Goal: Task Accomplishment & Management: Manage account settings

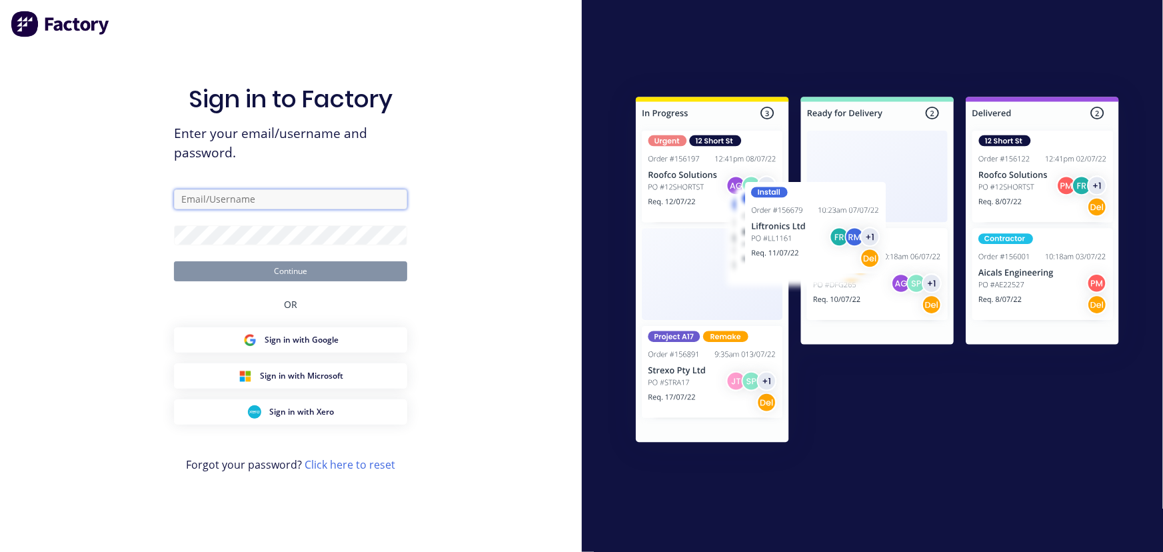
type input "[PERSON_NAME][EMAIL_ADDRESS][DOMAIN_NAME]"
click at [284, 272] on button "Continue" at bounding box center [290, 271] width 233 height 20
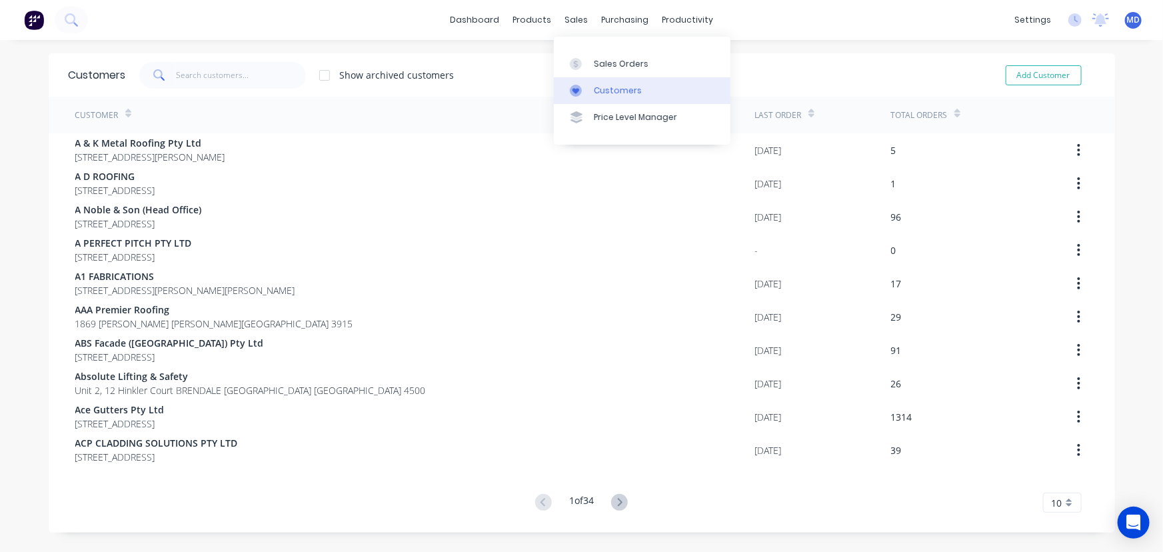
click at [608, 86] on div "Customers" at bounding box center [618, 91] width 48 height 12
click at [248, 75] on input "text" at bounding box center [241, 75] width 130 height 27
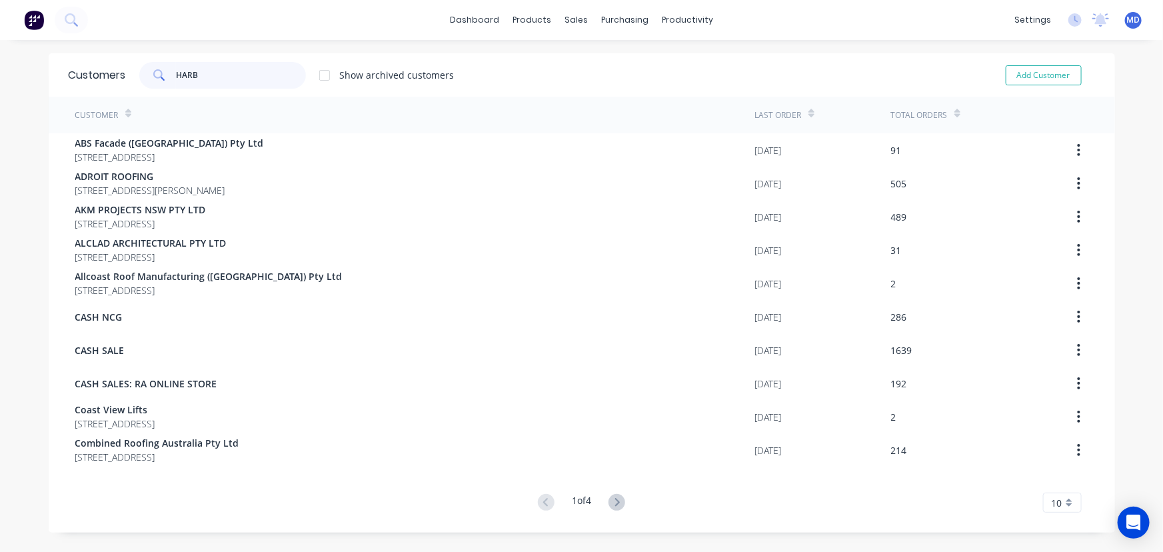
type input "HARB"
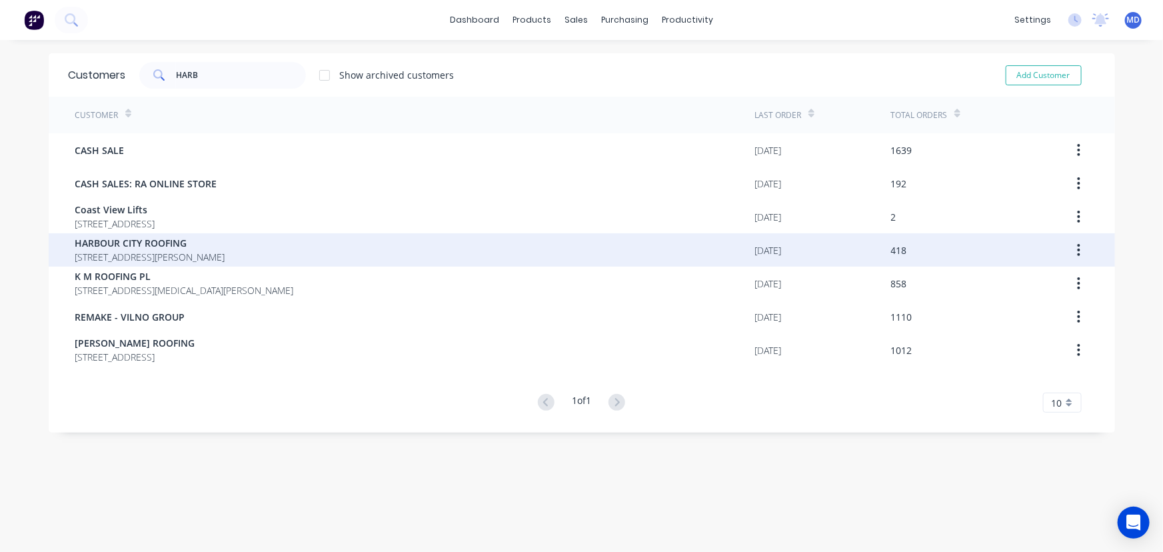
click at [121, 240] on span "HARBOUR CITY ROOFING" at bounding box center [150, 243] width 150 height 14
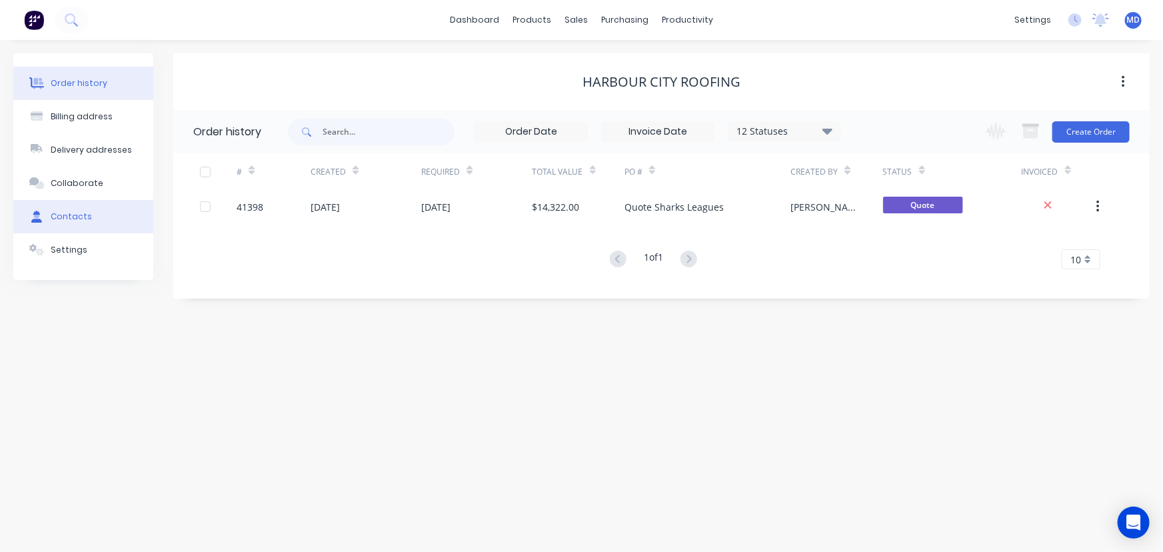
click at [67, 222] on div "Contacts" at bounding box center [71, 217] width 41 height 12
select select "AU"
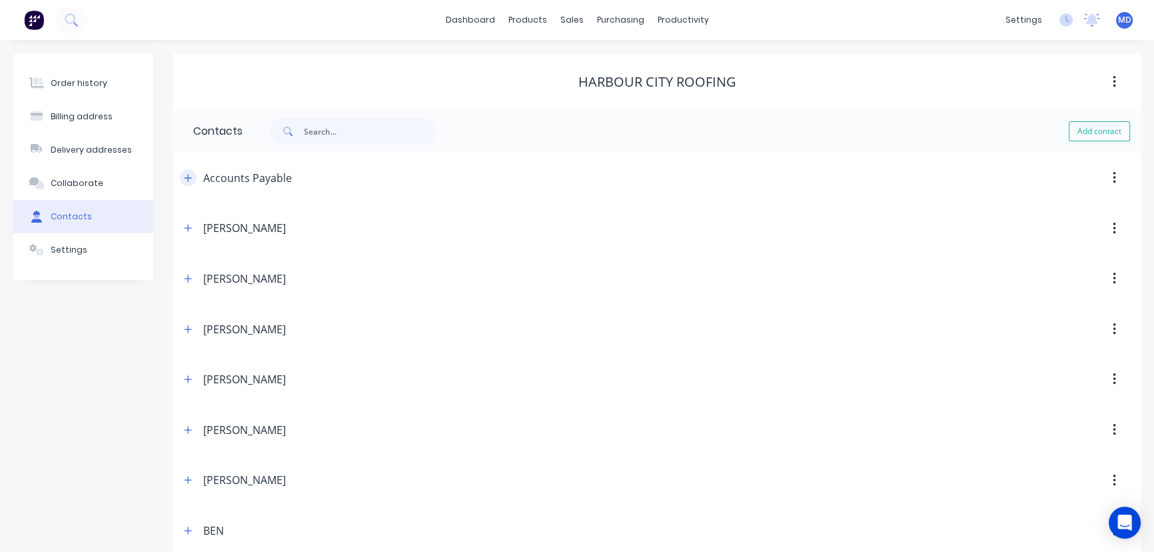
click at [191, 181] on icon "button" at bounding box center [188, 177] width 8 height 9
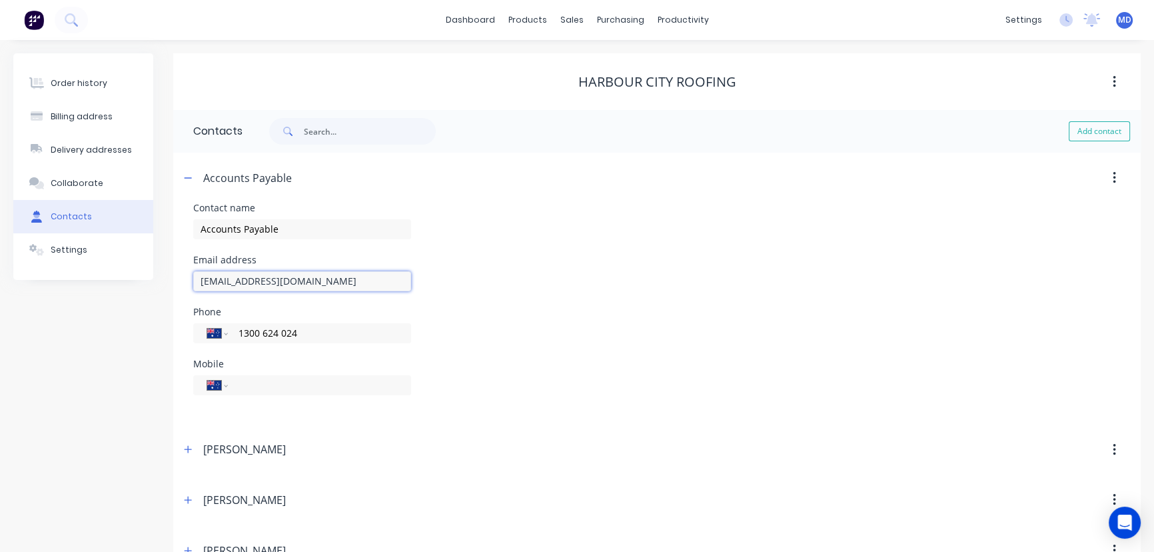
drag, startPoint x: 250, startPoint y: 287, endPoint x: 154, endPoint y: 291, distance: 96.0
click at [360, 287] on input "[EMAIL_ADDRESS][DOMAIN_NAME]" at bounding box center [302, 281] width 218 height 20
drag, startPoint x: 342, startPoint y: 284, endPoint x: 194, endPoint y: 282, distance: 147.9
click at [194, 282] on input "[EMAIL_ADDRESS][DOMAIN_NAME]" at bounding box center [302, 281] width 218 height 20
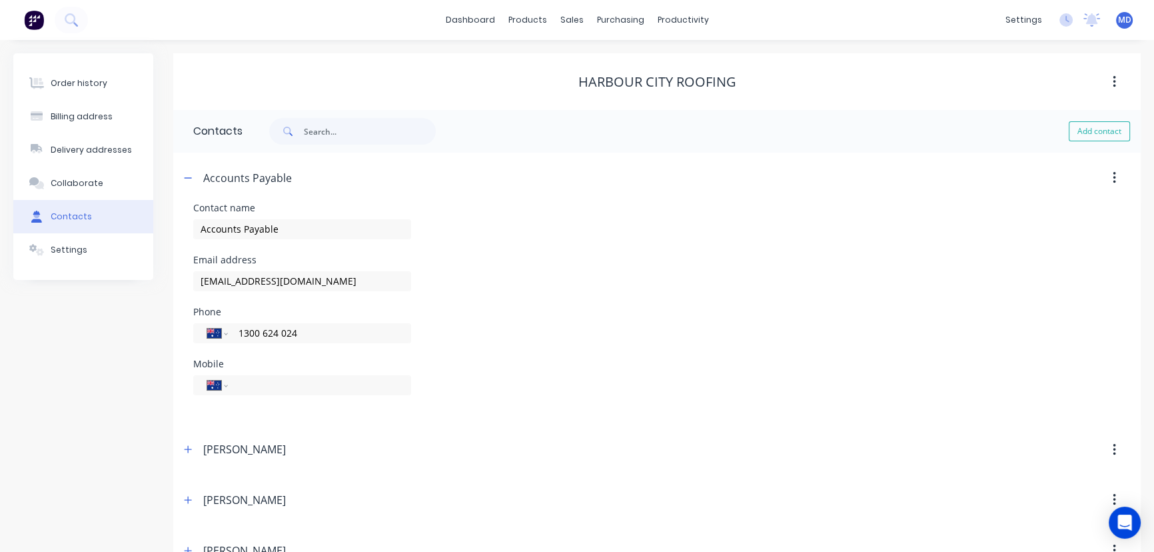
drag, startPoint x: 684, startPoint y: 340, endPoint x: 576, endPoint y: 167, distance: 203.8
click at [684, 338] on div "Phone International [GEOGRAPHIC_DATA] [GEOGRAPHIC_DATA] [GEOGRAPHIC_DATA] [GEOG…" at bounding box center [656, 333] width 927 height 52
click at [659, 61] on div "Purchase Orders" at bounding box center [663, 64] width 71 height 12
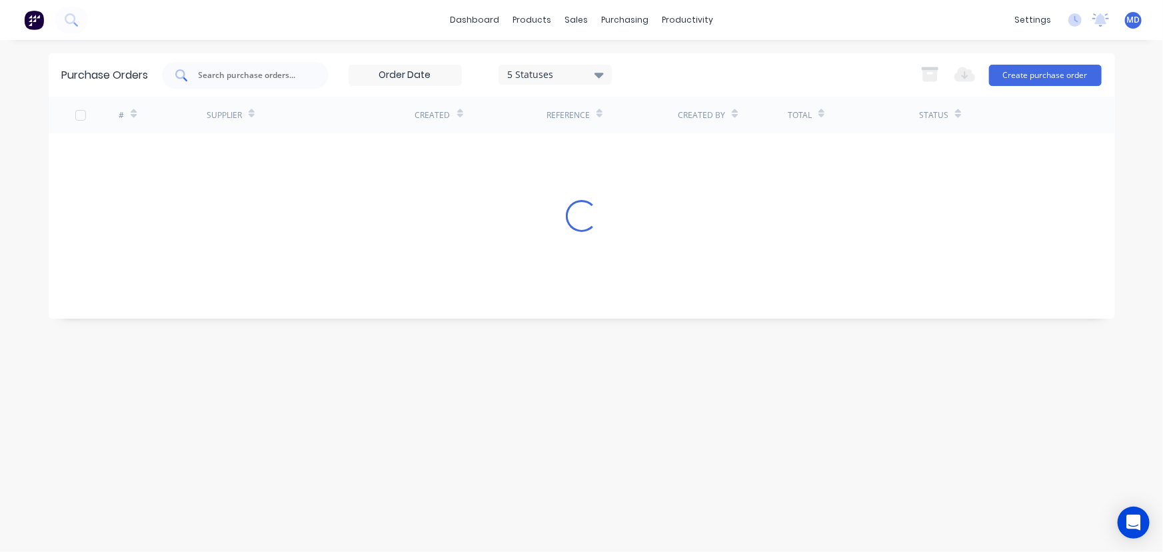
click at [279, 73] on input "text" at bounding box center [252, 75] width 111 height 13
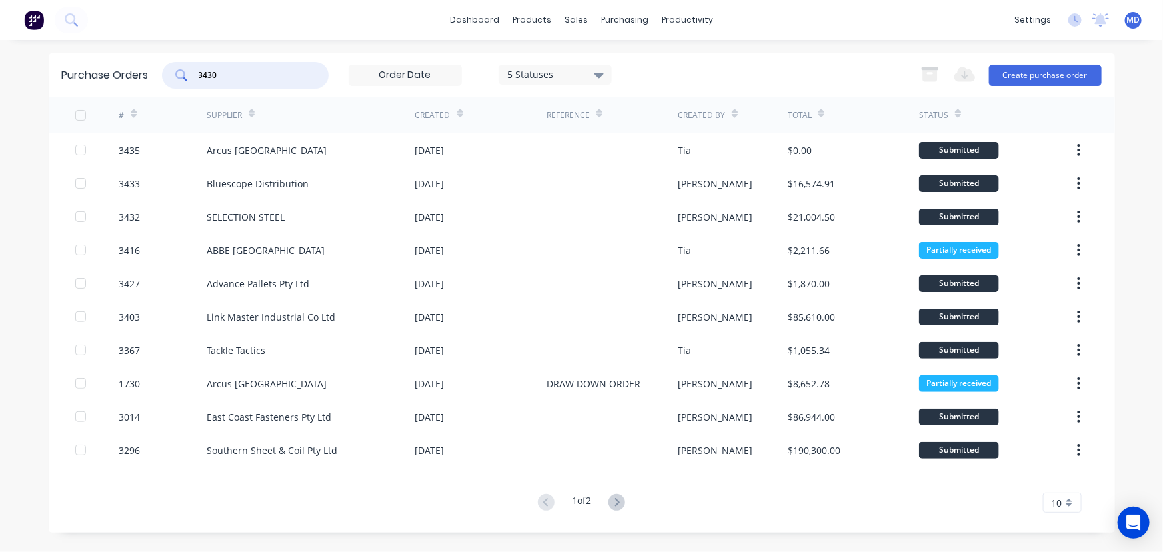
type input "3430"
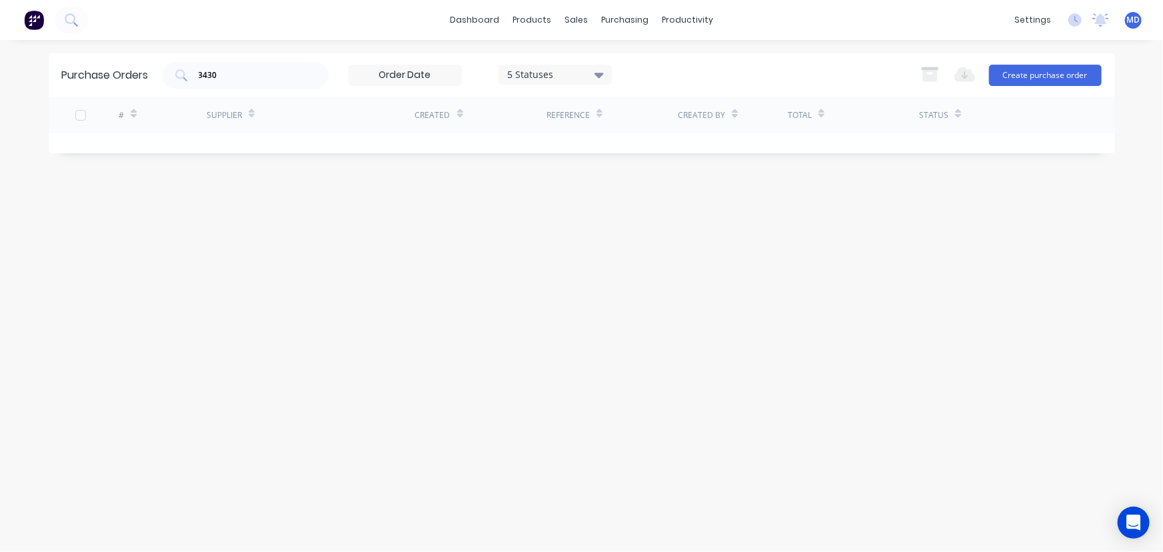
drag, startPoint x: 599, startPoint y: 72, endPoint x: 674, endPoint y: 237, distance: 181.3
click at [599, 73] on icon at bounding box center [598, 74] width 9 height 15
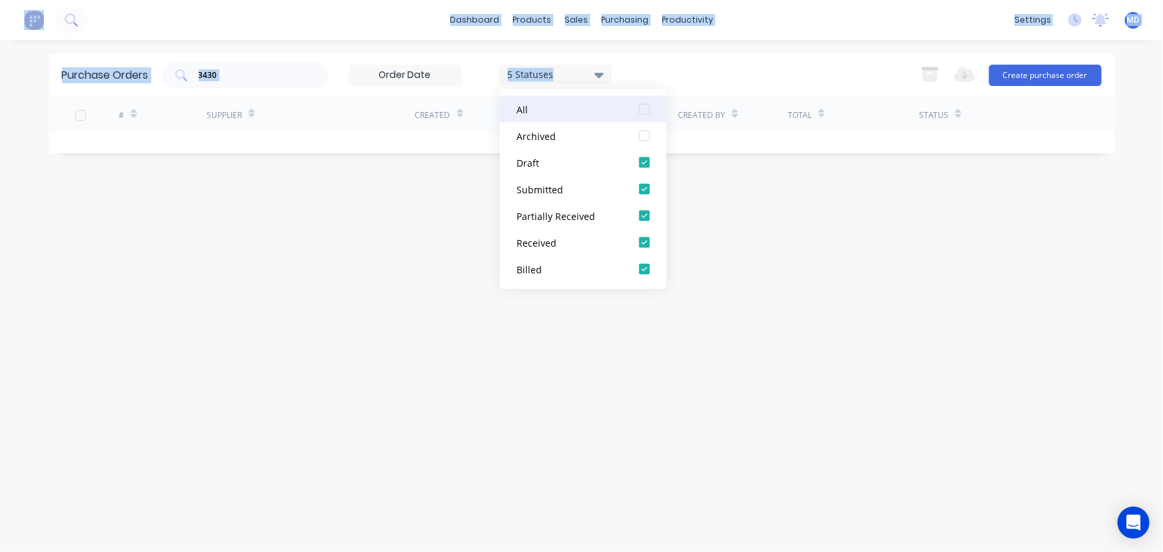
drag, startPoint x: 650, startPoint y: 107, endPoint x: 683, endPoint y: 166, distance: 67.7
click at [650, 107] on div at bounding box center [644, 109] width 27 height 27
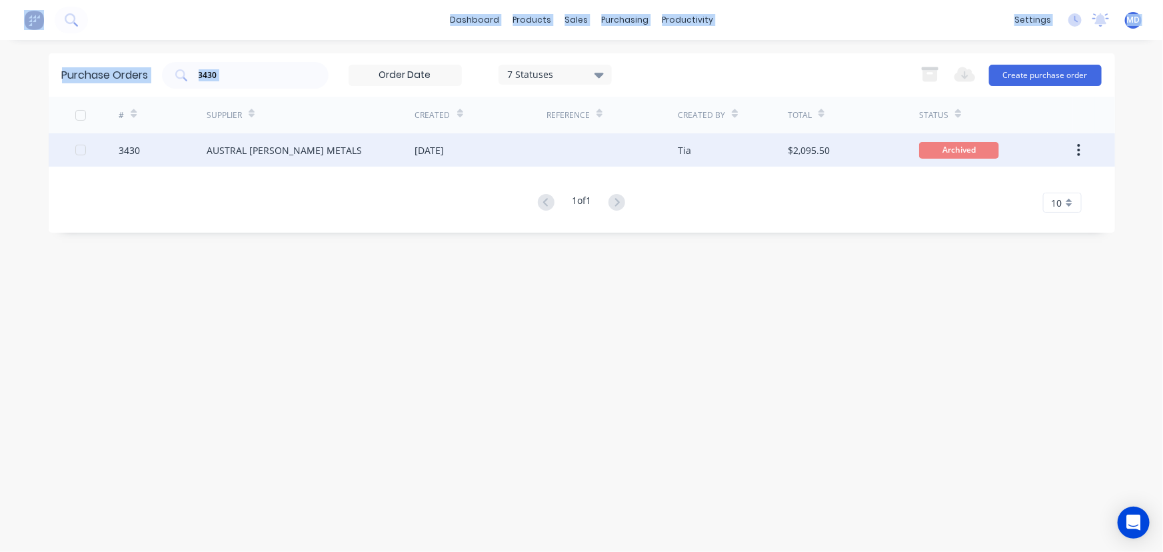
click at [572, 150] on div at bounding box center [611, 149] width 131 height 33
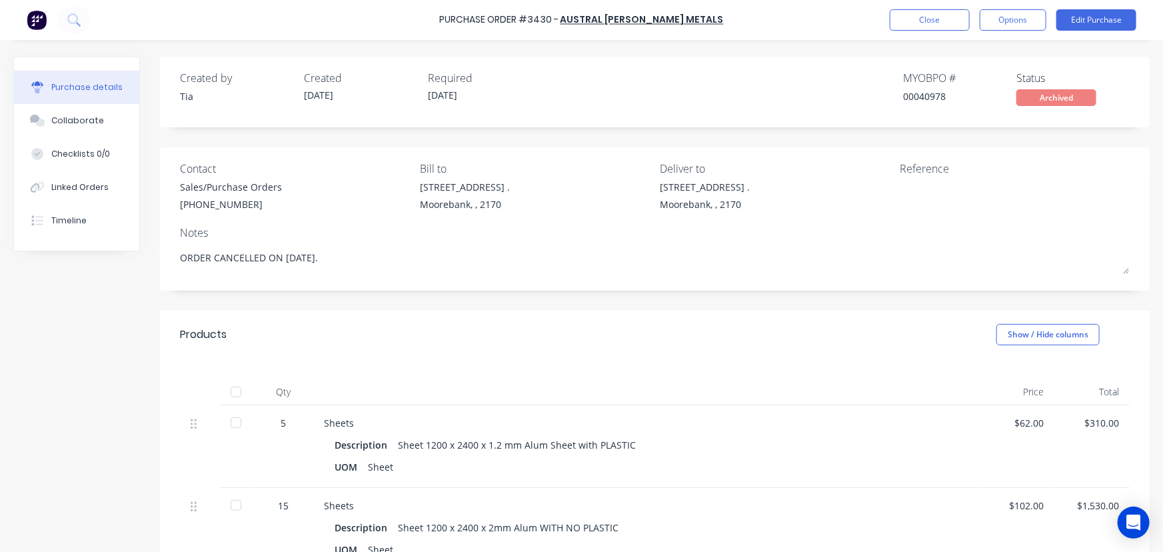
click at [733, 348] on div "Products Show / Hide columns" at bounding box center [654, 334] width 989 height 48
click at [67, 221] on div "Timeline" at bounding box center [68, 221] width 35 height 12
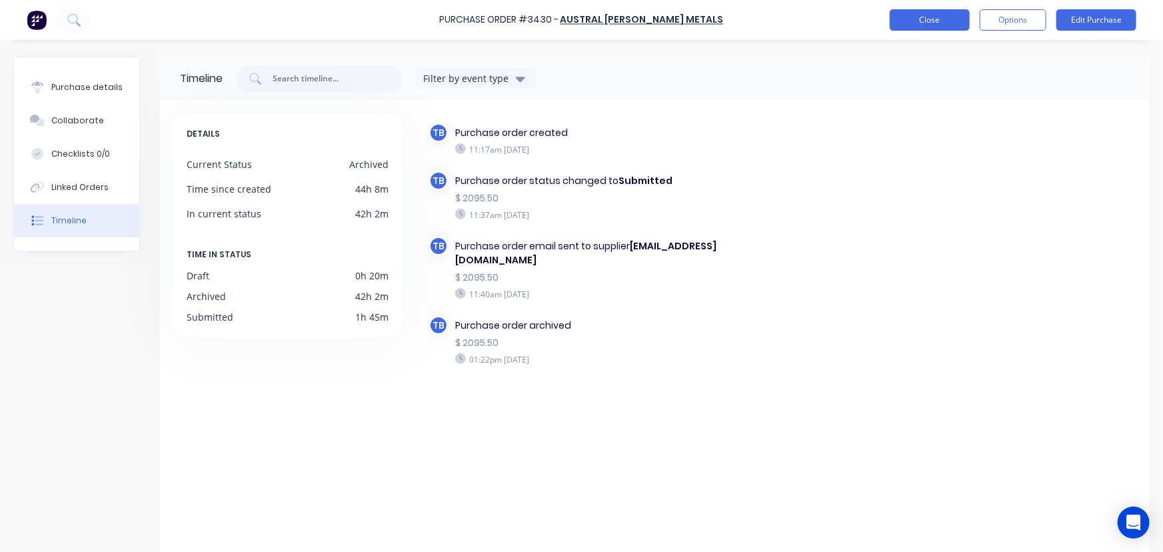
click at [941, 17] on button "Close" at bounding box center [930, 19] width 80 height 21
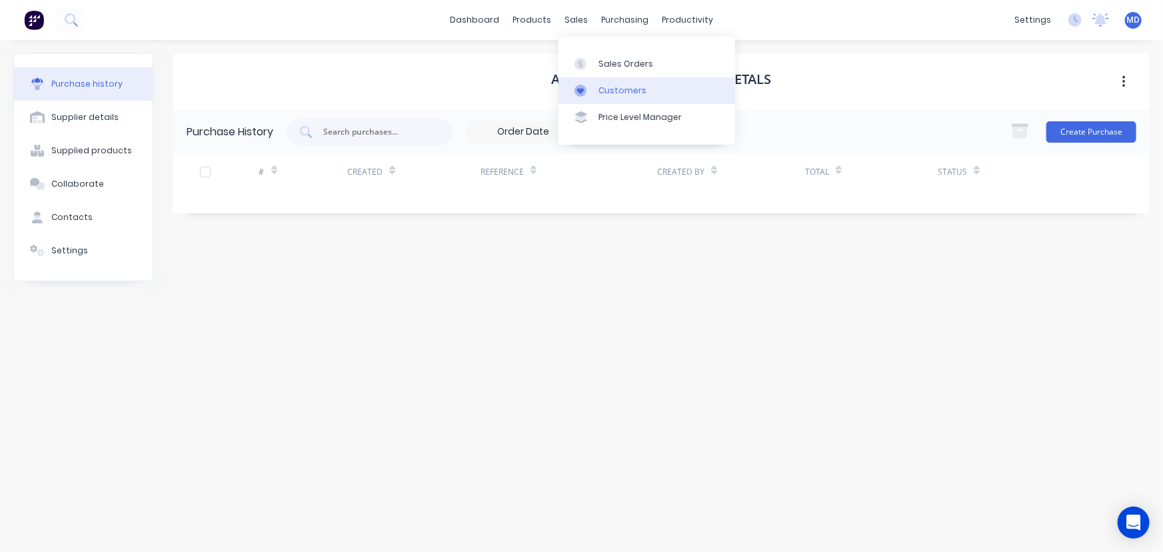
click at [614, 86] on div "Customers" at bounding box center [622, 91] width 48 height 12
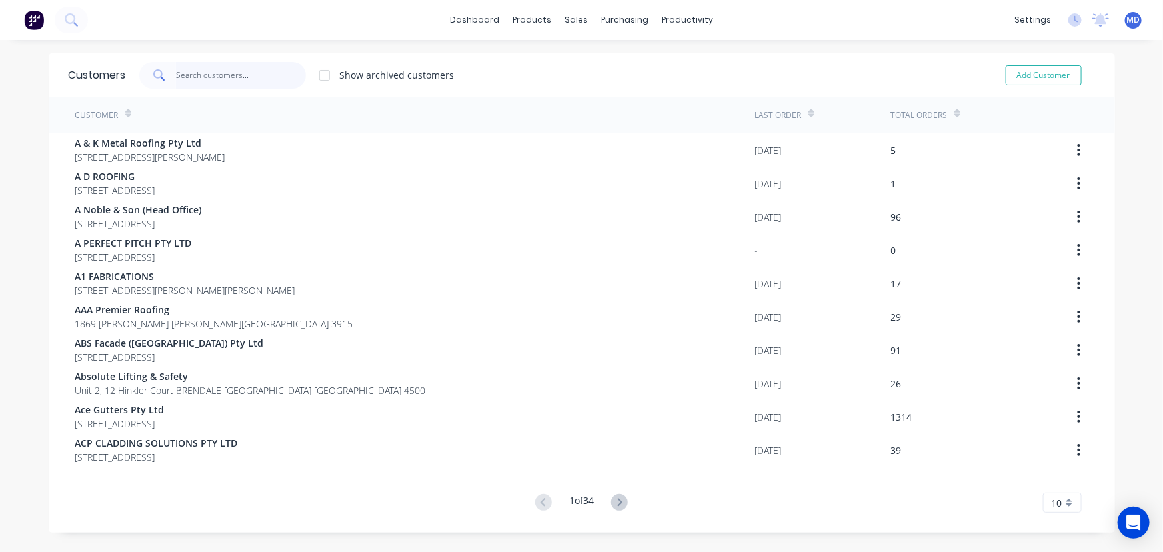
click at [221, 75] on input "text" at bounding box center [241, 75] width 130 height 27
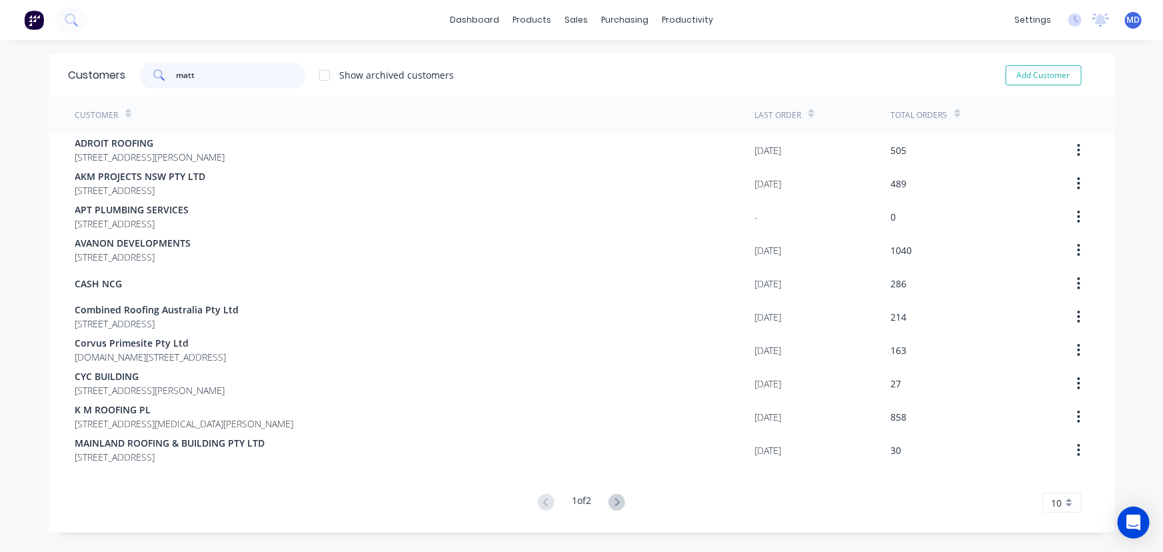
type input "matt"
click at [616, 503] on icon at bounding box center [617, 502] width 5 height 8
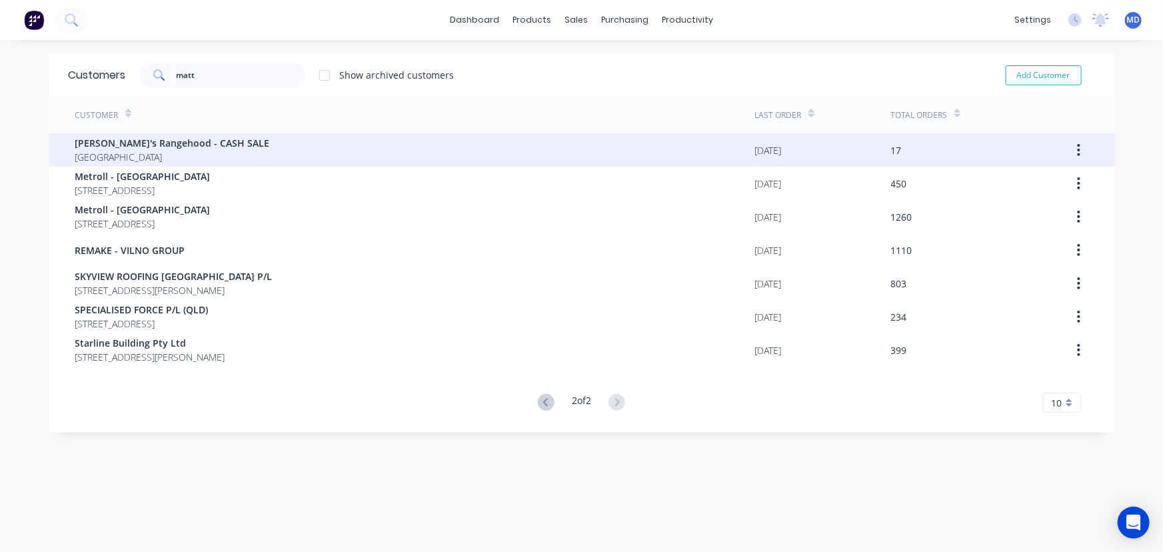
click at [136, 144] on span "[PERSON_NAME]'s Rangehood - CASH SALE" at bounding box center [172, 143] width 195 height 14
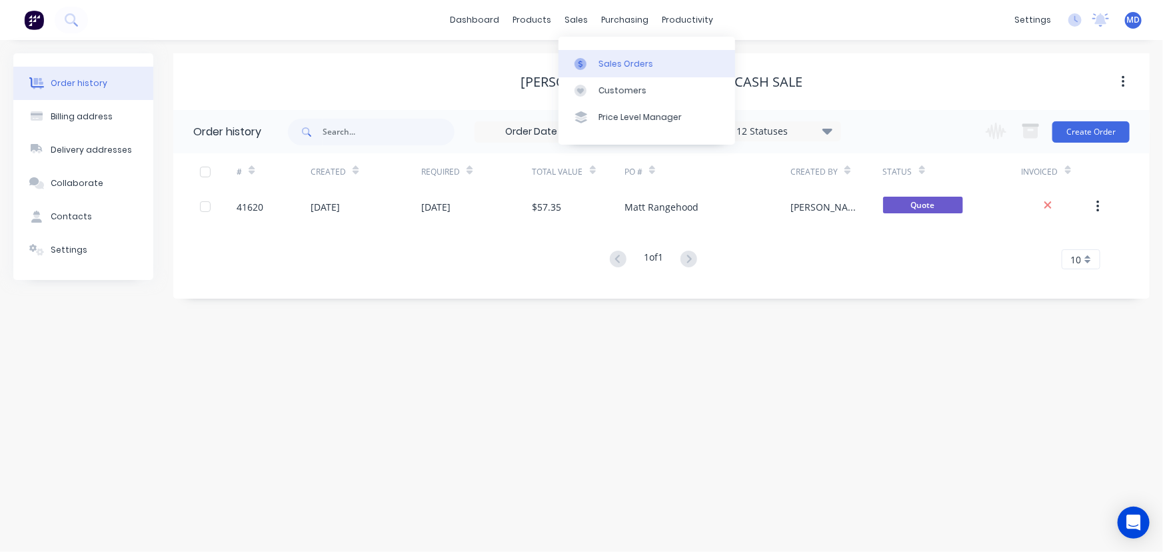
click at [616, 58] on div "Sales Orders" at bounding box center [625, 64] width 55 height 12
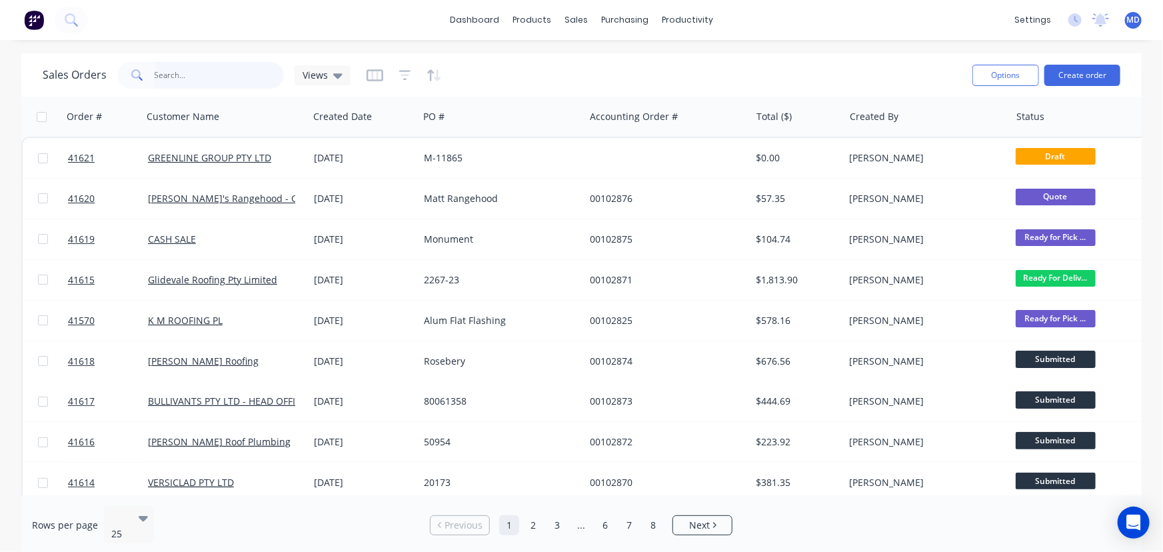
click at [203, 79] on input "text" at bounding box center [220, 75] width 130 height 27
type input "41615"
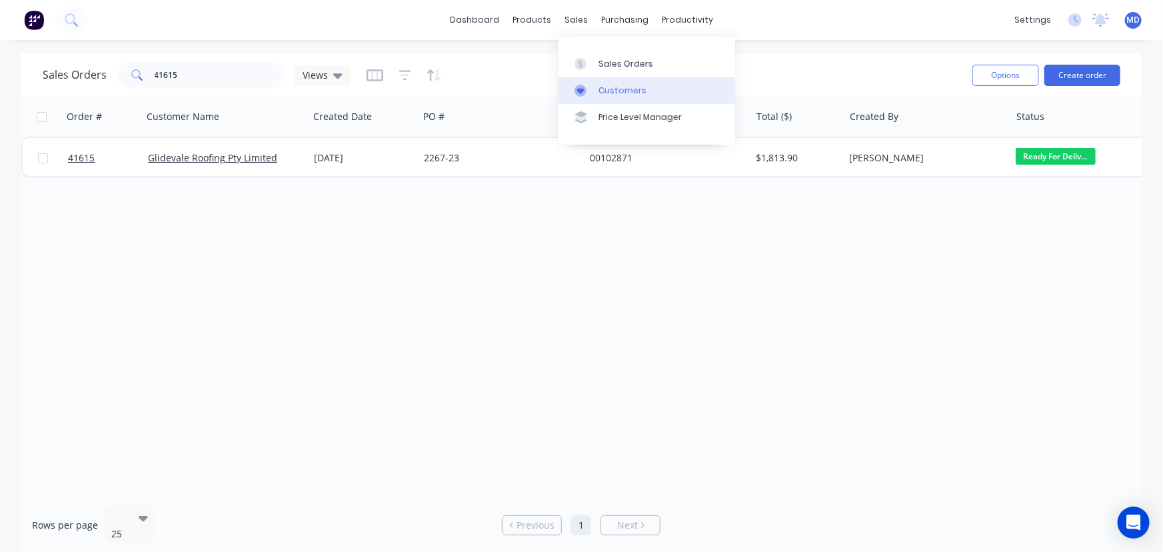
click at [626, 87] on div "Customers" at bounding box center [622, 91] width 48 height 12
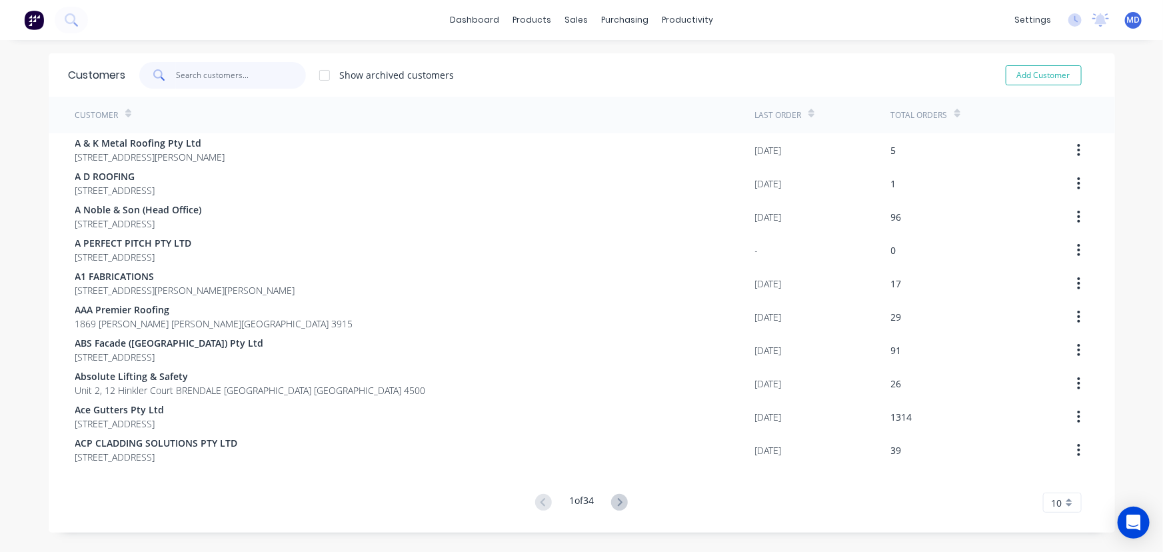
drag, startPoint x: 240, startPoint y: 77, endPoint x: 235, endPoint y: 71, distance: 7.6
click at [239, 75] on input "text" at bounding box center [241, 75] width 130 height 27
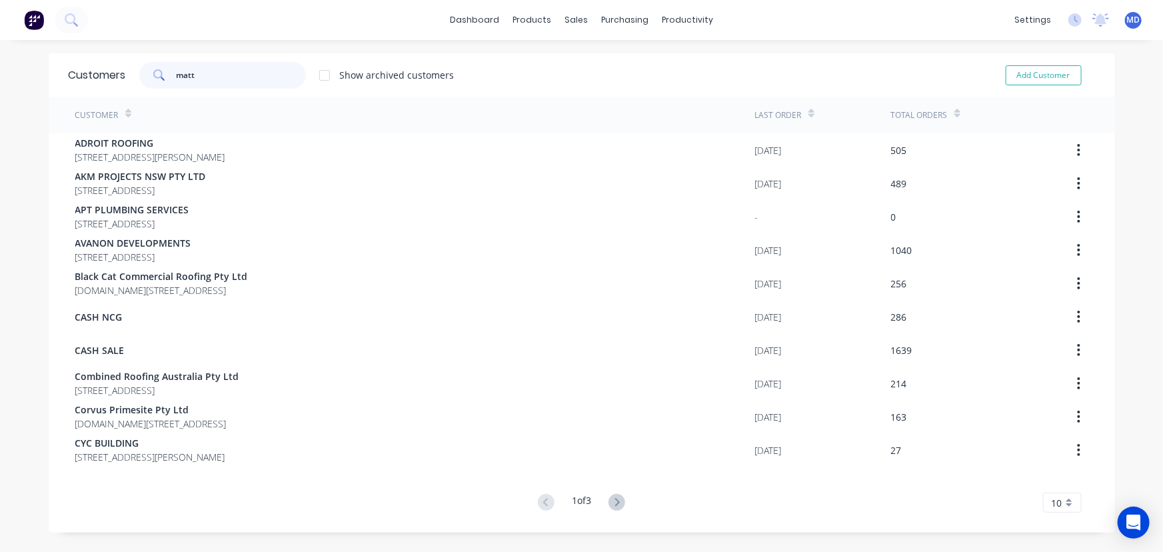
type input "matt"
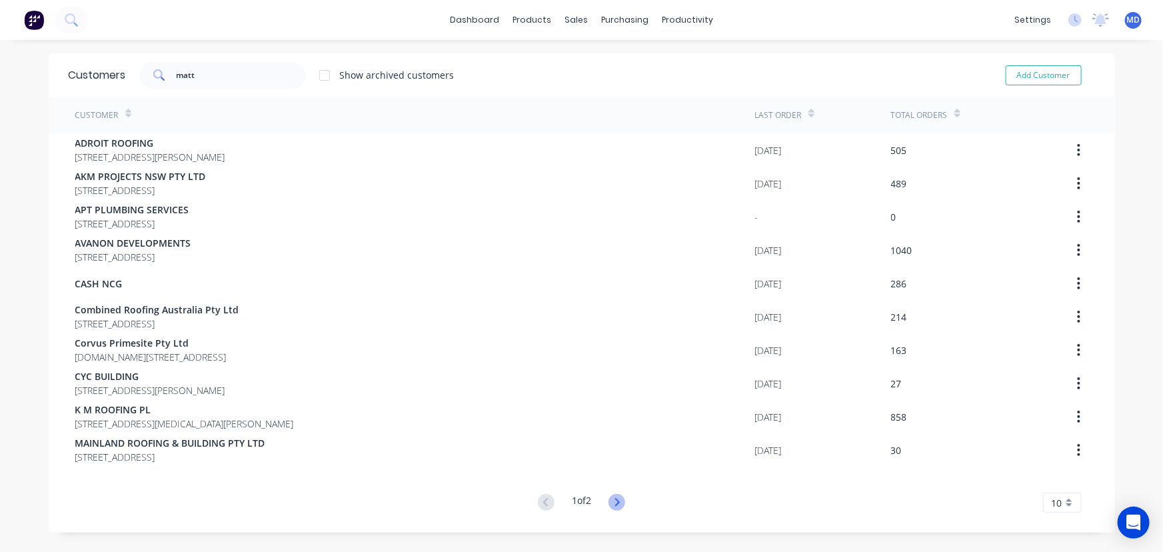
click at [619, 502] on icon at bounding box center [616, 502] width 17 height 17
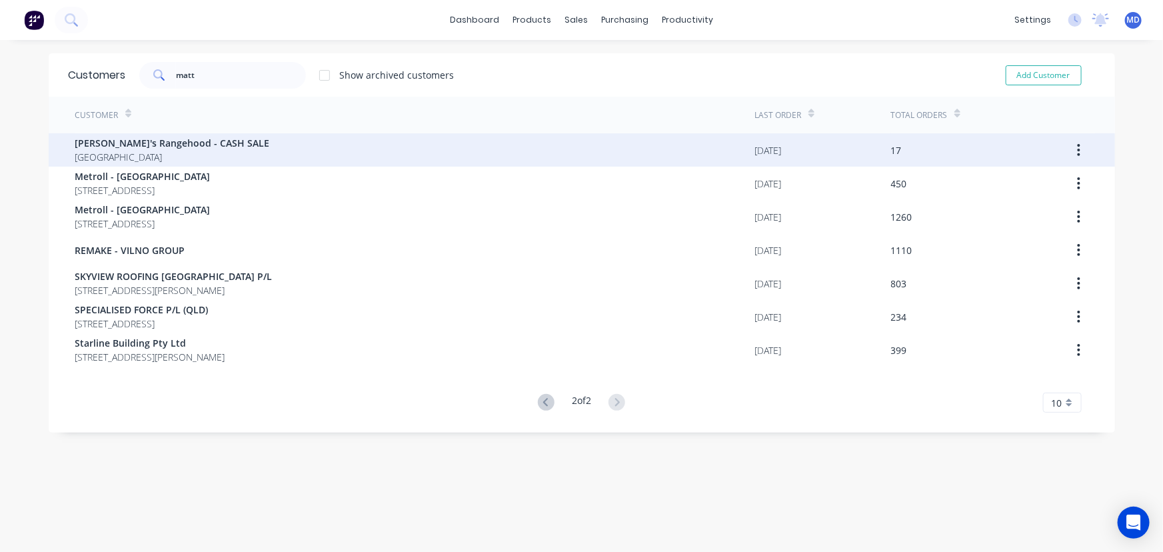
click at [180, 136] on span "[PERSON_NAME]'s Rangehood - CASH SALE" at bounding box center [172, 143] width 195 height 14
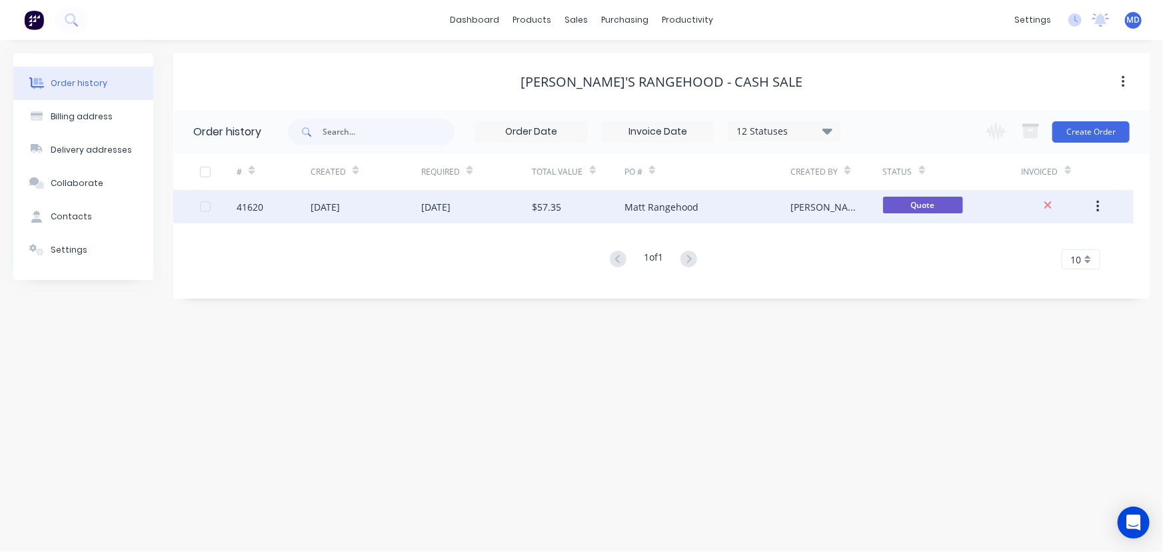
click at [503, 208] on div "[DATE]" at bounding box center [476, 206] width 111 height 33
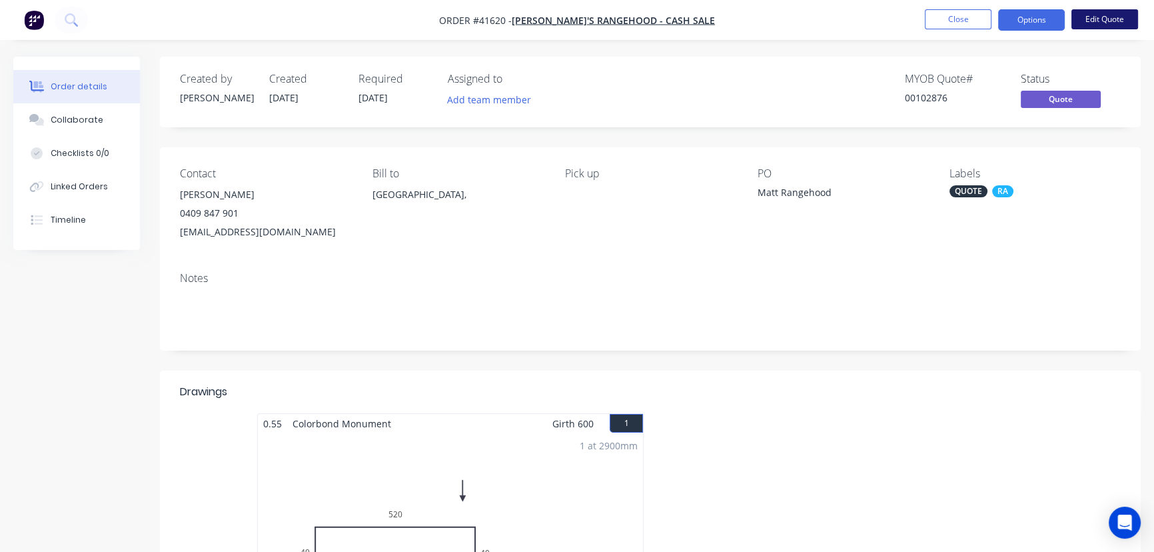
click at [1105, 19] on button "Edit Quote" at bounding box center [1104, 19] width 67 height 20
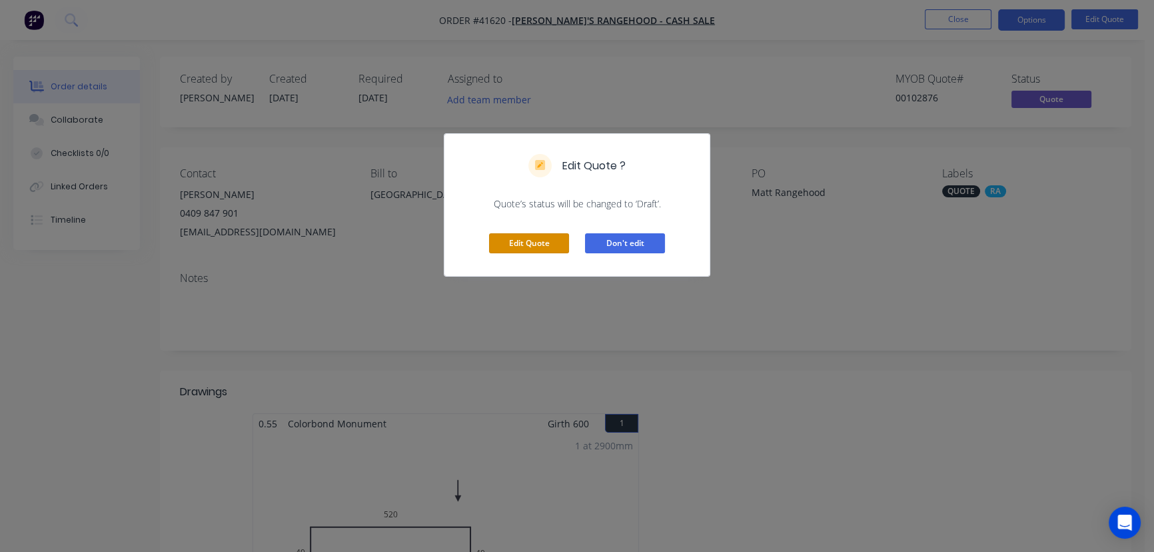
drag, startPoint x: 524, startPoint y: 242, endPoint x: 644, endPoint y: 227, distance: 121.6
click at [524, 241] on button "Edit Quote" at bounding box center [529, 243] width 80 height 20
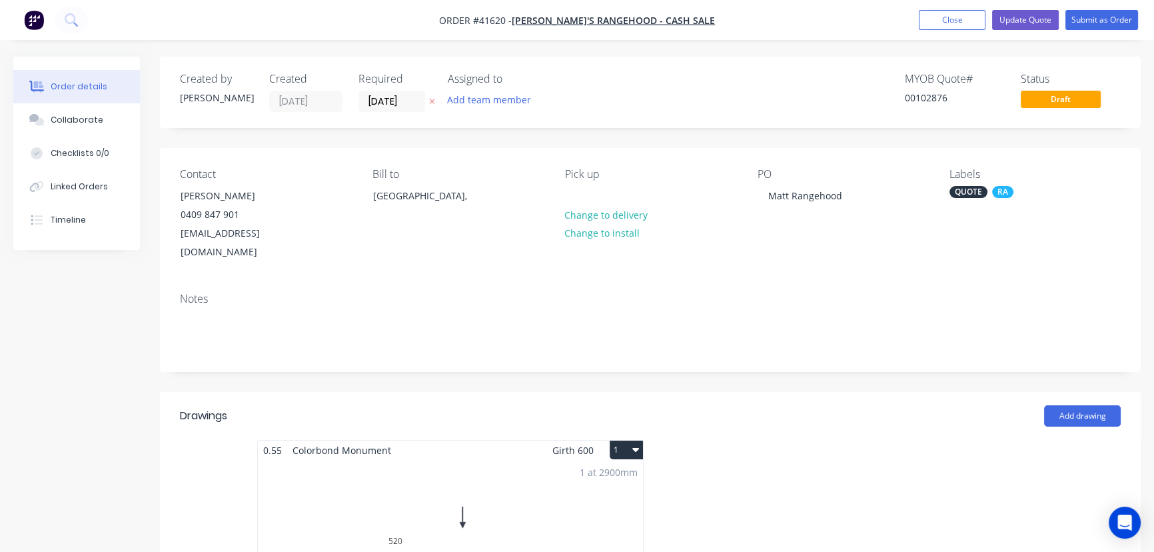
click at [963, 189] on div "QUOTE" at bounding box center [968, 192] width 38 height 12
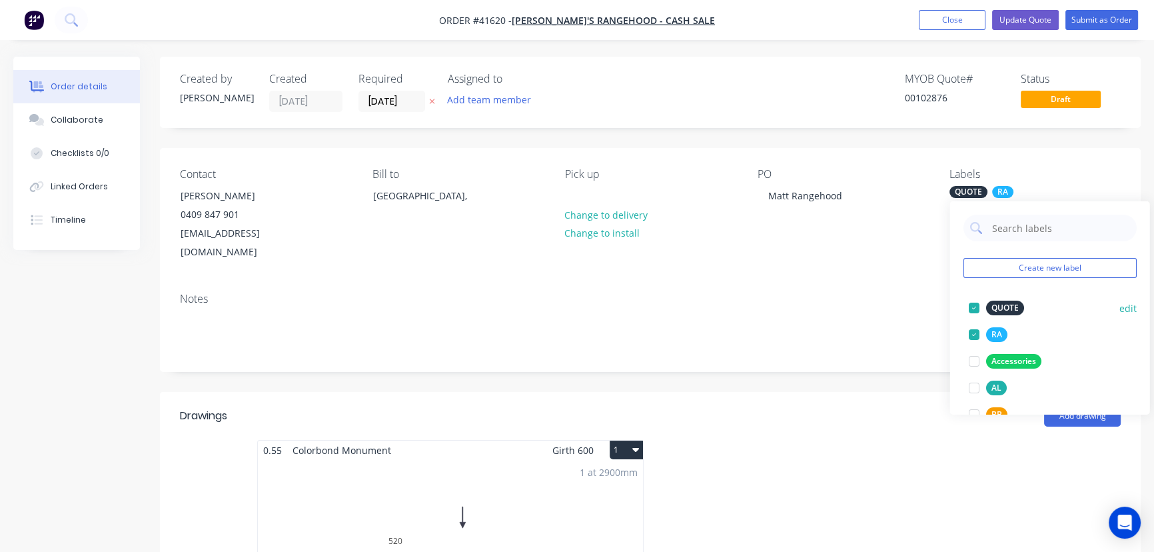
click at [972, 308] on div at bounding box center [973, 308] width 27 height 27
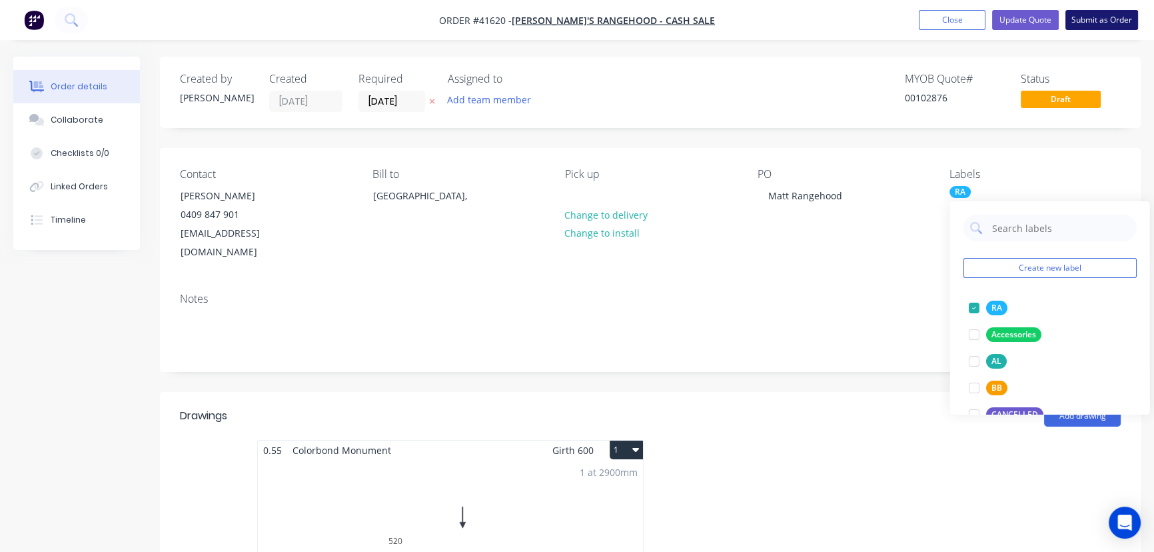
click at [1101, 17] on button "Submit as Order" at bounding box center [1101, 20] width 73 height 20
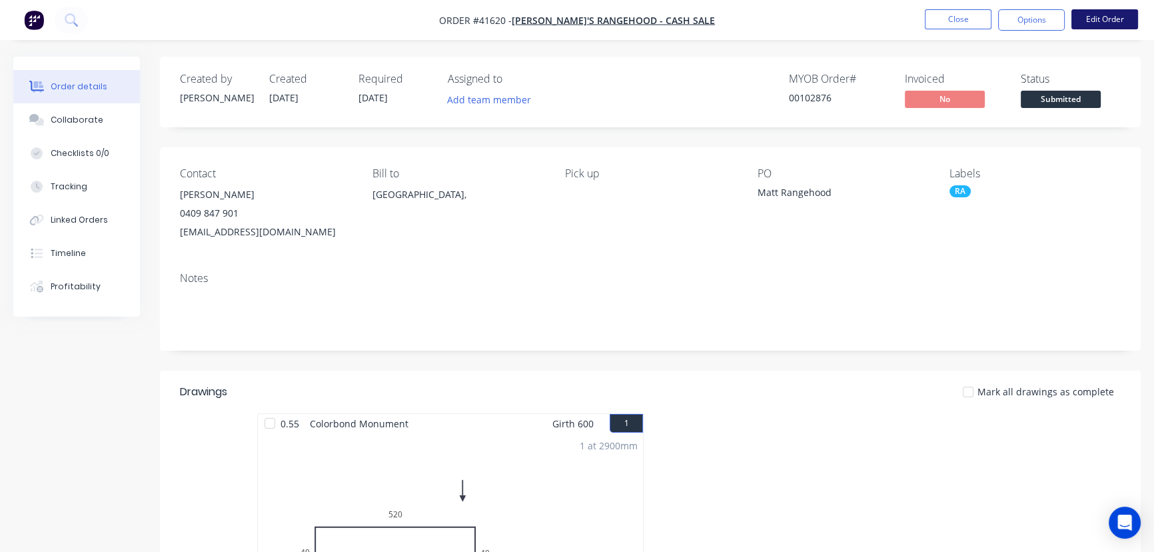
click at [1103, 15] on button "Edit Order" at bounding box center [1104, 19] width 67 height 20
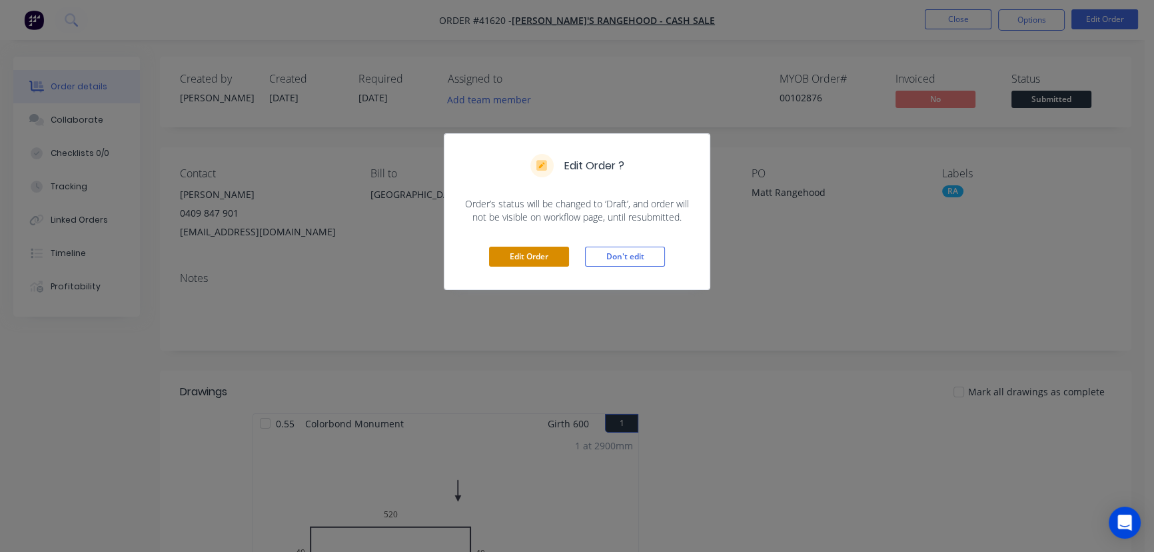
click at [542, 257] on button "Edit Order" at bounding box center [529, 257] width 80 height 20
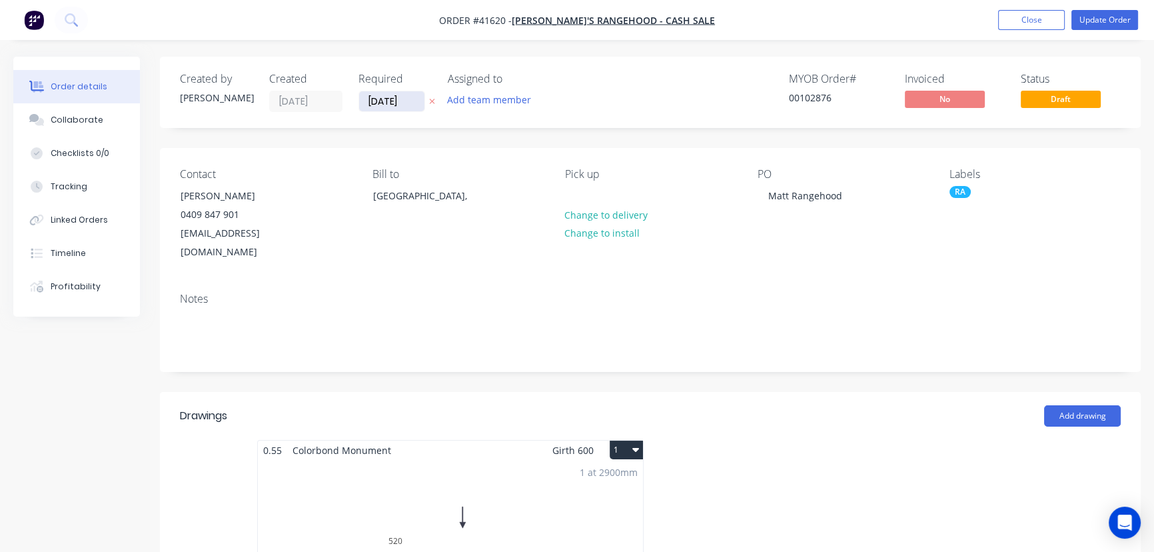
click at [388, 101] on input "[DATE]" at bounding box center [391, 101] width 65 height 20
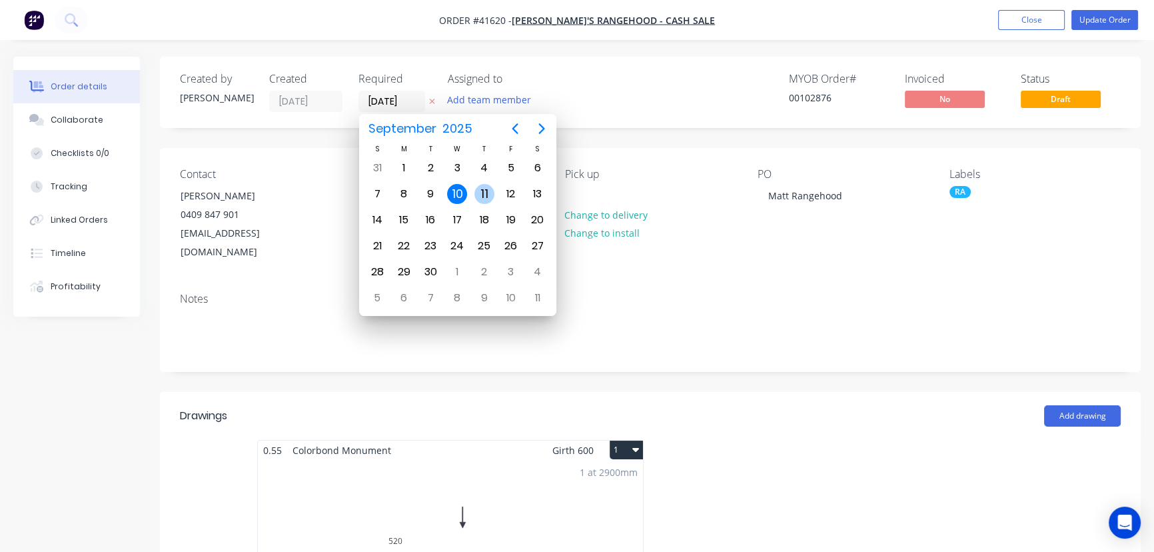
click at [482, 191] on div "11" at bounding box center [484, 194] width 20 height 20
type input "[DATE]"
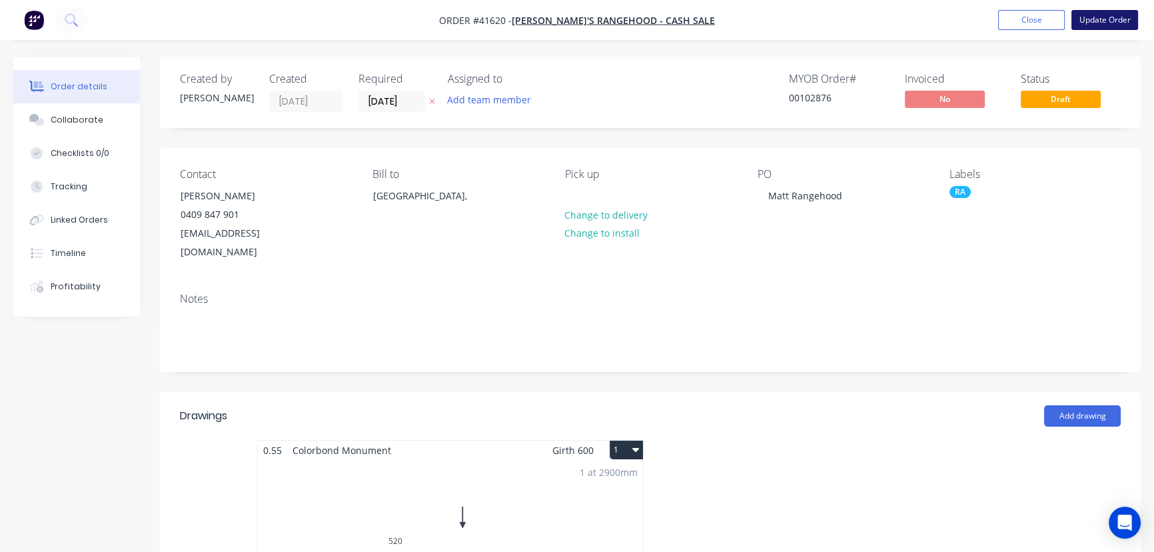
click at [1115, 16] on button "Update Order" at bounding box center [1104, 20] width 67 height 20
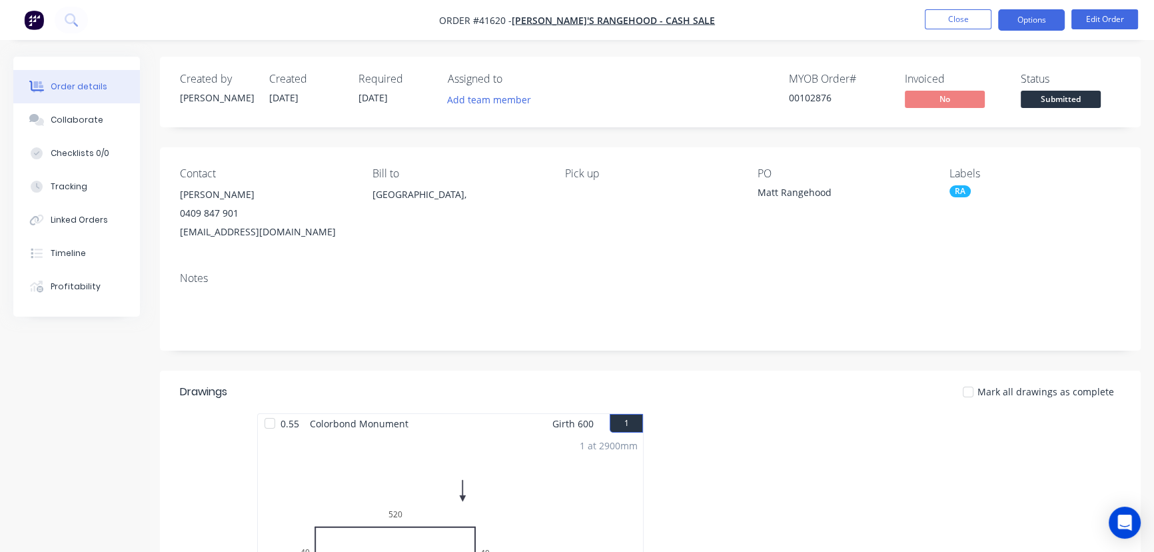
click at [1031, 20] on button "Options" at bounding box center [1031, 19] width 67 height 21
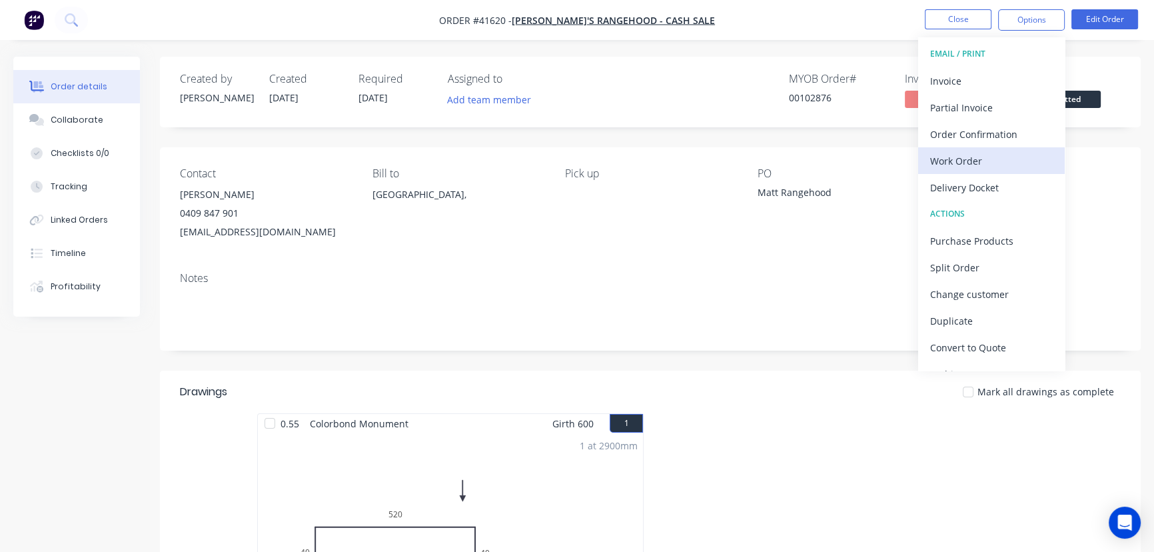
click at [957, 164] on div "Work Order" at bounding box center [991, 160] width 123 height 19
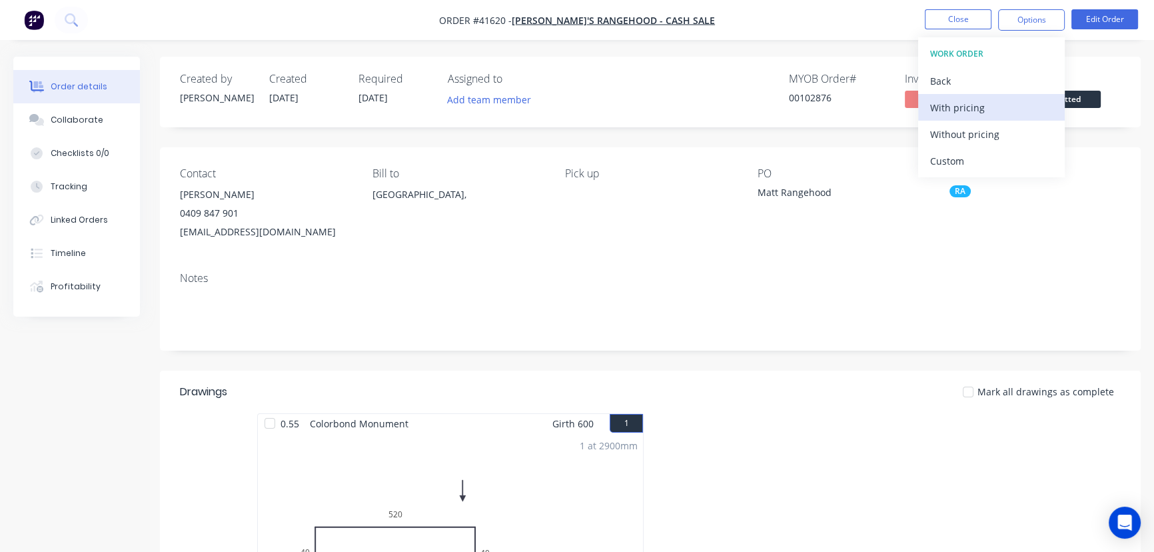
click at [969, 107] on div "With pricing" at bounding box center [991, 107] width 123 height 19
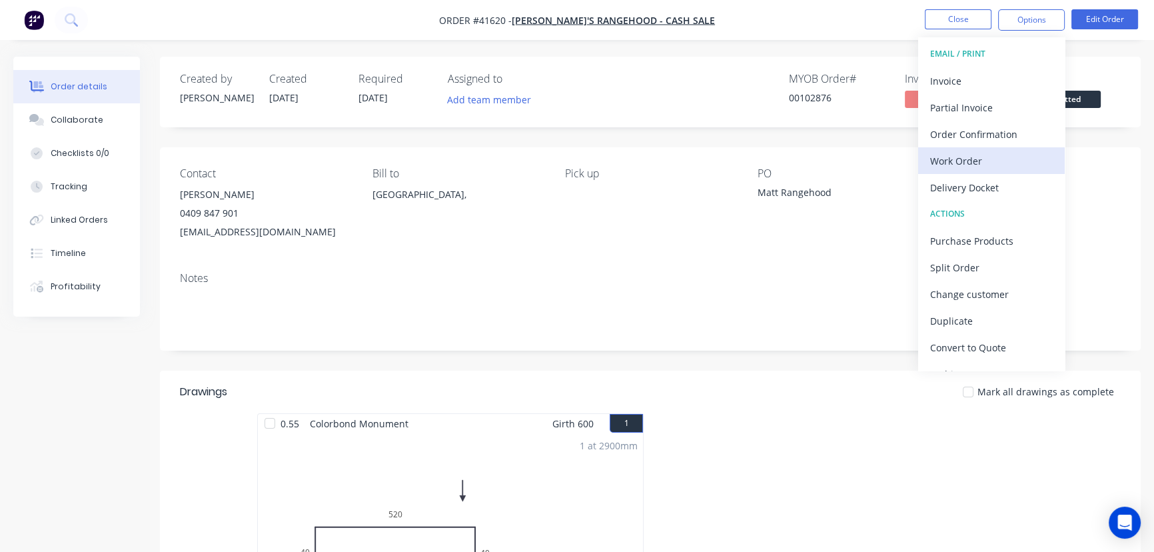
click at [975, 158] on div "Work Order" at bounding box center [991, 160] width 123 height 19
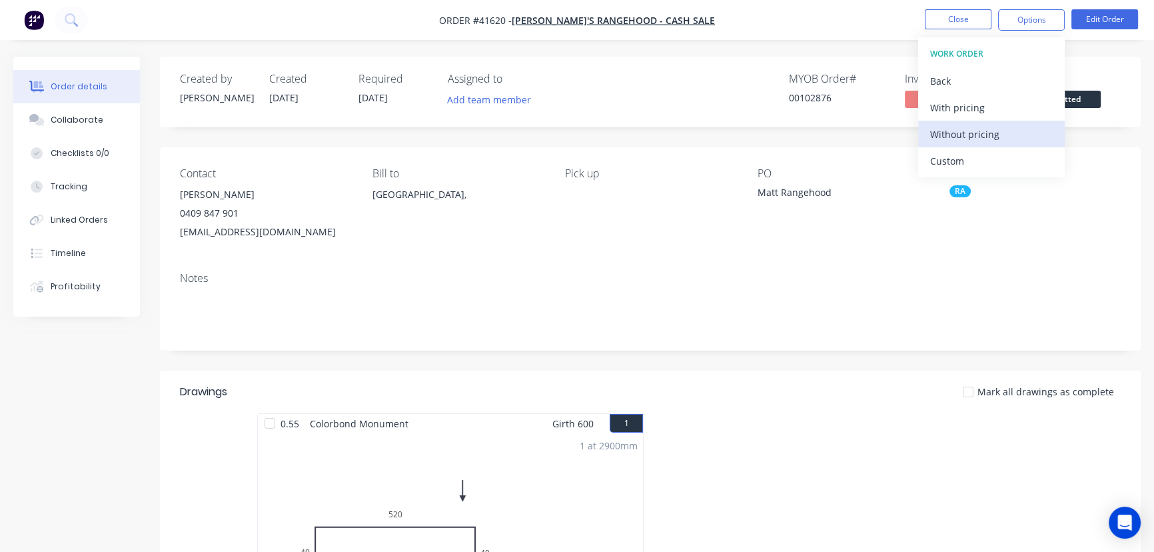
click at [990, 131] on div "Without pricing" at bounding box center [991, 134] width 123 height 19
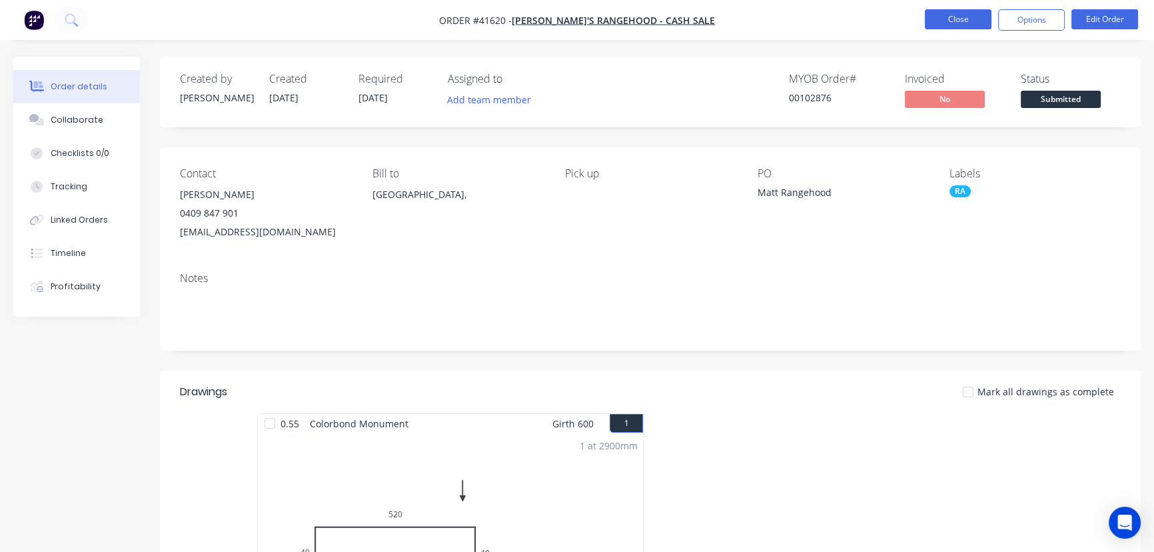
click at [960, 19] on button "Close" at bounding box center [958, 19] width 67 height 20
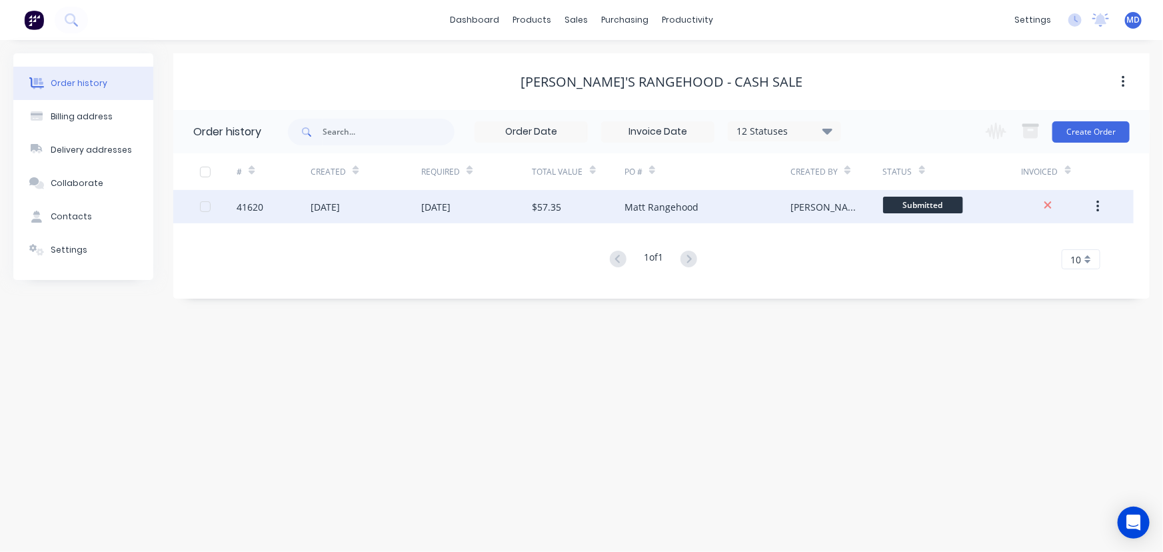
click at [591, 201] on div "$57.35" at bounding box center [578, 206] width 92 height 33
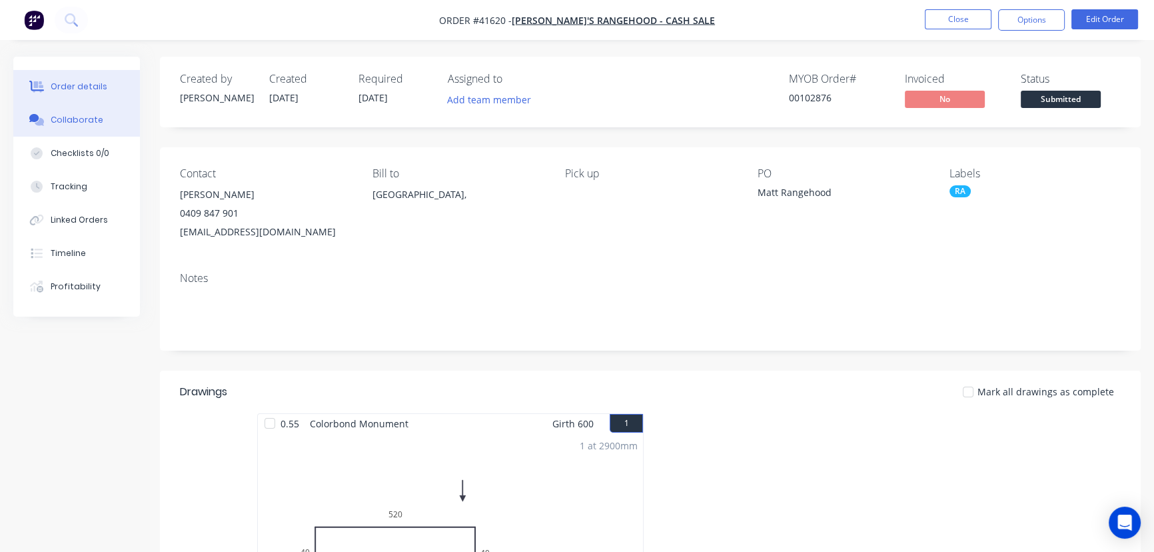
click at [66, 114] on div "Collaborate" at bounding box center [77, 120] width 53 height 12
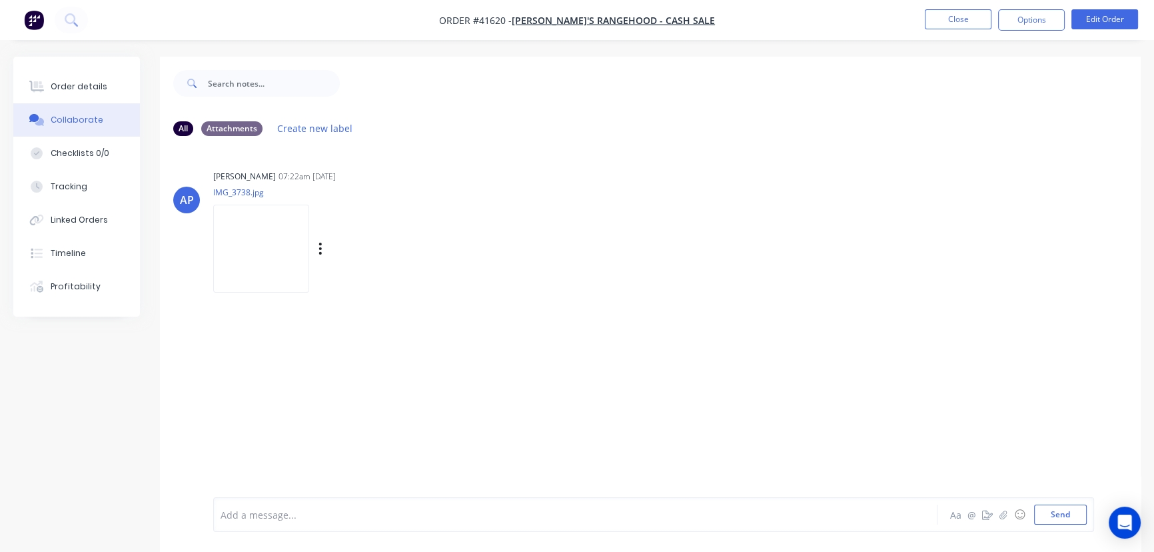
click at [265, 255] on img at bounding box center [261, 248] width 96 height 87
click at [79, 81] on div "Order details" at bounding box center [79, 87] width 57 height 12
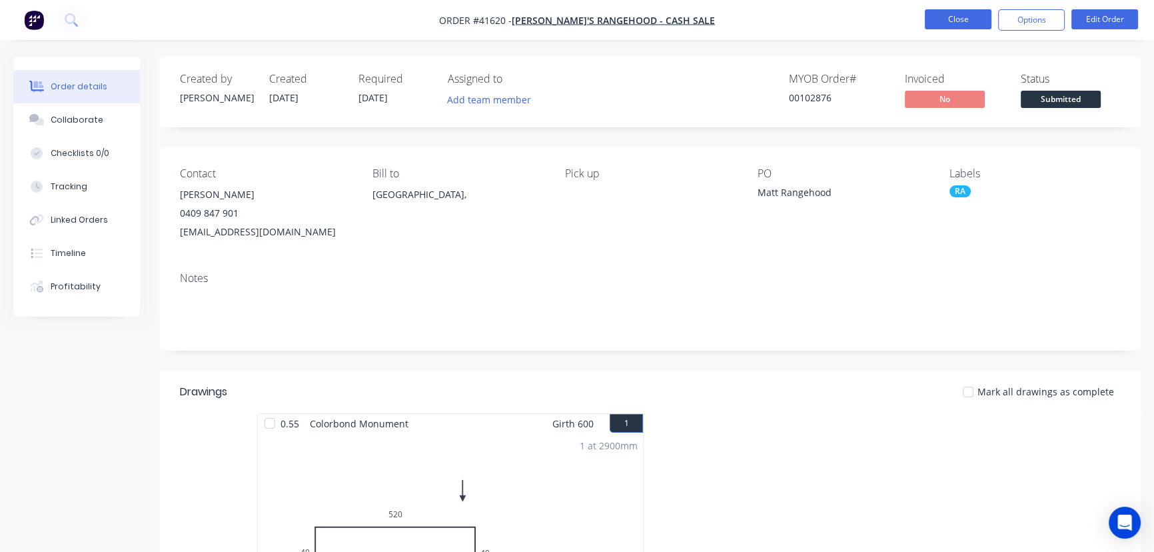
click at [956, 18] on button "Close" at bounding box center [958, 19] width 67 height 20
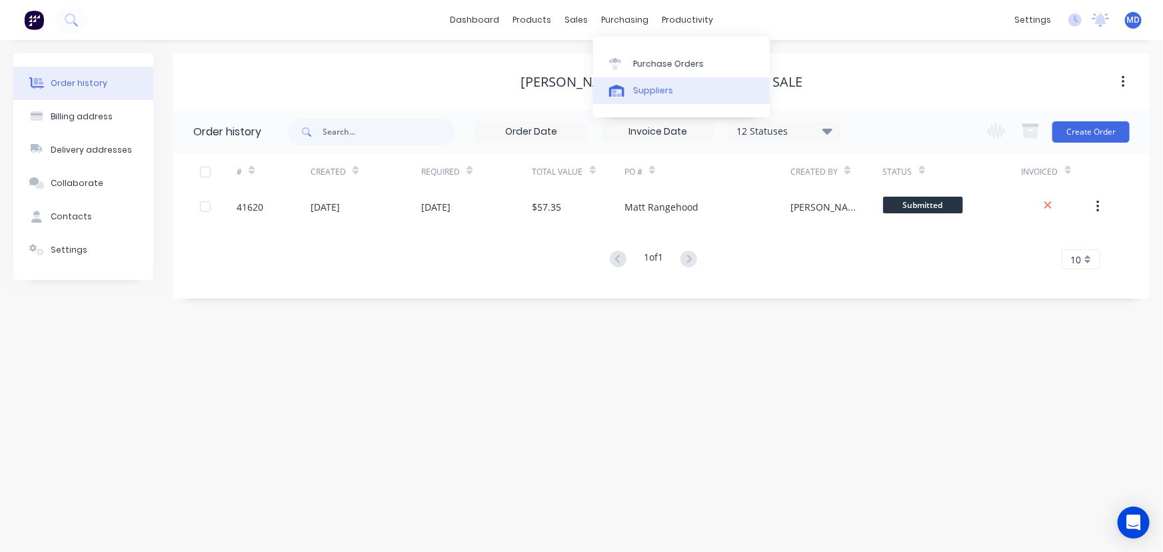
click at [647, 93] on div "Suppliers" at bounding box center [653, 91] width 40 height 12
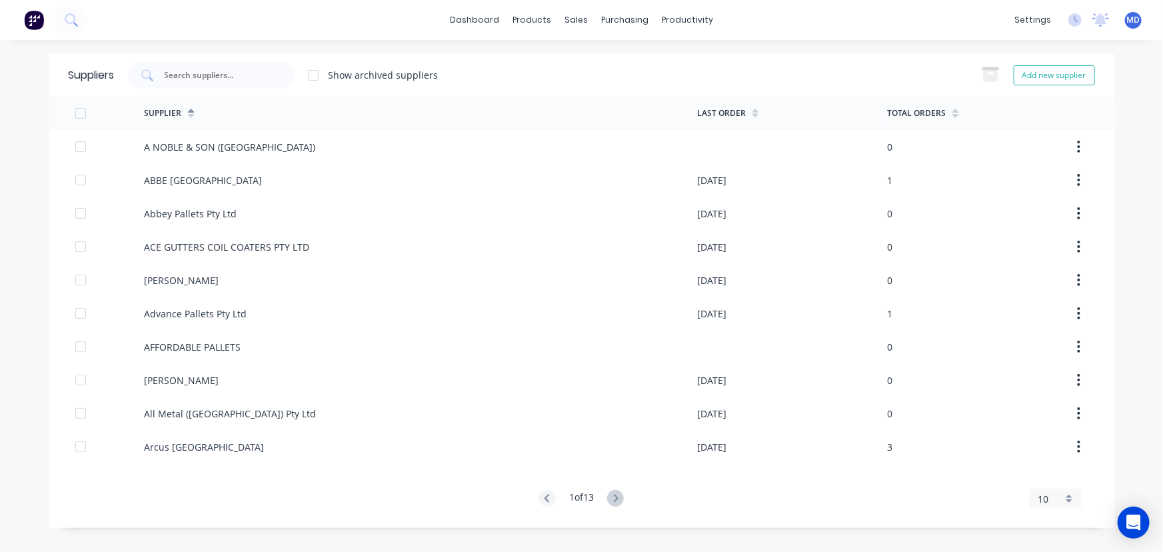
drag, startPoint x: 225, startPoint y: 67, endPoint x: 226, endPoint y: 59, distance: 7.4
click at [224, 67] on div at bounding box center [211, 75] width 167 height 27
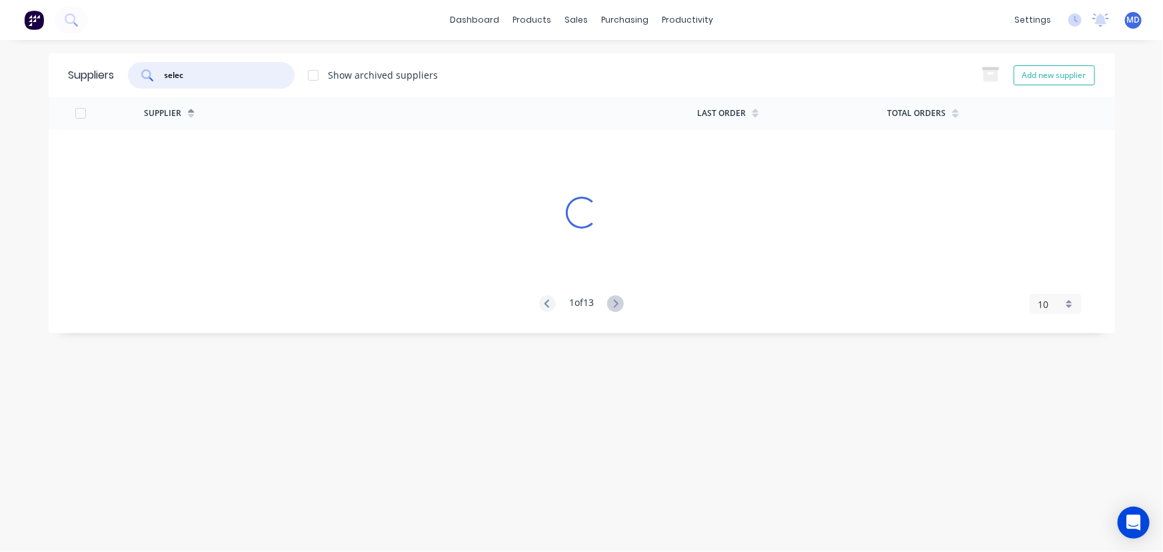
type input "selec"
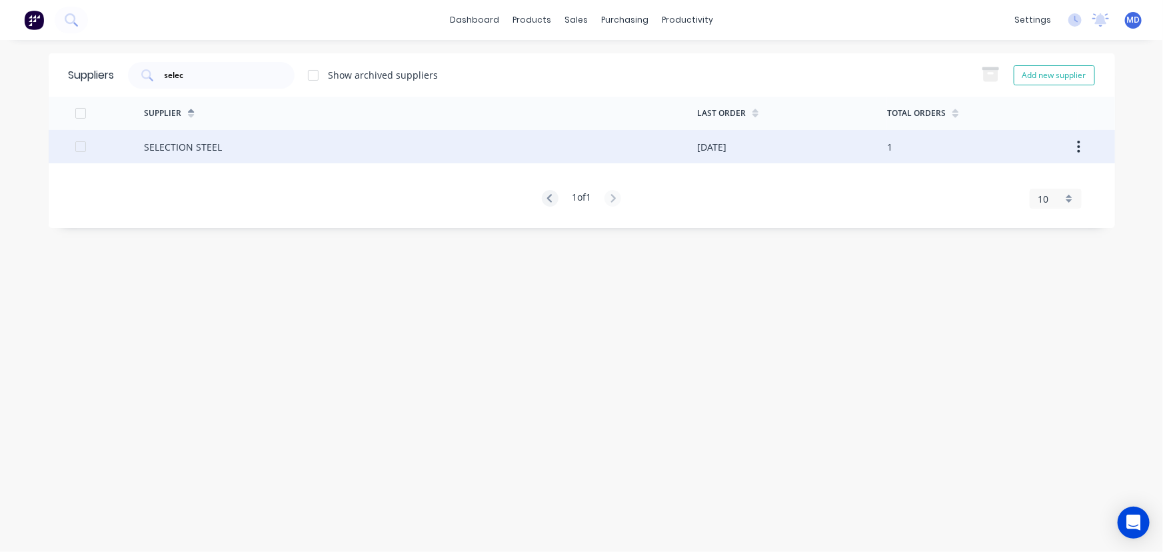
click at [195, 158] on div "SELECTION STEEL" at bounding box center [420, 146] width 553 height 33
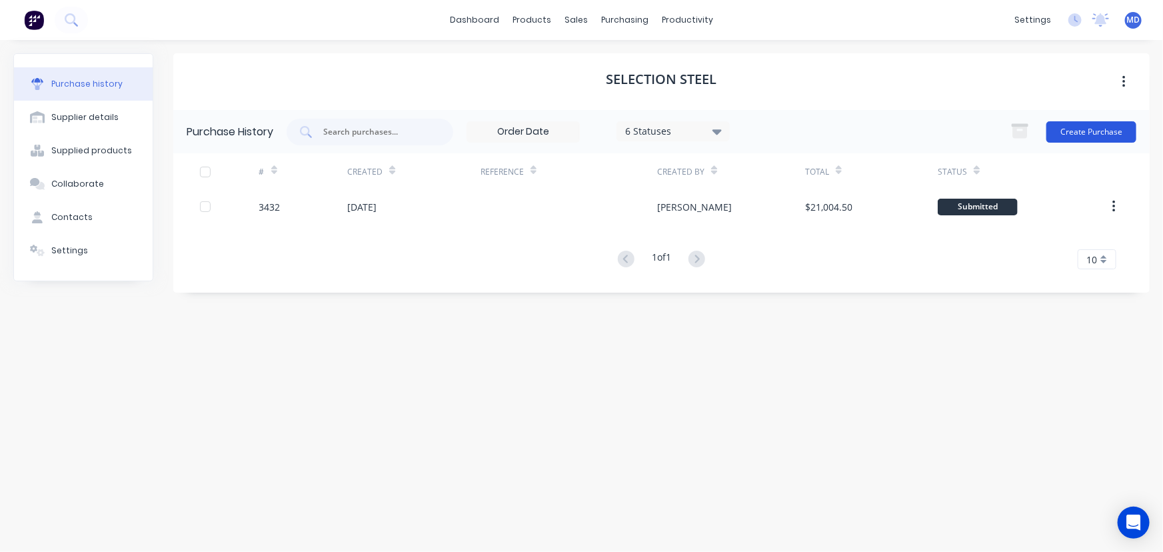
click at [1103, 129] on button "Create Purchase" at bounding box center [1091, 131] width 90 height 21
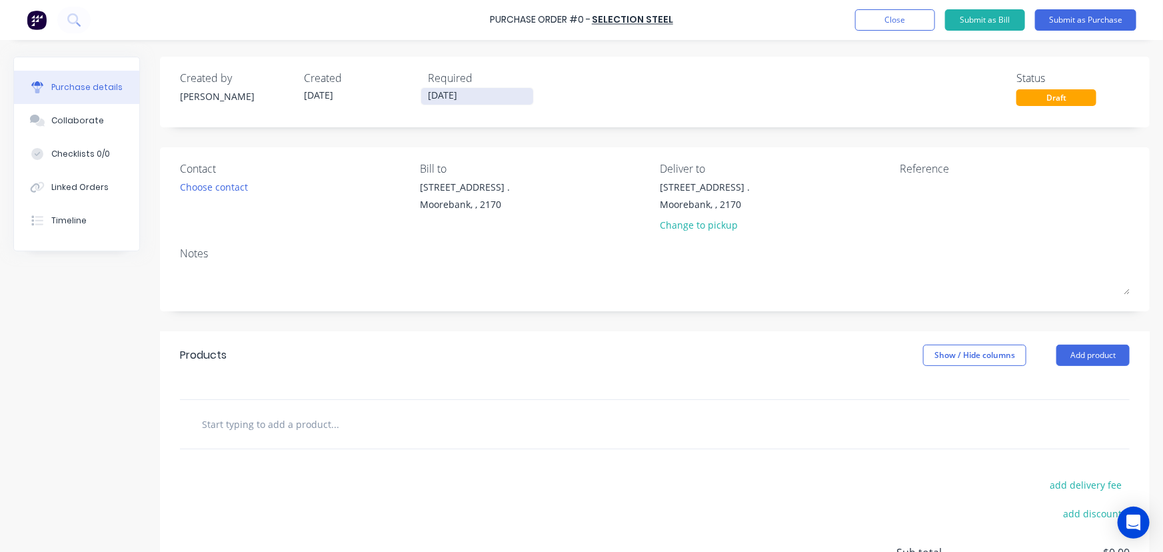
click at [456, 93] on input "[DATE]" at bounding box center [477, 96] width 112 height 17
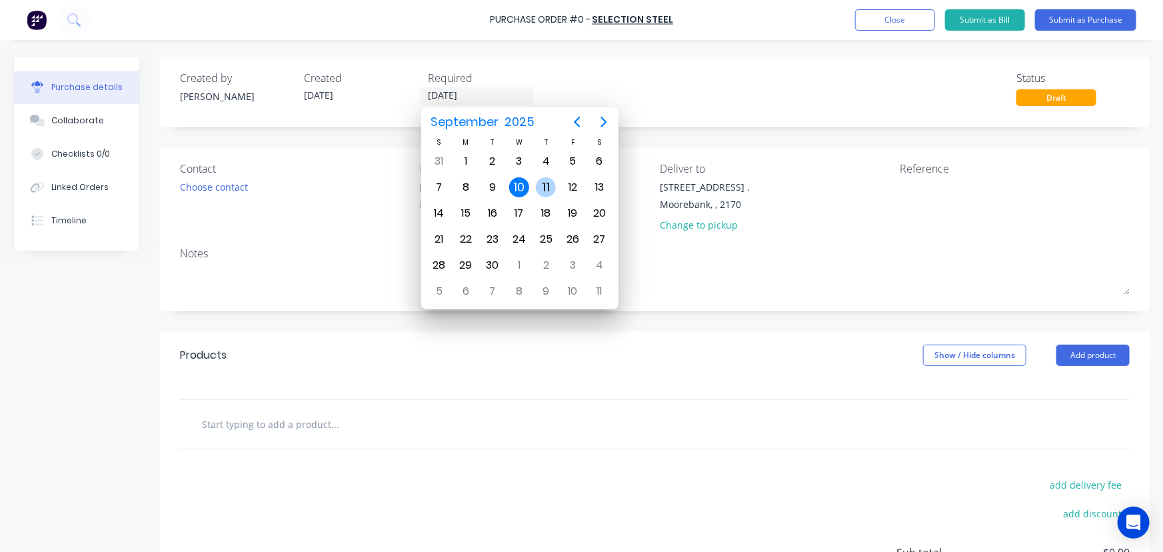
click at [542, 181] on div "11" at bounding box center [546, 187] width 20 height 20
type input "[DATE]"
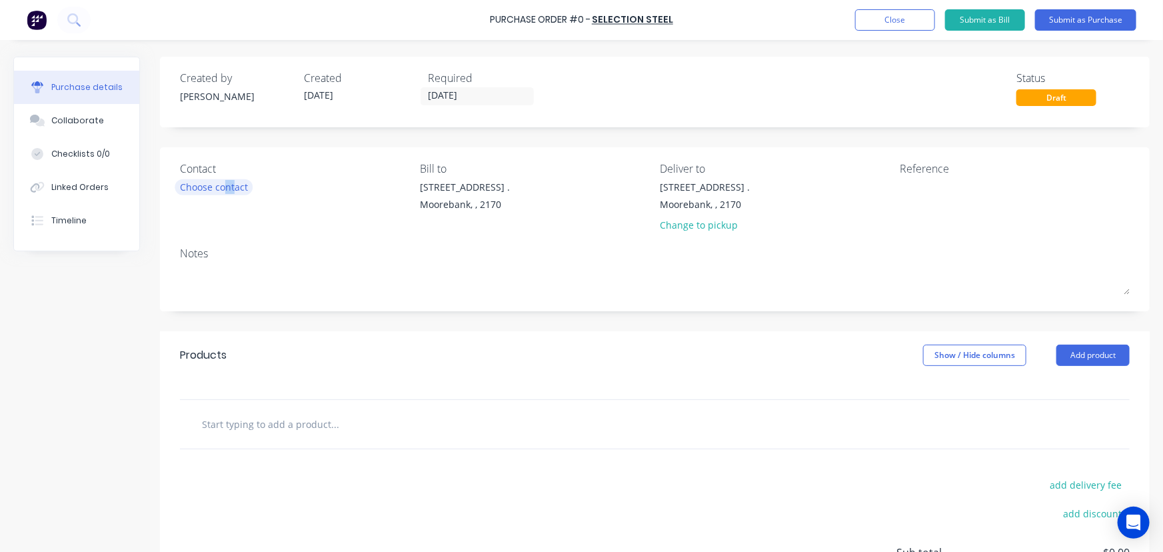
click at [227, 187] on div "Choose contact" at bounding box center [214, 187] width 68 height 14
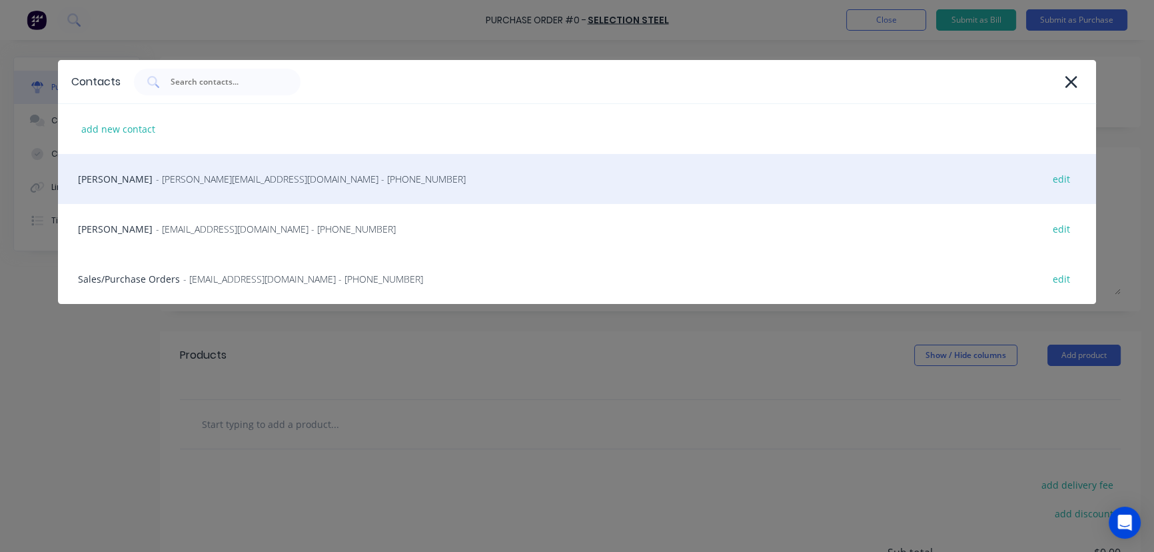
click at [130, 181] on div "[PERSON_NAME] - [PERSON_NAME][EMAIL_ADDRESS][DOMAIN_NAME] - [PHONE_NUMBER] edit" at bounding box center [577, 179] width 1039 height 50
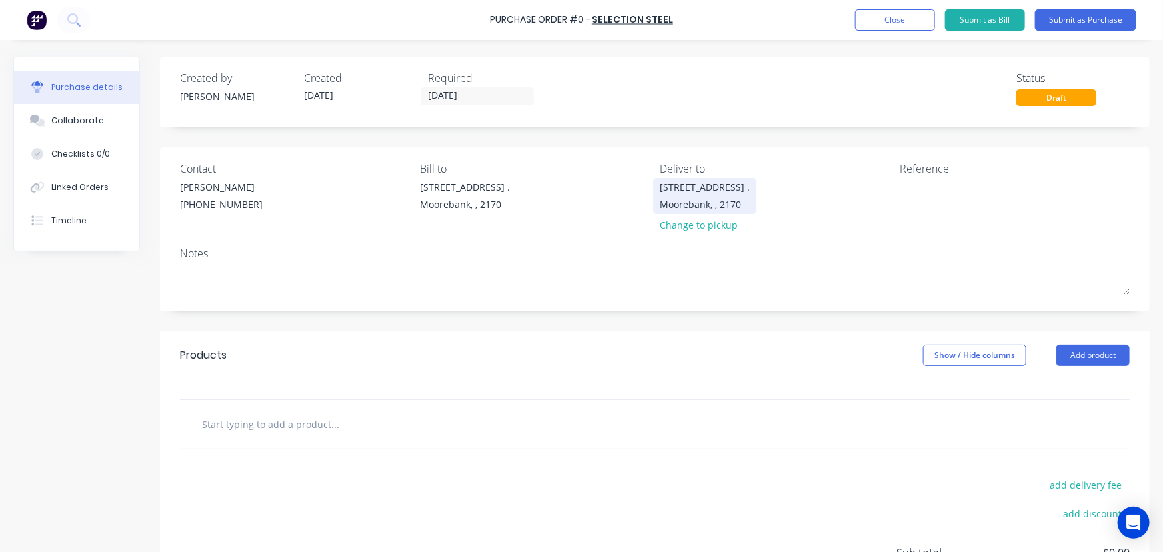
click at [712, 189] on div "[STREET_ADDRESS] ." at bounding box center [705, 187] width 90 height 14
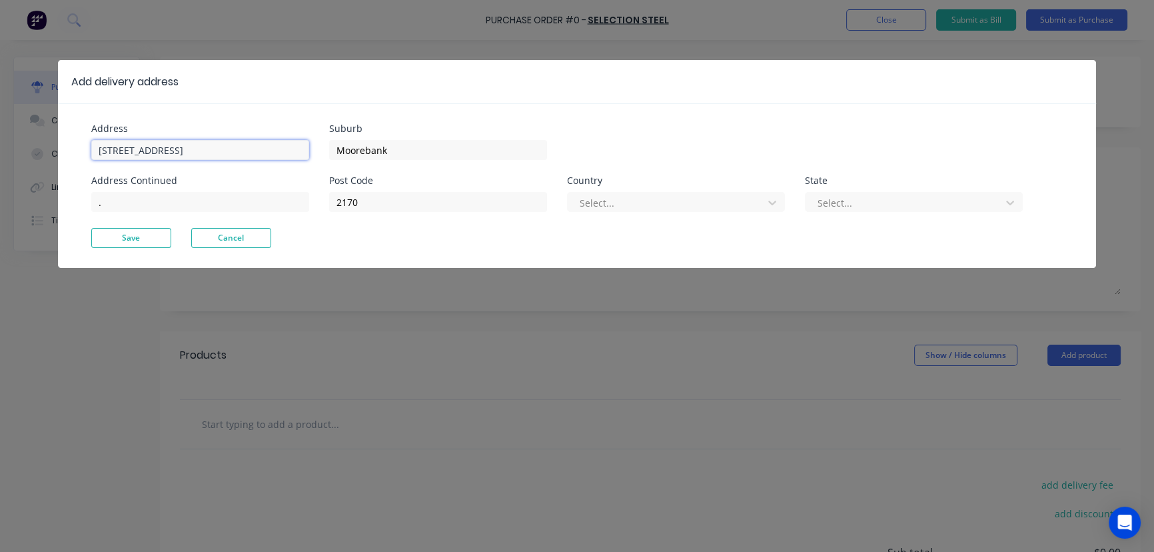
click at [0, 112] on div "Add delivery address Address [GEOGRAPHIC_DATA] Address Continued . Suburb Moore…" at bounding box center [577, 276] width 1154 height 552
type input "[STREET_ADDRESS]"
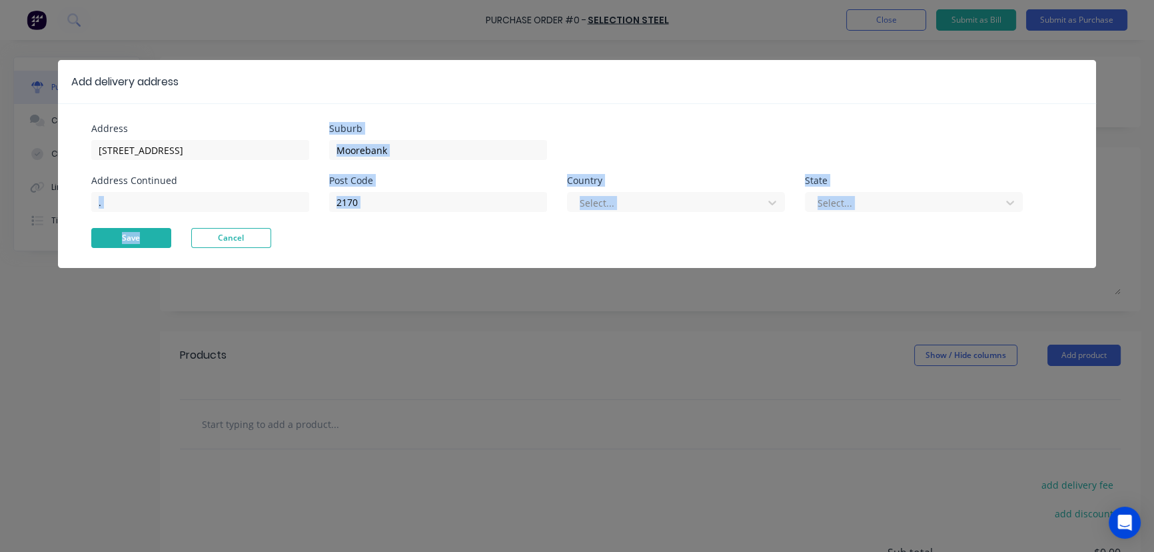
click at [143, 231] on div "Address [STREET_ADDRESS] Address Continued . Suburb Moorebank Post Code 2170 Co…" at bounding box center [577, 185] width 1039 height 165
click at [143, 231] on button "Save" at bounding box center [131, 238] width 80 height 20
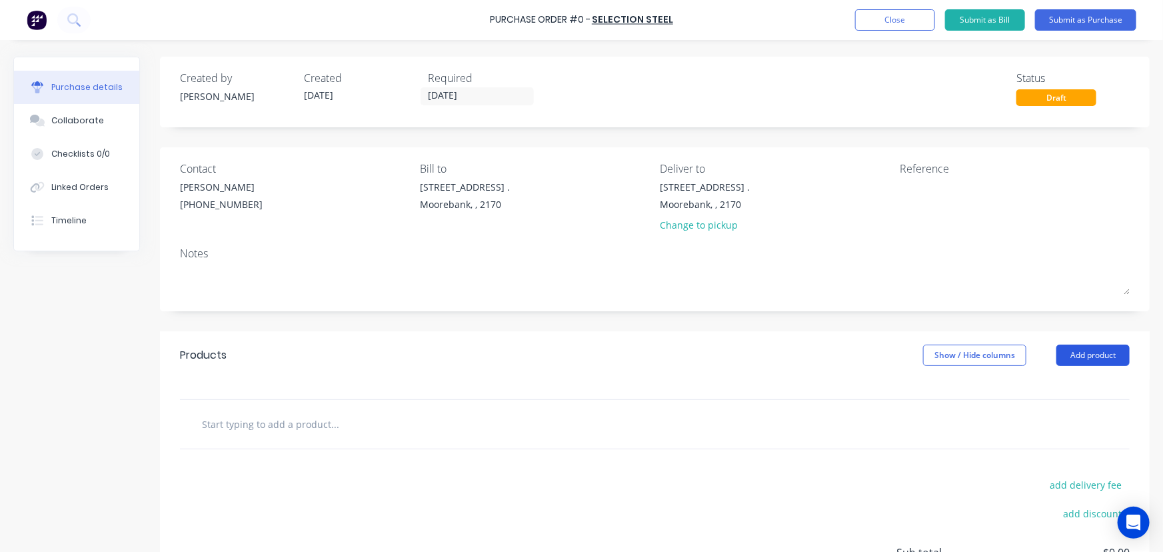
drag, startPoint x: 1090, startPoint y: 354, endPoint x: 1091, endPoint y: 367, distance: 13.4
click at [1090, 354] on button "Add product" at bounding box center [1092, 354] width 73 height 21
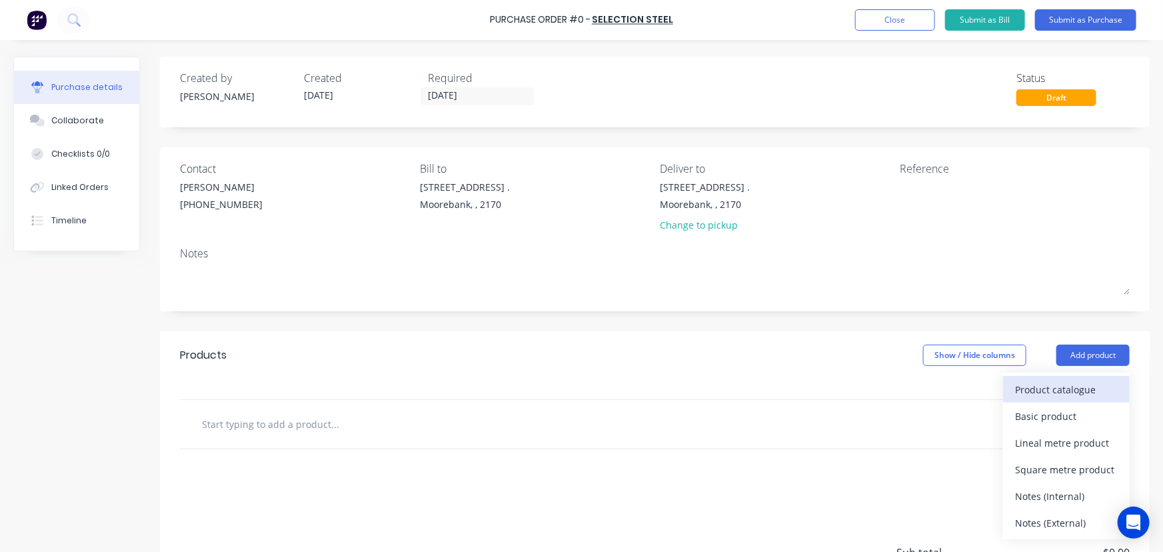
click at [1089, 387] on div "Product catalogue" at bounding box center [1066, 389] width 103 height 19
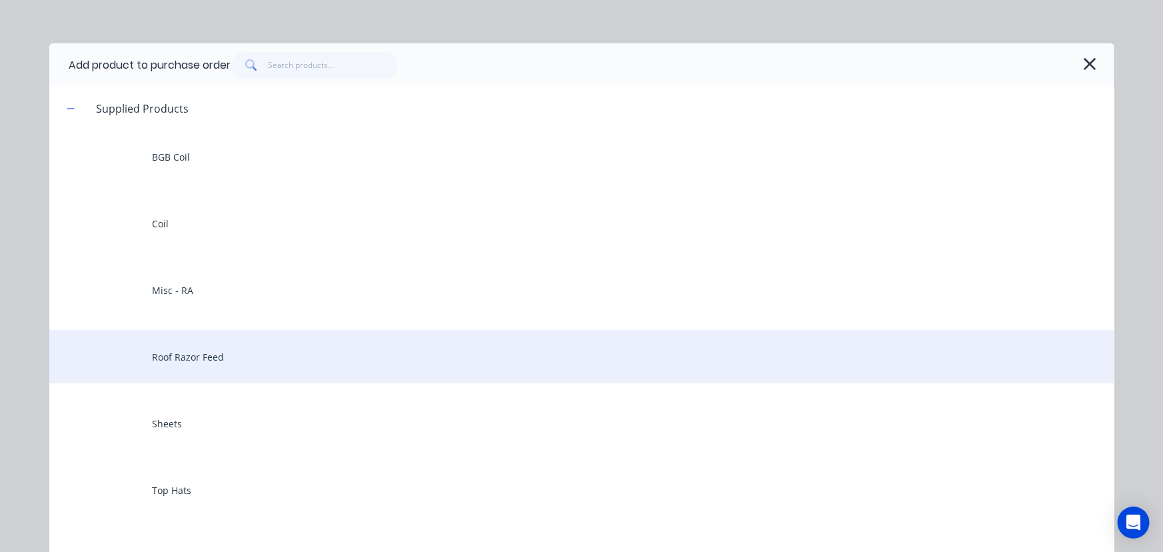
click at [181, 352] on div "Roof Razor Feed" at bounding box center [581, 356] width 1065 height 53
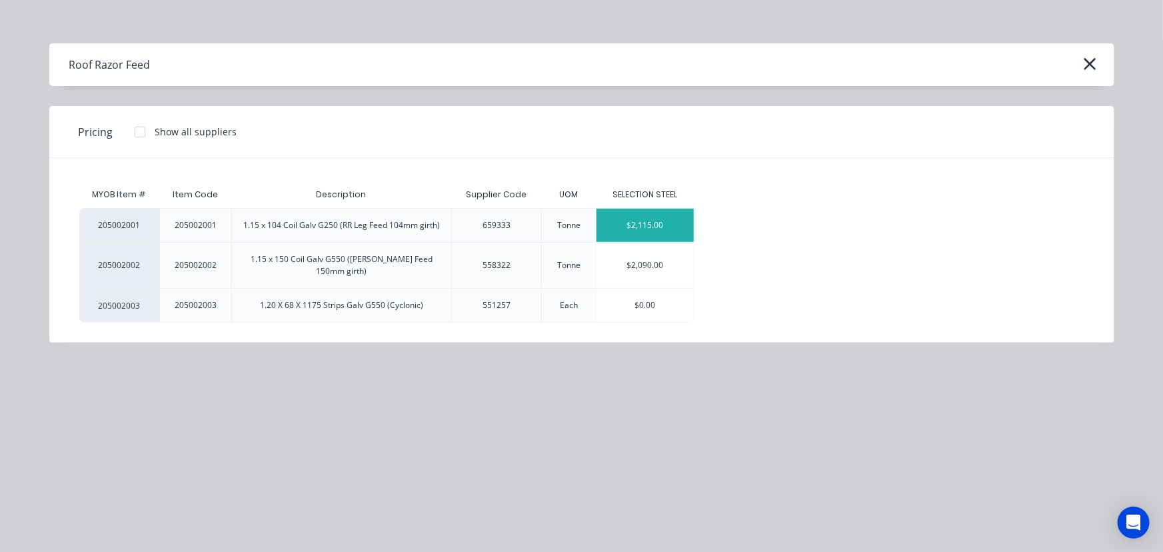
click at [659, 225] on div "$2,115.00" at bounding box center [644, 225] width 97 height 33
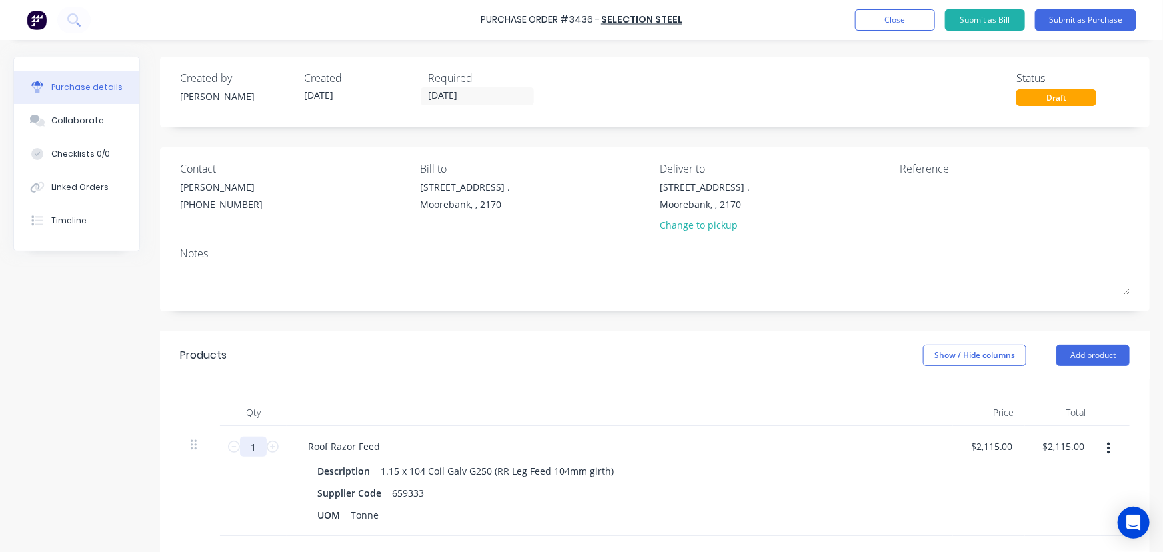
click at [258, 447] on input "1" at bounding box center [253, 446] width 27 height 20
type input "7"
type input "$14,805.00"
type input "7"
click at [1113, 448] on button "button" at bounding box center [1108, 448] width 31 height 24
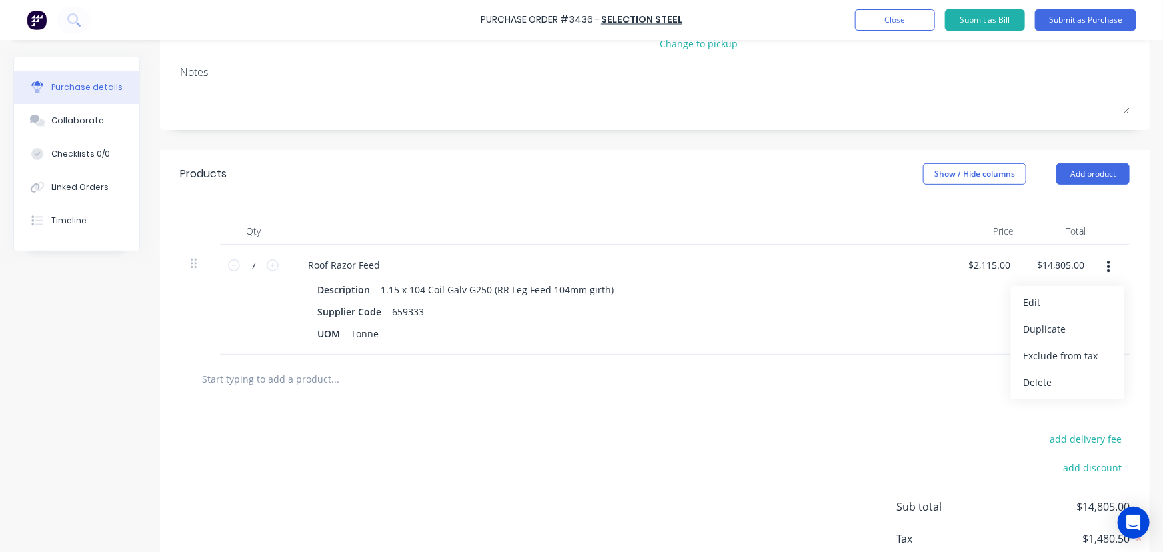
drag, startPoint x: 1039, startPoint y: 379, endPoint x: 1039, endPoint y: 392, distance: 12.7
click at [1039, 378] on button "Delete" at bounding box center [1067, 382] width 113 height 27
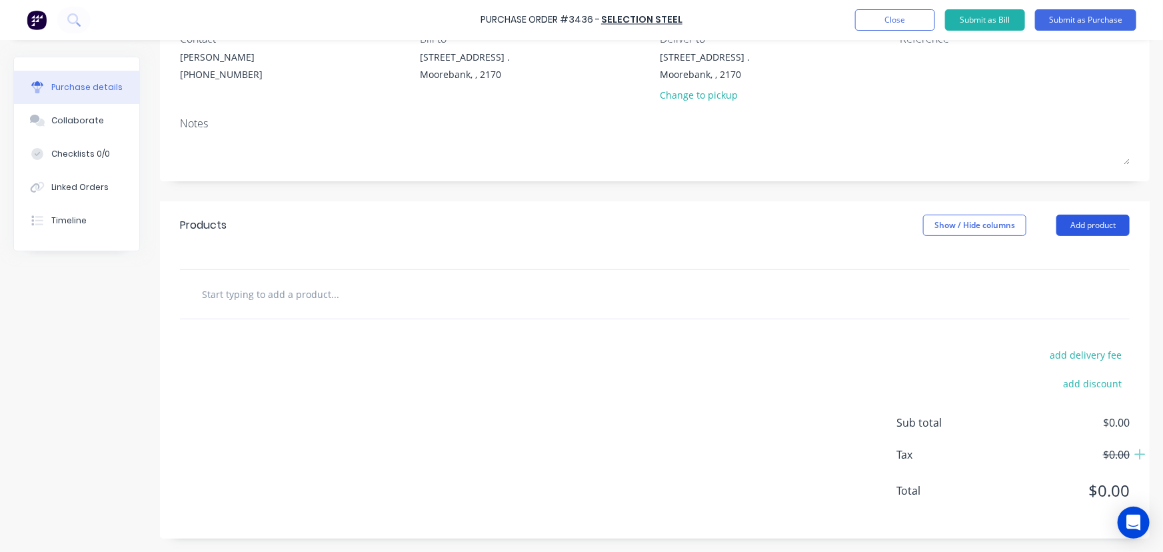
click at [1089, 221] on button "Add product" at bounding box center [1092, 225] width 73 height 21
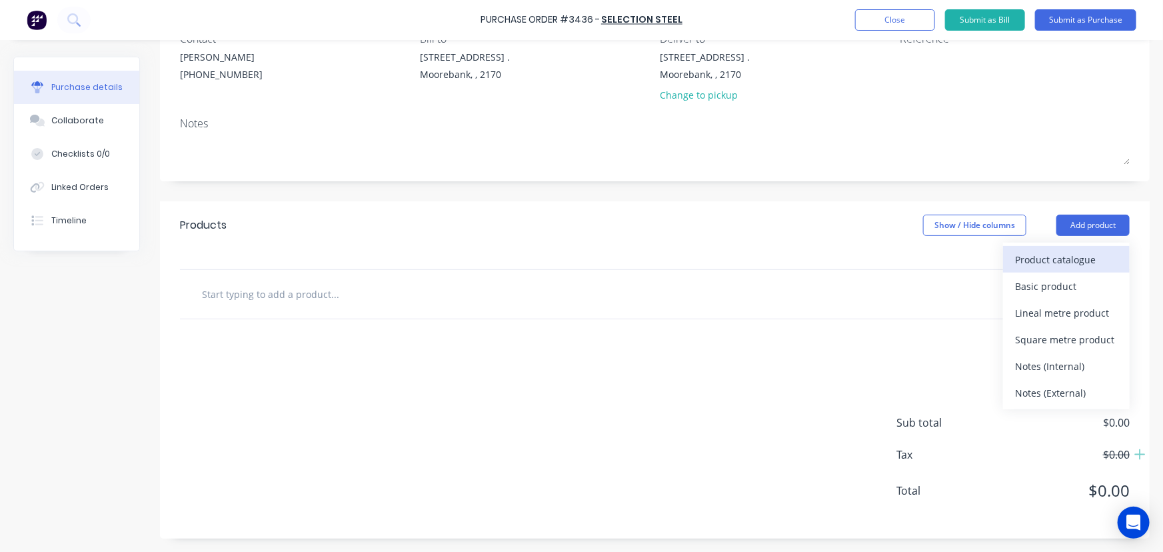
click at [1073, 256] on div "Product catalogue" at bounding box center [1066, 259] width 103 height 19
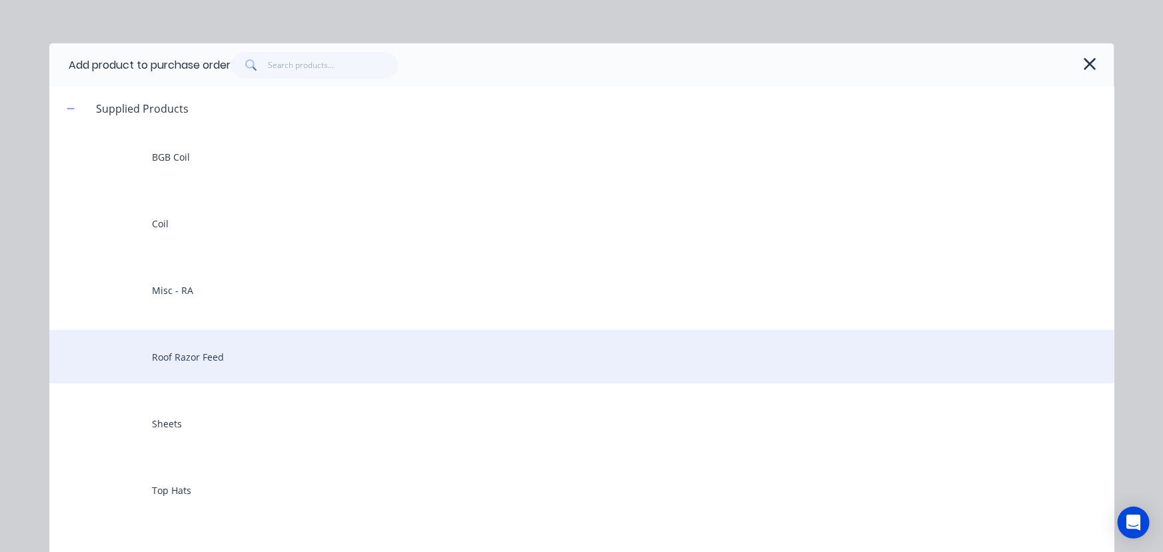
click at [190, 353] on div "Roof Razor Feed" at bounding box center [581, 356] width 1065 height 53
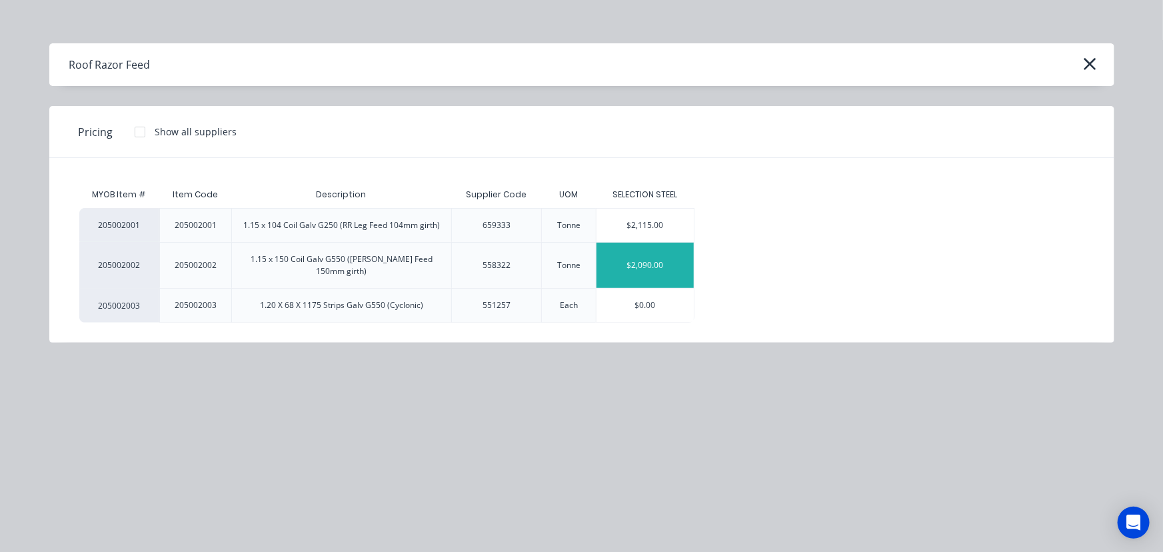
click at [662, 257] on div "$2,090.00" at bounding box center [644, 265] width 97 height 45
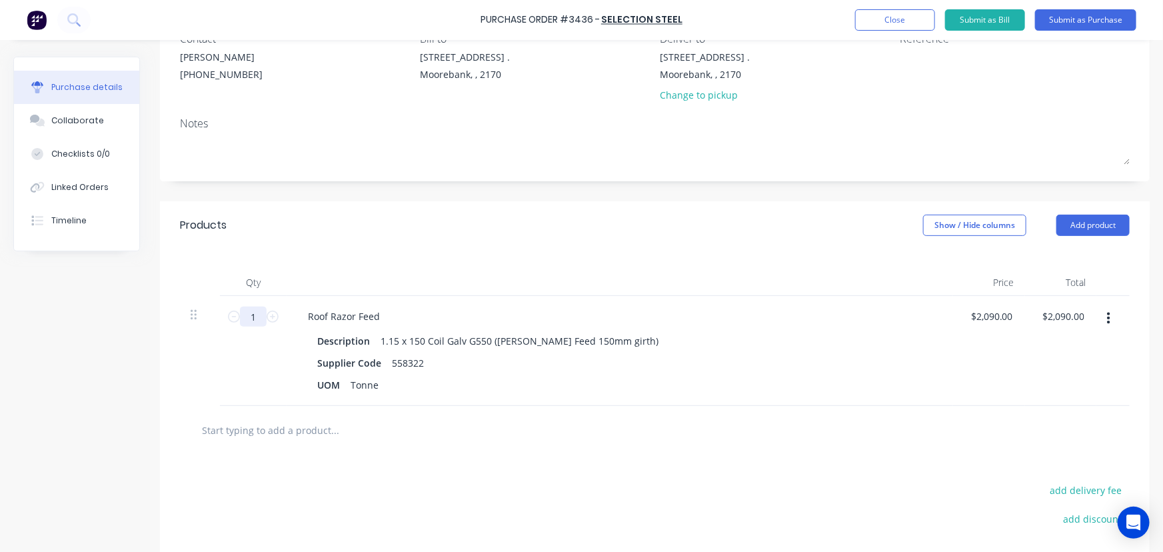
click at [258, 319] on input "1" at bounding box center [253, 316] width 27 height 20
type input "7"
type input "$14,630.00"
type input "7"
click at [1005, 320] on div "2090.00 $2,090.00" at bounding box center [992, 315] width 54 height 19
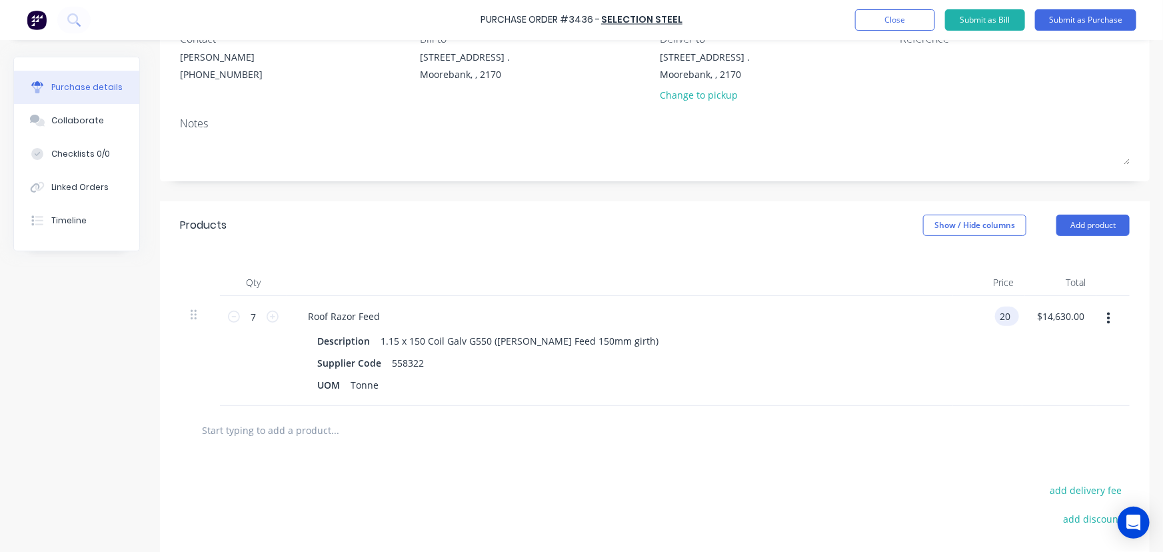
type input "2"
type input "$1,850.00"
type input "$12,950.00"
click at [1095, 19] on button "Submit as Purchase" at bounding box center [1085, 19] width 101 height 21
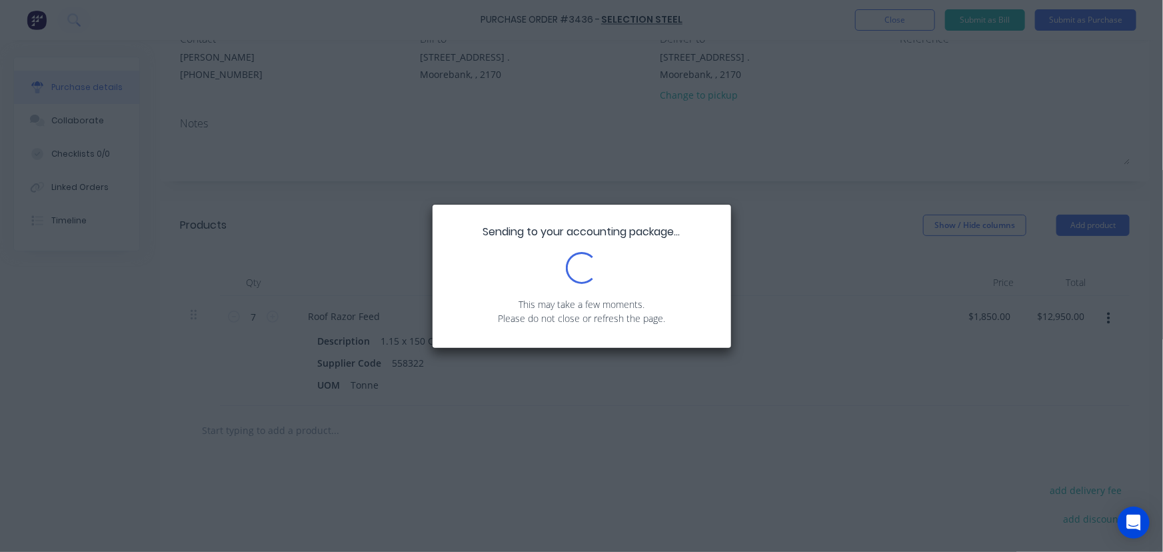
scroll to position [0, 0]
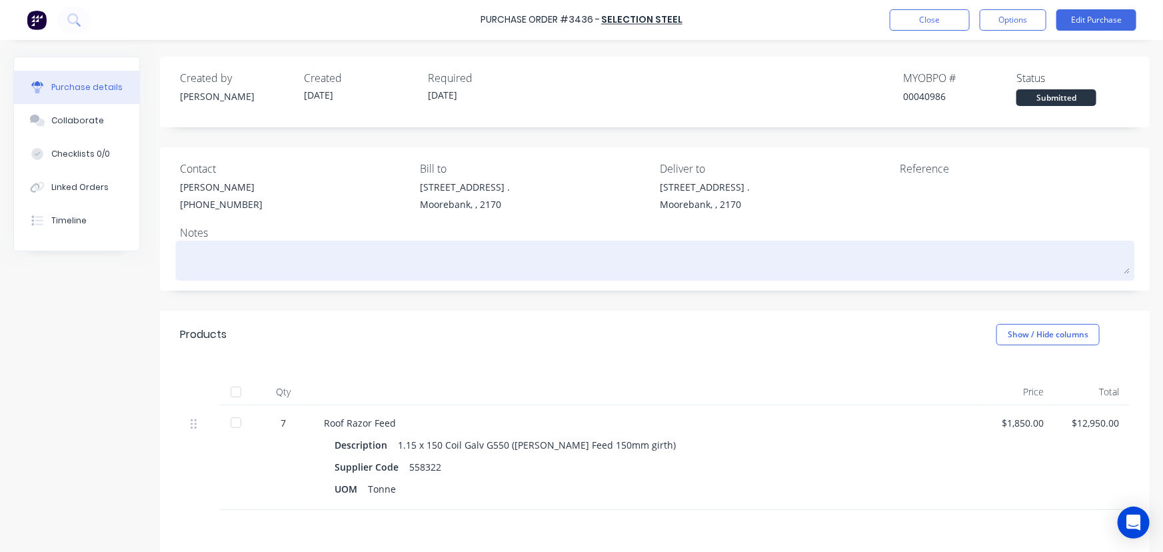
click at [242, 267] on textarea at bounding box center [654, 259] width 949 height 30
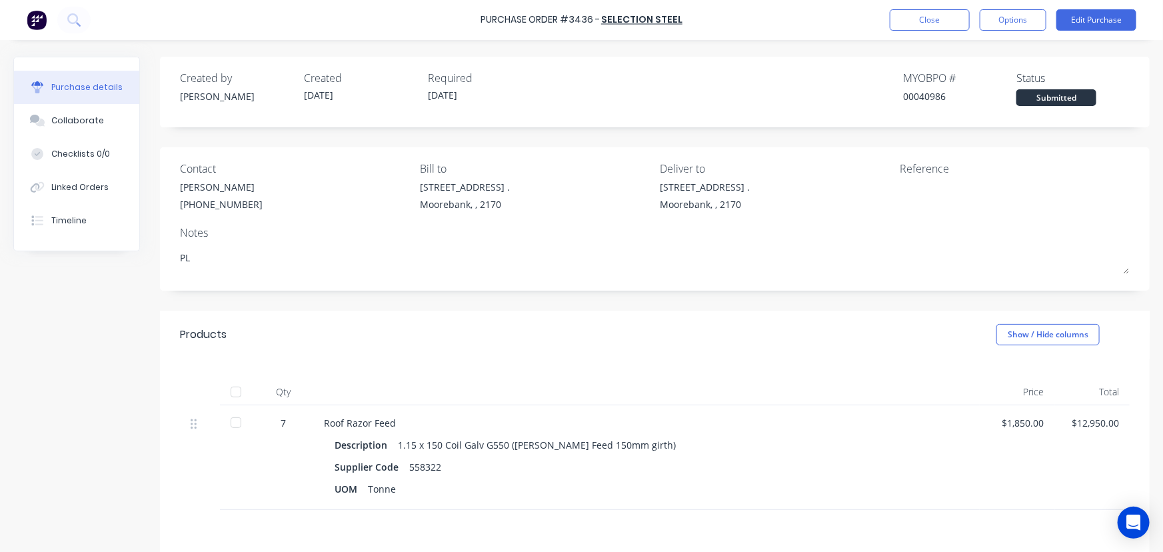
type textarea "P"
type textarea "PLEASE REFER TO [PERSON_NAME] AND [PERSON_NAME]'S DISCUSSION"
click at [1009, 13] on button "Options" at bounding box center [1012, 19] width 67 height 21
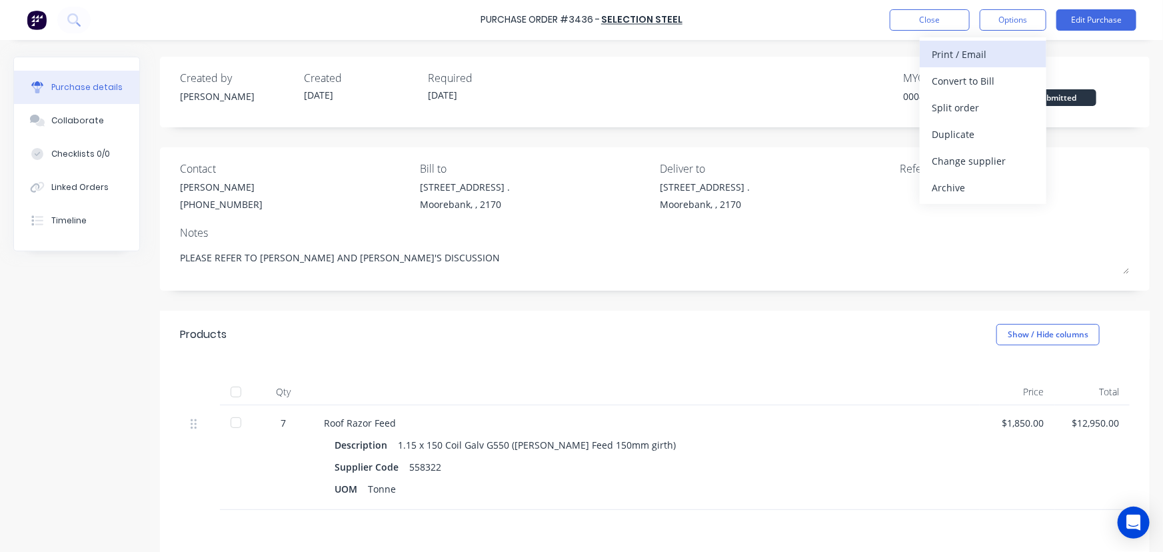
click at [976, 53] on div "Print / Email" at bounding box center [982, 54] width 103 height 19
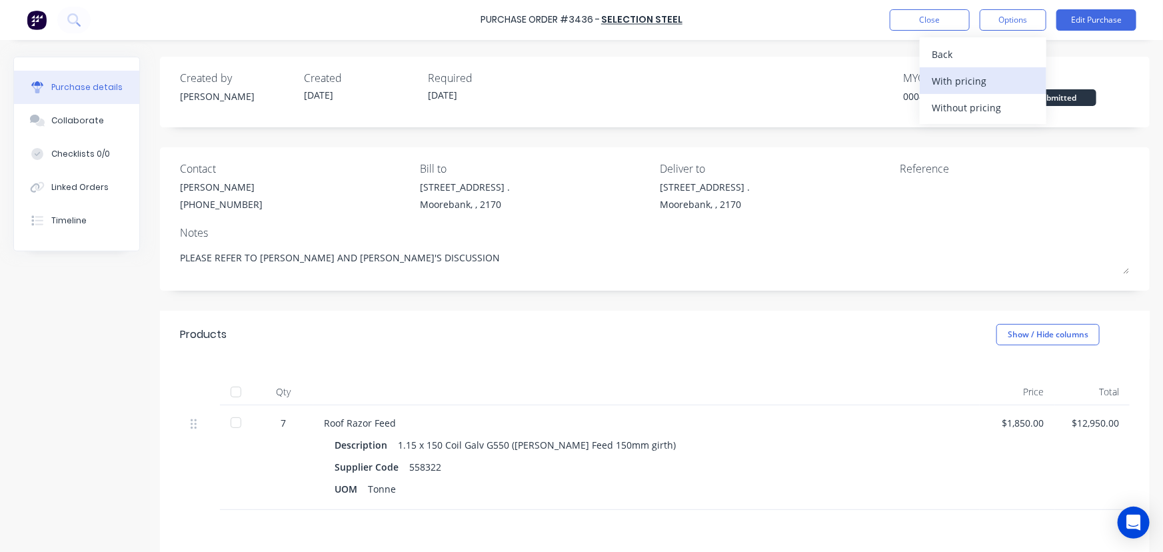
click at [974, 81] on div "With pricing" at bounding box center [982, 80] width 103 height 19
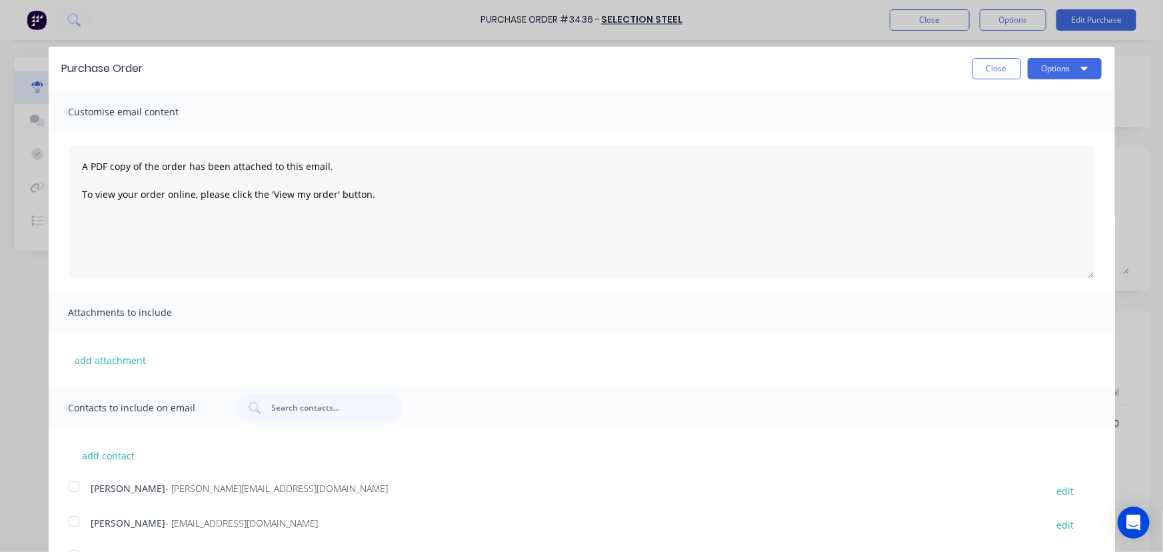
scroll to position [4, 0]
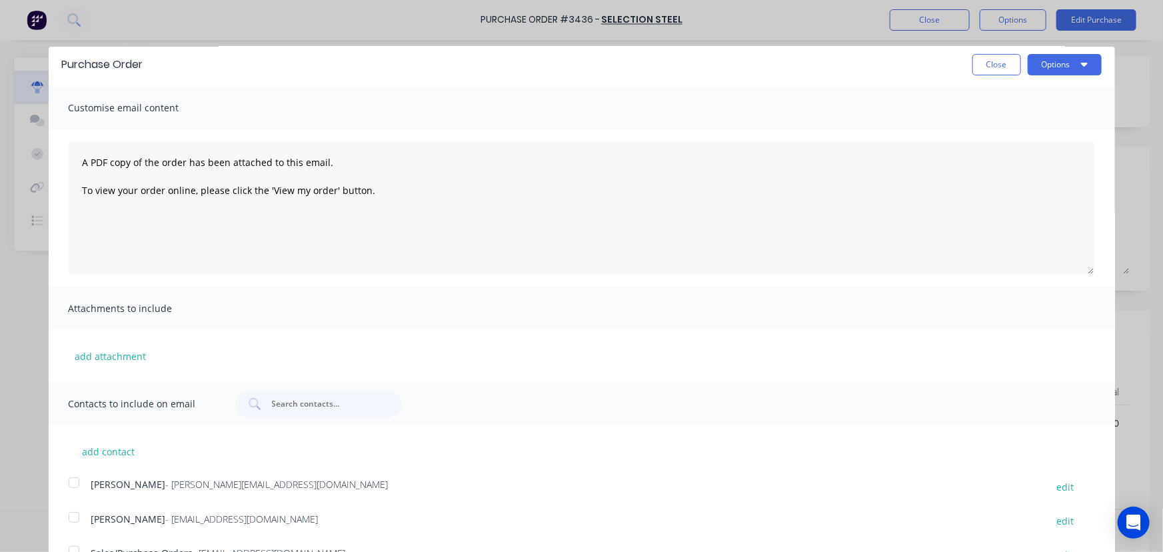
click at [73, 482] on div at bounding box center [74, 482] width 27 height 27
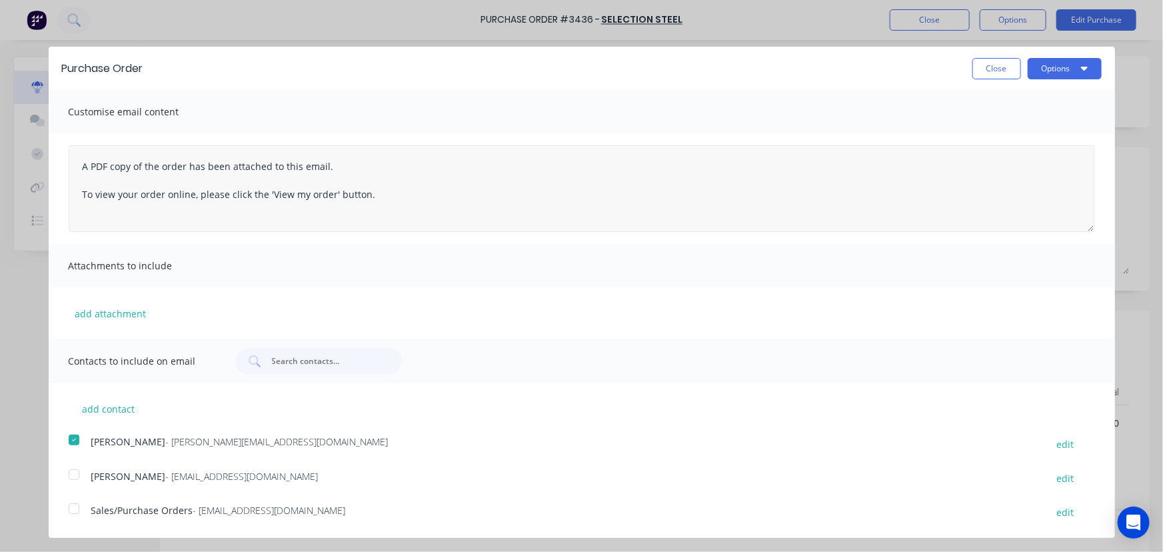
drag, startPoint x: 1082, startPoint y: 272, endPoint x: 1061, endPoint y: 225, distance: 51.3
click at [1061, 225] on textarea "A PDF copy of the order has been attached to this email. To view your order onl…" at bounding box center [582, 188] width 1026 height 87
click at [75, 510] on div at bounding box center [74, 508] width 27 height 27
click at [1055, 69] on button "Options" at bounding box center [1064, 68] width 74 height 21
click at [987, 130] on div "Email" at bounding box center [1038, 128] width 103 height 19
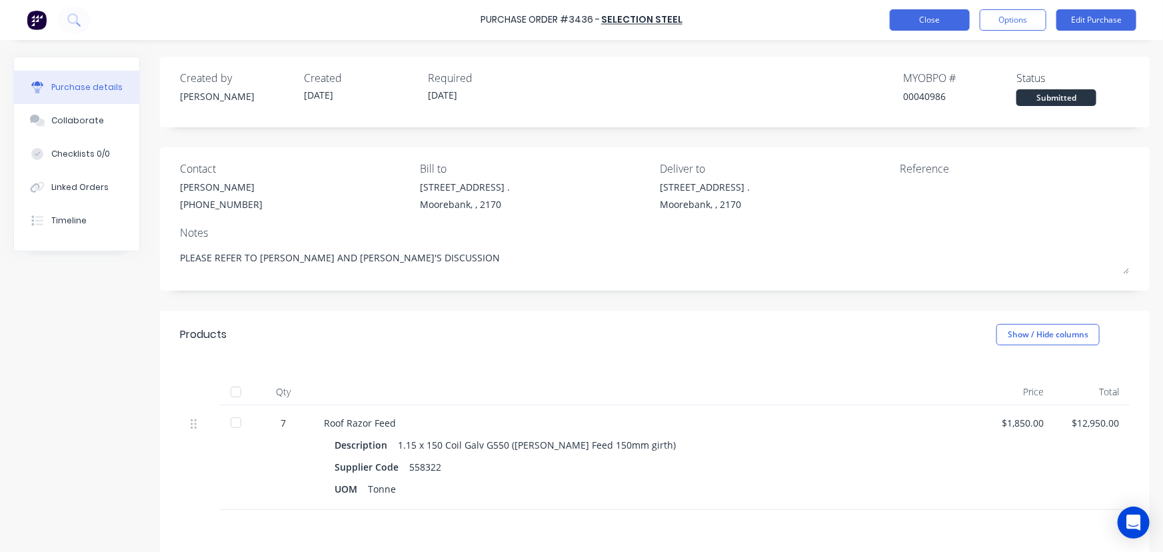
click at [918, 14] on button "Close" at bounding box center [930, 19] width 80 height 21
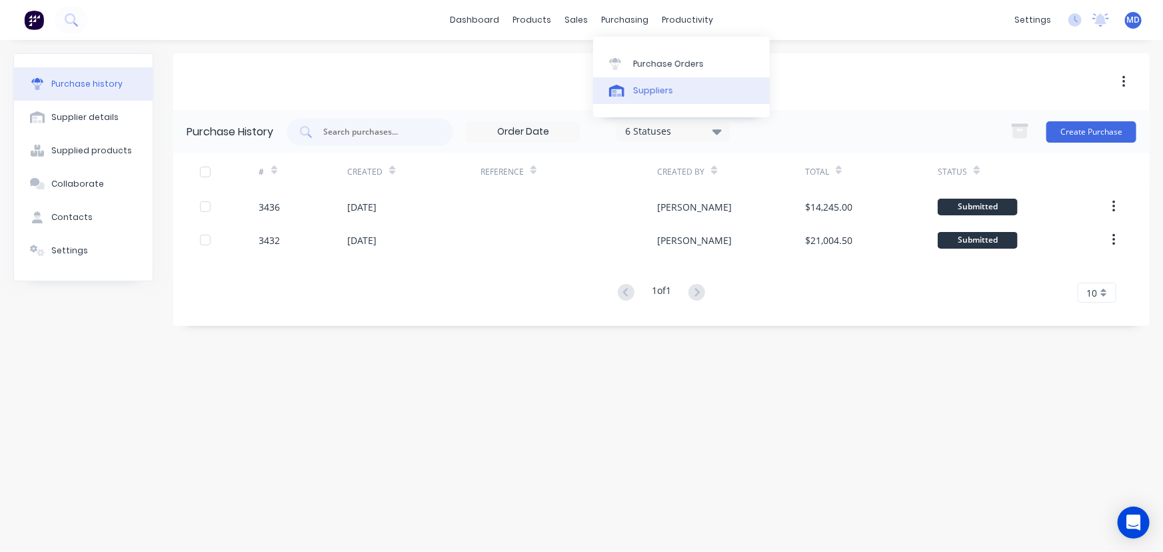
click at [653, 85] on div "Suppliers" at bounding box center [653, 91] width 40 height 12
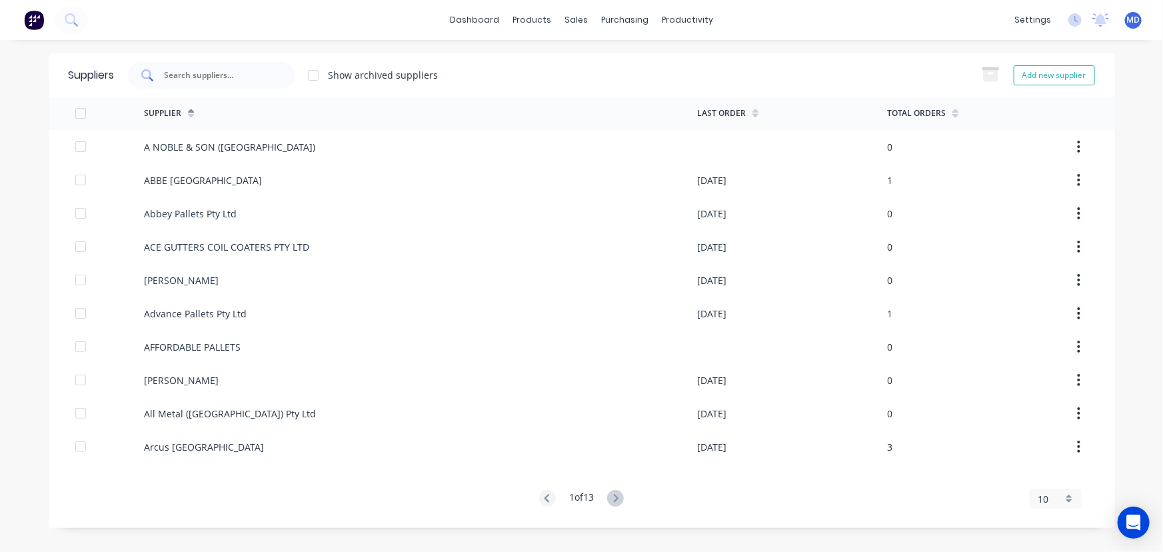
click at [247, 74] on input "text" at bounding box center [218, 75] width 111 height 13
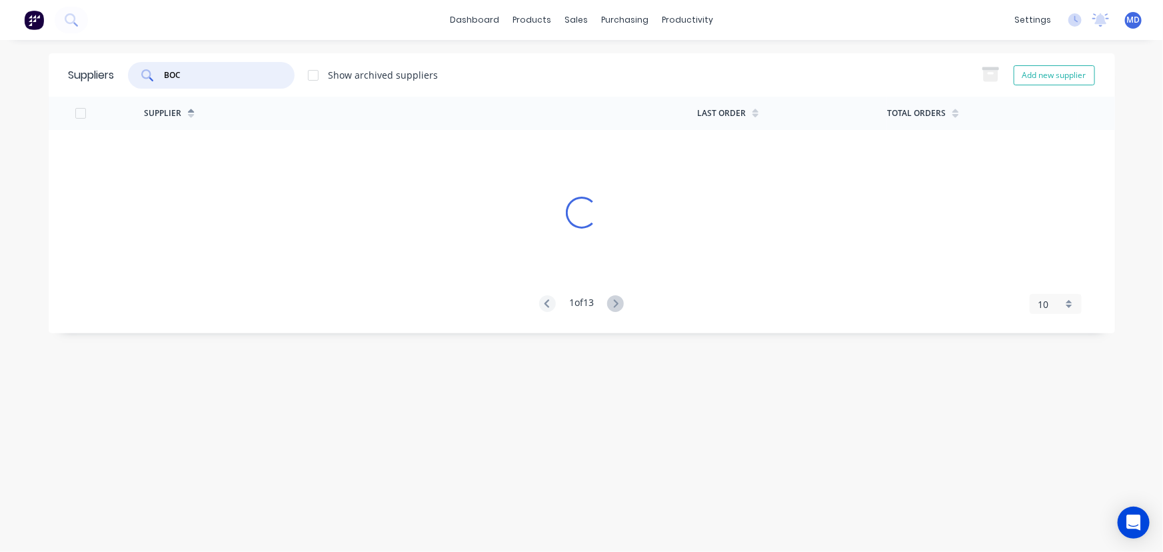
type input "BOC"
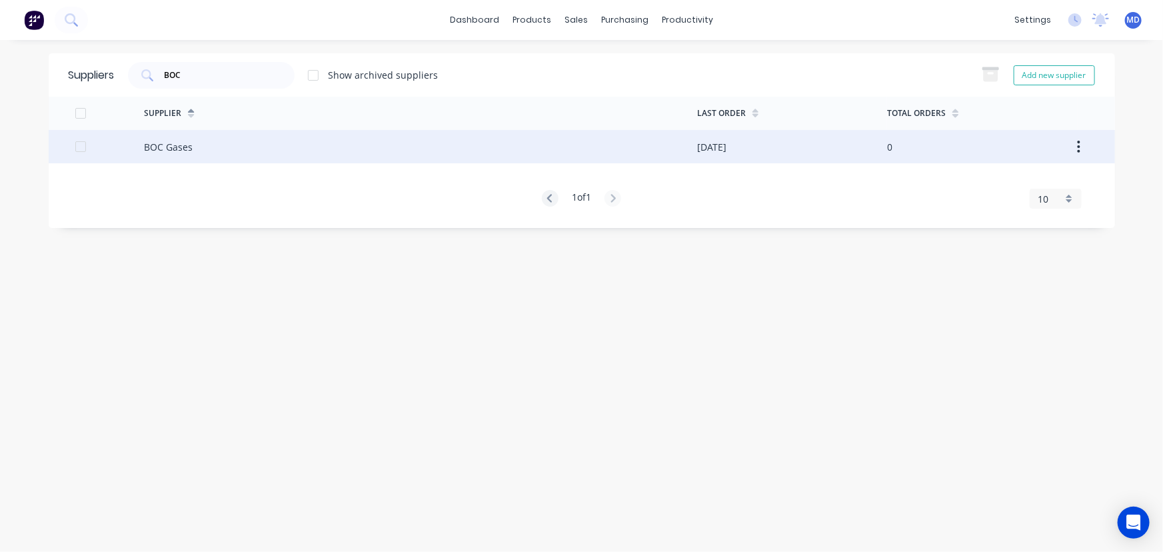
click at [280, 149] on div "BOC Gases" at bounding box center [420, 146] width 553 height 33
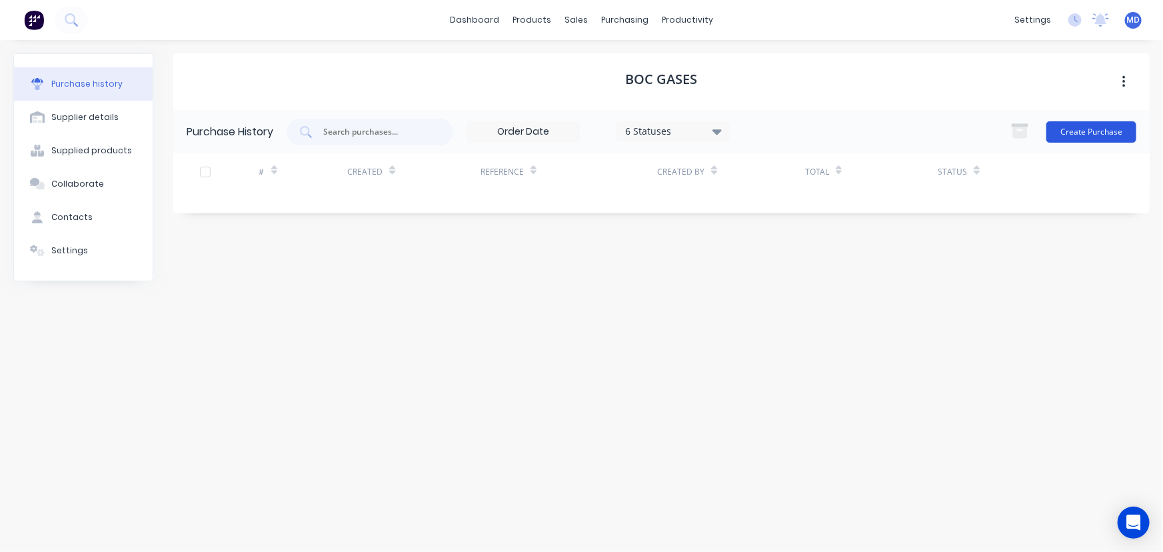
click at [1104, 125] on button "Create Purchase" at bounding box center [1091, 131] width 90 height 21
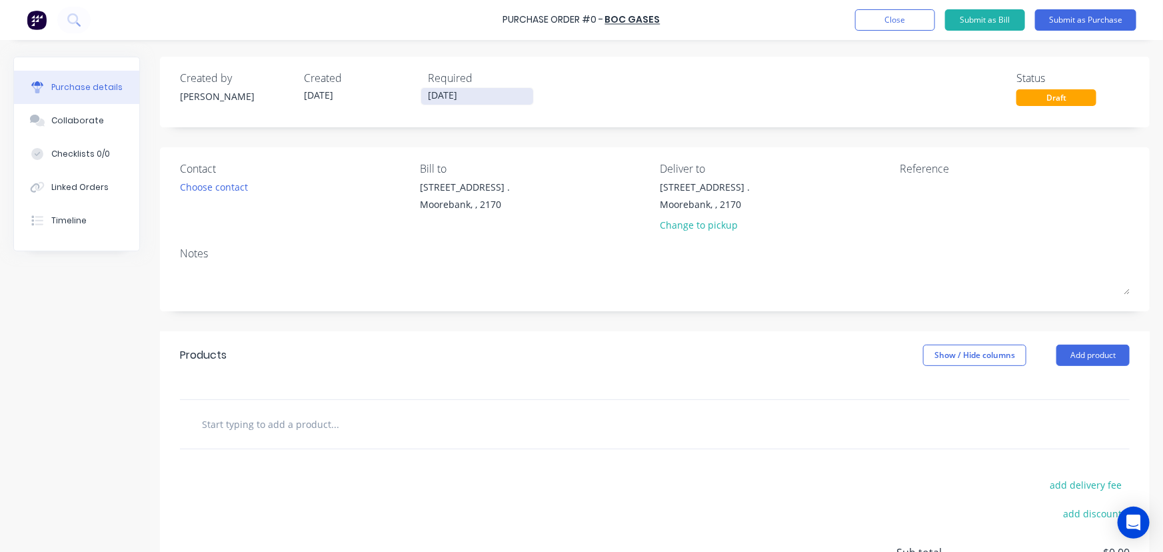
click at [460, 95] on input "[DATE]" at bounding box center [477, 96] width 112 height 17
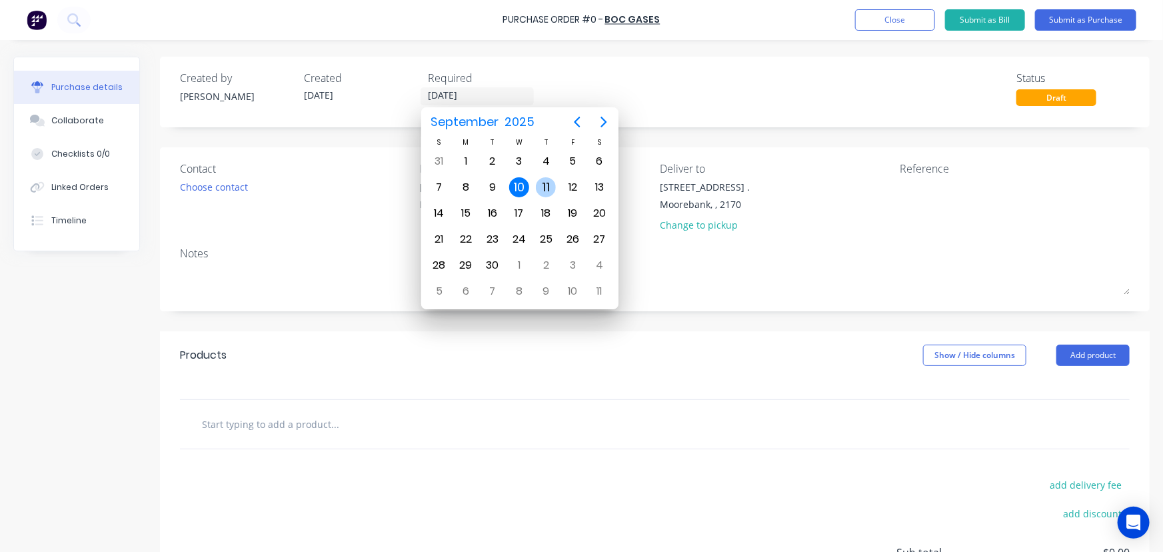
click at [547, 181] on div "11" at bounding box center [546, 187] width 20 height 20
type input "[DATE]"
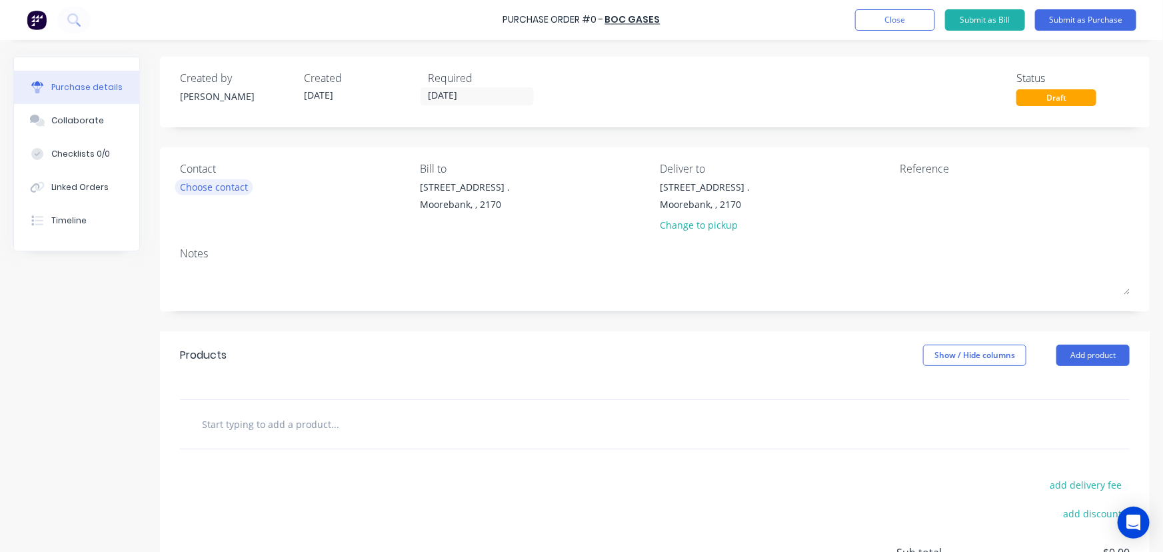
click at [223, 192] on div "Choose contact" at bounding box center [214, 187] width 68 height 14
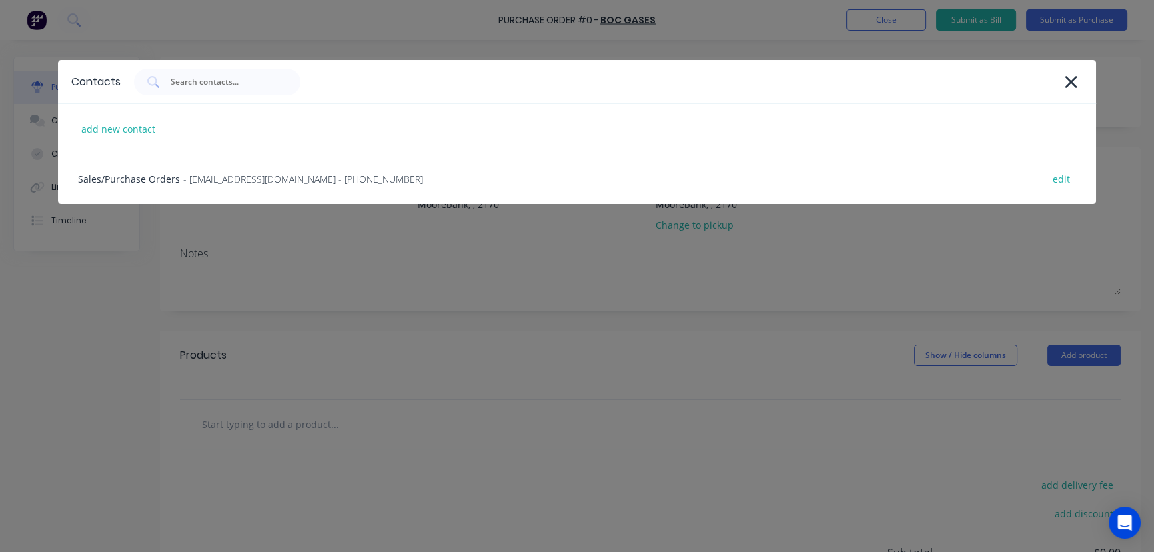
drag, startPoint x: 151, startPoint y: 175, endPoint x: 161, endPoint y: 178, distance: 10.5
click at [153, 175] on div "Sales/Purchase Orders - [EMAIL_ADDRESS][DOMAIN_NAME] - [PHONE_NUMBER] edit" at bounding box center [577, 179] width 1039 height 50
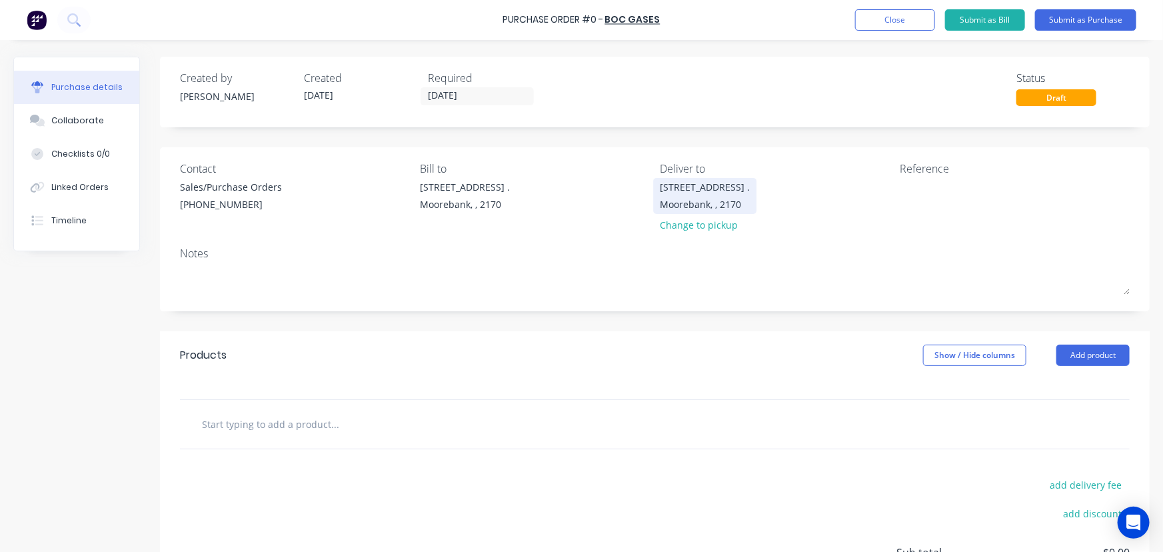
click at [695, 197] on div "Moorebank, , 2170" at bounding box center [705, 204] width 90 height 14
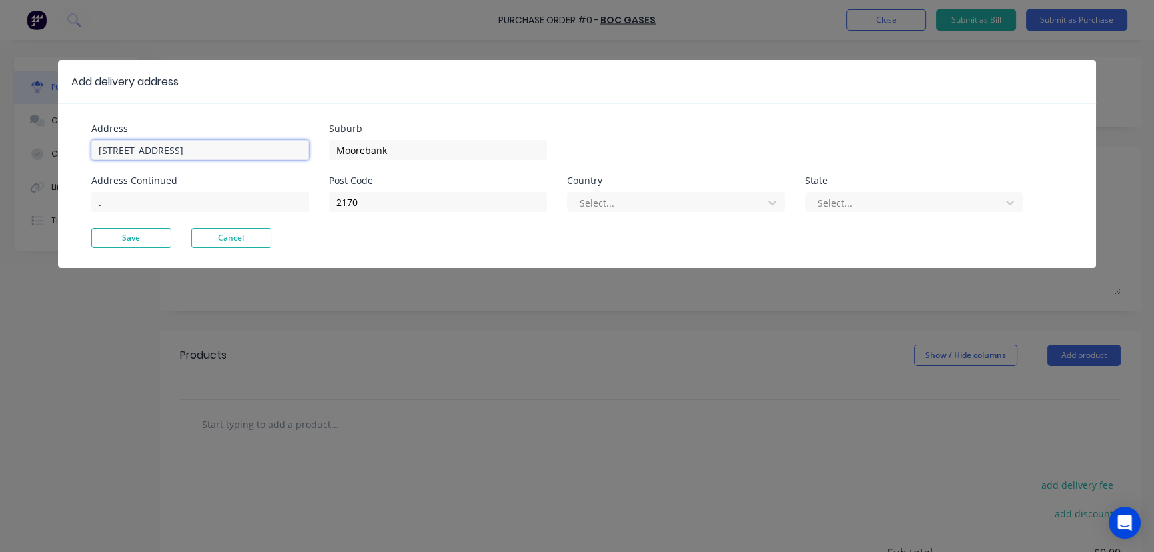
drag, startPoint x: 157, startPoint y: 147, endPoint x: 1, endPoint y: 132, distance: 157.3
click at [0, 135] on div "Add delivery address Address [GEOGRAPHIC_DATA] Address Continued . Suburb Moore…" at bounding box center [577, 276] width 1154 height 552
type input "[STREET_ADDRESS]"
click at [151, 233] on button "Save" at bounding box center [131, 238] width 80 height 20
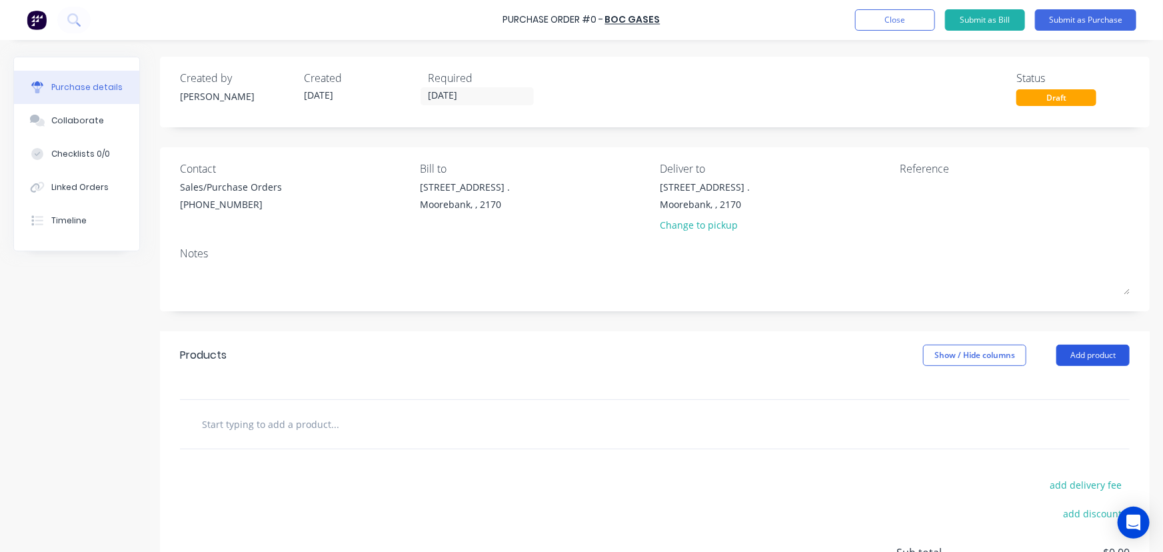
click at [1095, 363] on button "Add product" at bounding box center [1092, 354] width 73 height 21
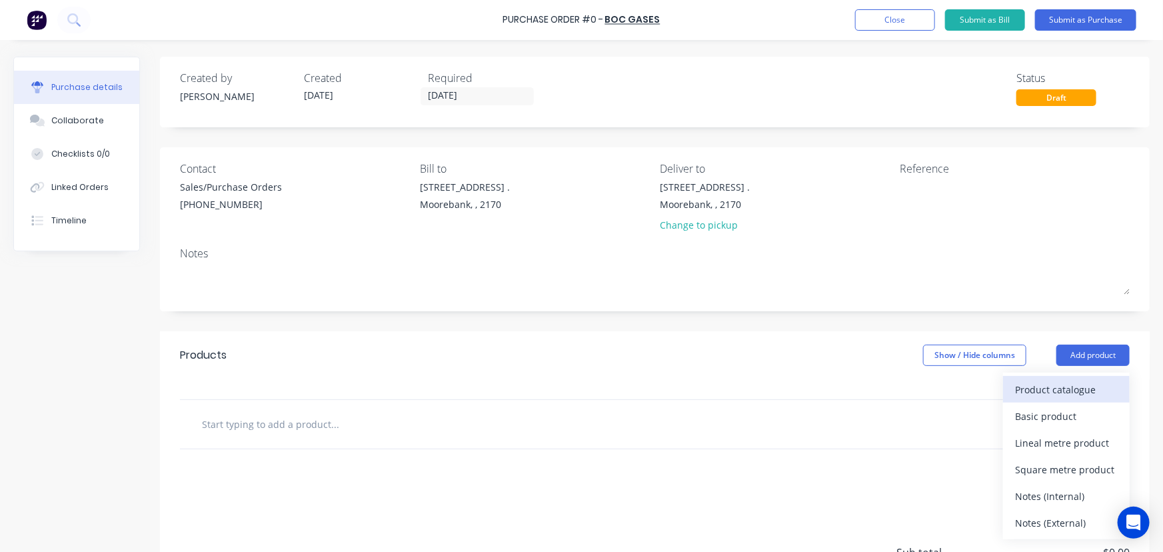
click at [1073, 390] on div "Product catalogue" at bounding box center [1066, 389] width 103 height 19
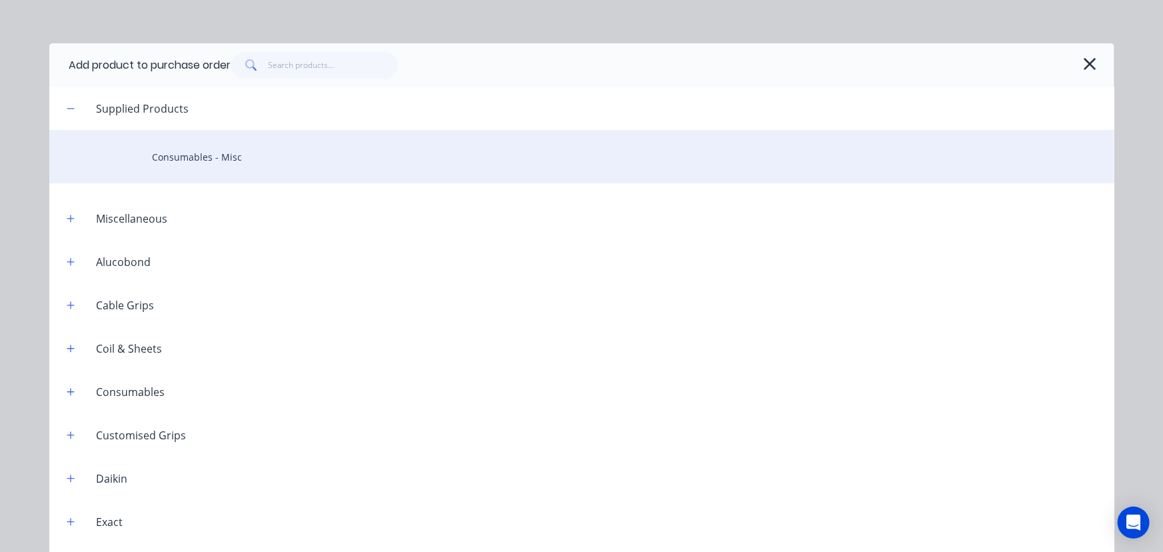
click at [237, 156] on div "Consumables - Misc" at bounding box center [581, 156] width 1065 height 53
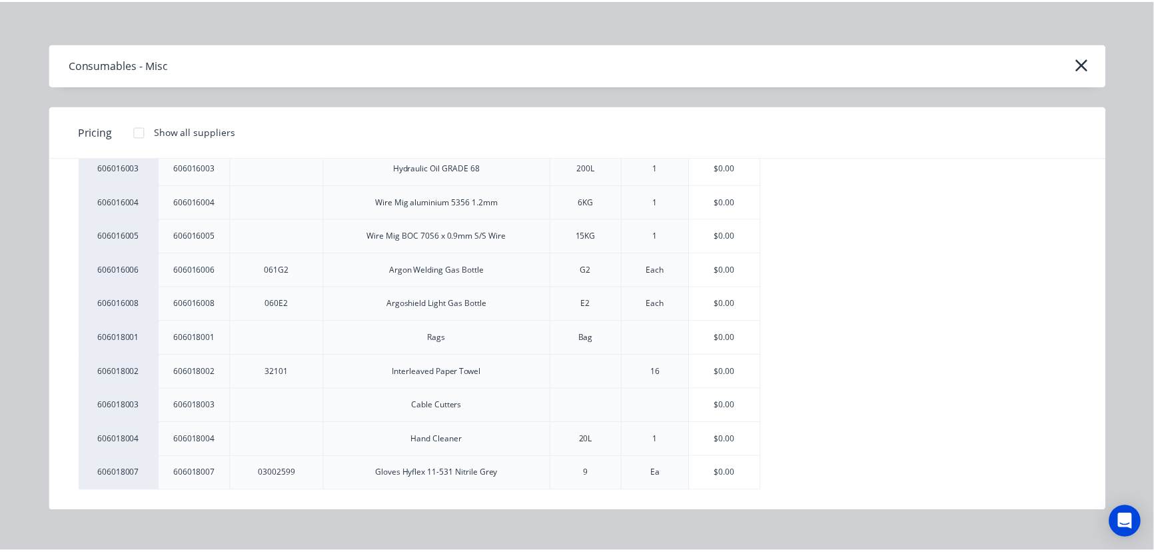
scroll to position [303, 0]
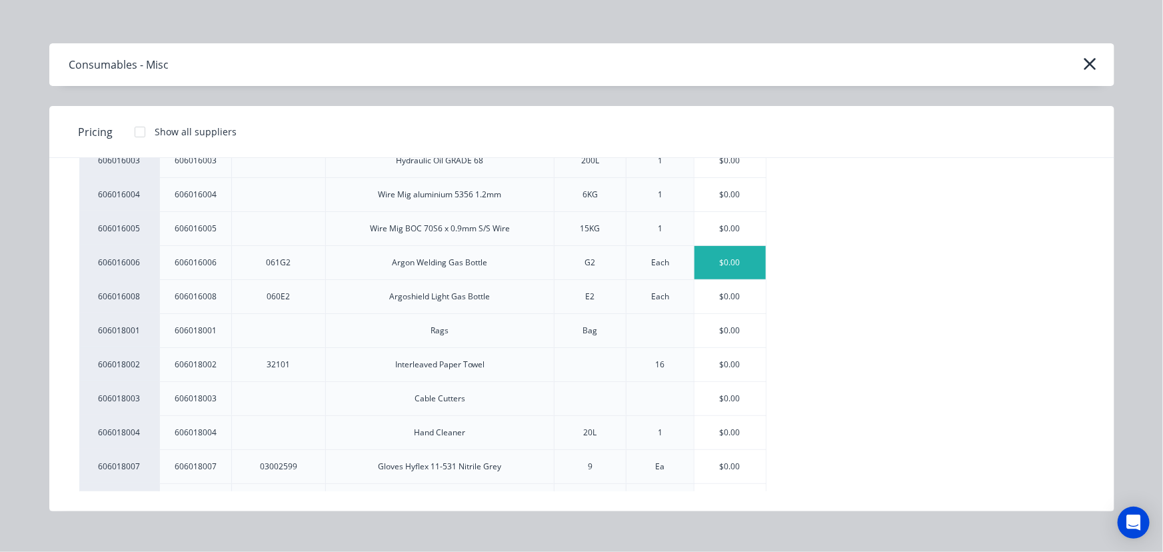
click at [734, 255] on div "$0.00" at bounding box center [729, 262] width 71 height 33
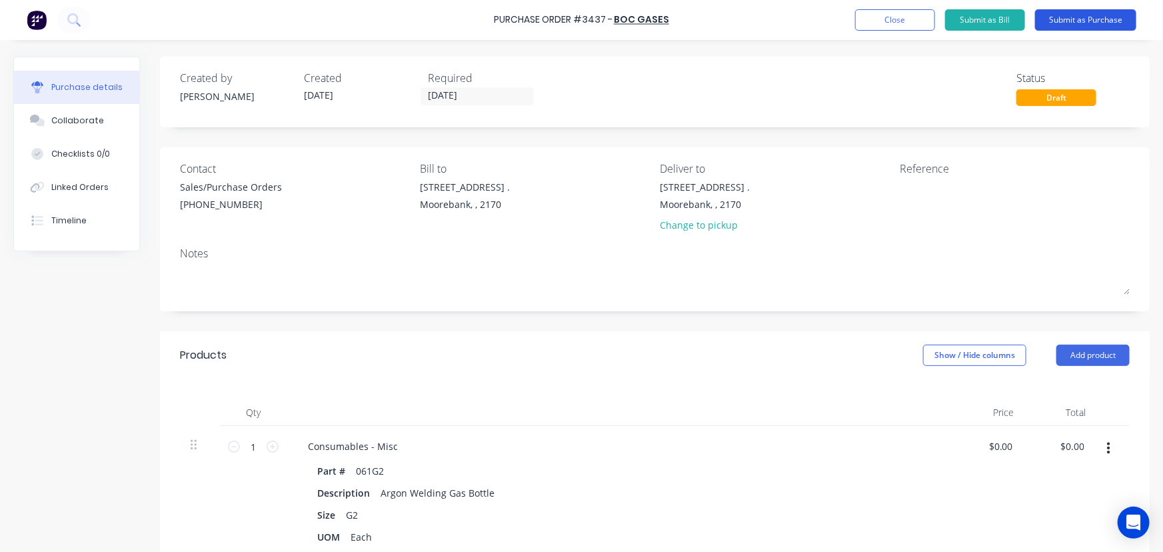
click at [1109, 24] on button "Submit as Purchase" at bounding box center [1085, 19] width 101 height 21
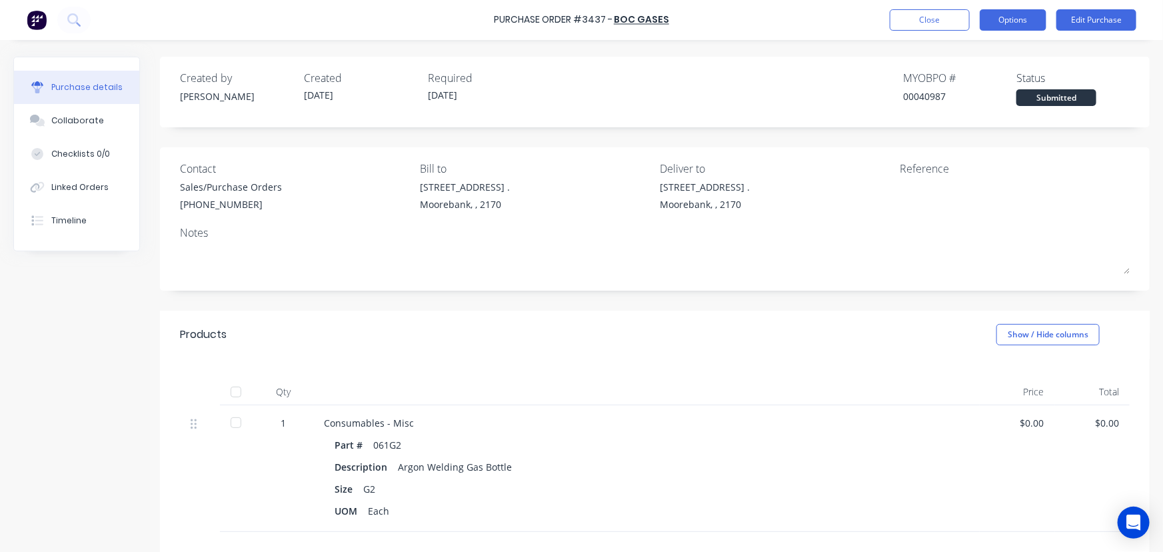
click at [1016, 21] on button "Options" at bounding box center [1012, 19] width 67 height 21
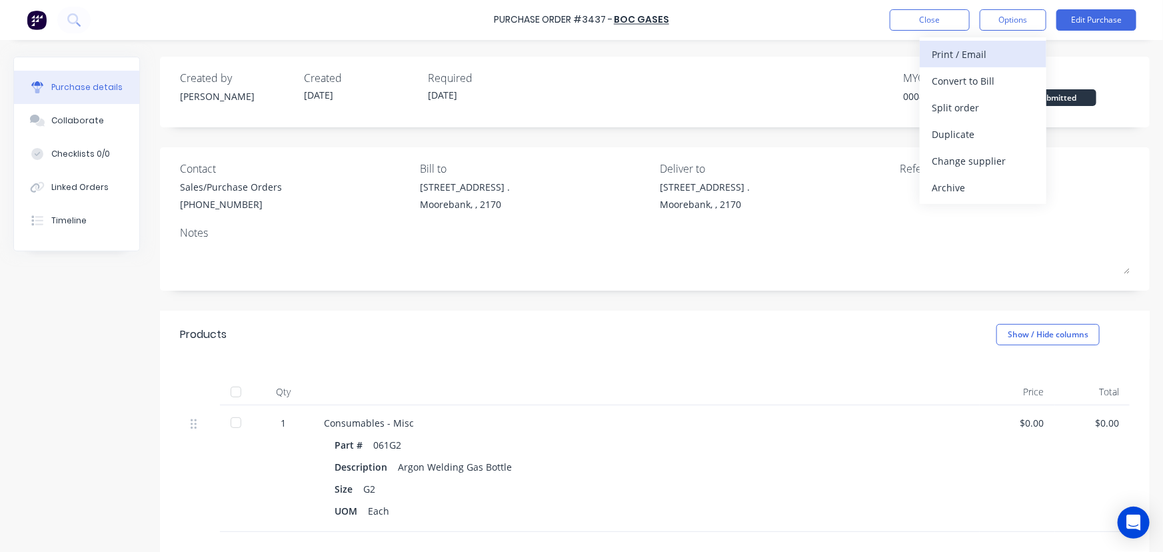
click at [983, 51] on div "Print / Email" at bounding box center [982, 54] width 103 height 19
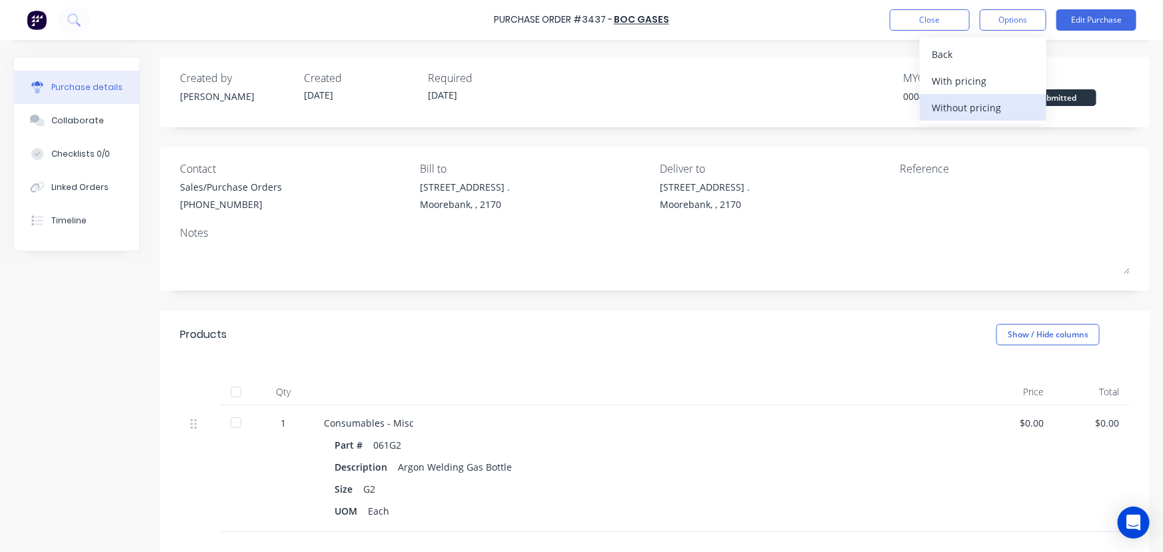
click at [988, 107] on div "Without pricing" at bounding box center [982, 107] width 103 height 19
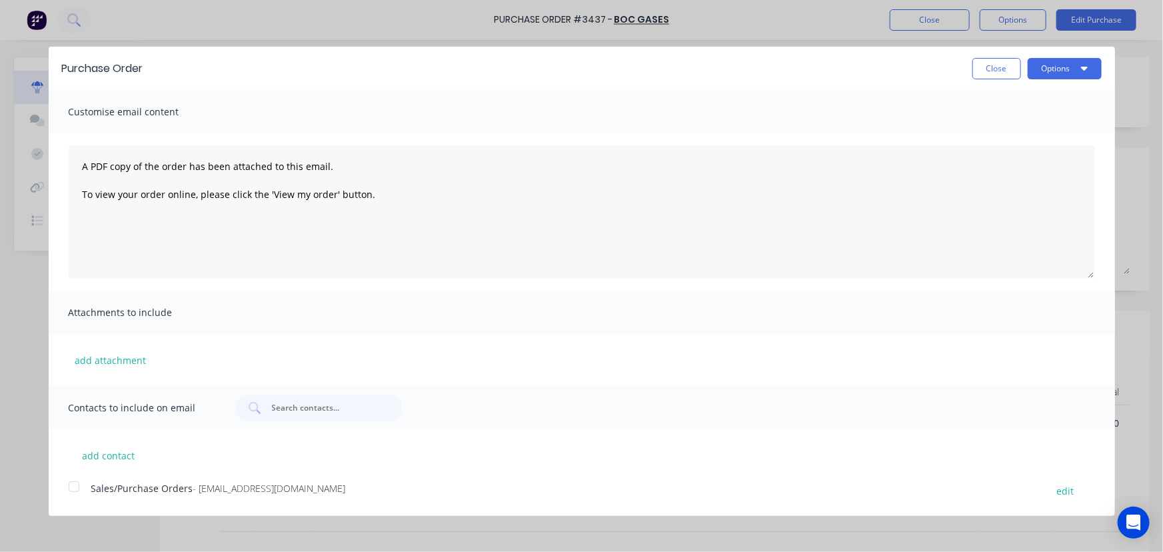
drag, startPoint x: 71, startPoint y: 483, endPoint x: 90, endPoint y: 483, distance: 18.7
click at [73, 483] on div at bounding box center [74, 486] width 27 height 27
click at [1049, 65] on button "Options" at bounding box center [1064, 68] width 74 height 21
click at [995, 130] on div "Email" at bounding box center [1038, 128] width 103 height 19
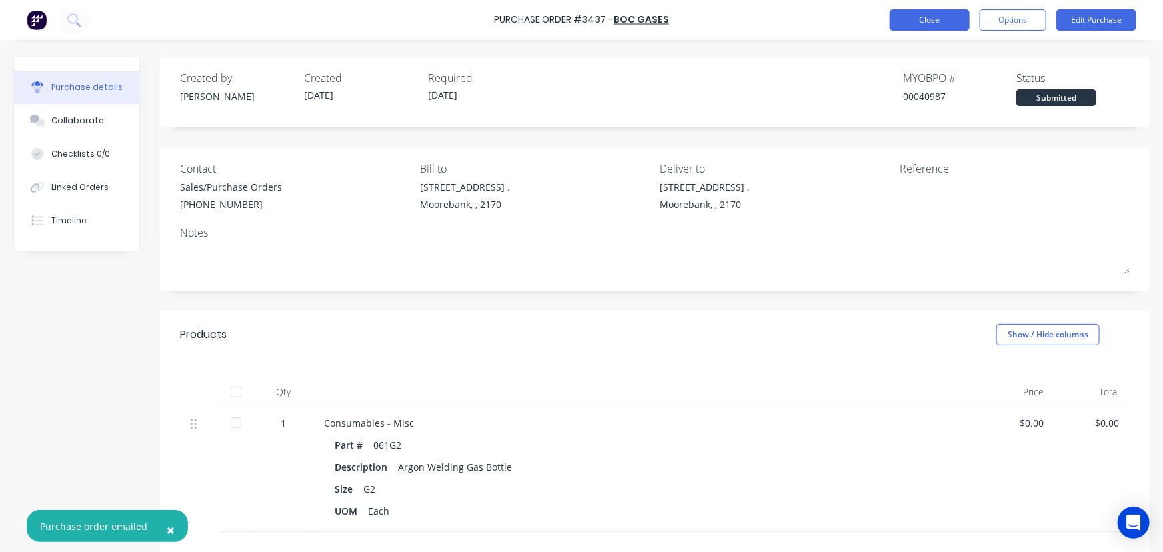
click at [927, 19] on button "Close" at bounding box center [930, 19] width 80 height 21
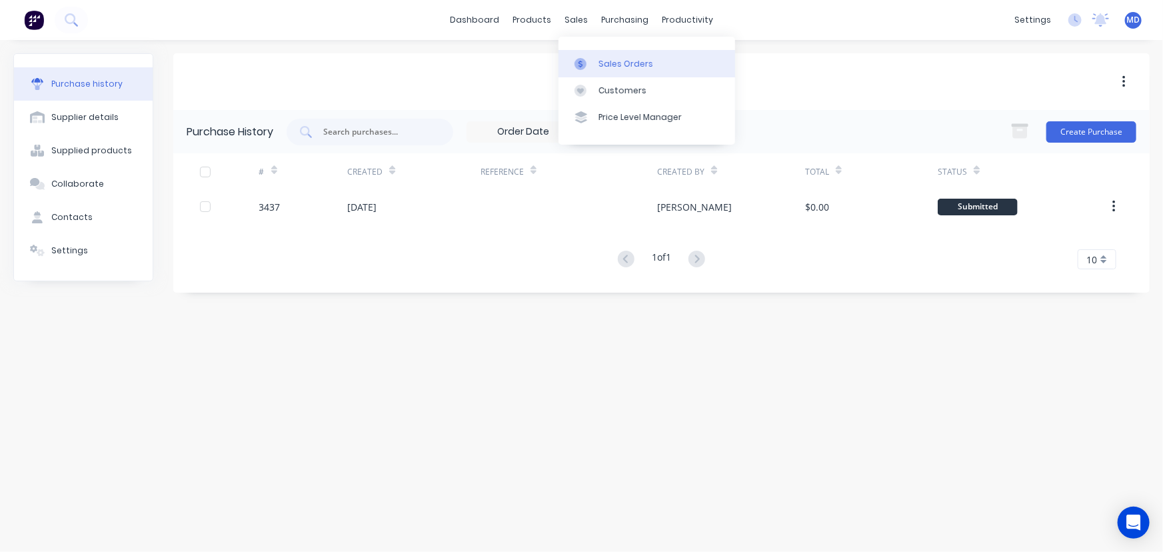
click at [618, 65] on div "Sales Orders" at bounding box center [625, 64] width 55 height 12
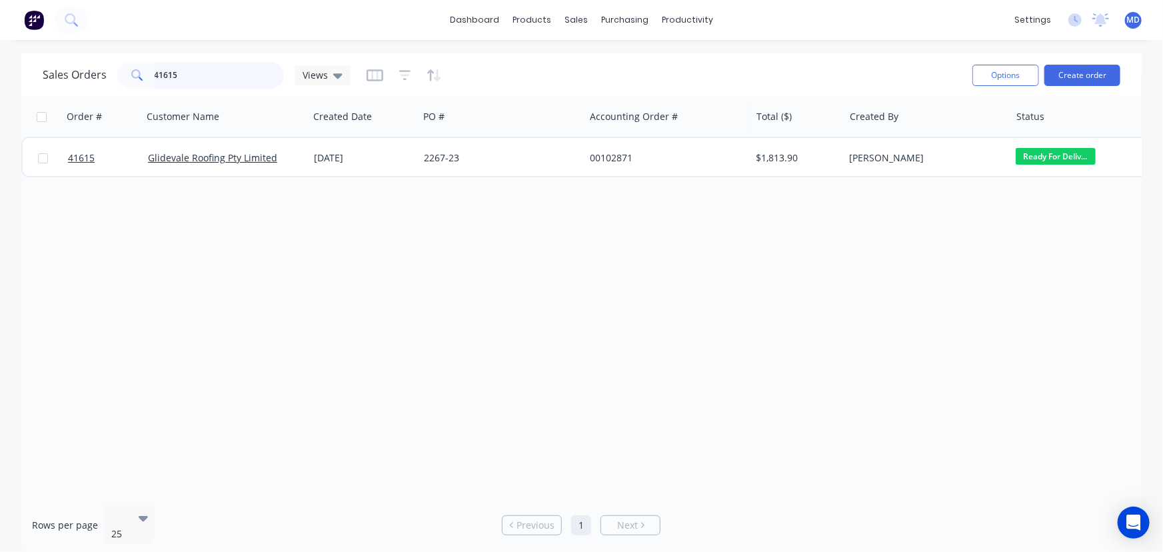
click at [67, 79] on div "Sales Orders 41615 Views" at bounding box center [197, 75] width 308 height 27
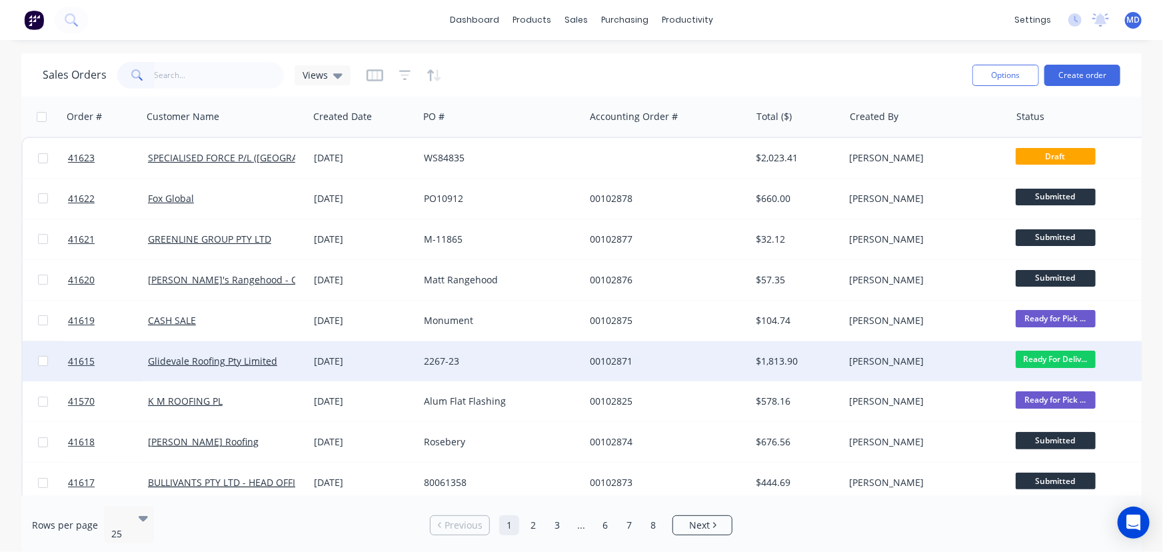
click at [698, 362] on div "00102871" at bounding box center [664, 360] width 148 height 13
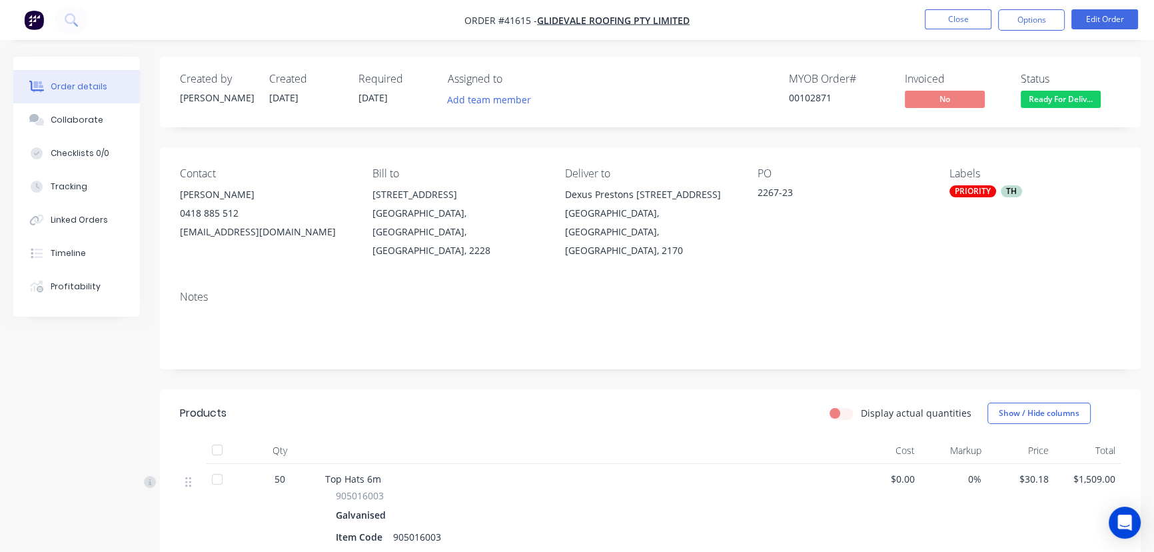
click at [1078, 99] on span "Ready For Deliv..." at bounding box center [1061, 99] width 80 height 17
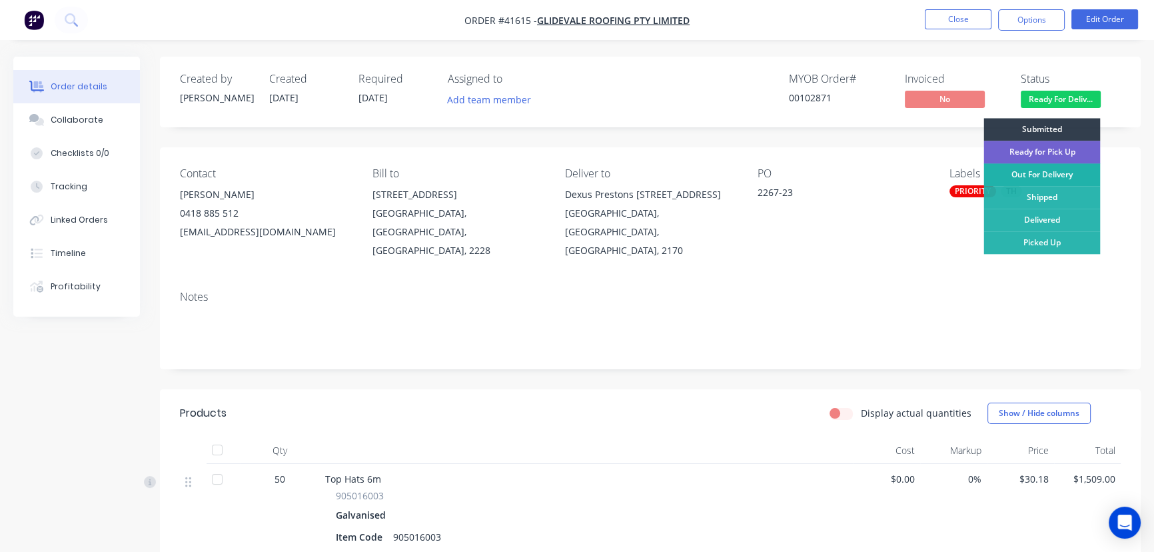
click at [1059, 173] on div "Out For Delivery" at bounding box center [1041, 174] width 117 height 23
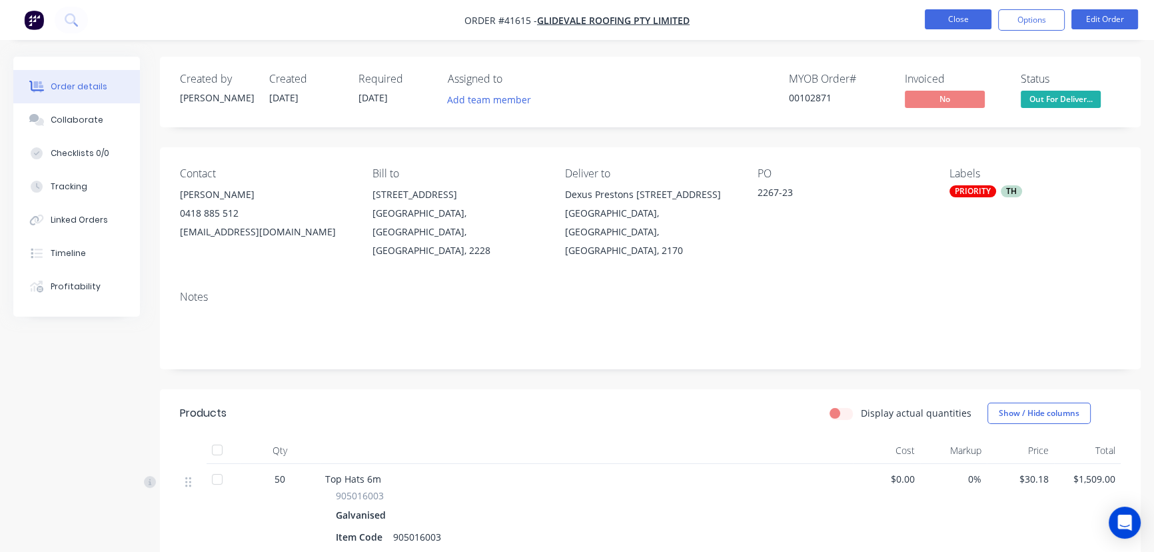
click at [960, 19] on button "Close" at bounding box center [958, 19] width 67 height 20
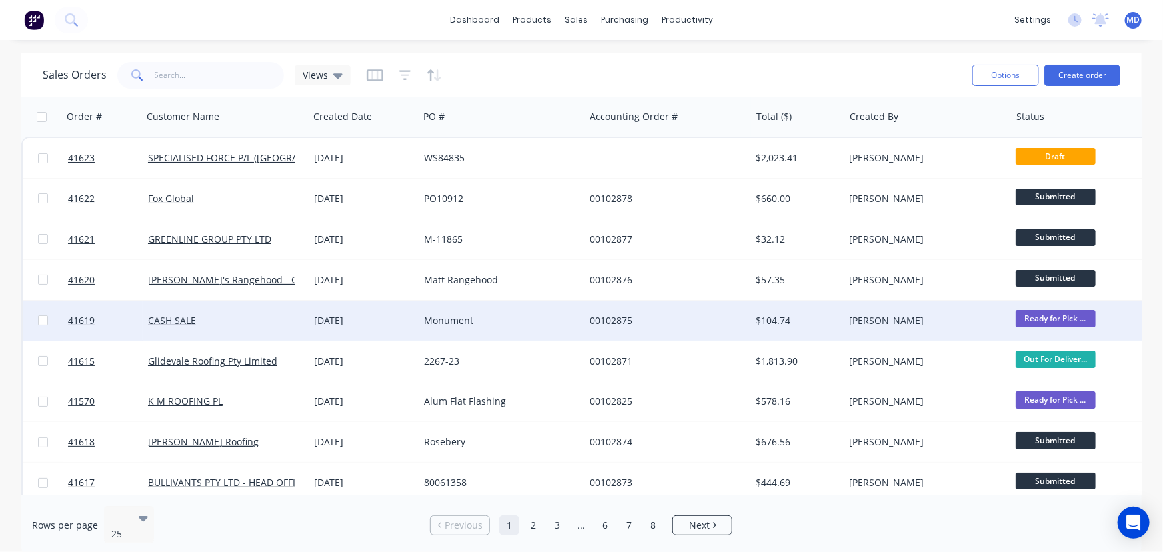
click at [551, 311] on div "Monument" at bounding box center [501, 321] width 166 height 40
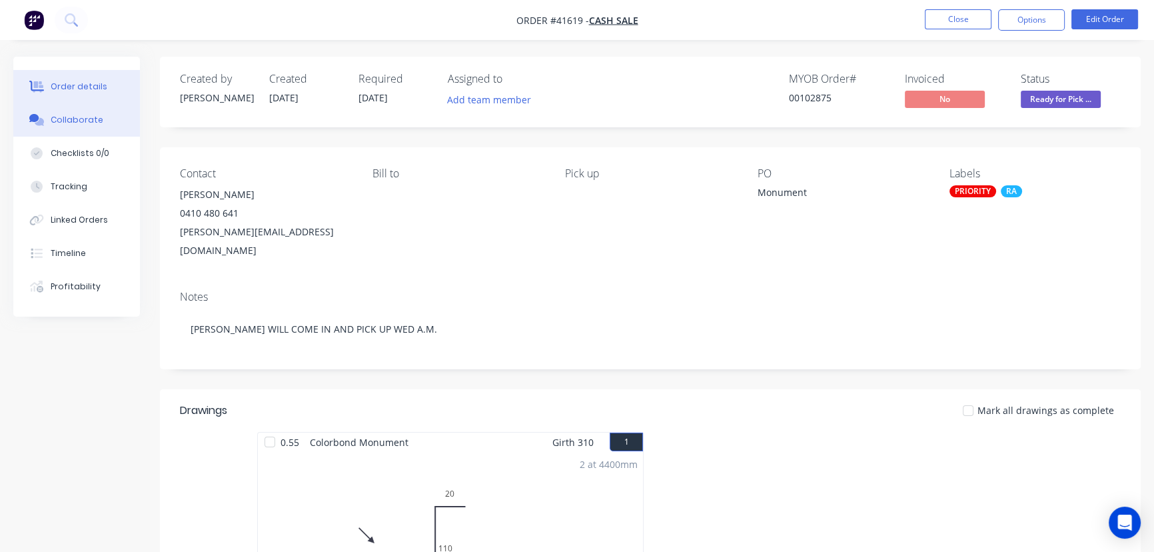
click at [81, 112] on button "Collaborate" at bounding box center [76, 119] width 127 height 33
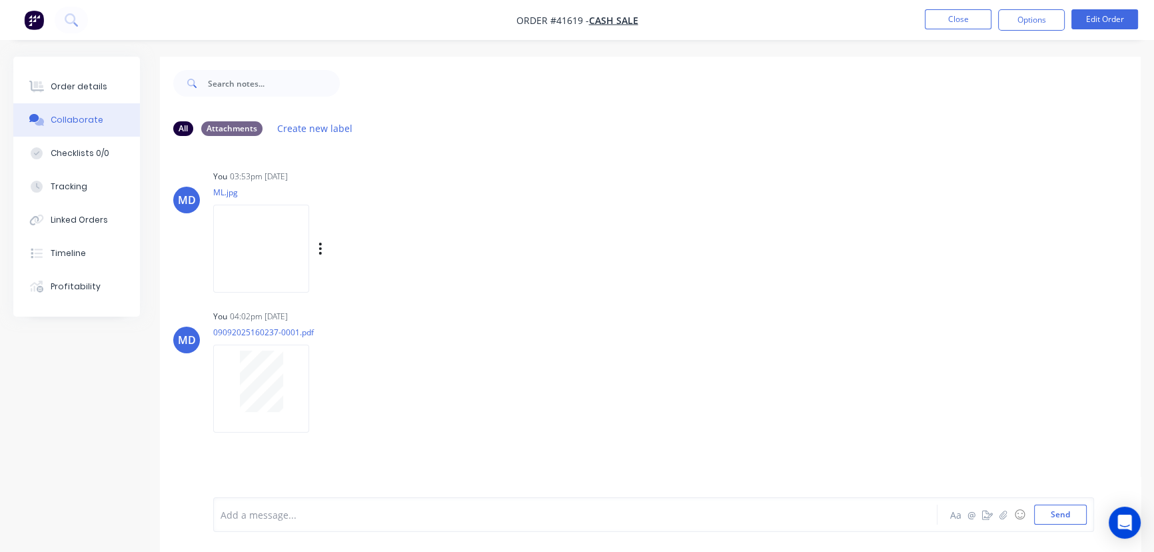
click at [258, 257] on img at bounding box center [261, 248] width 96 height 87
click at [63, 79] on button "Order details" at bounding box center [76, 86] width 127 height 33
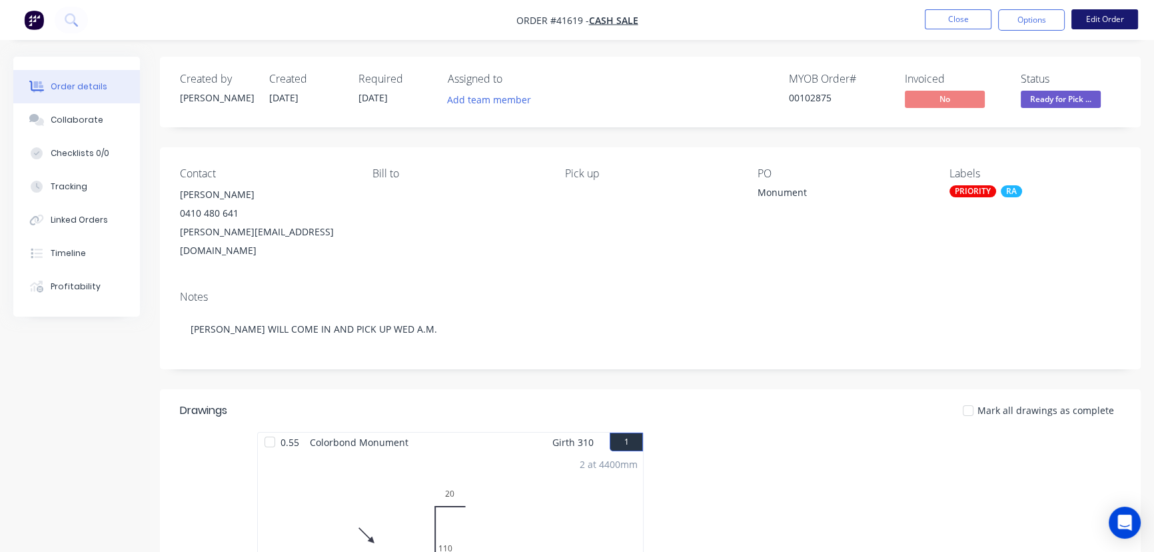
click at [1116, 18] on button "Edit Order" at bounding box center [1104, 19] width 67 height 20
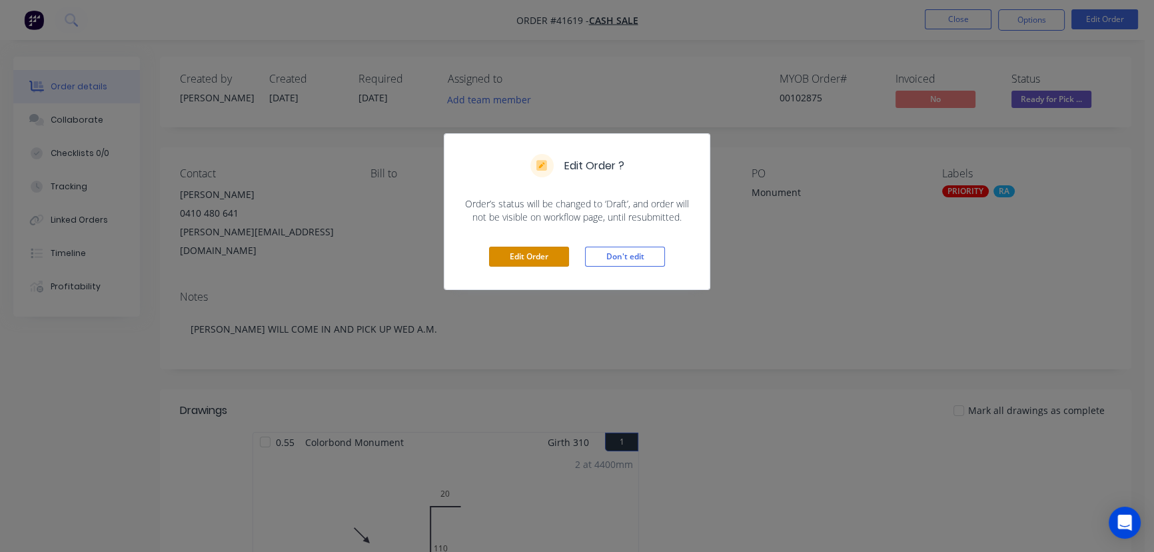
drag, startPoint x: 530, startPoint y: 256, endPoint x: 540, endPoint y: 251, distance: 11.3
click at [530, 256] on button "Edit Order" at bounding box center [529, 257] width 80 height 20
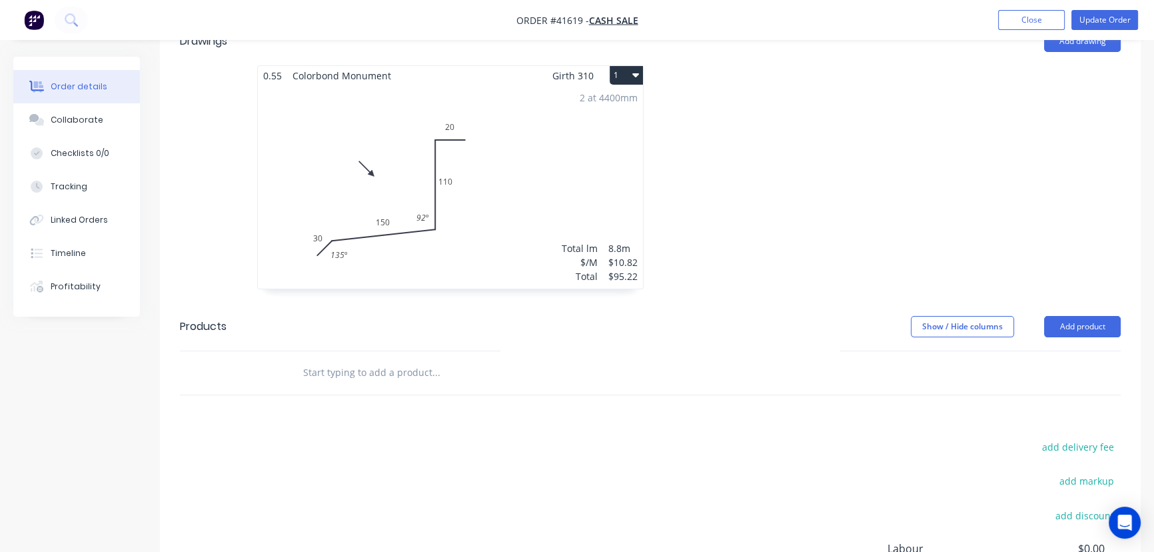
scroll to position [356, 0]
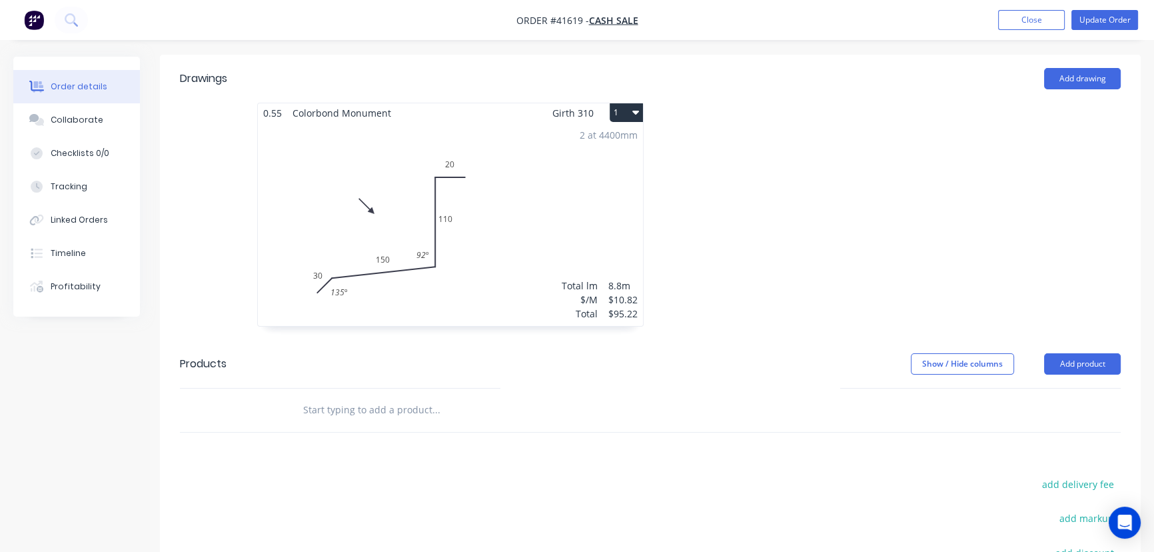
click at [583, 160] on div "2 at 4400mm Total lm $/M Total 8.8m $10.82 $95.22" at bounding box center [450, 224] width 385 height 203
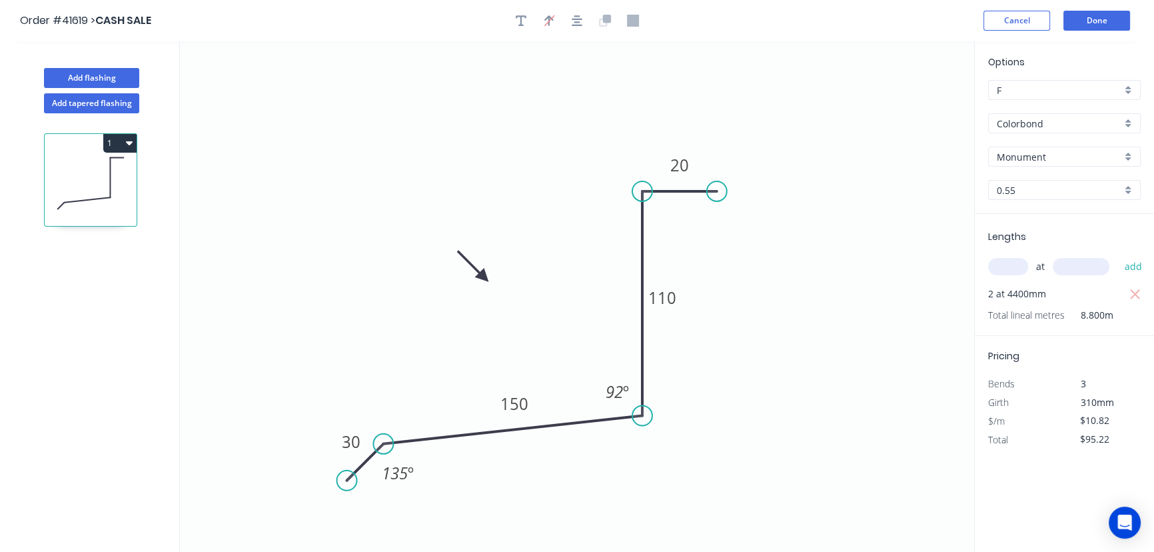
drag, startPoint x: 1103, startPoint y: 420, endPoint x: 1026, endPoint y: 415, distance: 77.5
click at [1037, 420] on div "$/m $10.82" at bounding box center [1064, 421] width 173 height 19
type input "$0.00"
click at [1103, 18] on button "Done" at bounding box center [1096, 21] width 67 height 20
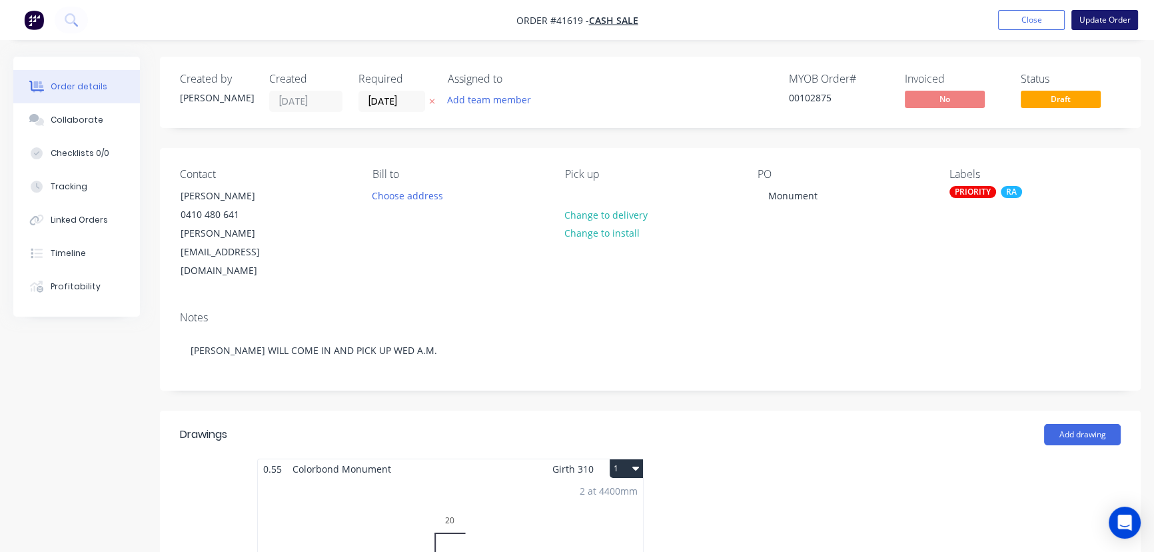
click at [1113, 17] on button "Update Order" at bounding box center [1104, 20] width 67 height 20
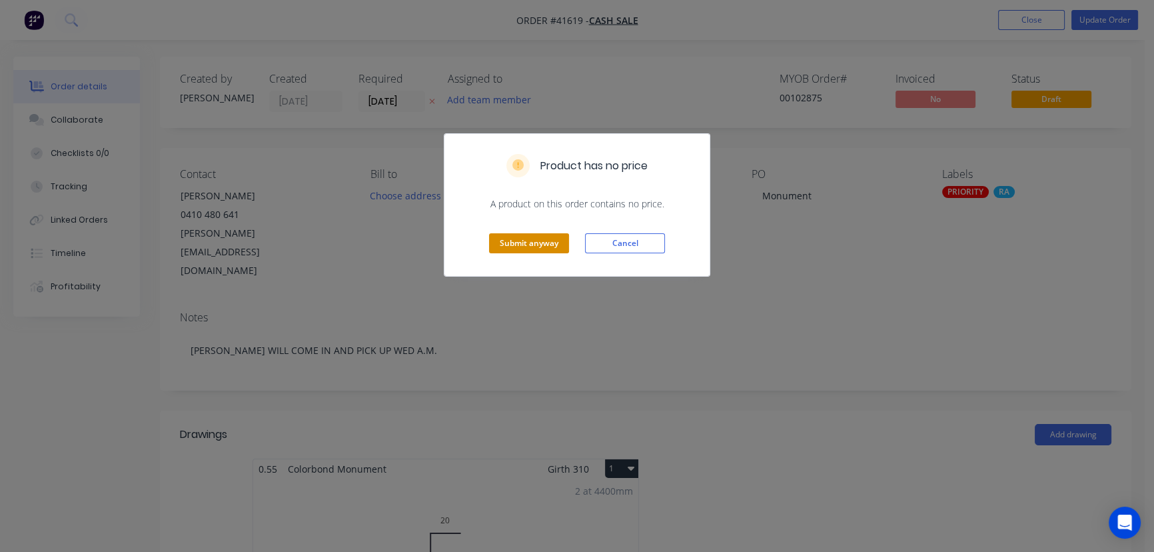
click at [523, 238] on button "Submit anyway" at bounding box center [529, 243] width 80 height 20
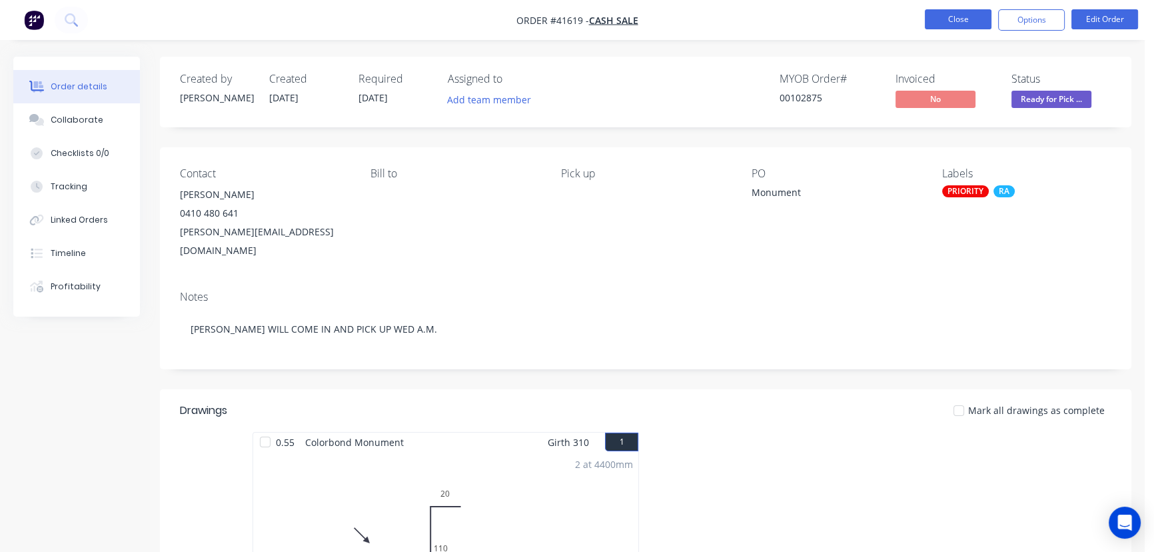
click at [958, 18] on button "Close" at bounding box center [958, 19] width 67 height 20
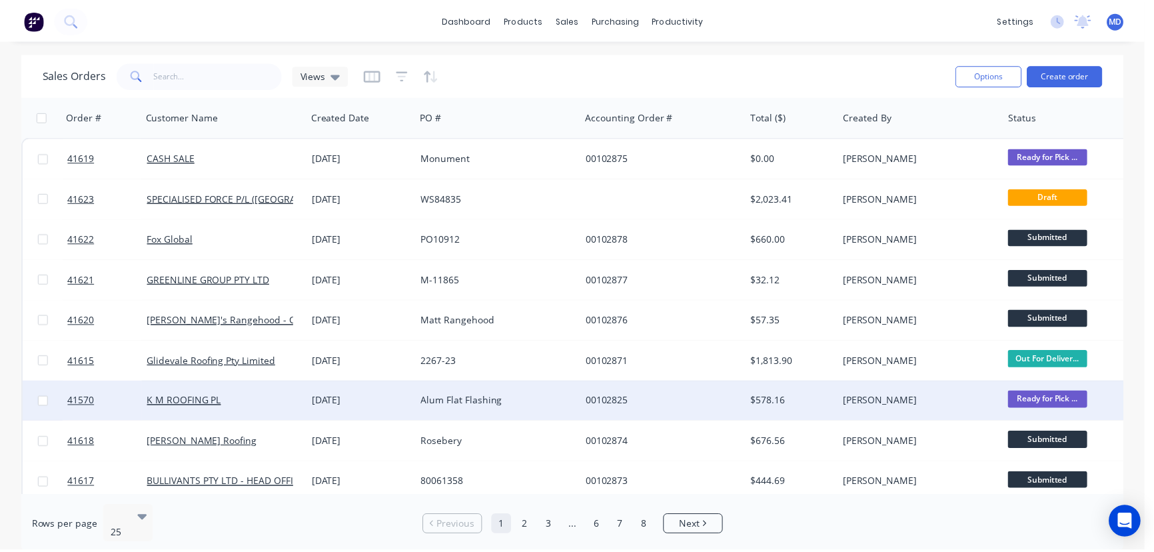
scroll to position [662, 0]
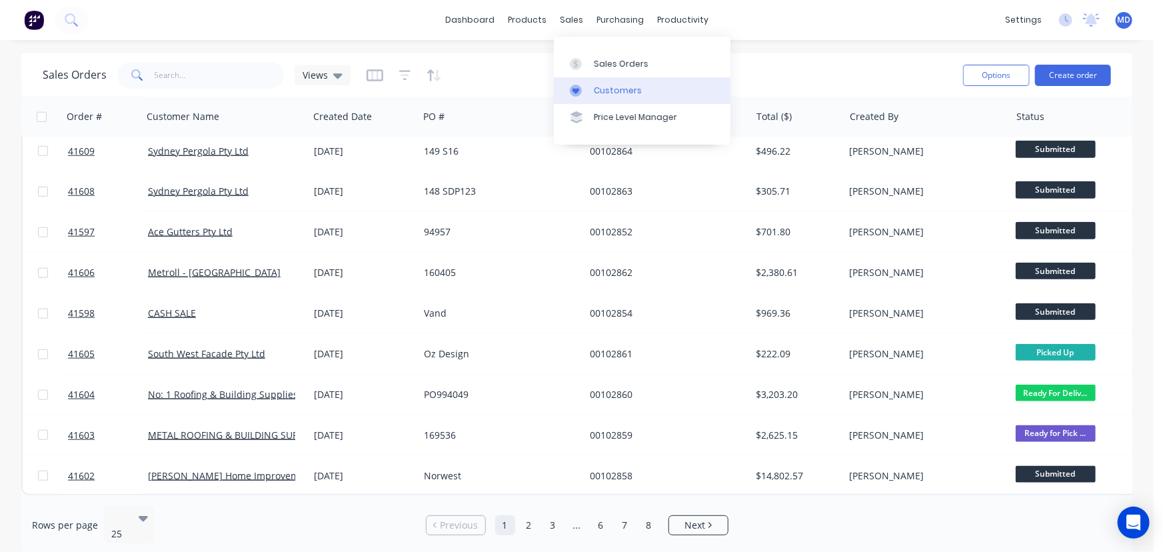
click at [612, 90] on div "Customers" at bounding box center [618, 91] width 48 height 12
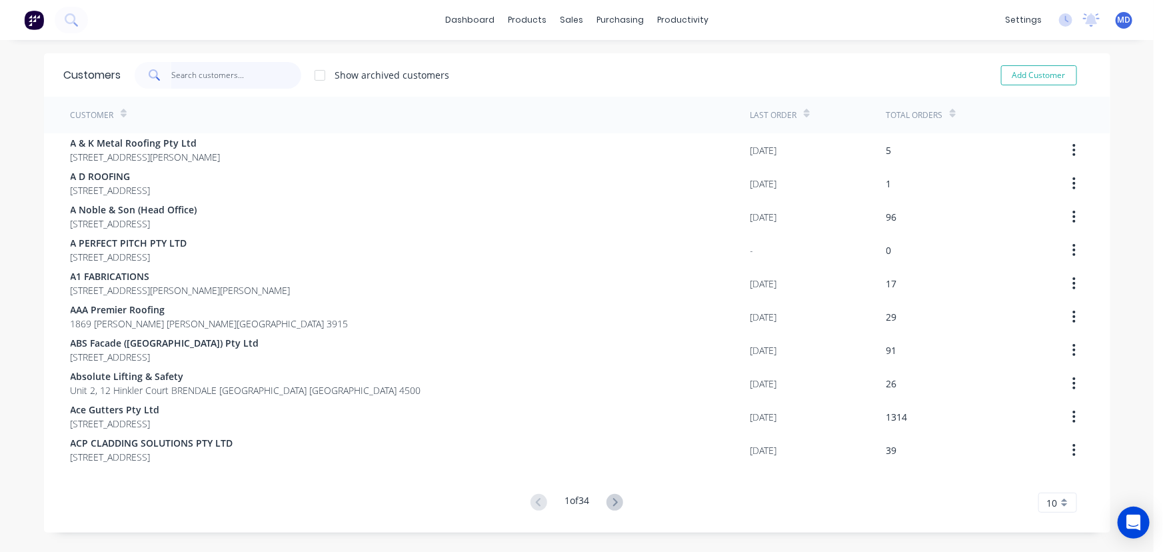
drag, startPoint x: 227, startPoint y: 71, endPoint x: 221, endPoint y: 62, distance: 11.1
click at [224, 72] on input "text" at bounding box center [236, 75] width 130 height 27
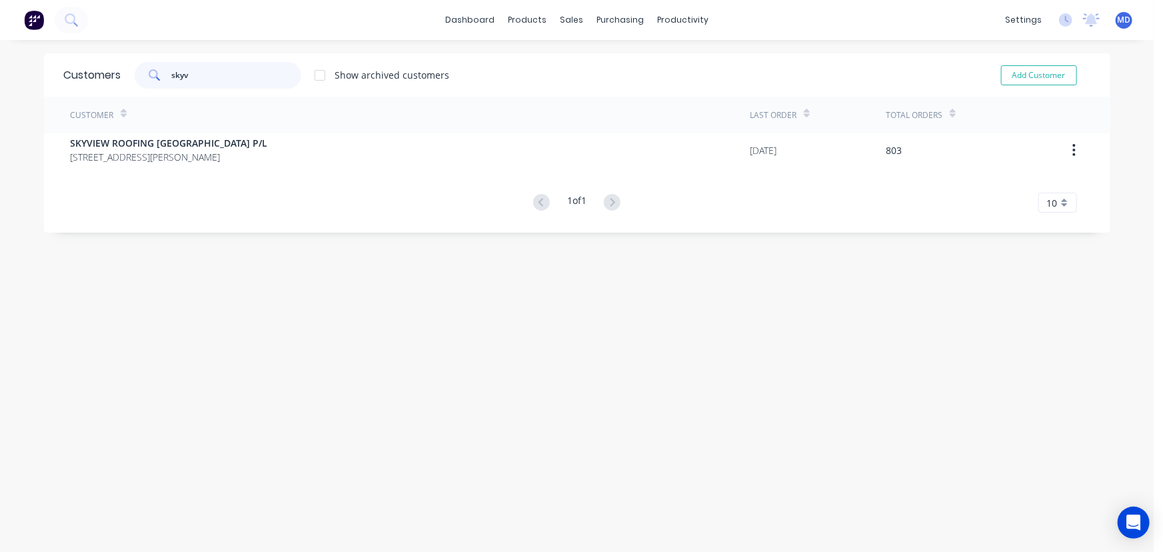
type input "skyv"
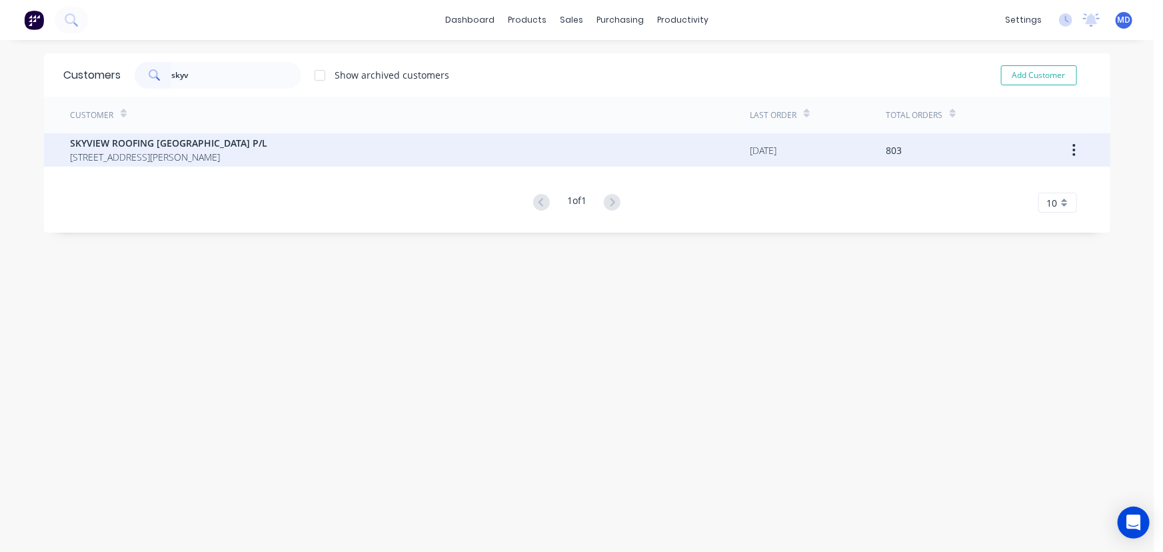
click at [169, 147] on span "SKYVIEW ROOFING [GEOGRAPHIC_DATA] P/L" at bounding box center [169, 143] width 197 height 14
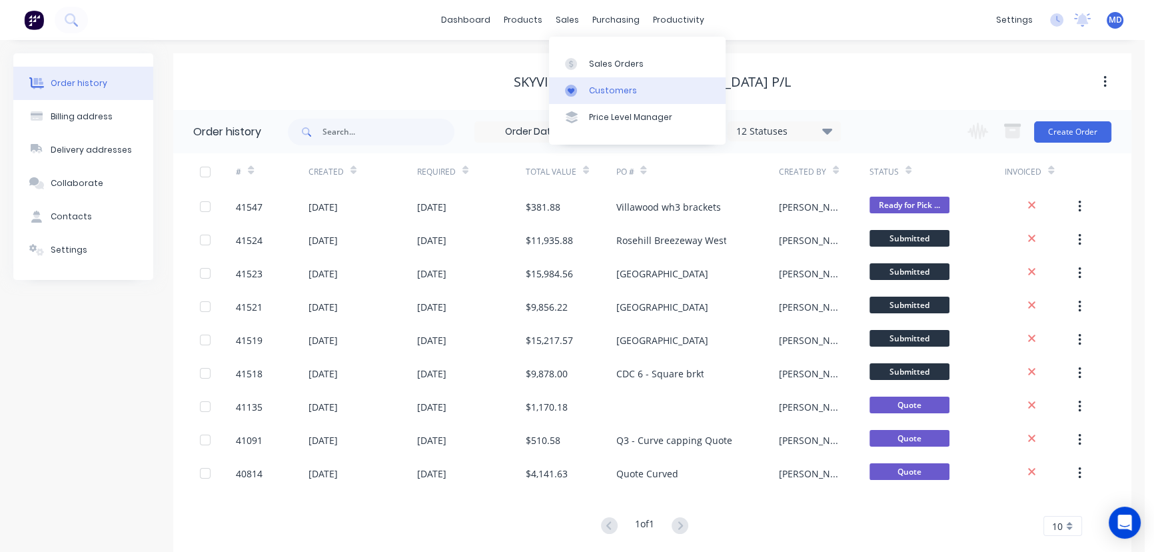
click at [616, 87] on div "Customers" at bounding box center [613, 91] width 48 height 12
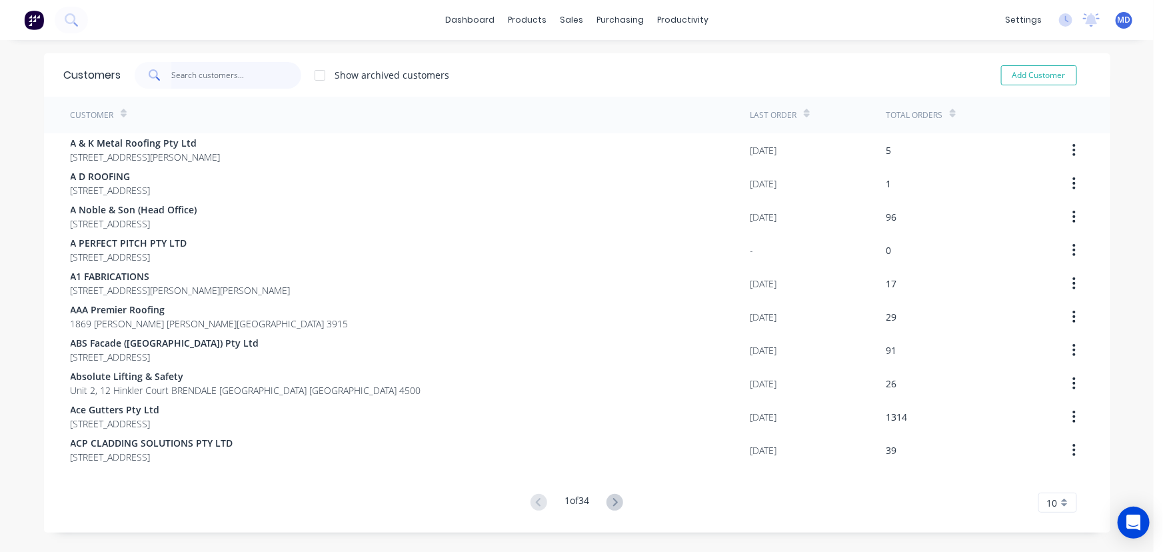
click at [223, 78] on input "text" at bounding box center [236, 75] width 130 height 27
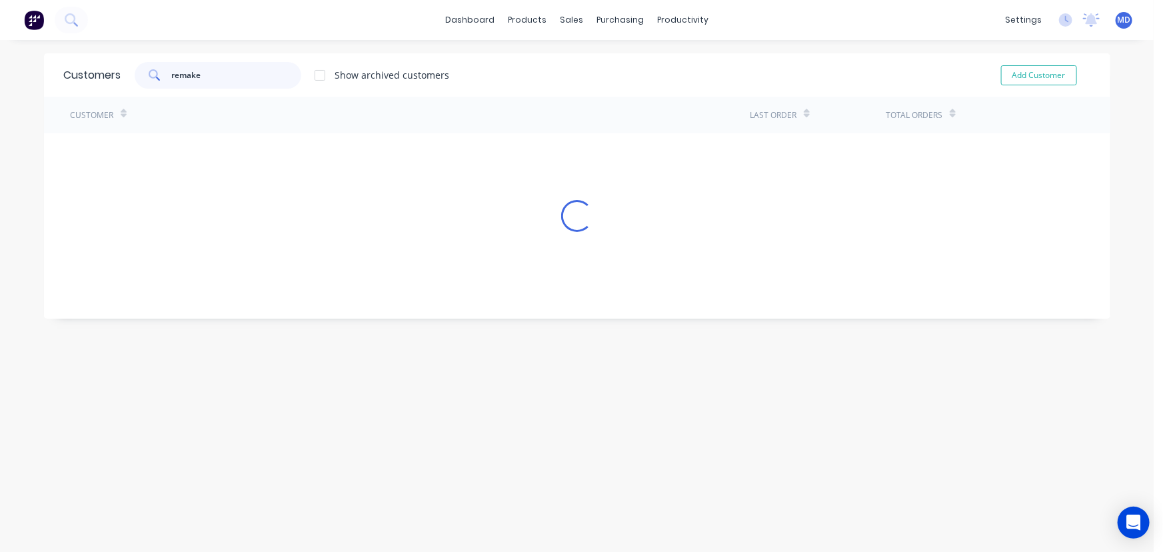
type input "remake"
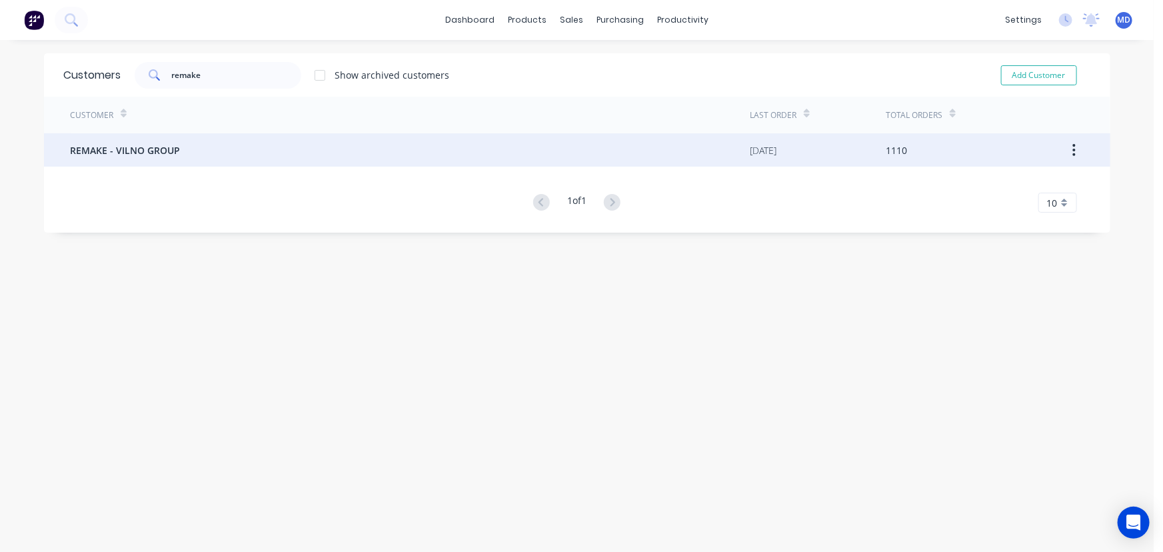
click at [151, 138] on div "REMAKE - VILNO GROUP" at bounding box center [411, 149] width 680 height 33
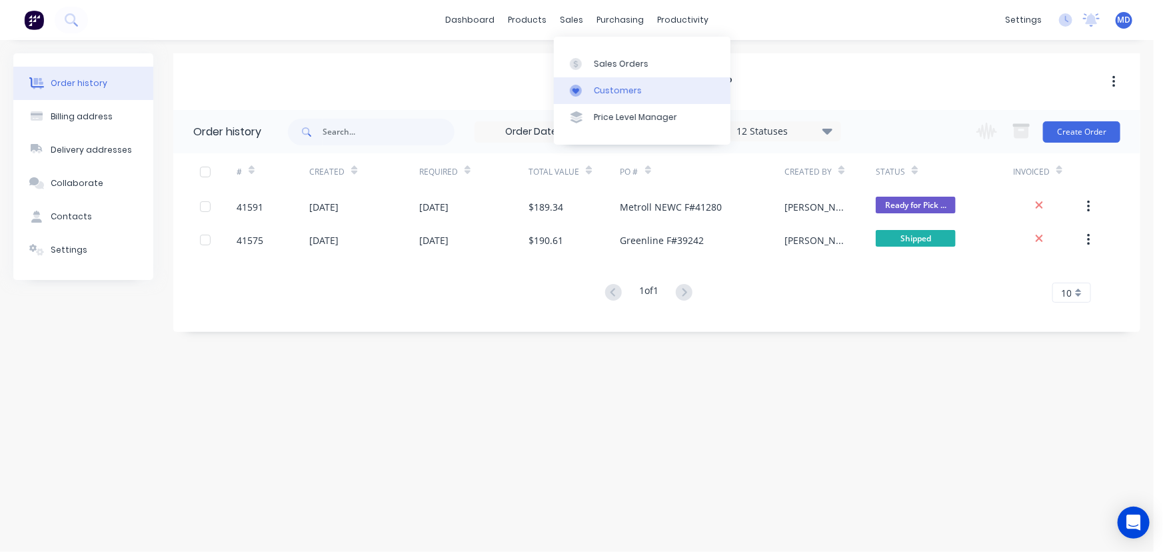
click at [606, 87] on div "Customers" at bounding box center [618, 91] width 48 height 12
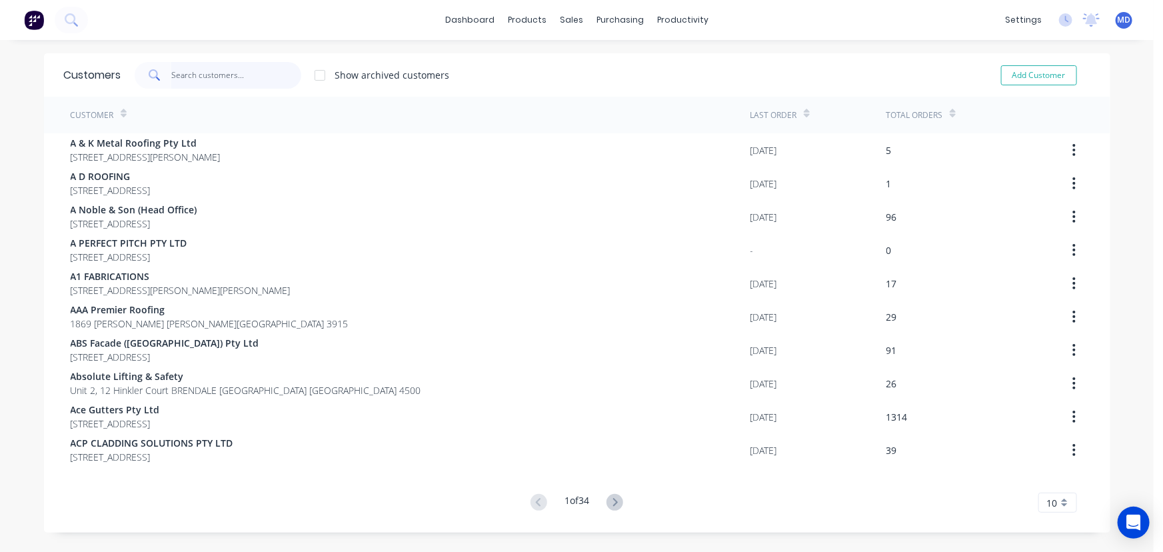
drag, startPoint x: 238, startPoint y: 69, endPoint x: 231, endPoint y: 71, distance: 6.8
click at [237, 71] on input "text" at bounding box center [236, 75] width 130 height 27
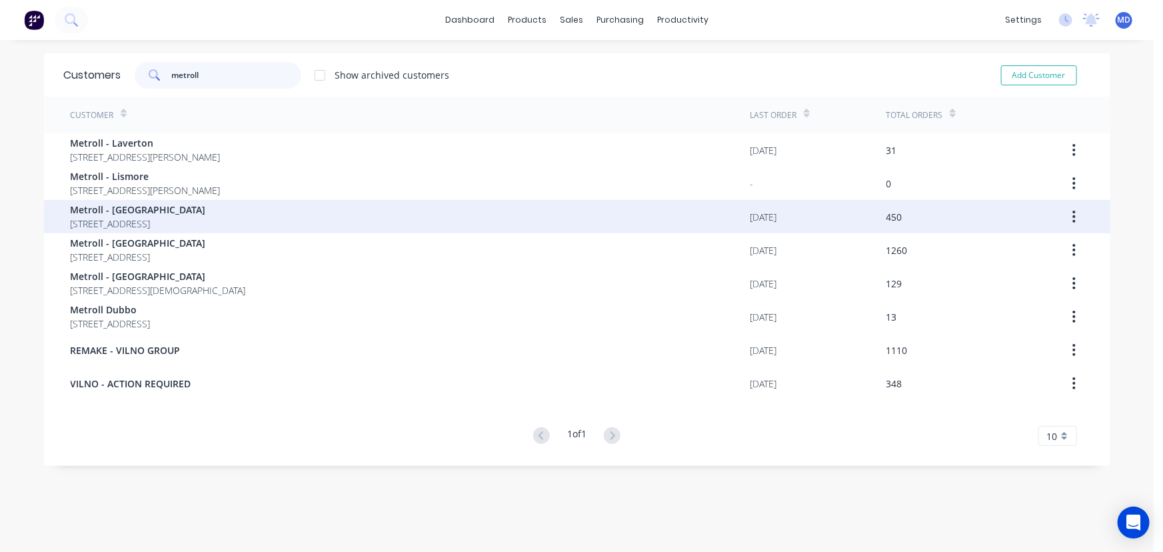
type input "metroll"
click at [167, 208] on span "Metroll - [GEOGRAPHIC_DATA]" at bounding box center [138, 210] width 135 height 14
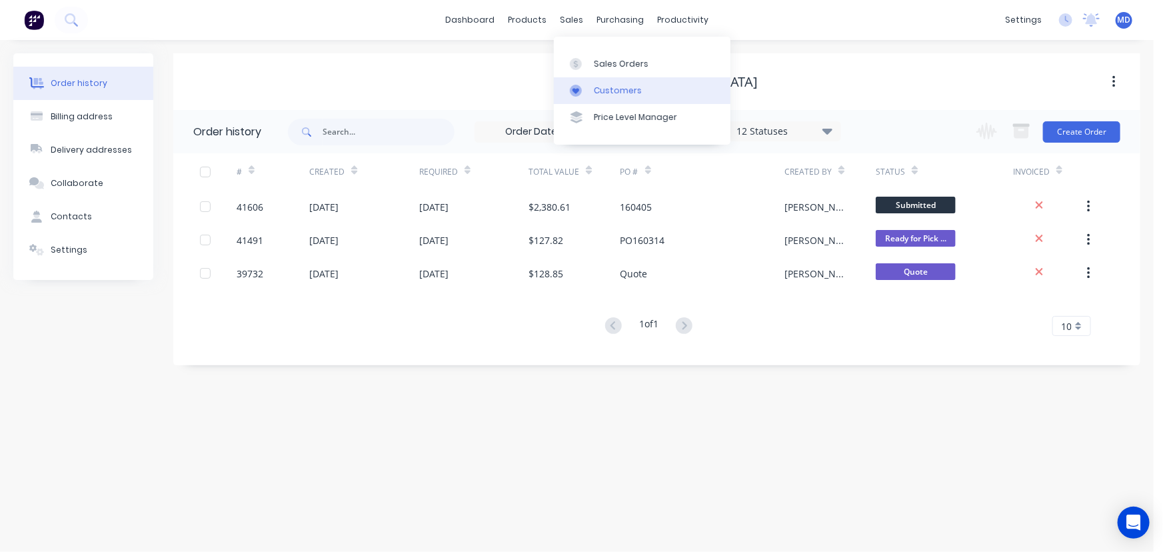
click at [614, 87] on div "Customers" at bounding box center [618, 91] width 48 height 12
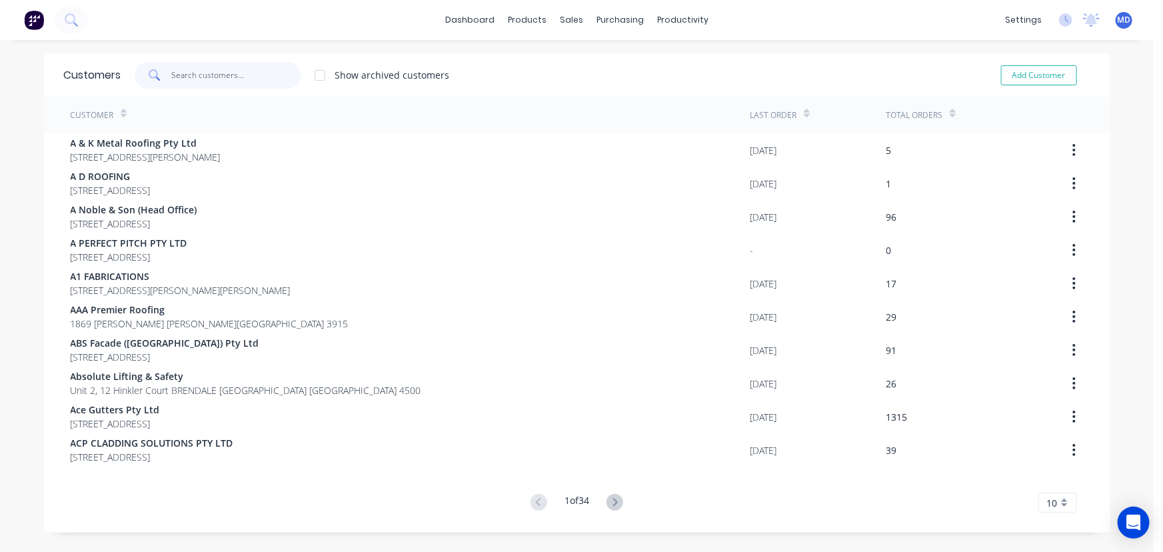
click at [248, 79] on input "text" at bounding box center [236, 75] width 130 height 27
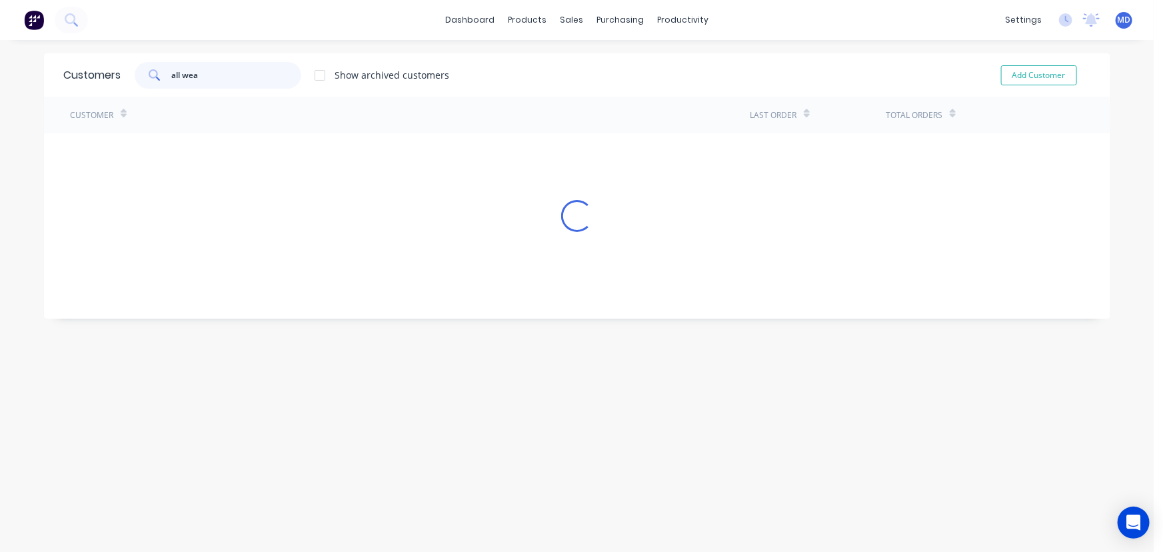
type input "all wea"
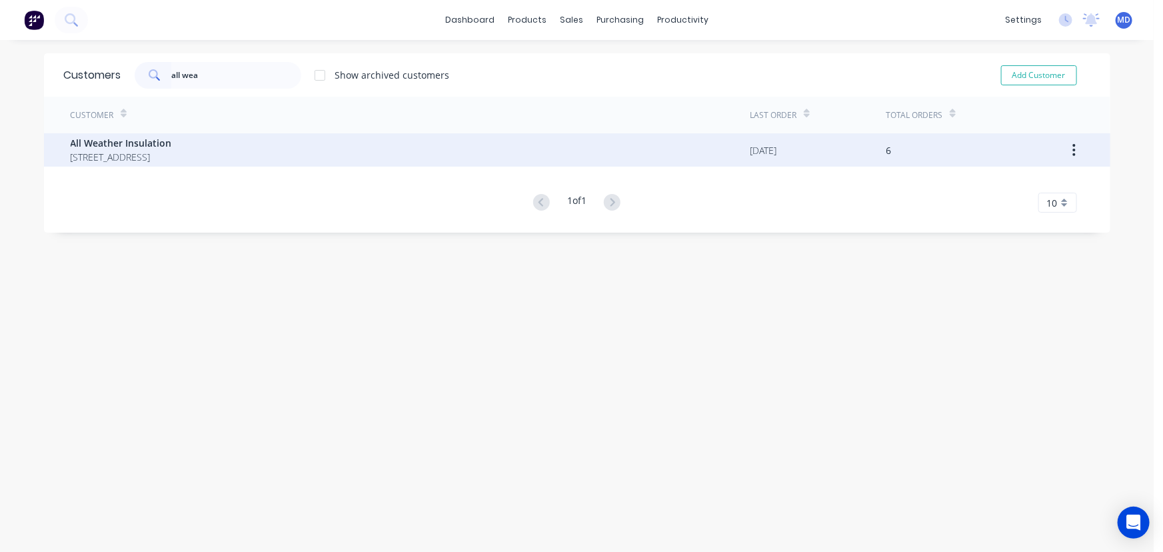
click at [159, 139] on span "All Weather Insulation" at bounding box center [121, 143] width 101 height 14
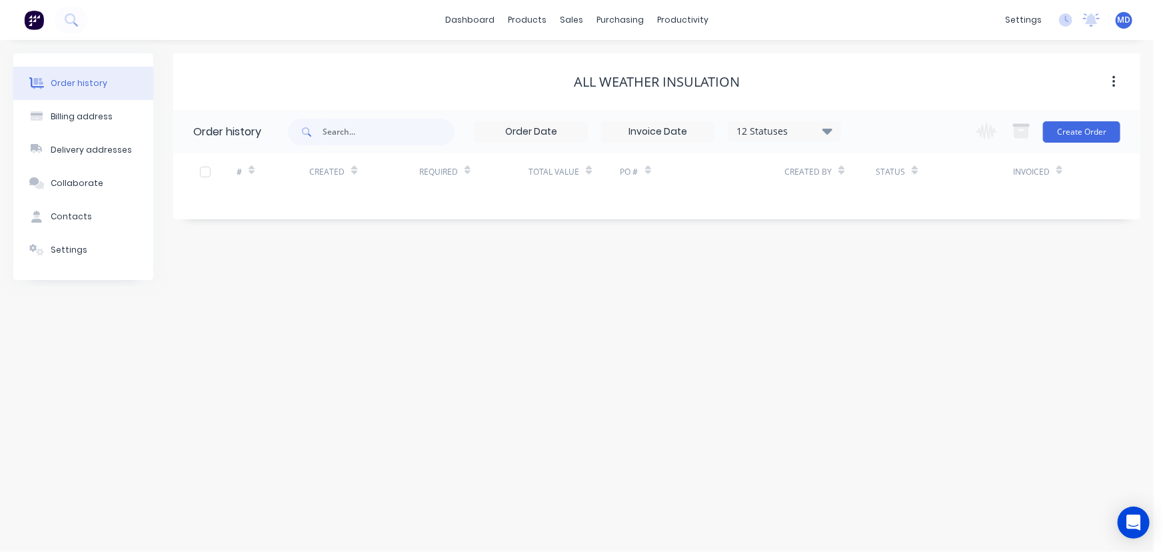
click at [827, 130] on icon at bounding box center [827, 131] width 10 height 6
click at [894, 285] on label at bounding box center [894, 285] width 0 height 0
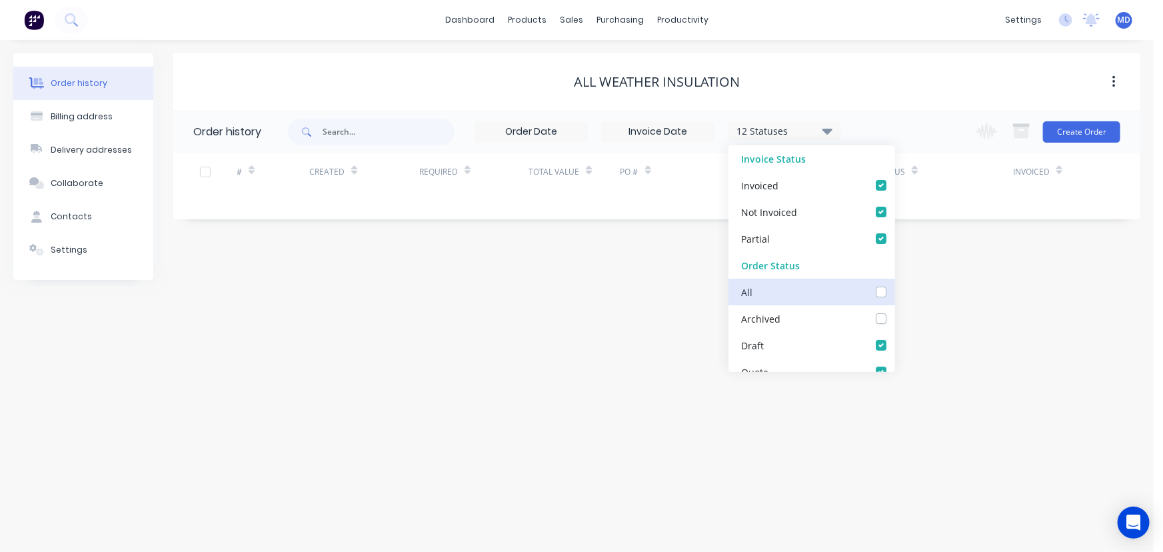
click at [894, 292] on input "checkbox" at bounding box center [899, 291] width 11 height 13
checkbox input "true"
click at [929, 308] on div "Order history Billing address Delivery addresses Collaborate Contacts Settings …" at bounding box center [576, 296] width 1153 height 512
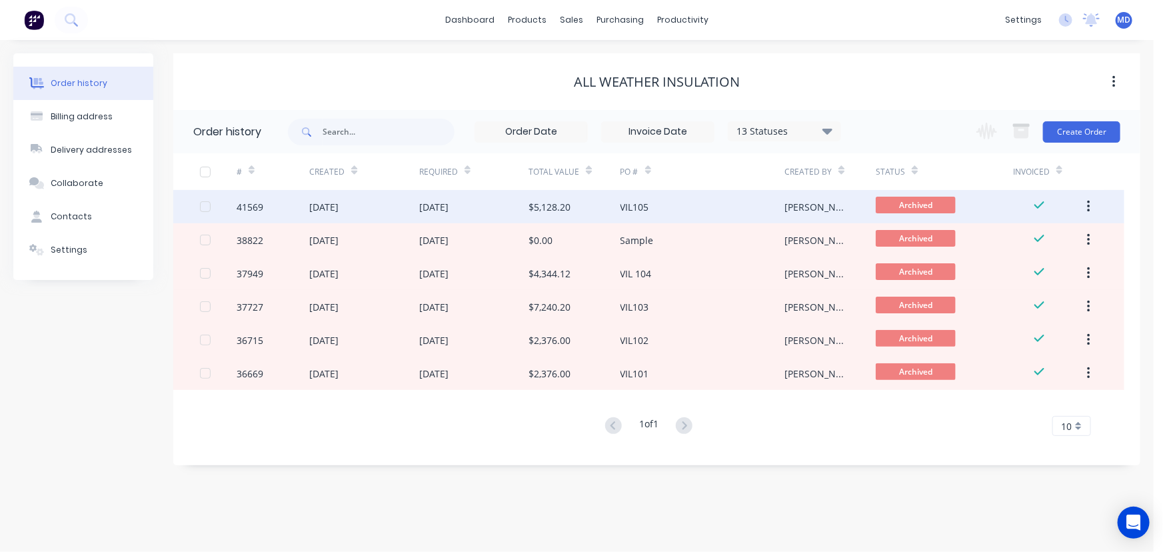
click at [390, 203] on div "[DATE]" at bounding box center [363, 206] width 109 height 33
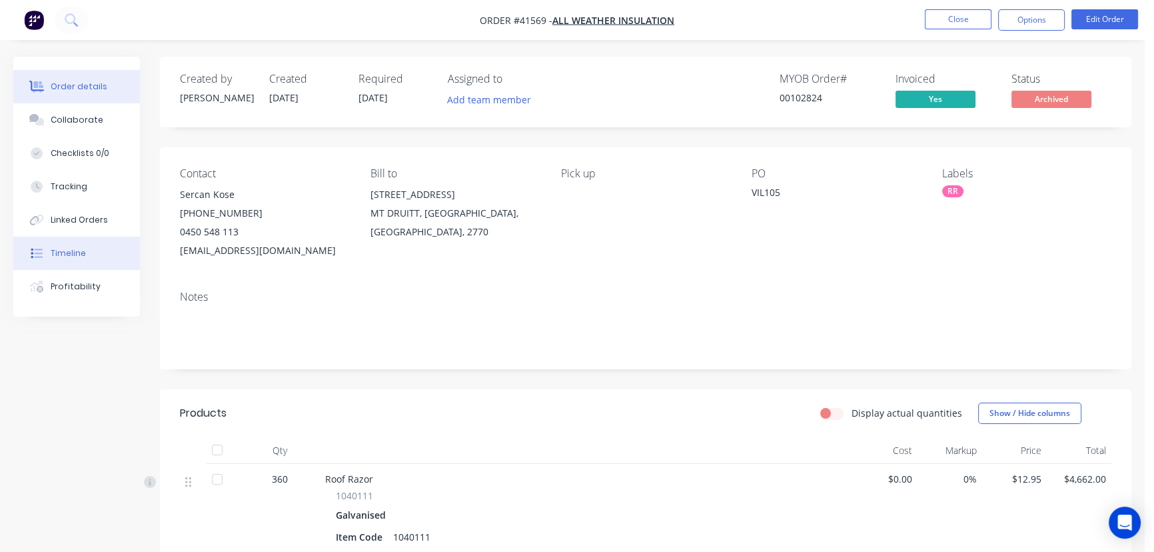
click at [73, 251] on div "Timeline" at bounding box center [68, 253] width 35 height 12
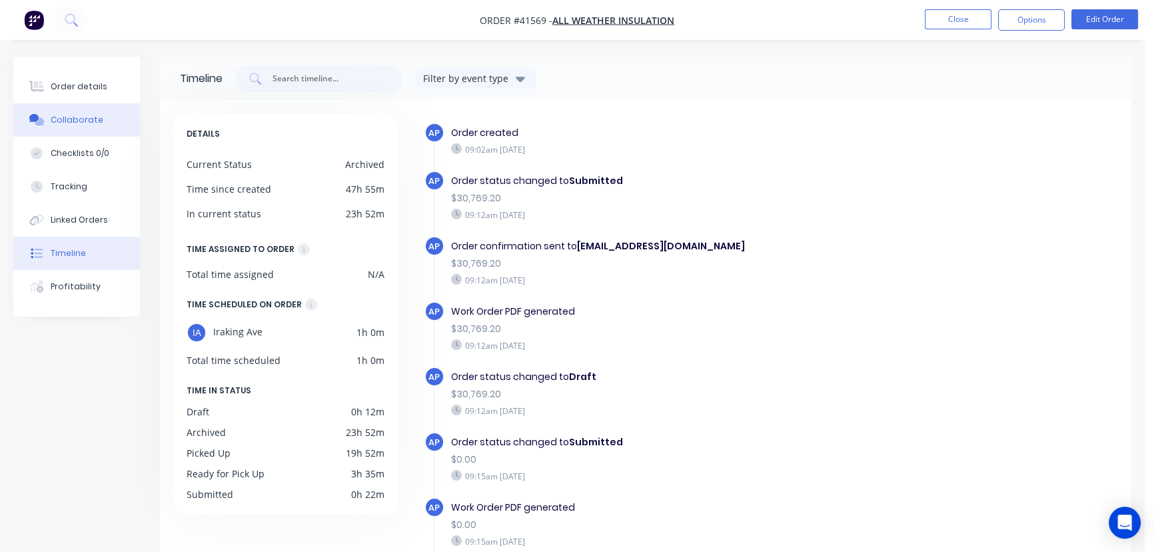
drag, startPoint x: 79, startPoint y: 79, endPoint x: 133, endPoint y: 105, distance: 59.9
click at [79, 80] on button "Order details" at bounding box center [76, 86] width 127 height 33
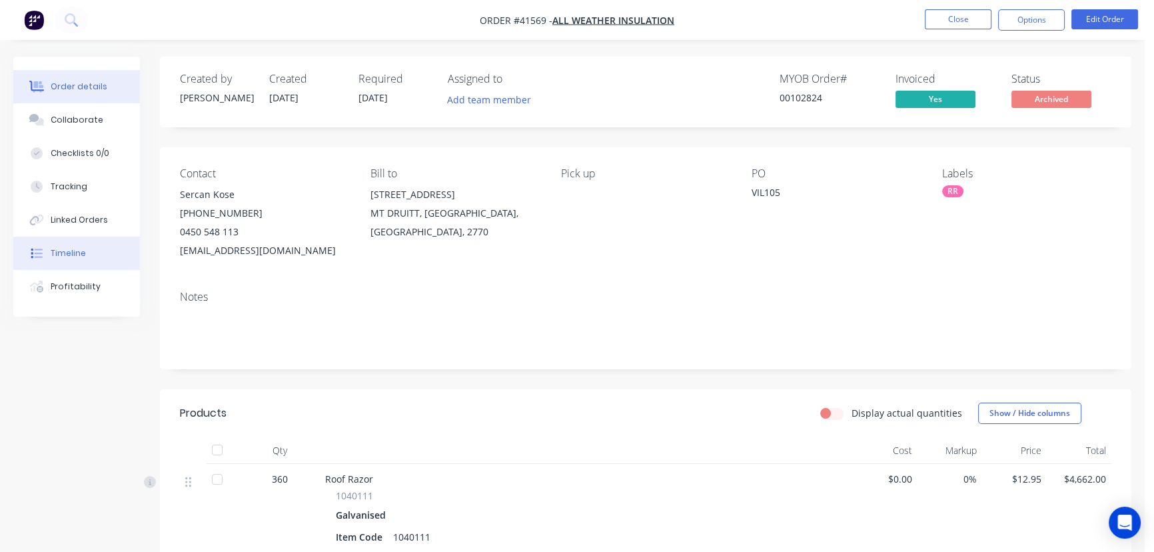
click at [73, 252] on div "Timeline" at bounding box center [68, 253] width 35 height 12
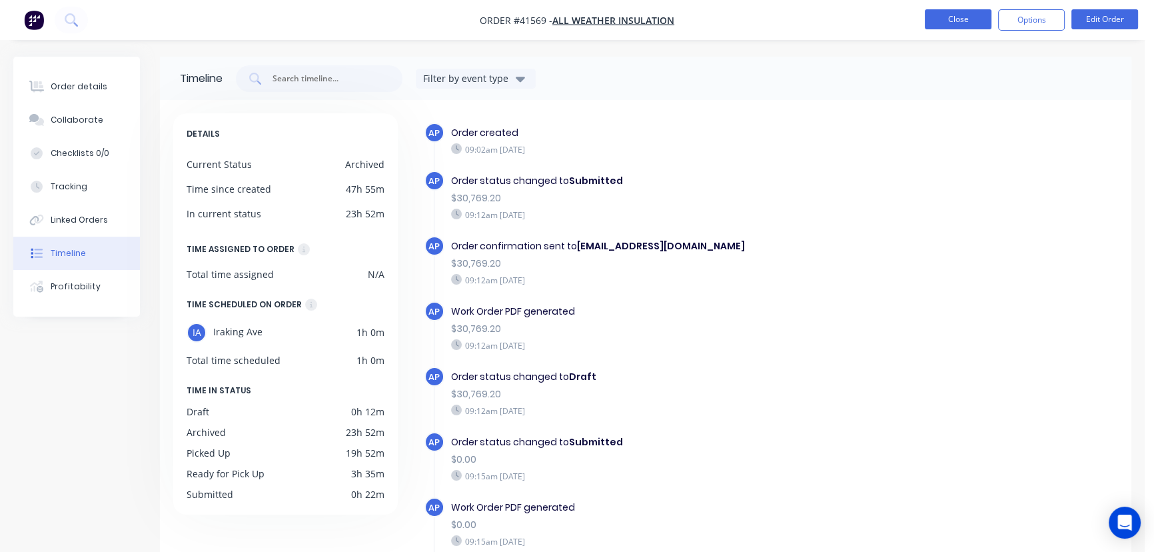
click at [951, 17] on button "Close" at bounding box center [958, 19] width 67 height 20
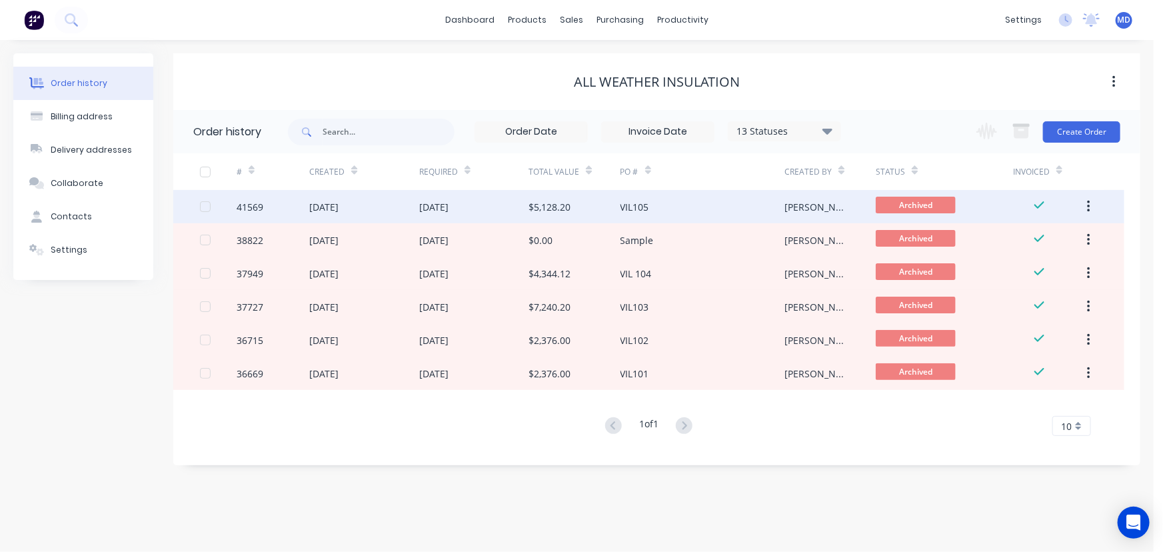
click at [598, 203] on div "$5,128.20" at bounding box center [573, 206] width 91 height 33
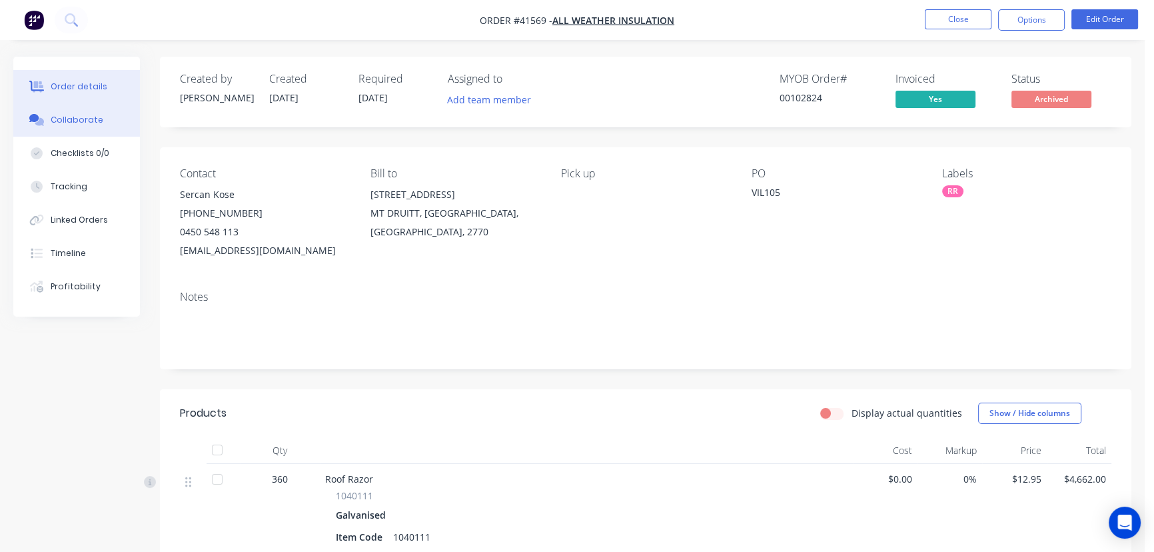
click at [73, 112] on button "Collaborate" at bounding box center [76, 119] width 127 height 33
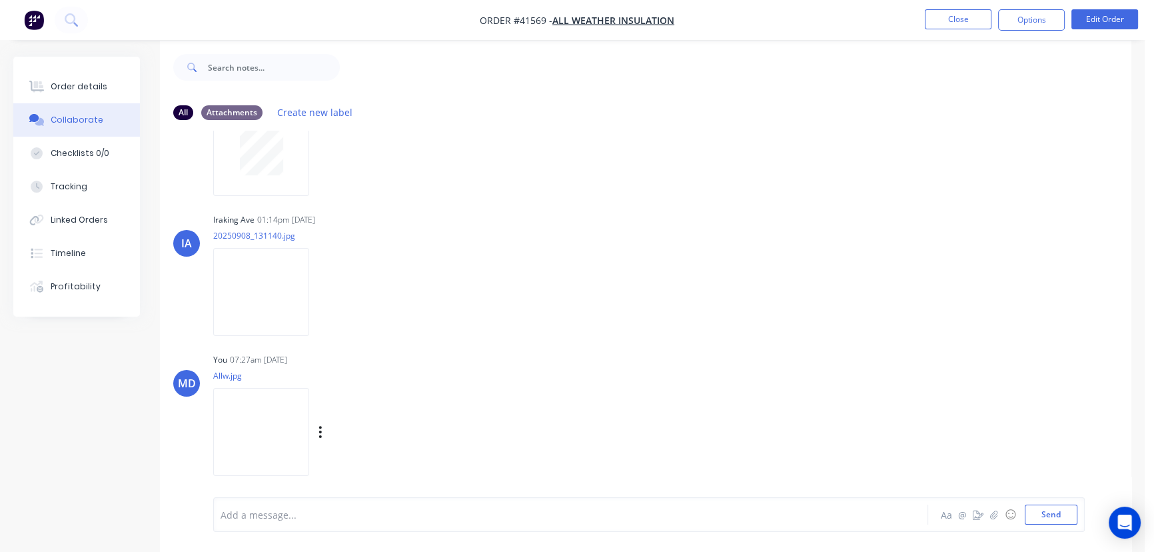
scroll to position [20, 0]
click at [253, 422] on img at bounding box center [261, 427] width 96 height 87
click at [245, 273] on img at bounding box center [261, 287] width 96 height 87
click at [973, 20] on button "Close" at bounding box center [958, 19] width 67 height 20
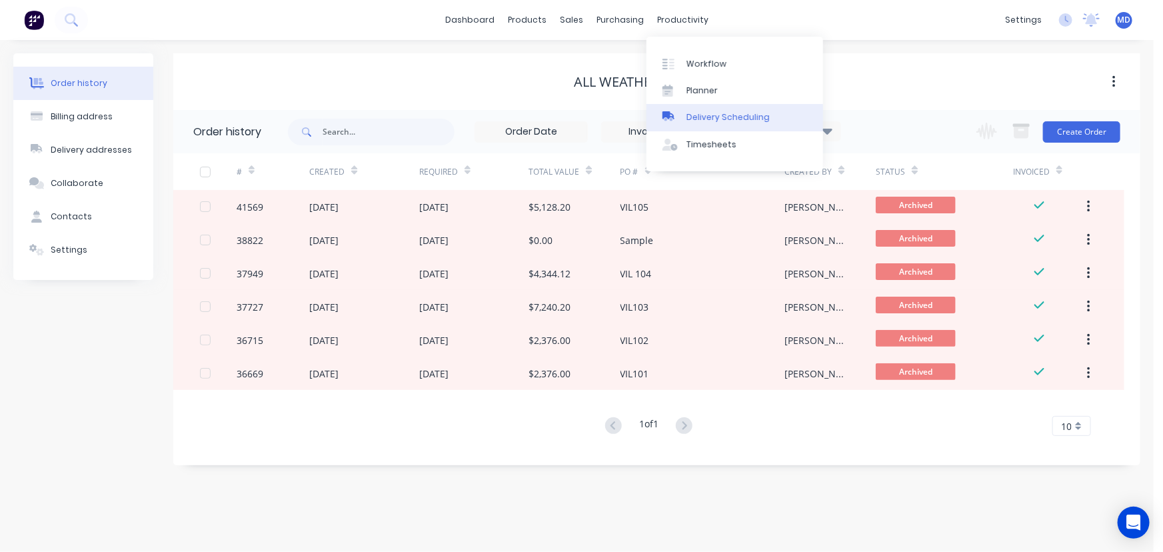
click at [749, 117] on div "Delivery Scheduling" at bounding box center [727, 117] width 83 height 12
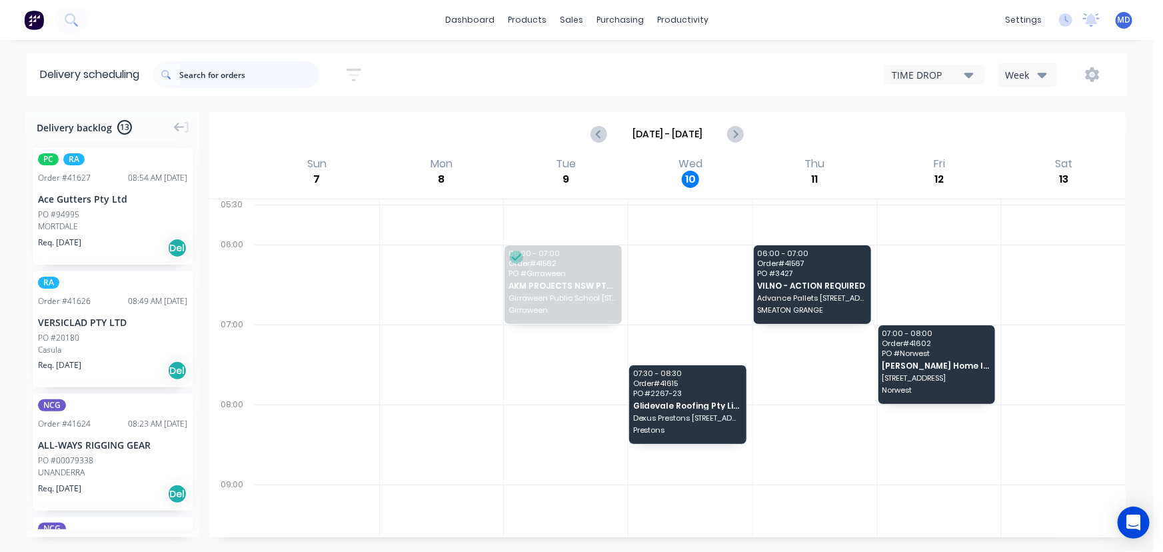
click at [233, 79] on input "text" at bounding box center [249, 74] width 140 height 27
type input "41604"
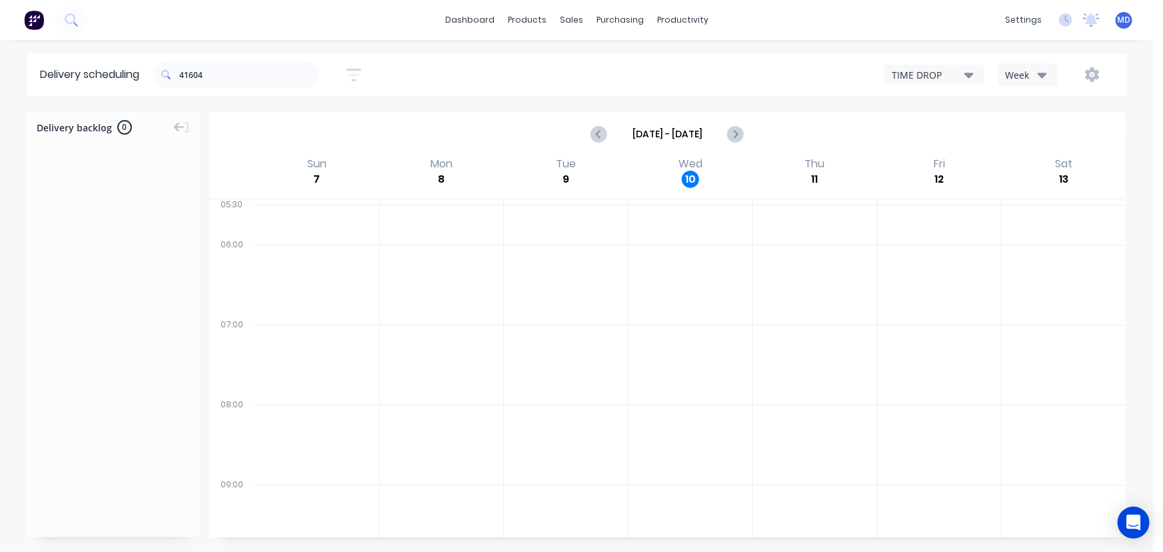
click at [1039, 73] on icon "button" at bounding box center [1041, 75] width 9 height 5
click at [1028, 137] on div "Vehicle" at bounding box center [1064, 136] width 132 height 27
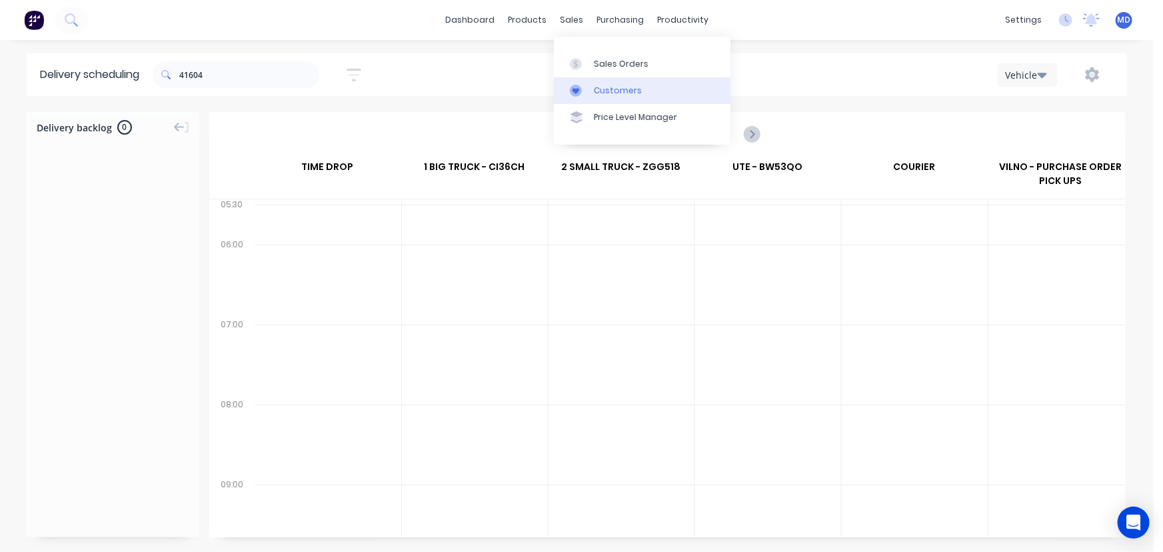
click at [618, 87] on div "Customers" at bounding box center [618, 91] width 48 height 12
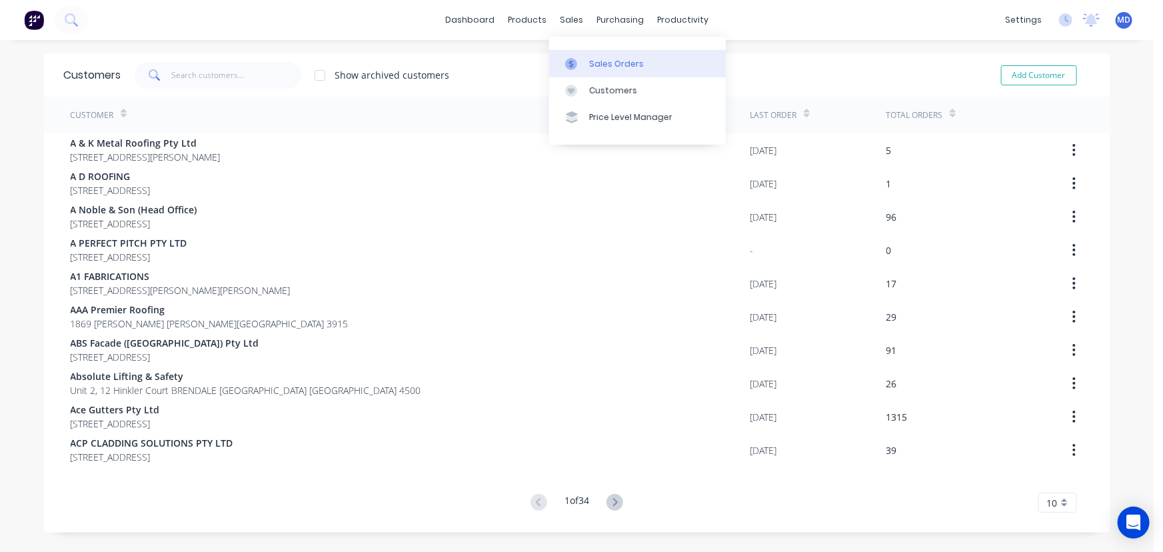
click at [606, 64] on div "Sales Orders" at bounding box center [616, 64] width 55 height 12
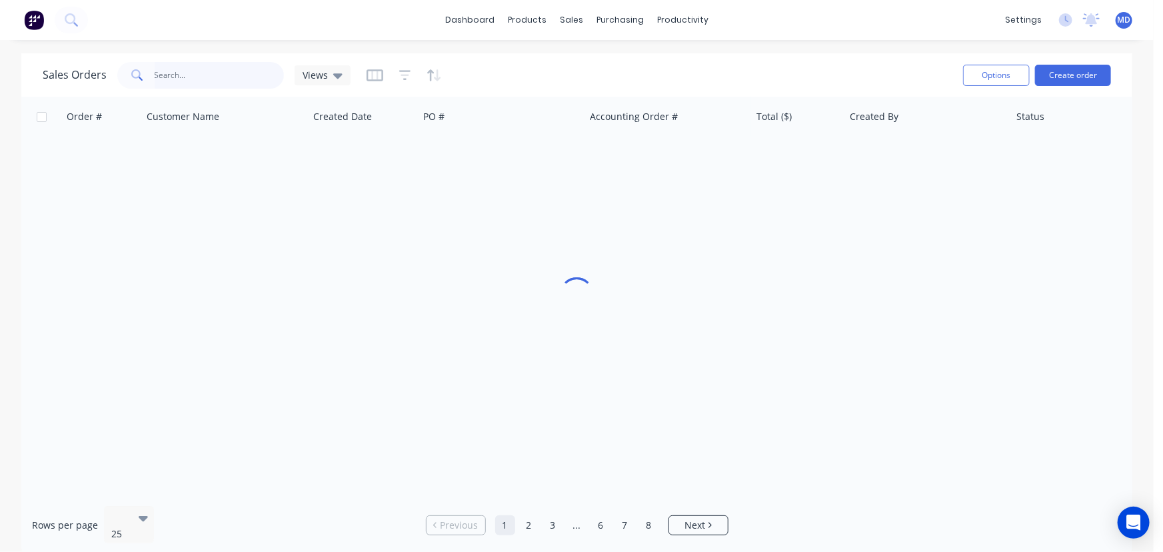
click at [201, 81] on input "text" at bounding box center [220, 75] width 130 height 27
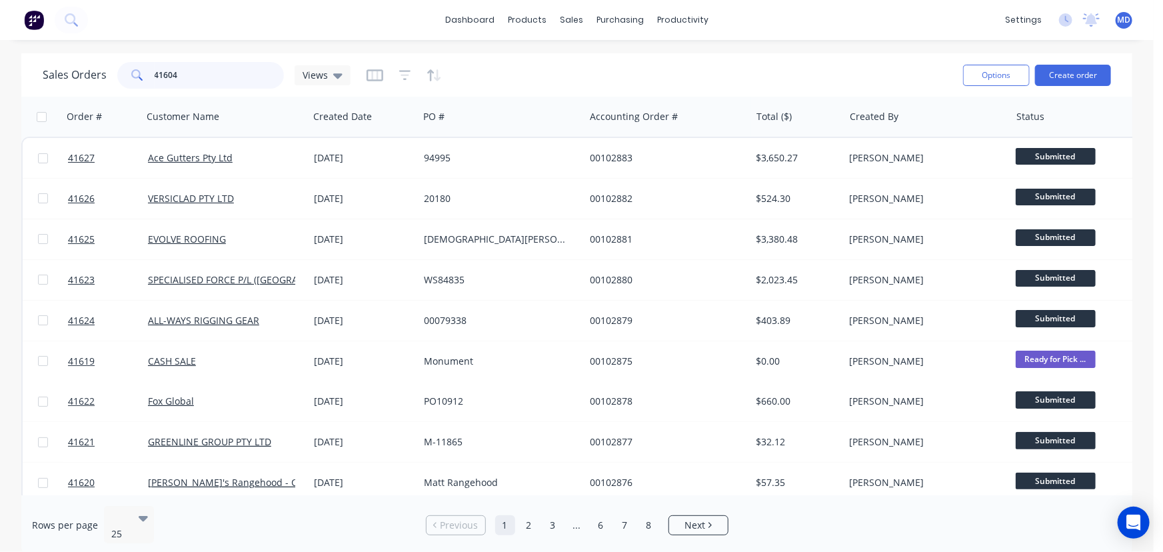
type input "41604"
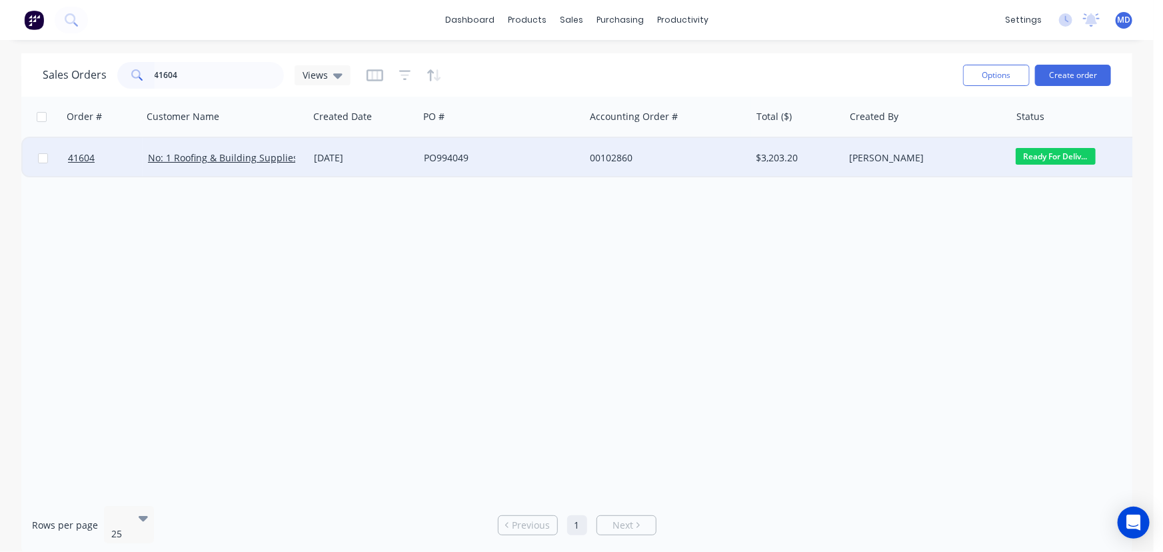
click at [532, 157] on div "PO994049" at bounding box center [498, 157] width 148 height 13
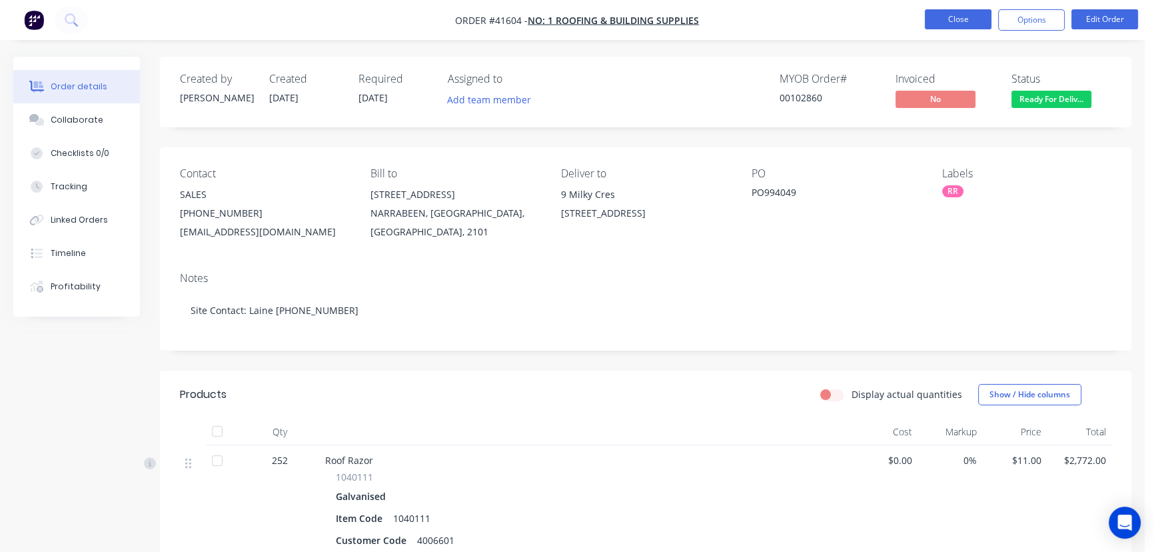
click at [958, 15] on button "Close" at bounding box center [958, 19] width 67 height 20
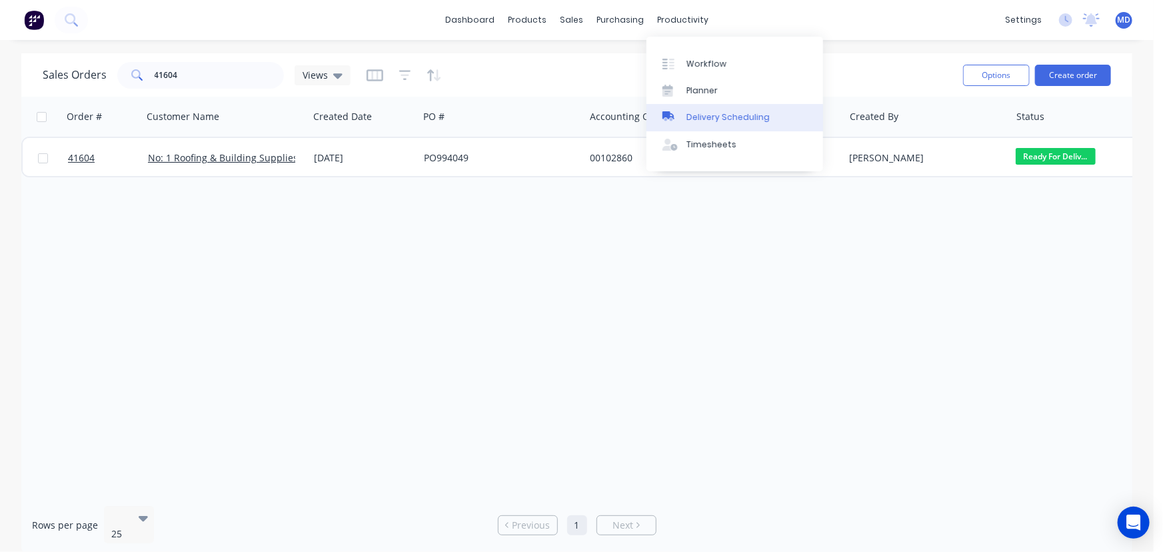
click at [749, 114] on div "Delivery Scheduling" at bounding box center [727, 117] width 83 height 12
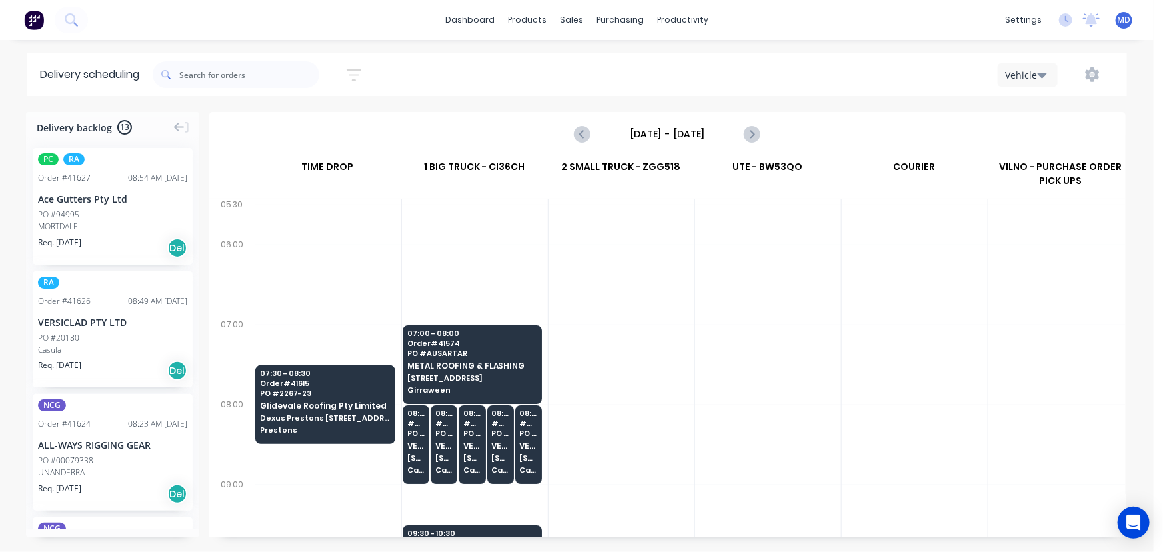
click at [1045, 70] on icon "button" at bounding box center [1041, 74] width 9 height 15
click at [1035, 132] on div "Vehicle" at bounding box center [1064, 136] width 132 height 27
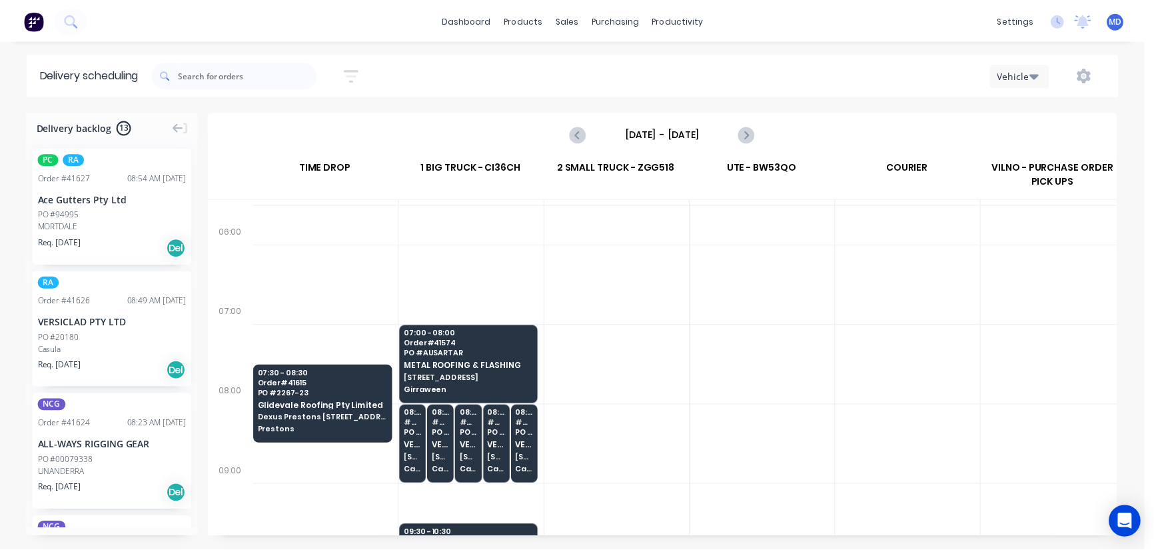
scroll to position [60, 0]
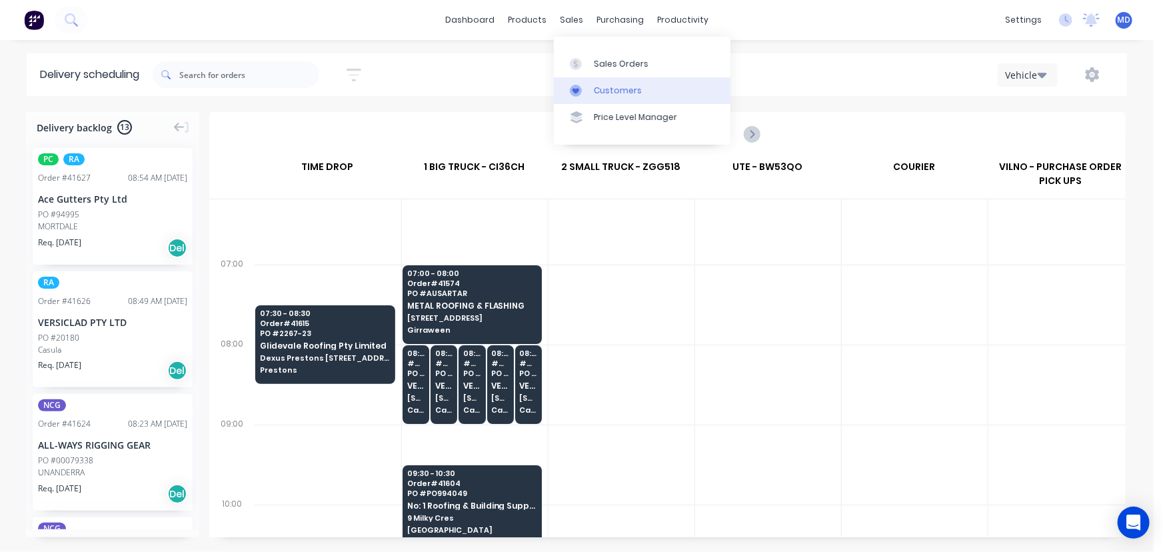
click at [618, 88] on div "Customers" at bounding box center [618, 91] width 48 height 12
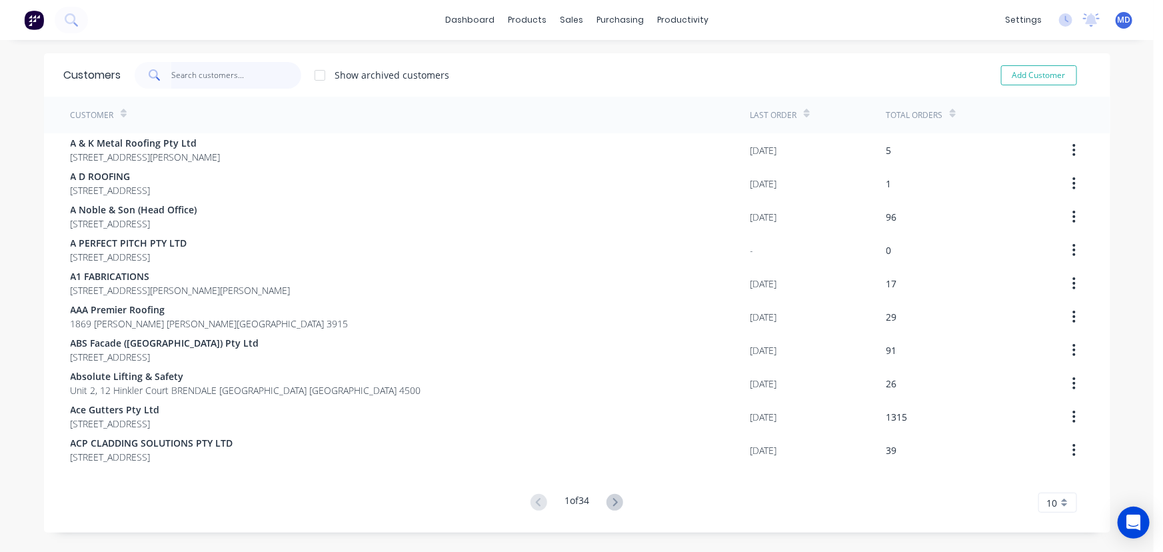
drag, startPoint x: 236, startPoint y: 84, endPoint x: 231, endPoint y: 79, distance: 7.1
click at [235, 83] on input "text" at bounding box center [236, 75] width 130 height 27
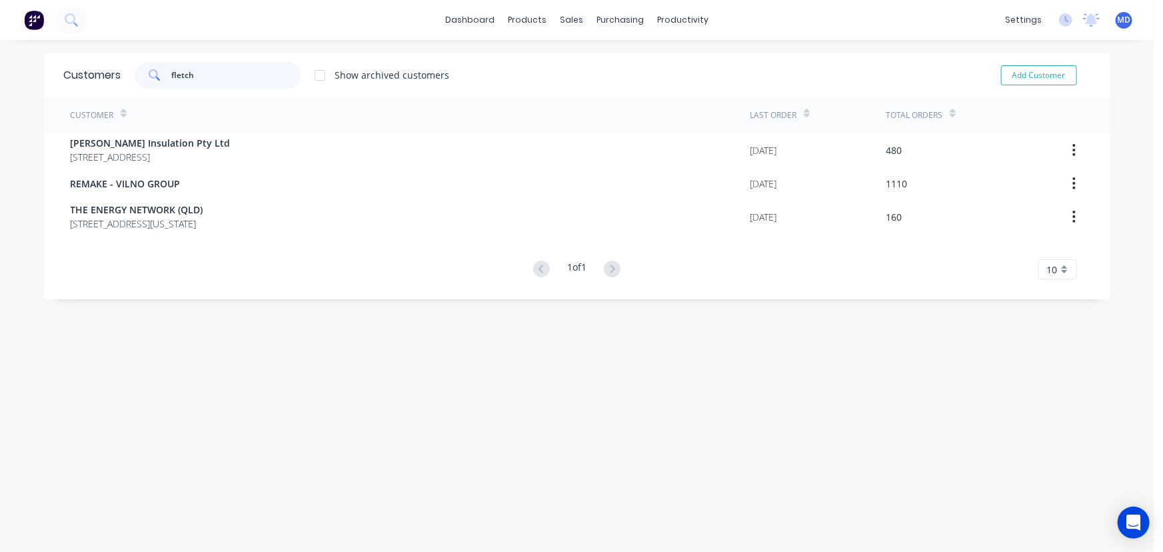
type input "fletch"
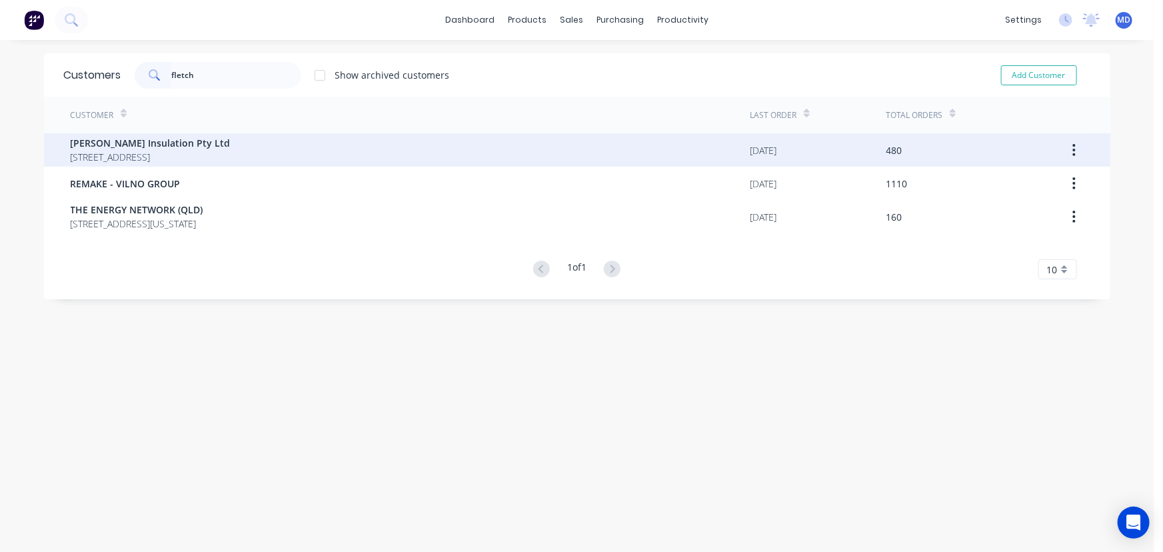
click at [137, 146] on span "[PERSON_NAME] Insulation Pty Ltd" at bounding box center [151, 143] width 160 height 14
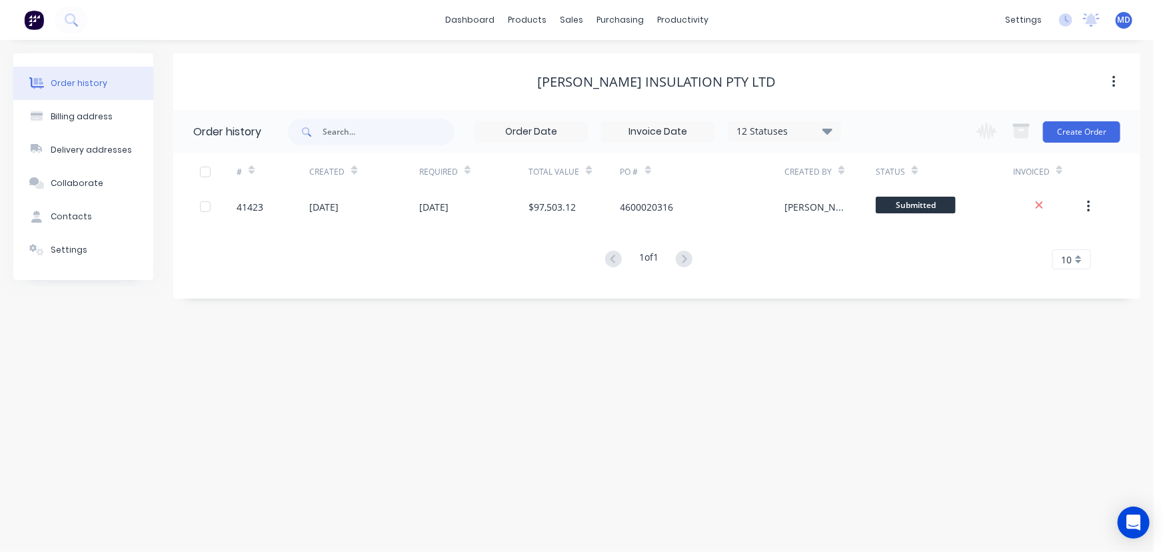
drag, startPoint x: 828, startPoint y: 127, endPoint x: 836, endPoint y: 144, distance: 18.5
click at [828, 127] on icon at bounding box center [827, 131] width 10 height 16
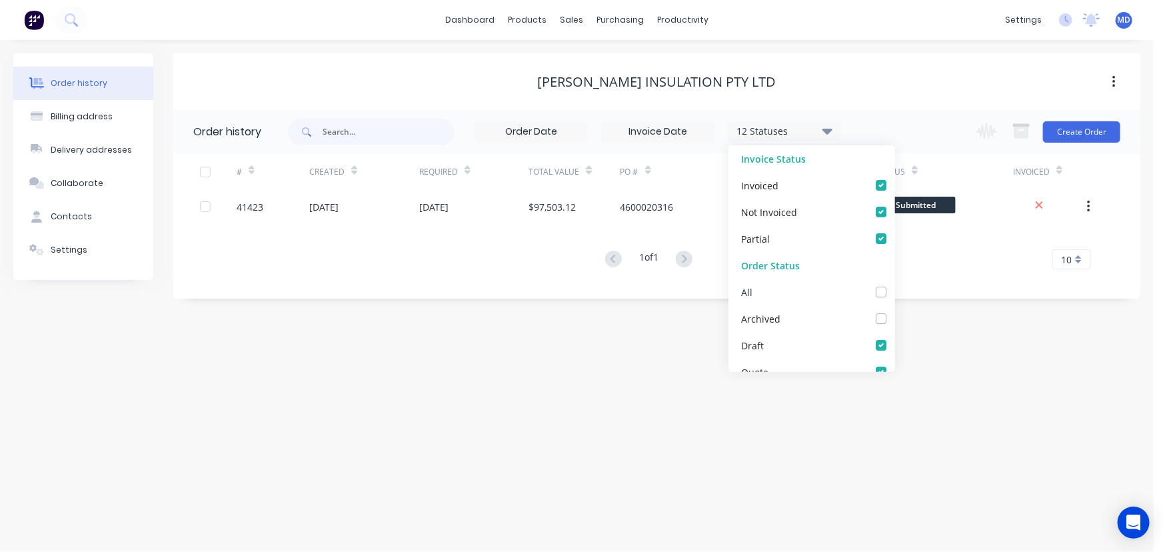
click at [894, 285] on label at bounding box center [894, 285] width 0 height 0
click at [894, 294] on input "checkbox" at bounding box center [899, 291] width 11 height 13
checkbox input "true"
click at [943, 322] on div "Order history Billing address Delivery addresses Collaborate Contacts Settings …" at bounding box center [576, 296] width 1153 height 512
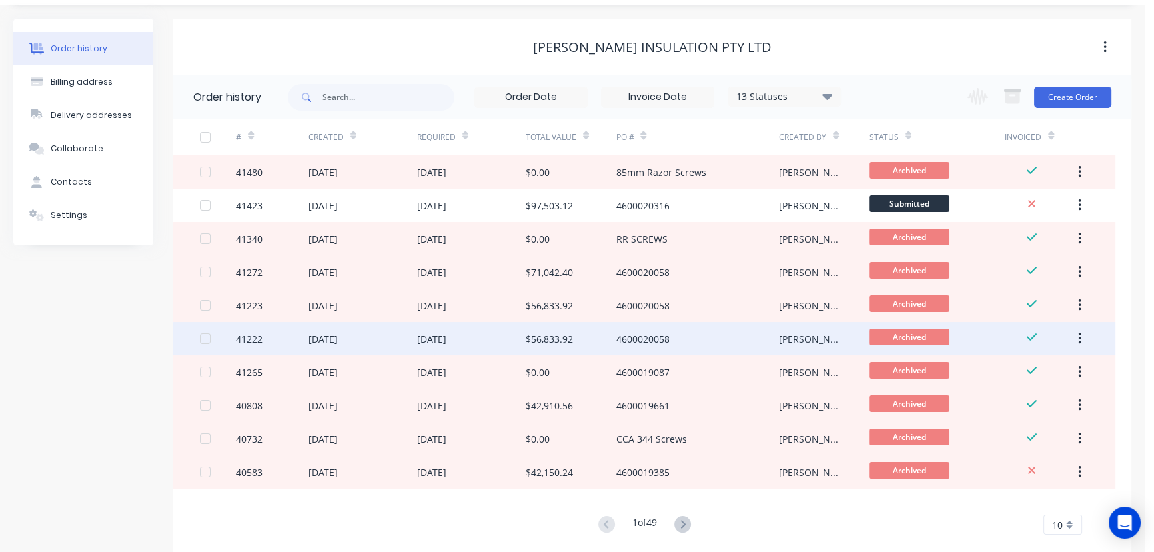
scroll to position [60, 0]
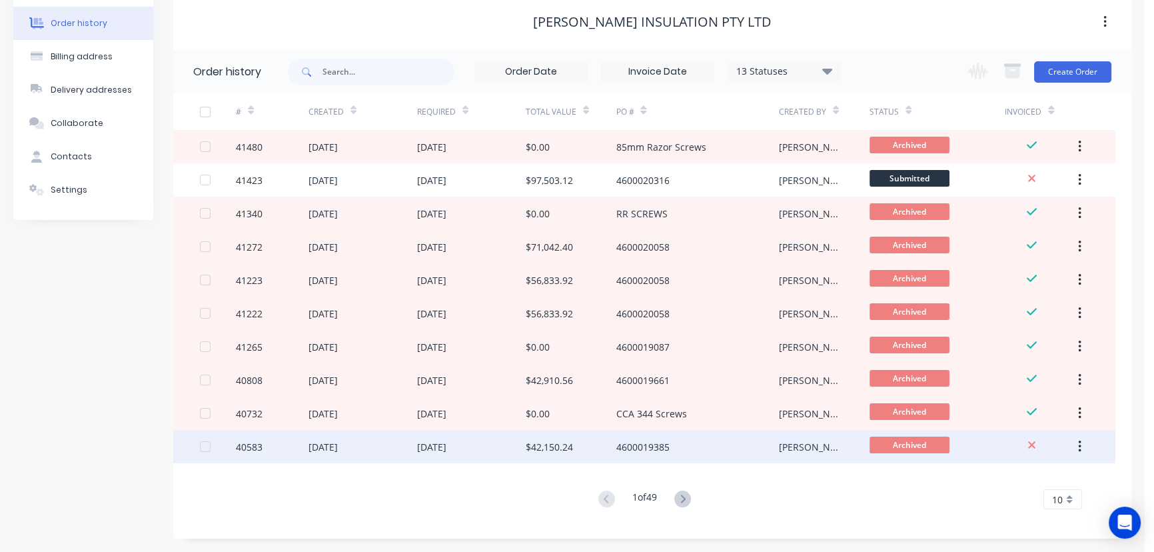
click at [394, 444] on div "[DATE]" at bounding box center [362, 446] width 109 height 33
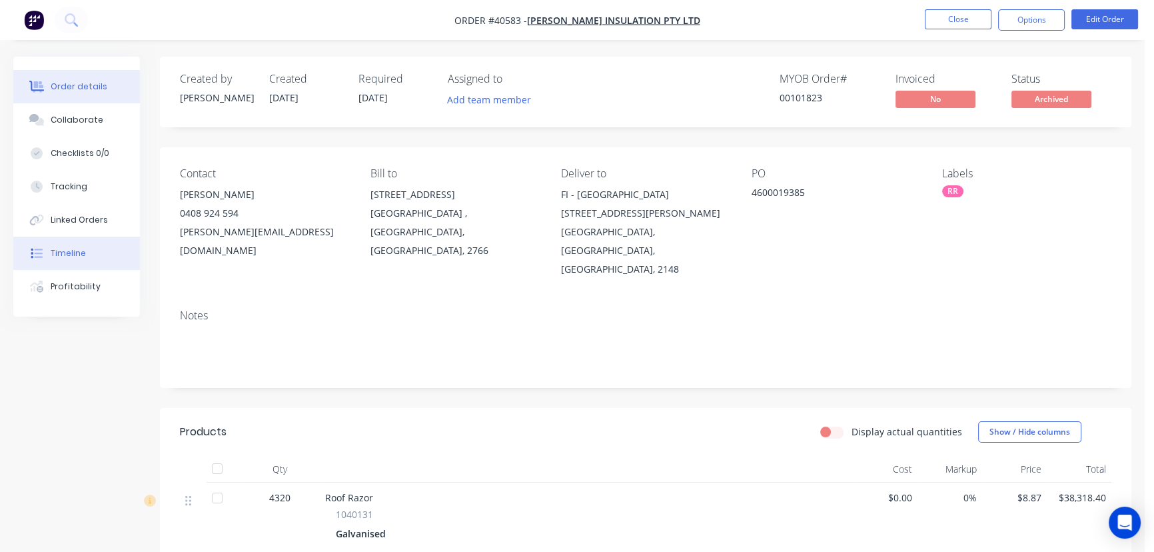
click at [69, 253] on div "Timeline" at bounding box center [68, 253] width 35 height 12
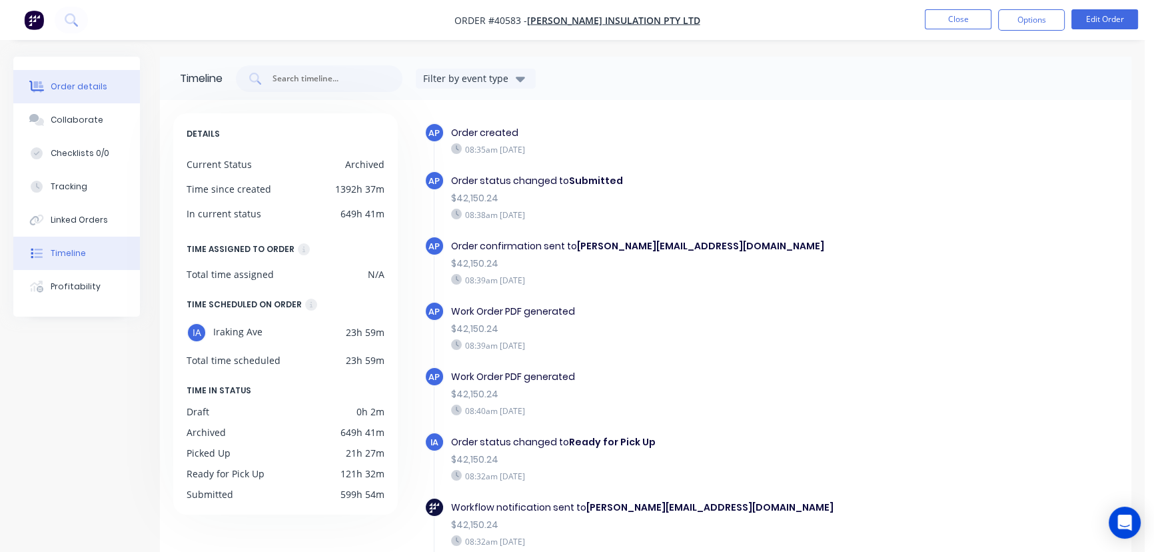
click at [65, 81] on div "Order details" at bounding box center [79, 87] width 57 height 12
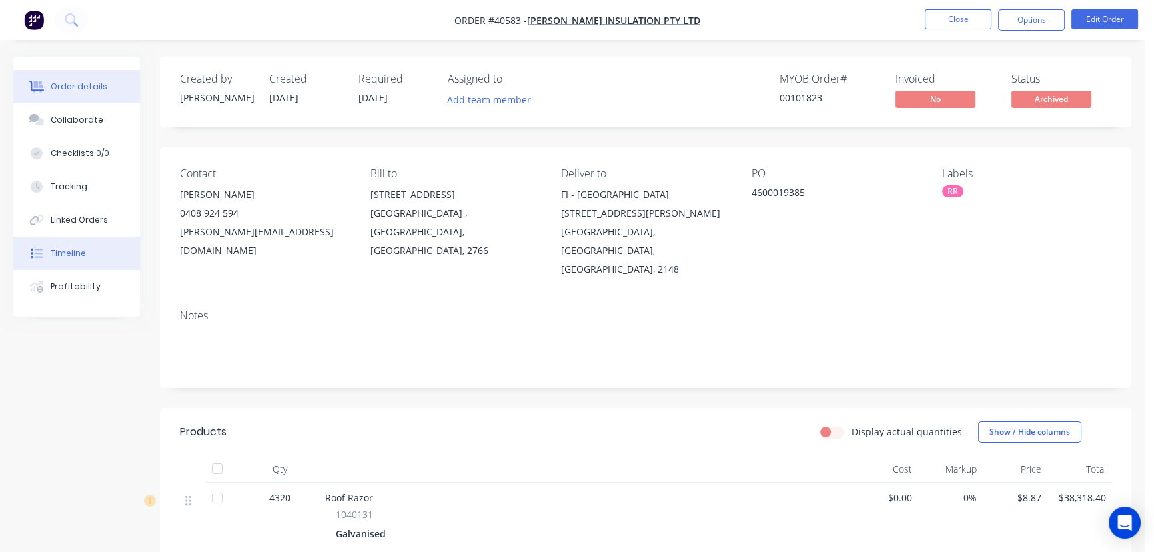
click at [69, 253] on div "Timeline" at bounding box center [68, 253] width 35 height 12
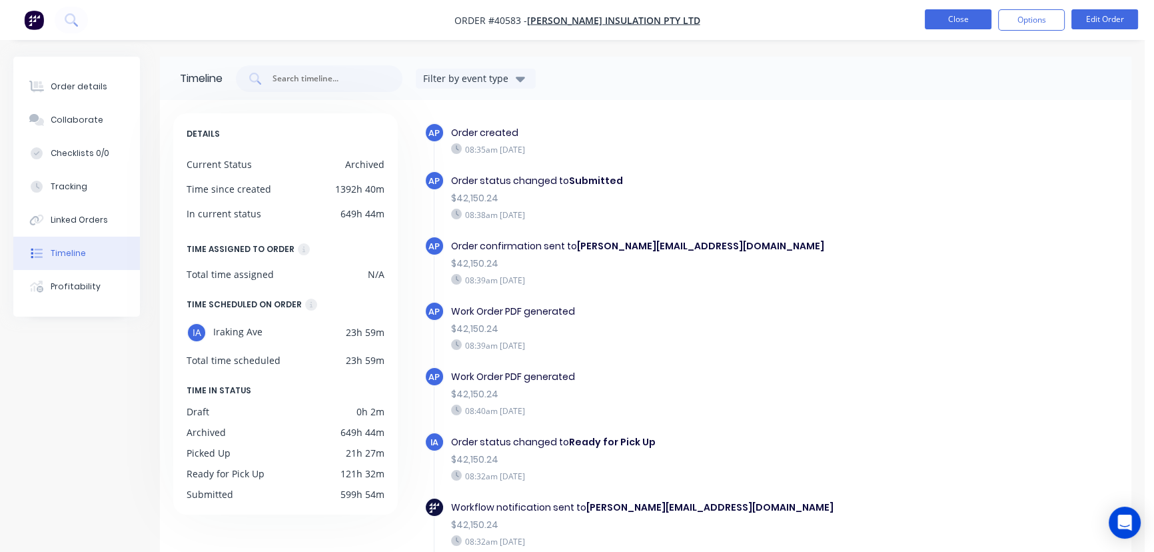
click at [953, 15] on button "Close" at bounding box center [958, 19] width 67 height 20
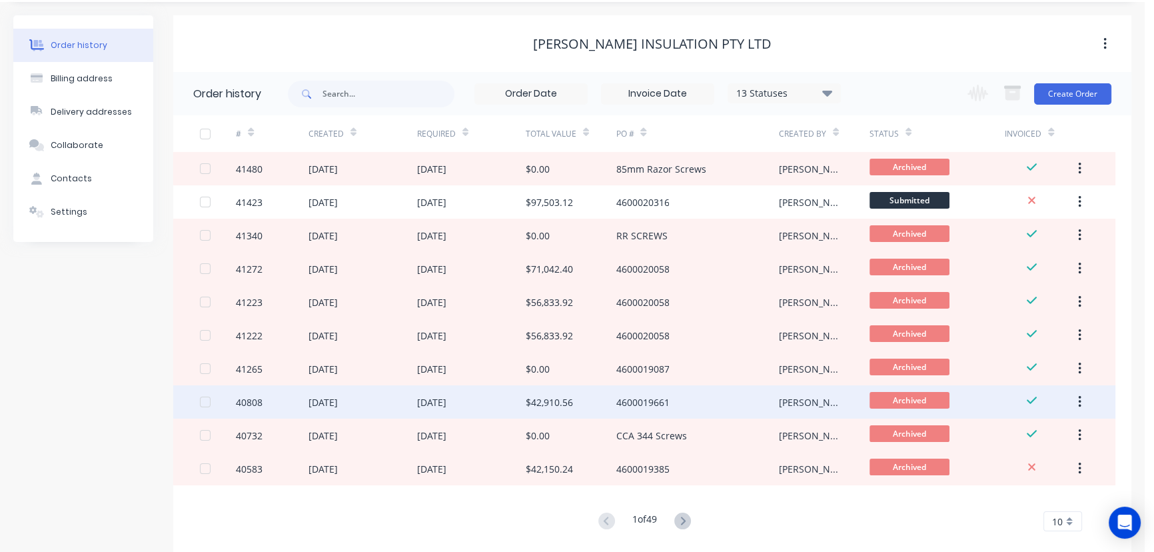
scroll to position [60, 0]
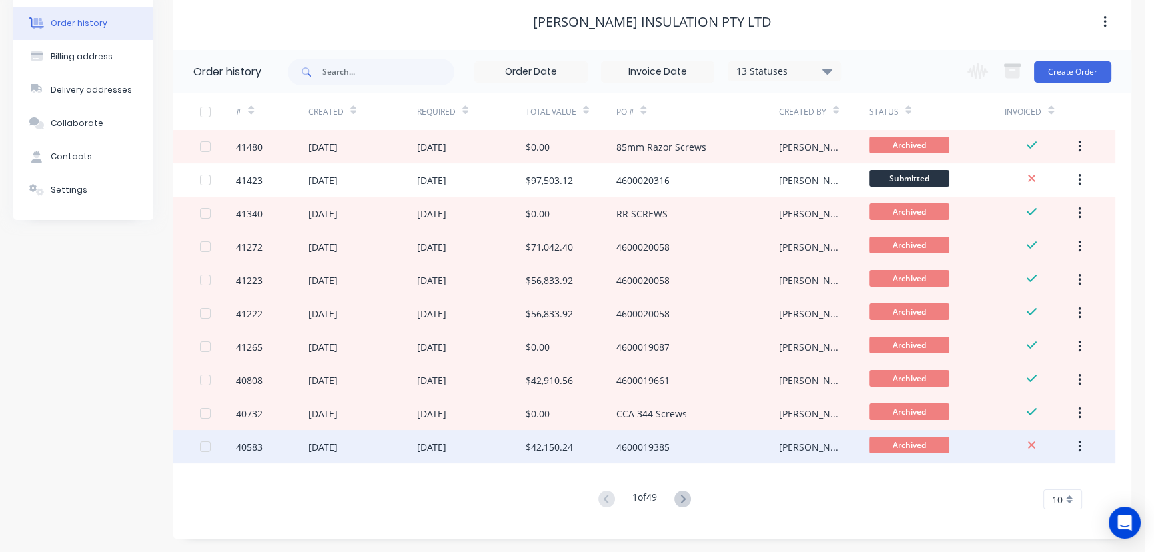
click at [1073, 444] on button "button" at bounding box center [1079, 446] width 31 height 24
click at [1000, 481] on div "Unarchive" at bounding box center [1032, 481] width 103 height 19
click at [386, 440] on div "[DATE]" at bounding box center [362, 446] width 109 height 33
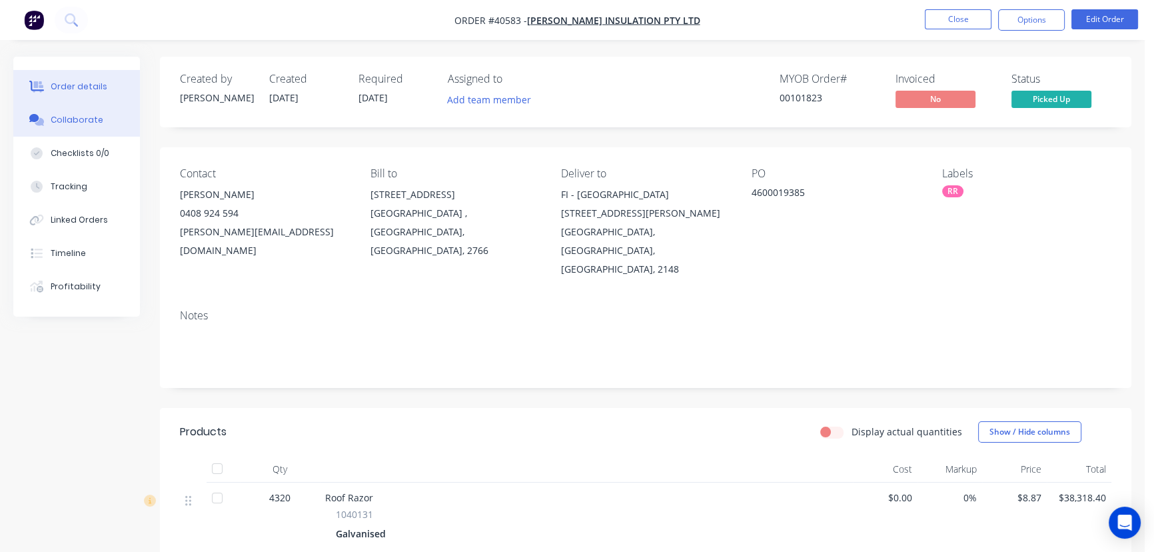
click at [85, 111] on button "Collaborate" at bounding box center [76, 119] width 127 height 33
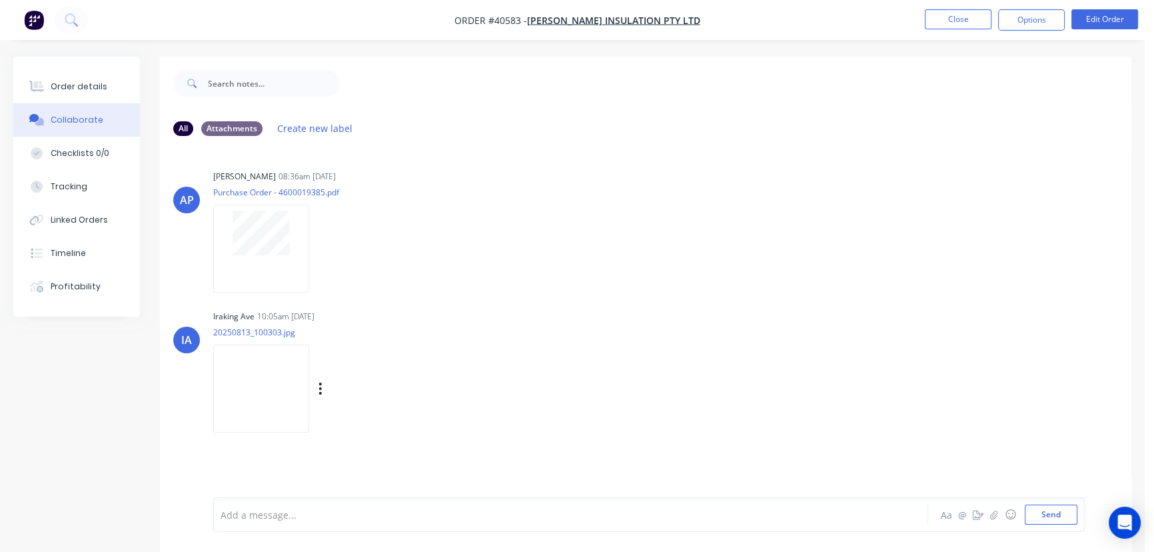
click at [253, 374] on img at bounding box center [261, 387] width 96 height 87
click at [69, 83] on div "Order details" at bounding box center [79, 87] width 57 height 12
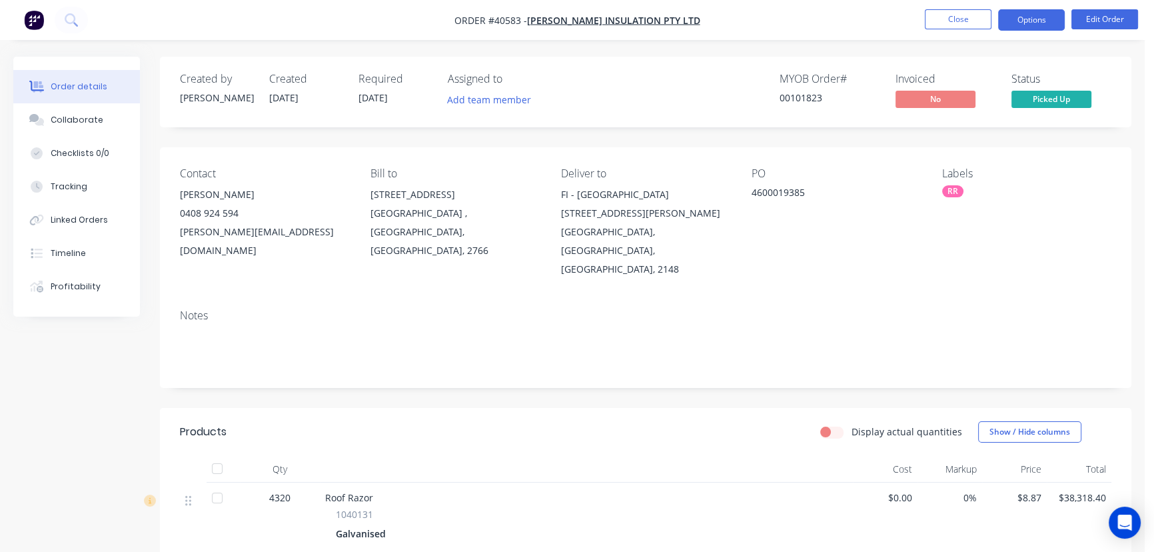
click at [1031, 16] on button "Options" at bounding box center [1031, 19] width 67 height 21
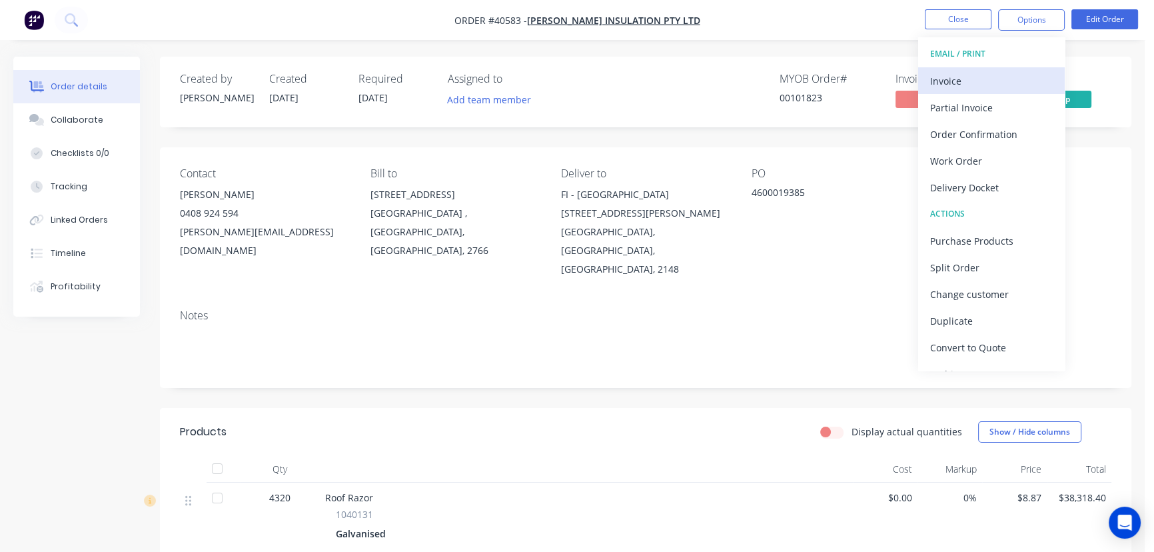
click at [945, 79] on div "Invoice" at bounding box center [991, 80] width 123 height 19
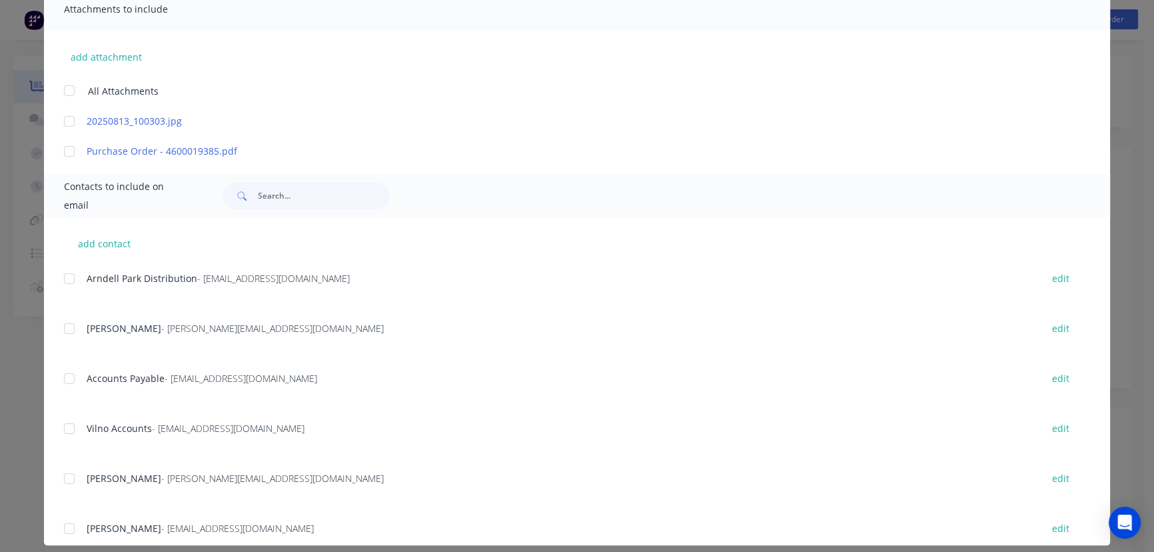
scroll to position [321, 0]
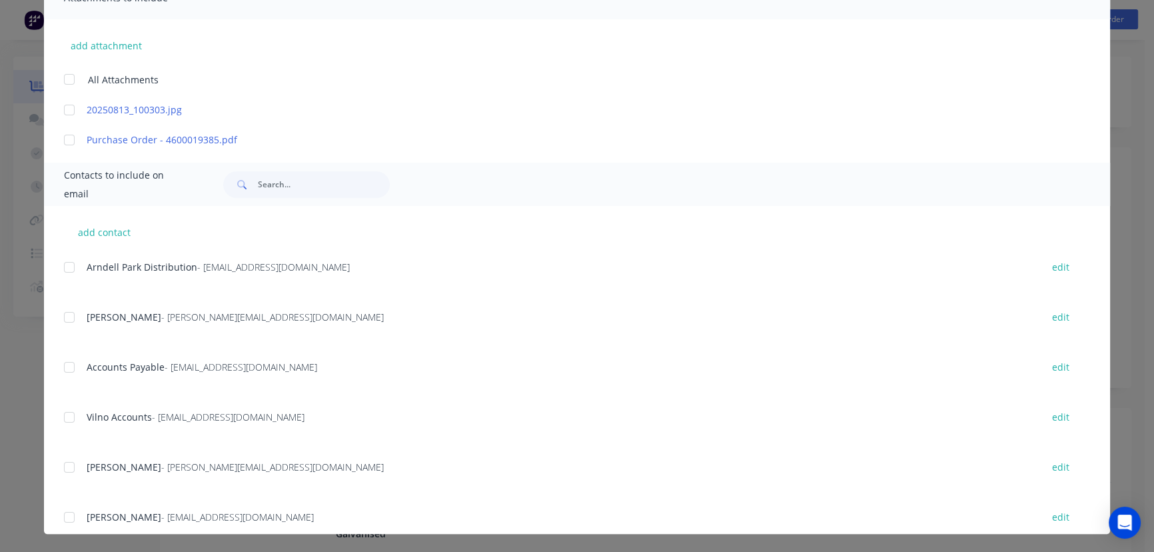
click at [61, 366] on div at bounding box center [69, 367] width 27 height 27
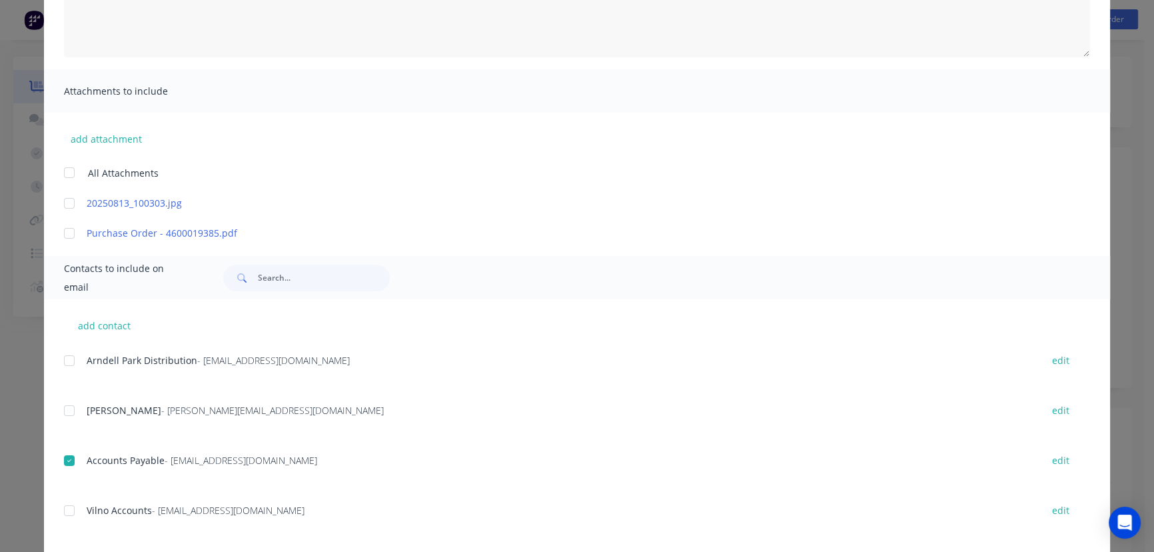
scroll to position [0, 0]
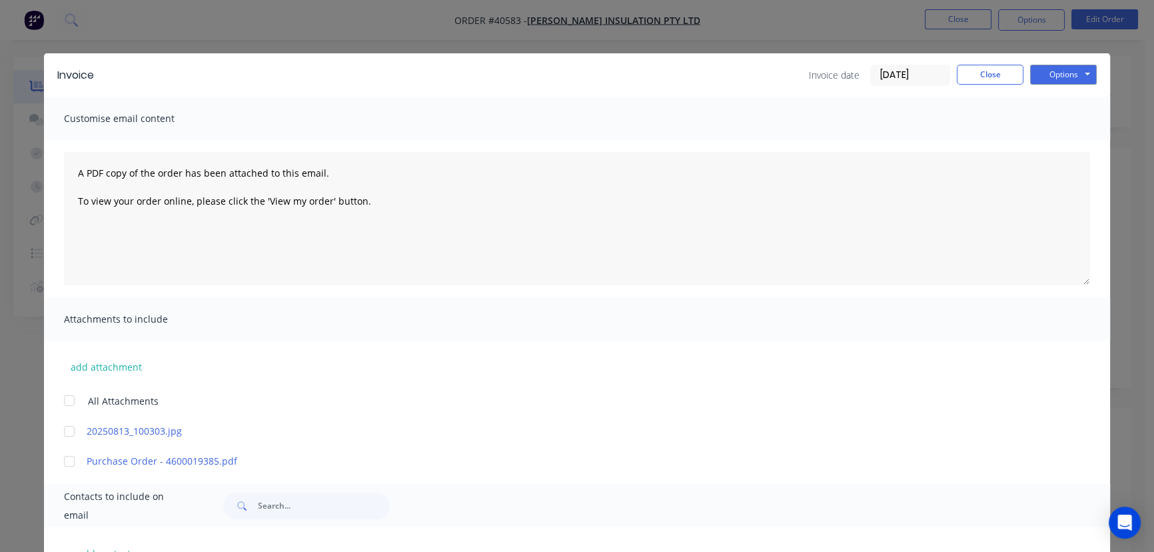
click at [907, 71] on input "[DATE]" at bounding box center [910, 75] width 79 height 20
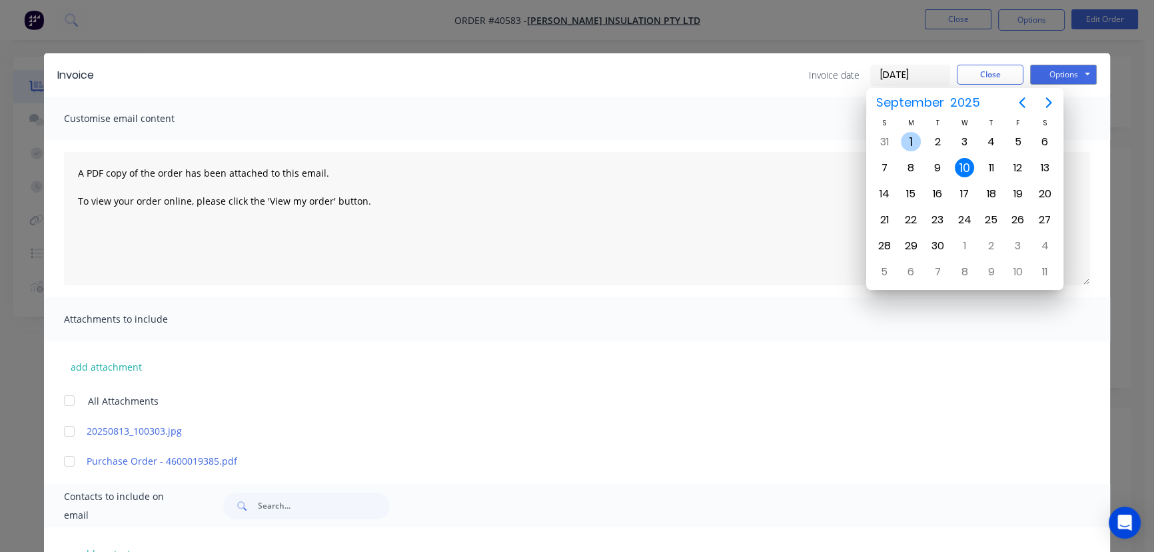
click at [912, 137] on div "1" at bounding box center [911, 142] width 20 height 20
type input "[DATE]"
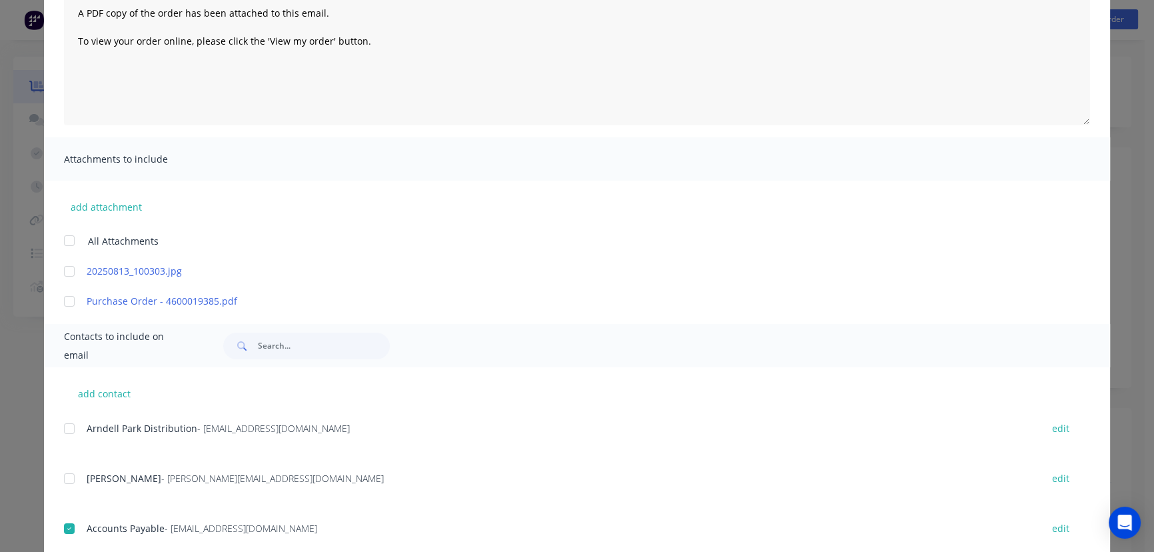
scroll to position [181, 0]
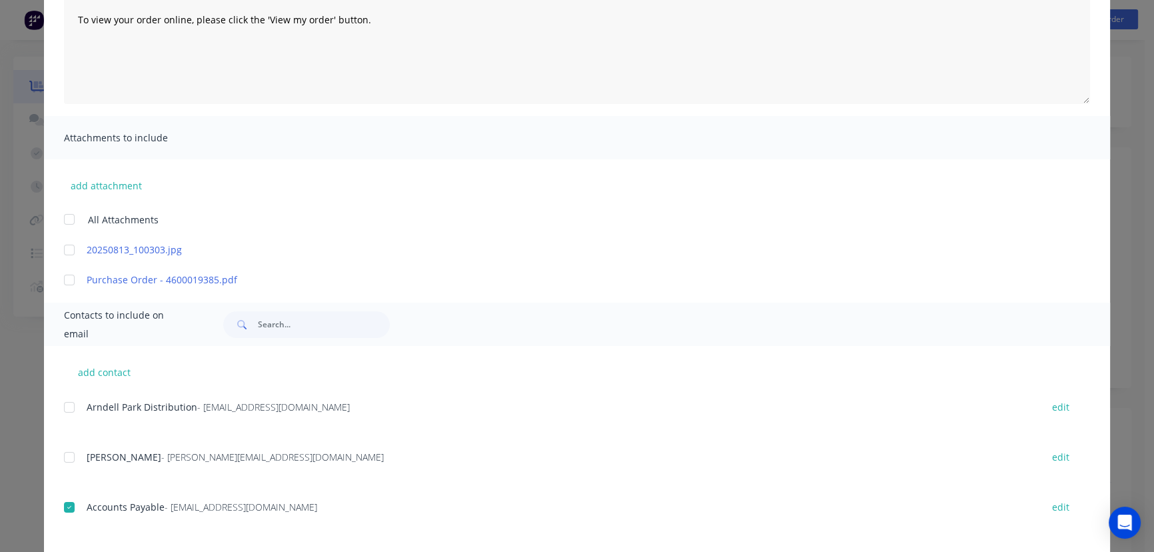
click at [64, 250] on div at bounding box center [69, 250] width 27 height 27
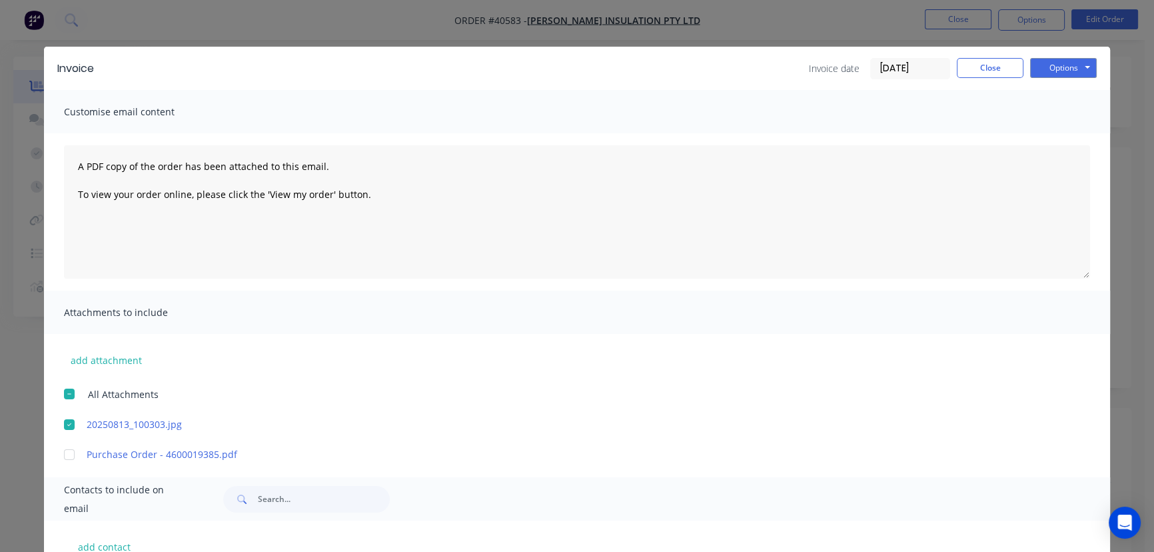
scroll to position [0, 0]
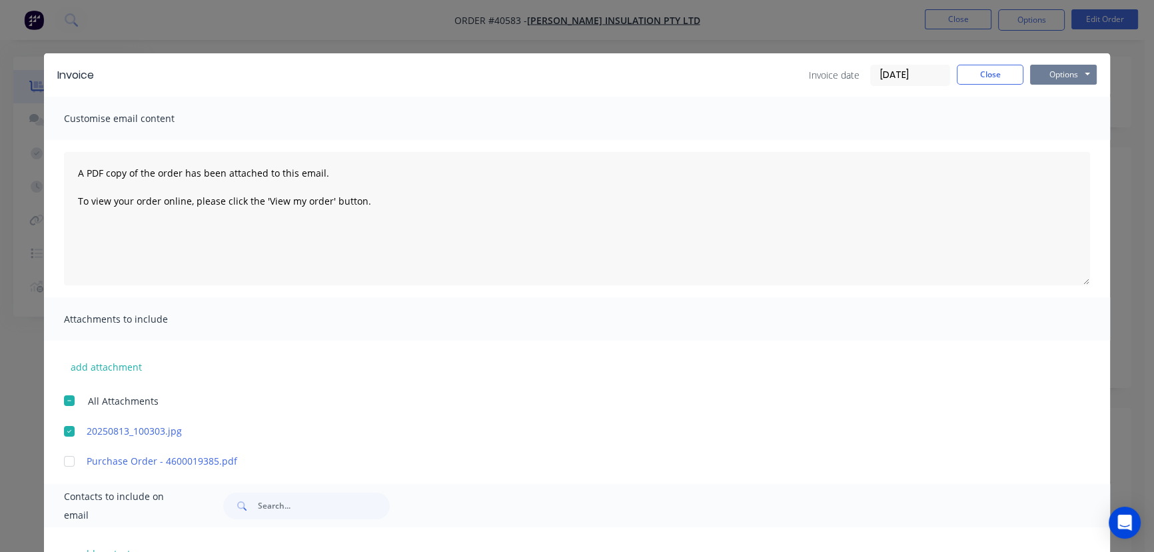
click at [1049, 70] on button "Options" at bounding box center [1063, 75] width 67 height 20
click at [1059, 140] on button "Email" at bounding box center [1072, 142] width 85 height 22
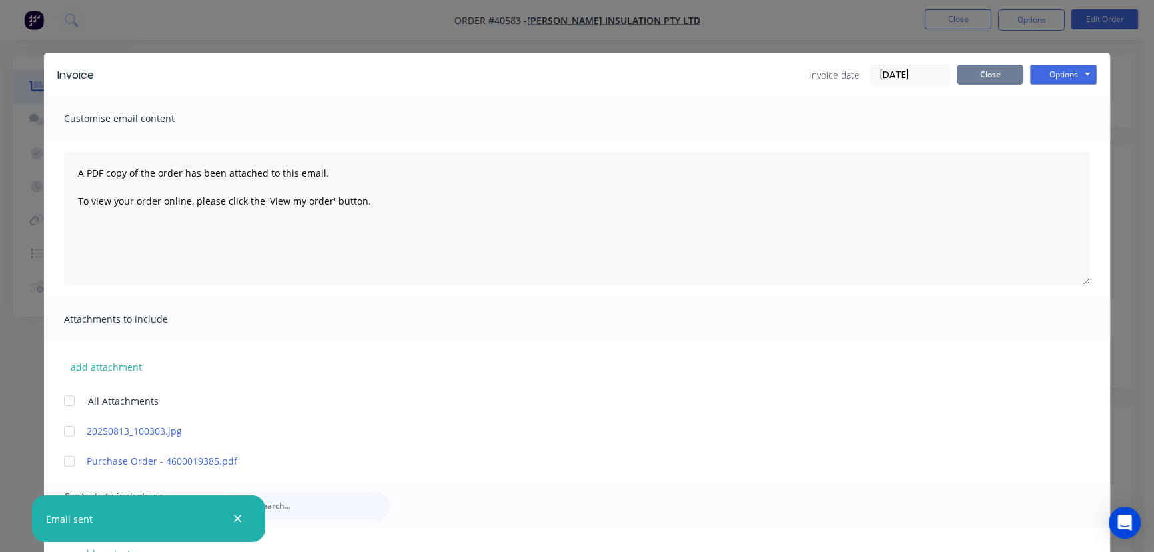
click at [977, 75] on button "Close" at bounding box center [990, 75] width 67 height 20
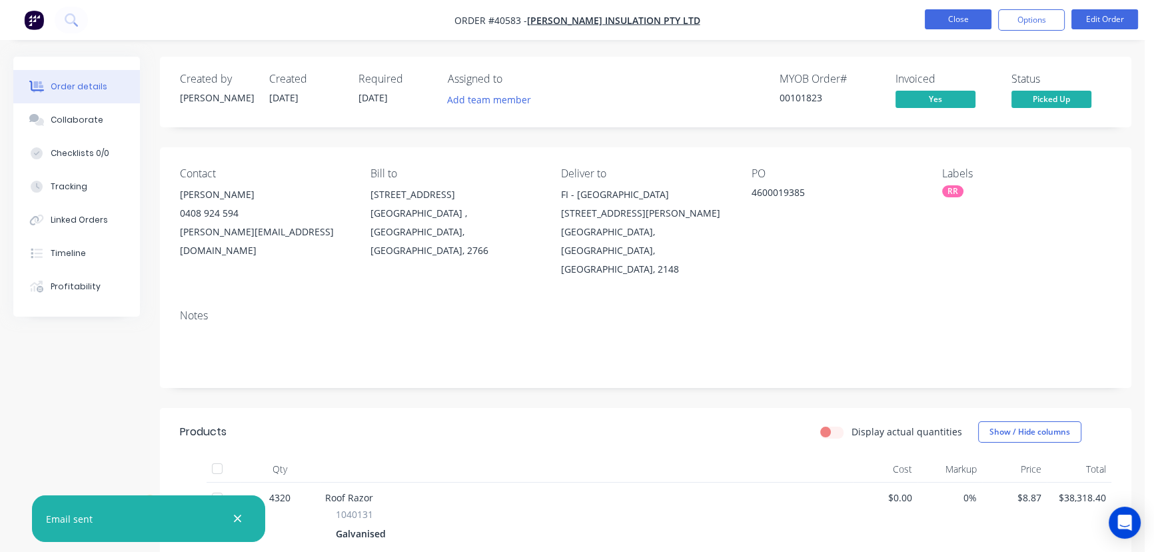
click at [929, 15] on button "Close" at bounding box center [958, 19] width 67 height 20
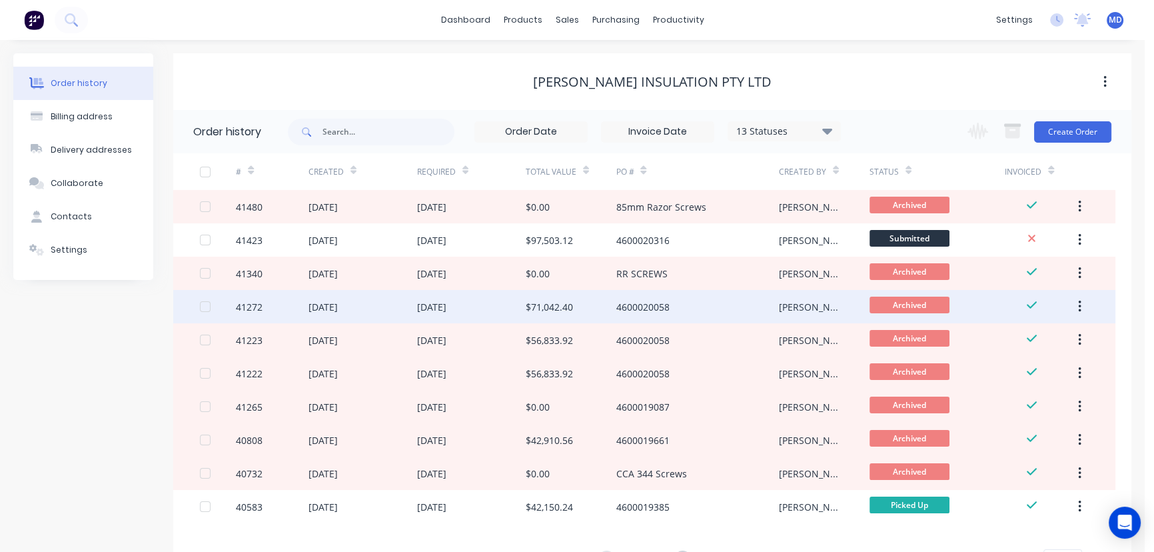
scroll to position [60, 0]
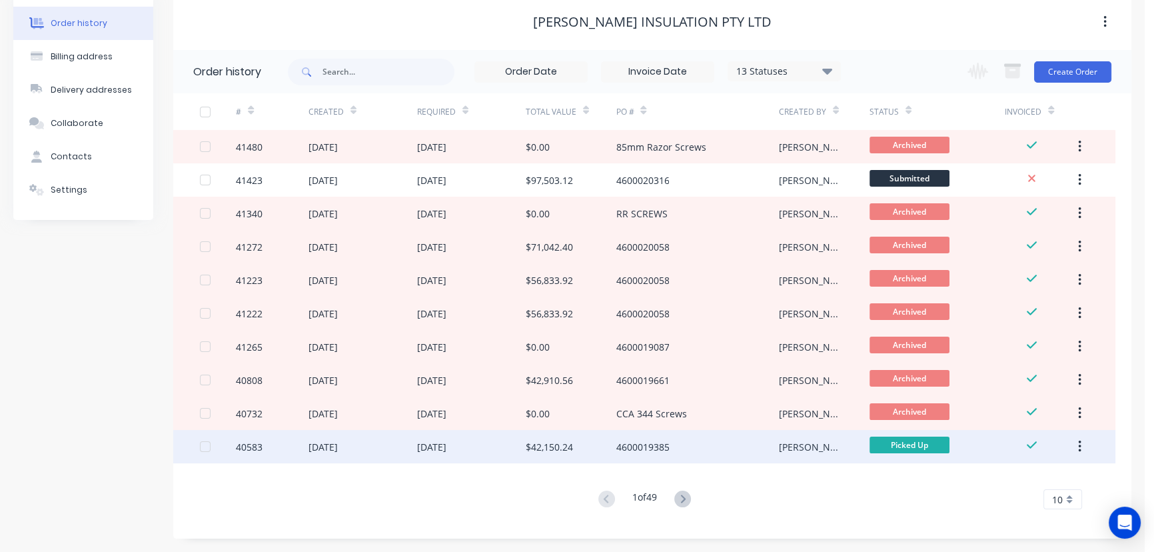
click at [1073, 444] on button "button" at bounding box center [1079, 446] width 31 height 24
click at [996, 481] on div "Archive" at bounding box center [1032, 481] width 103 height 19
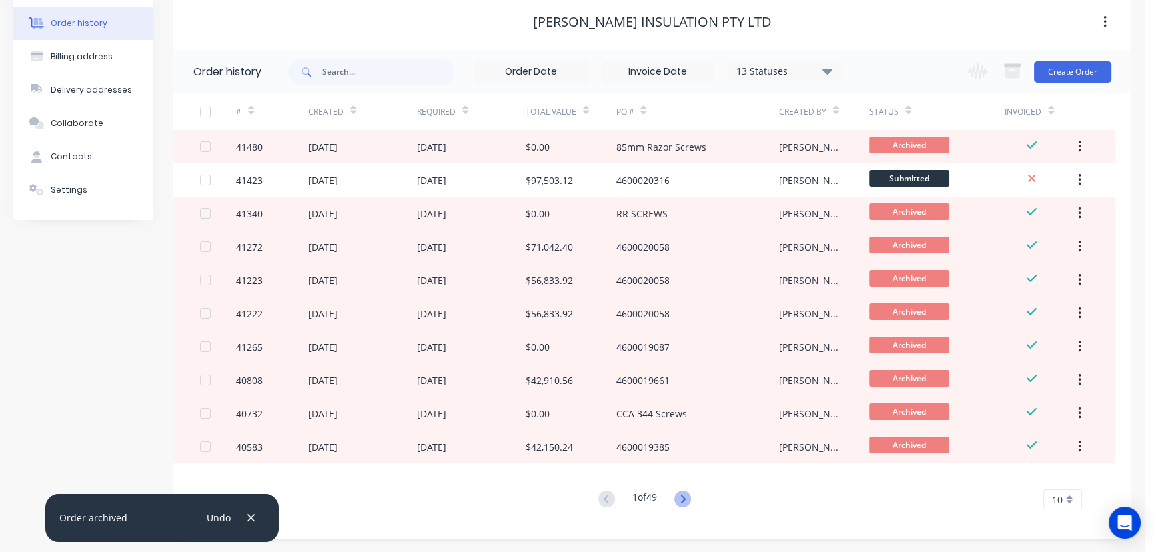
click at [688, 496] on icon at bounding box center [682, 498] width 17 height 17
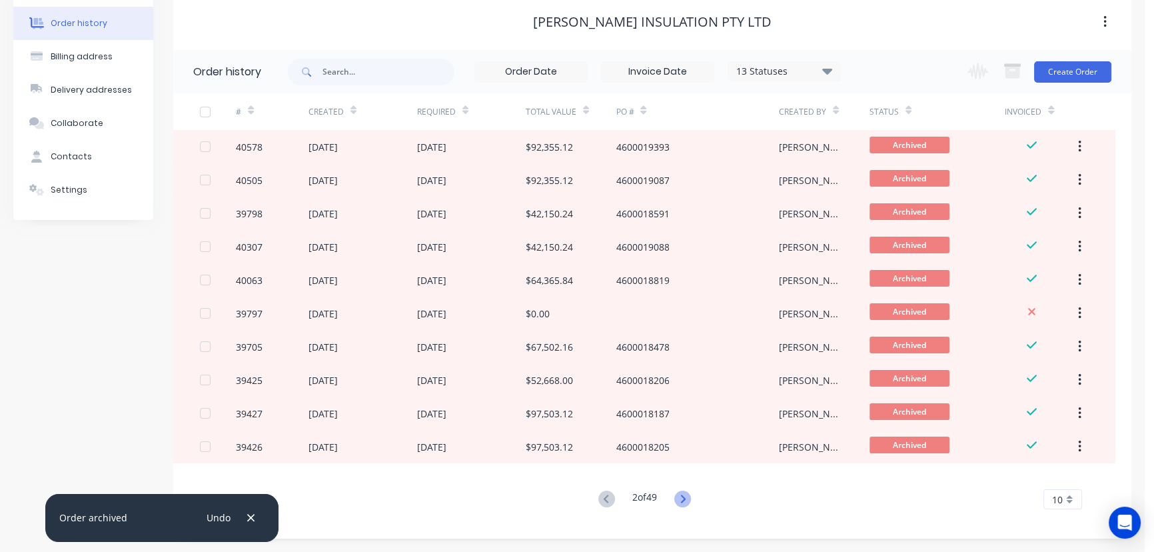
click at [686, 497] on icon at bounding box center [682, 498] width 17 height 17
click at [684, 500] on icon at bounding box center [682, 498] width 17 height 17
click at [682, 500] on icon at bounding box center [682, 498] width 17 height 17
click at [687, 497] on icon at bounding box center [682, 498] width 17 height 17
click at [684, 501] on icon at bounding box center [682, 498] width 5 height 8
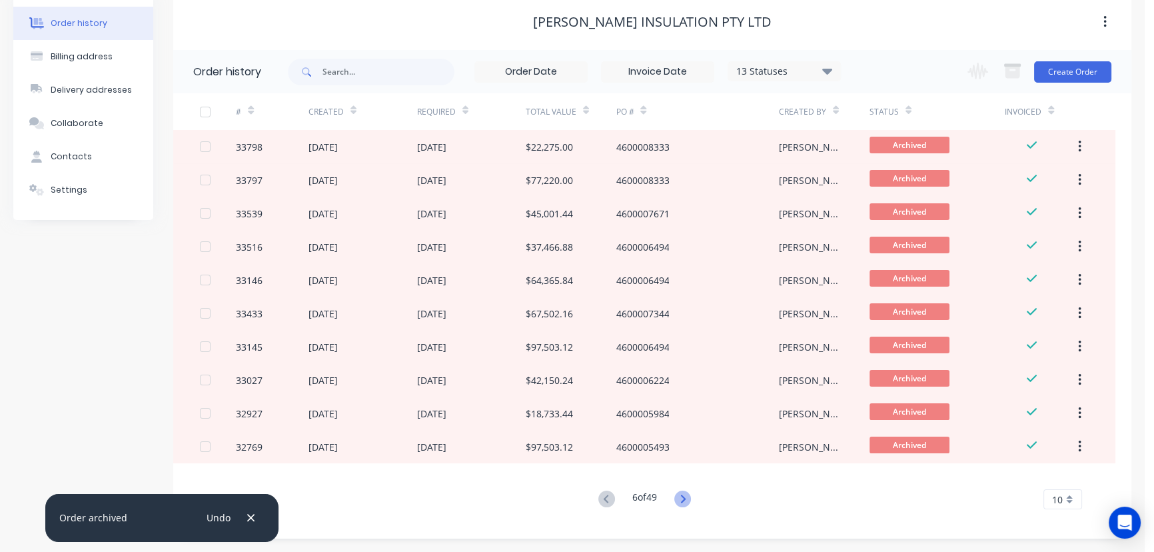
scroll to position [0, 0]
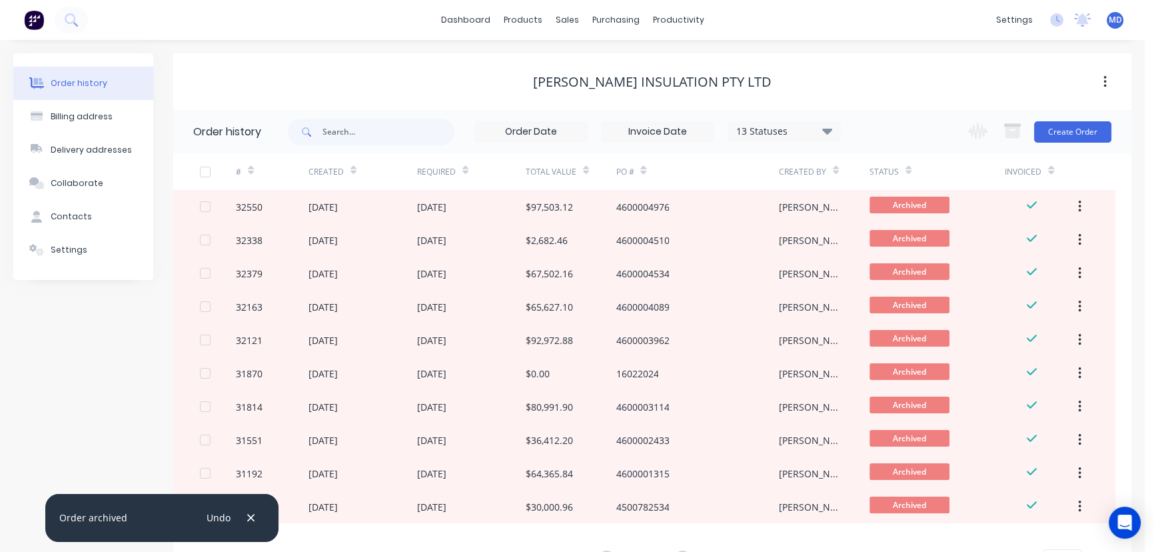
click at [1053, 174] on icon at bounding box center [1051, 170] width 6 height 10
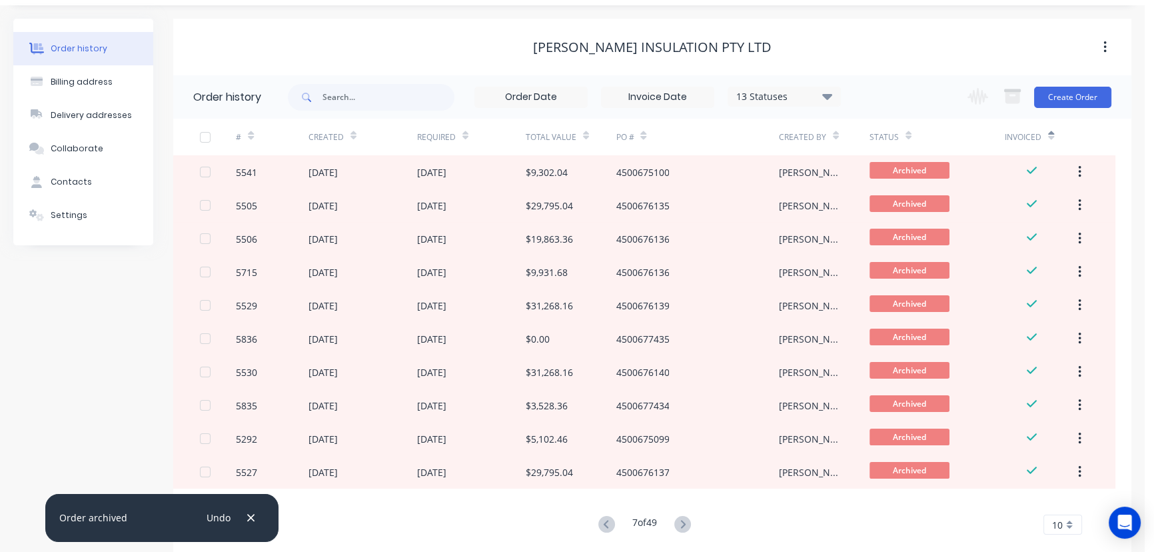
scroll to position [60, 0]
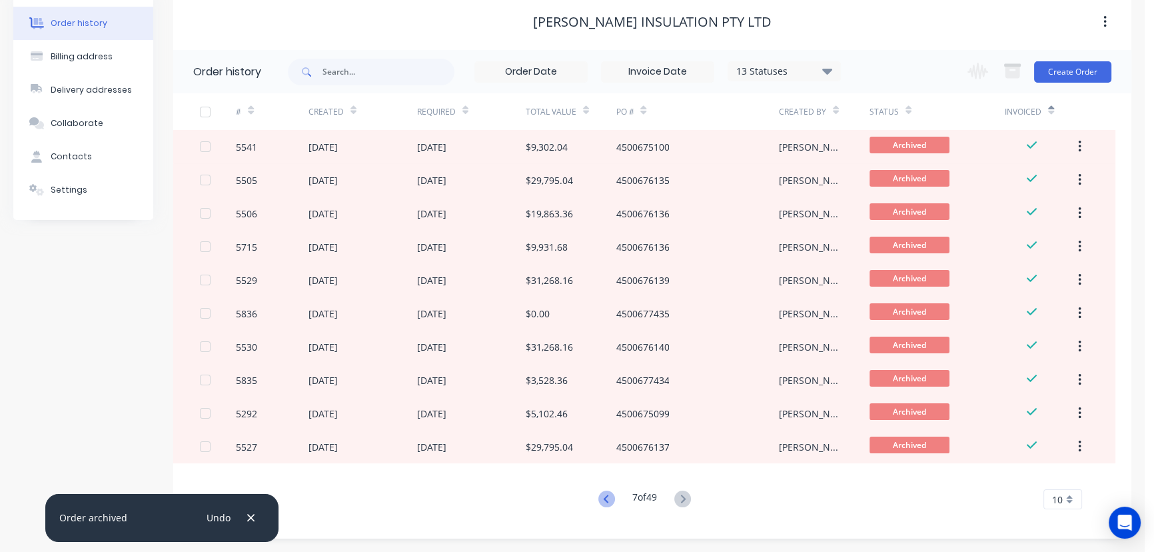
click at [606, 498] on icon at bounding box center [606, 498] width 17 height 17
click at [604, 498] on icon at bounding box center [606, 498] width 17 height 17
click at [602, 500] on icon at bounding box center [606, 498] width 17 height 17
click at [604, 497] on icon at bounding box center [605, 498] width 5 height 8
drag, startPoint x: 604, startPoint y: 498, endPoint x: 610, endPoint y: 495, distance: 6.9
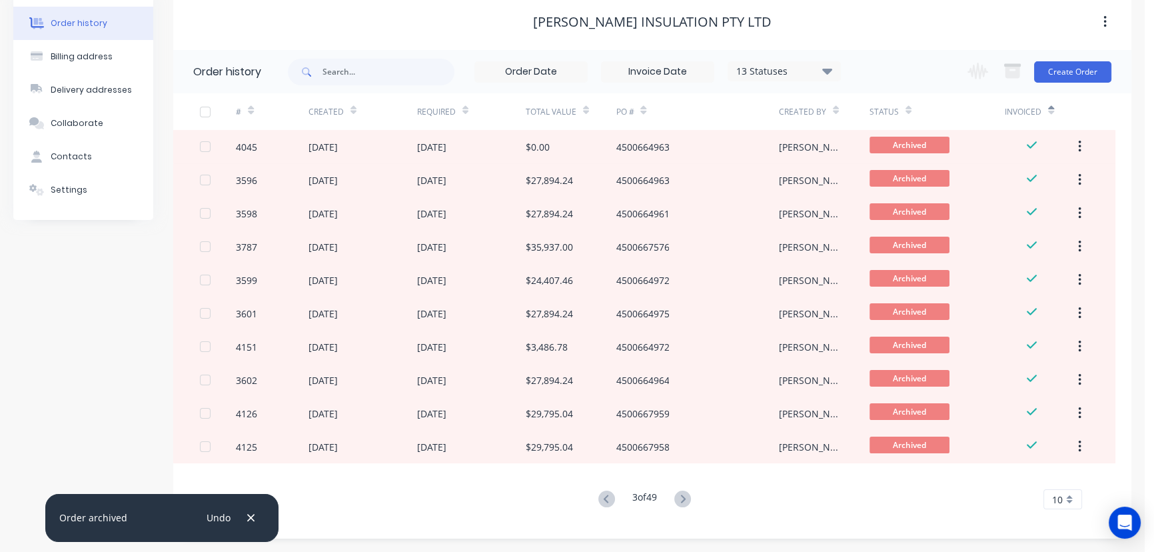
click at [604, 498] on icon at bounding box center [606, 498] width 17 height 17
click at [604, 495] on icon at bounding box center [605, 498] width 5 height 8
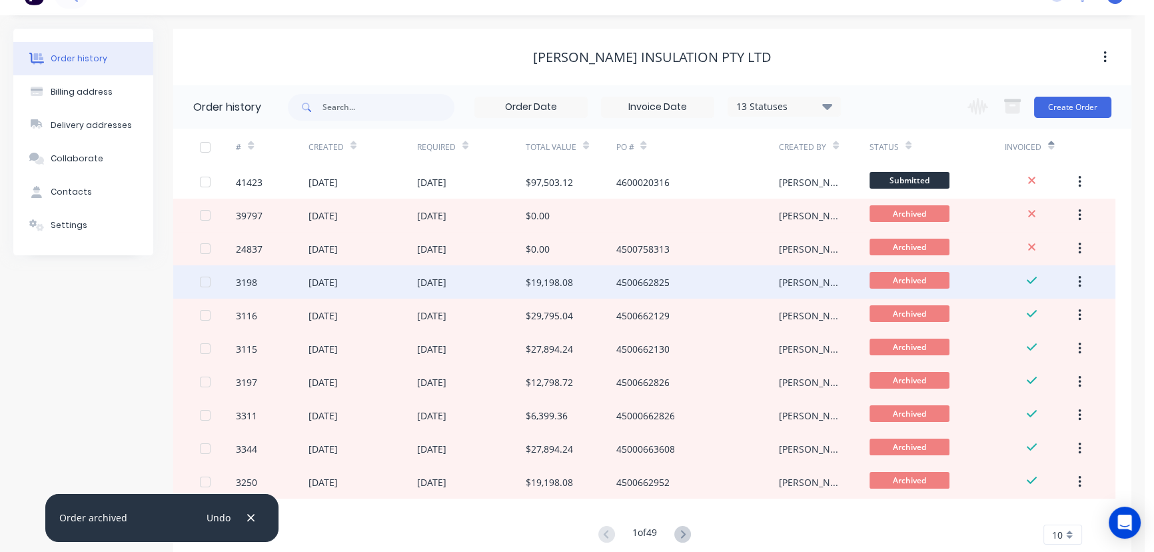
scroll to position [0, 0]
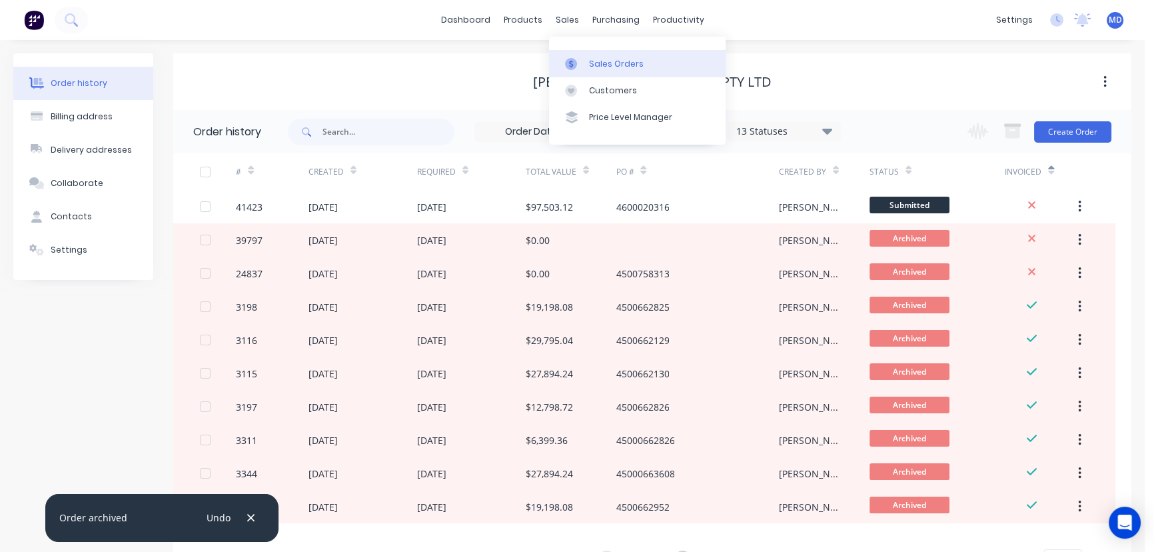
click at [616, 59] on div "Sales Orders" at bounding box center [616, 64] width 55 height 12
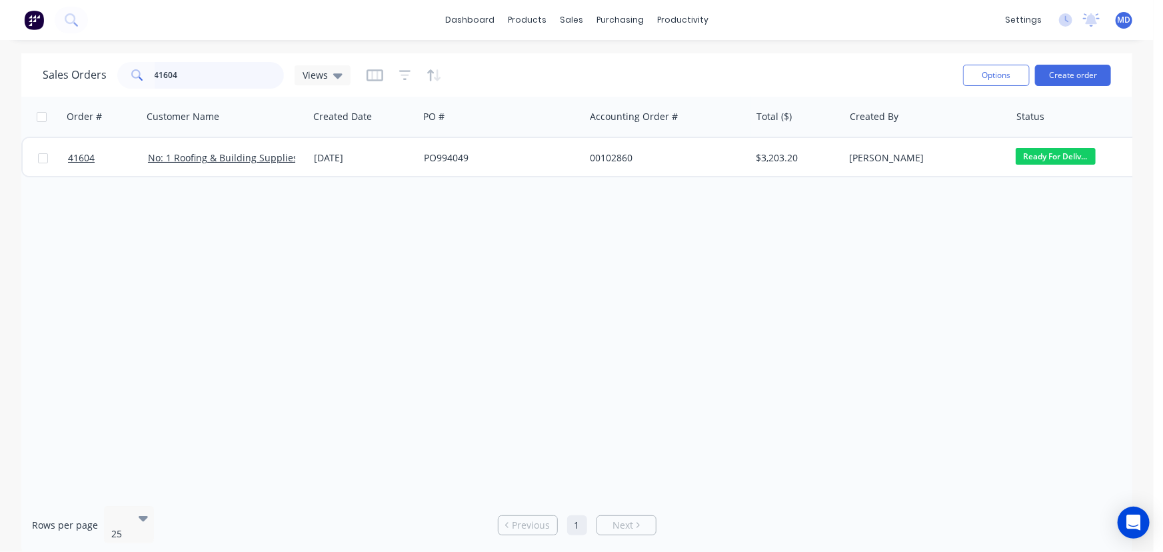
click at [215, 77] on input "41604" at bounding box center [220, 75] width 130 height 27
type input "41628"
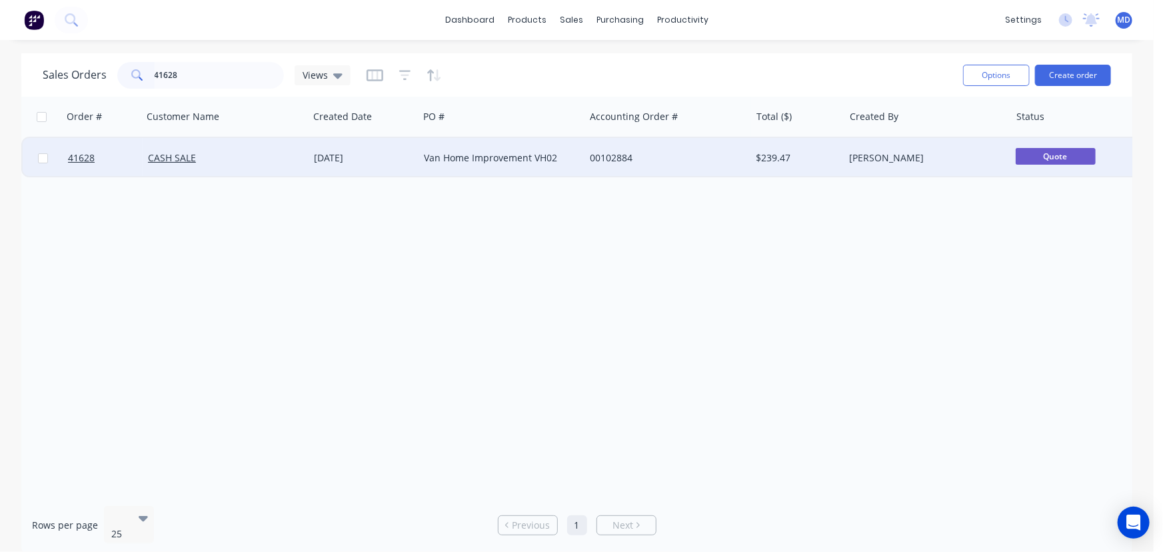
click at [251, 155] on div "CASH SALE" at bounding box center [222, 157] width 148 height 13
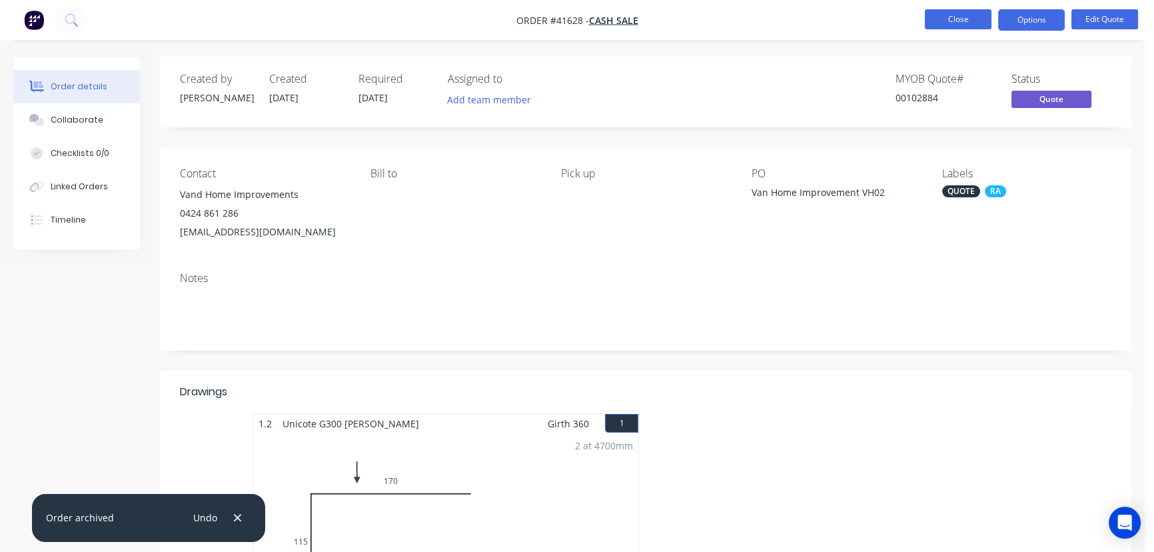
click at [959, 16] on button "Close" at bounding box center [958, 19] width 67 height 20
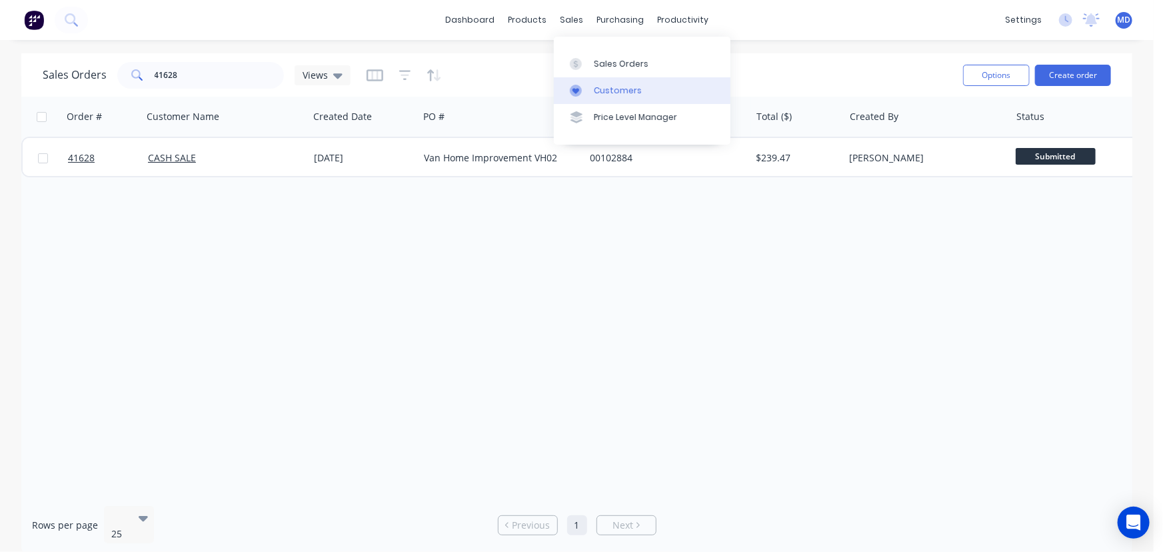
click at [613, 89] on div "Customers" at bounding box center [618, 91] width 48 height 12
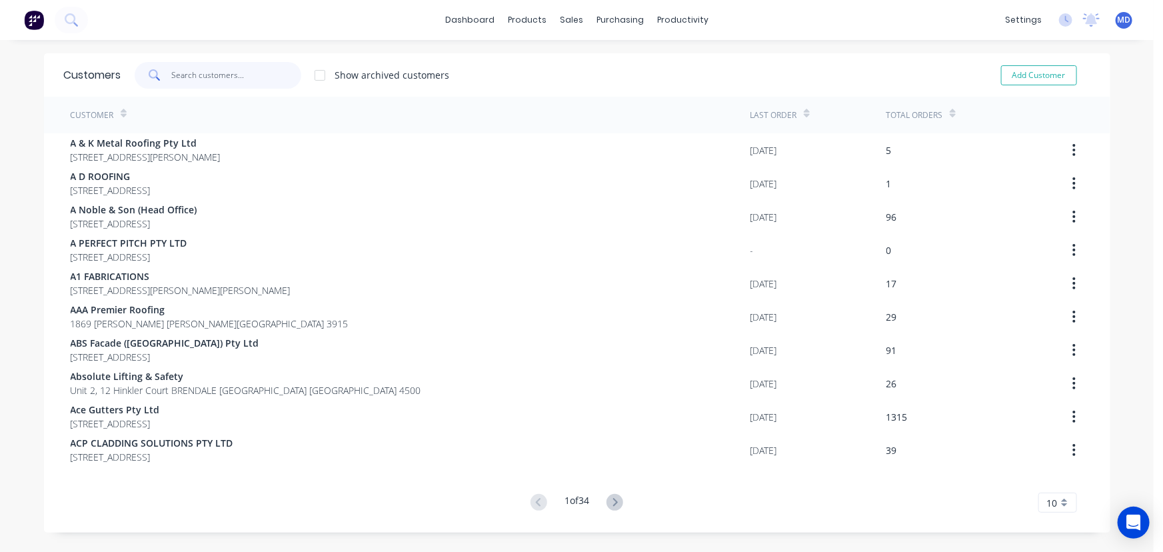
click at [201, 82] on input "text" at bounding box center [236, 75] width 130 height 27
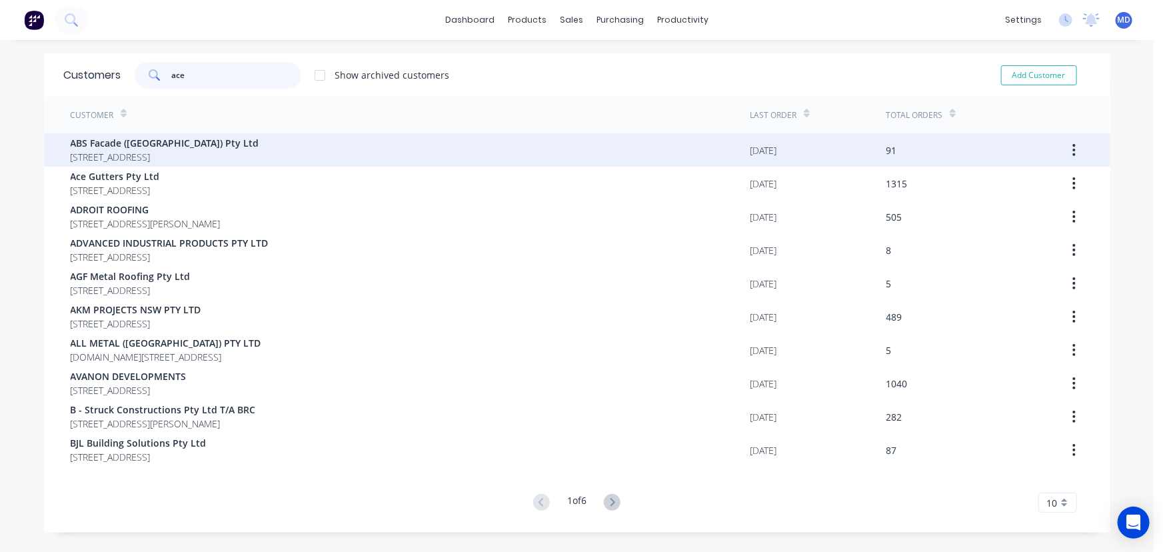
type input "ace"
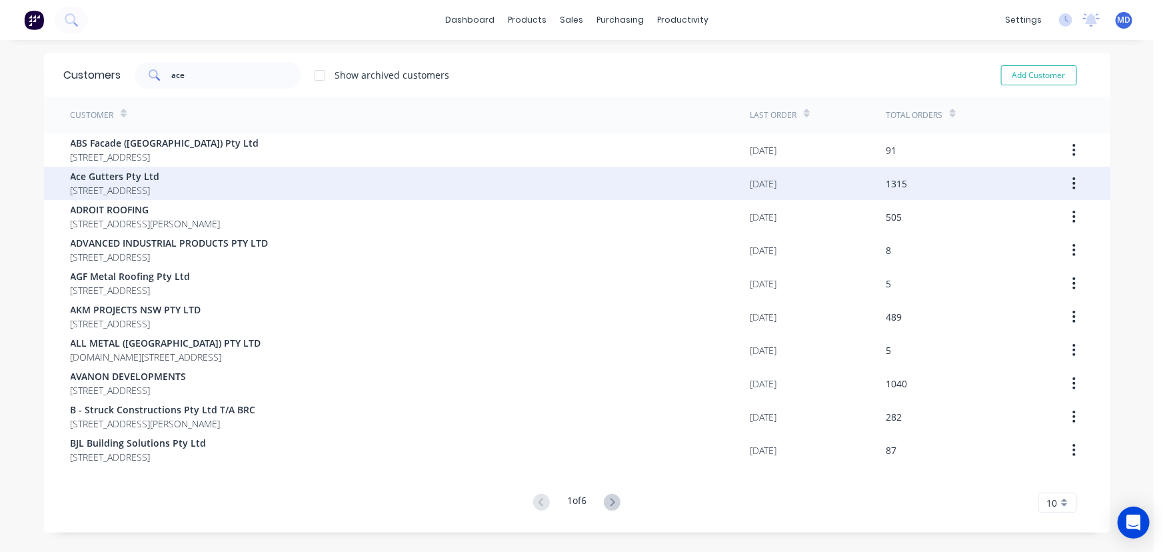
click at [114, 171] on span "Ace Gutters Pty Ltd" at bounding box center [115, 176] width 89 height 14
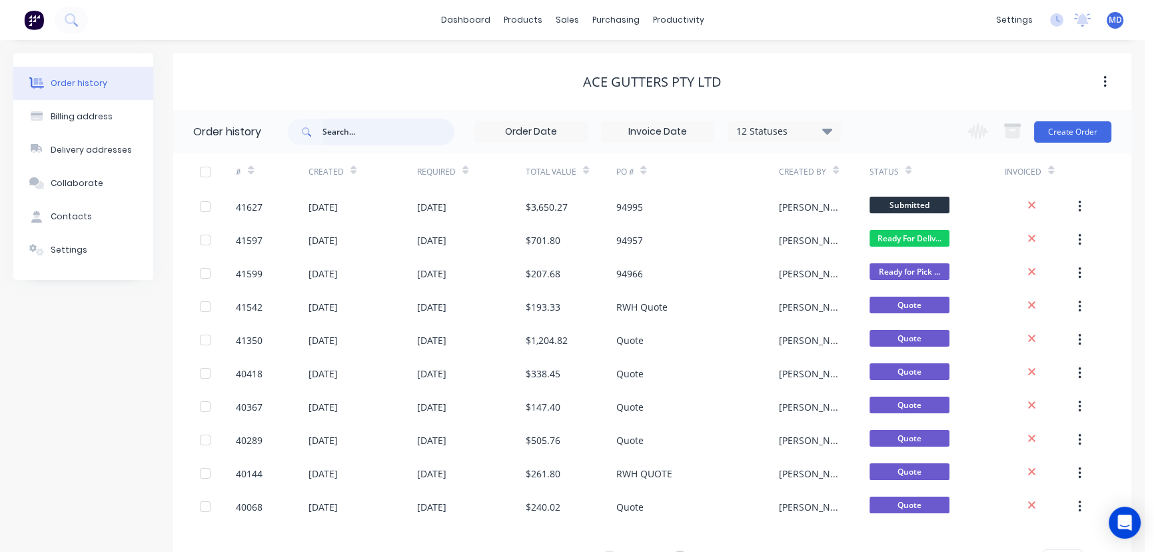
click at [364, 129] on input "text" at bounding box center [388, 132] width 132 height 27
click at [831, 133] on icon at bounding box center [827, 131] width 10 height 16
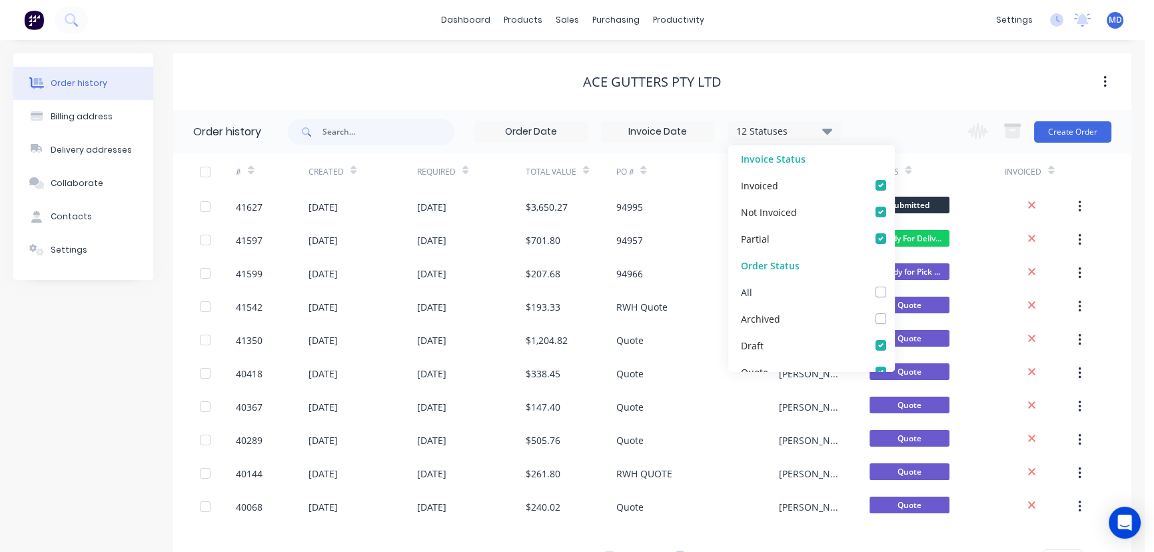
click at [894, 285] on label at bounding box center [894, 285] width 0 height 0
click at [894, 295] on input "checkbox" at bounding box center [899, 291] width 11 height 13
checkbox input "true"
click at [856, 79] on div "Ace Gutters Pty Ltd" at bounding box center [652, 82] width 958 height 16
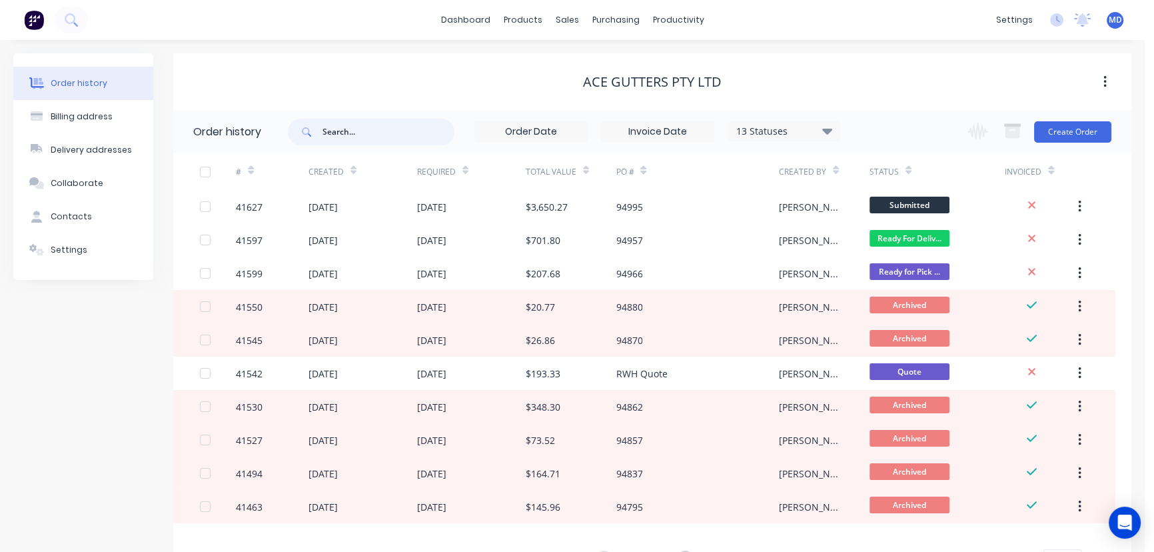
drag, startPoint x: 396, startPoint y: 120, endPoint x: 396, endPoint y: 103, distance: 16.7
click at [395, 121] on input "text" at bounding box center [388, 132] width 132 height 27
type input "41067"
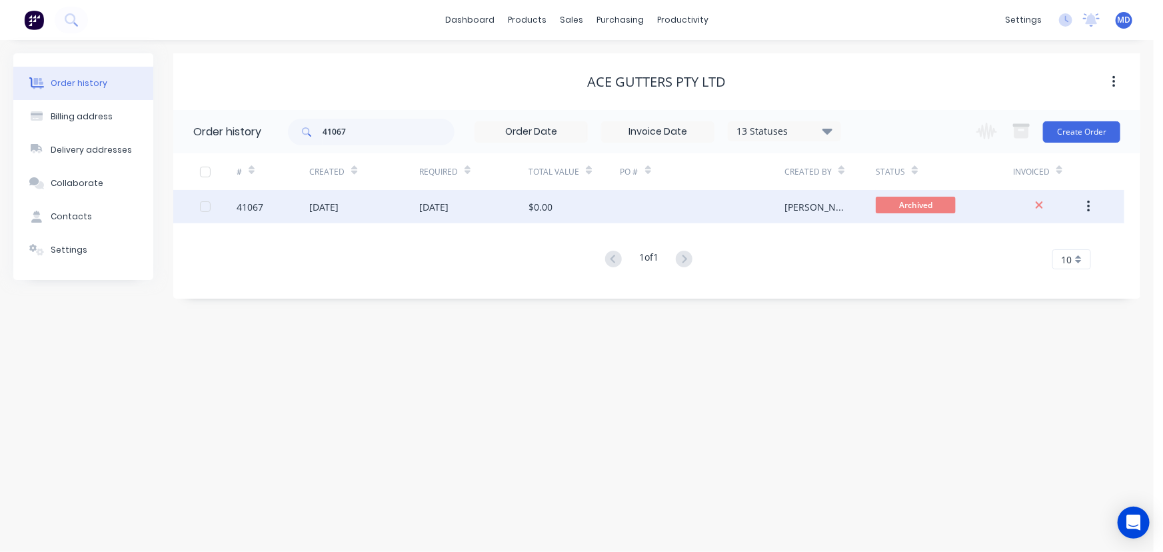
click at [636, 206] on div at bounding box center [702, 206] width 165 height 33
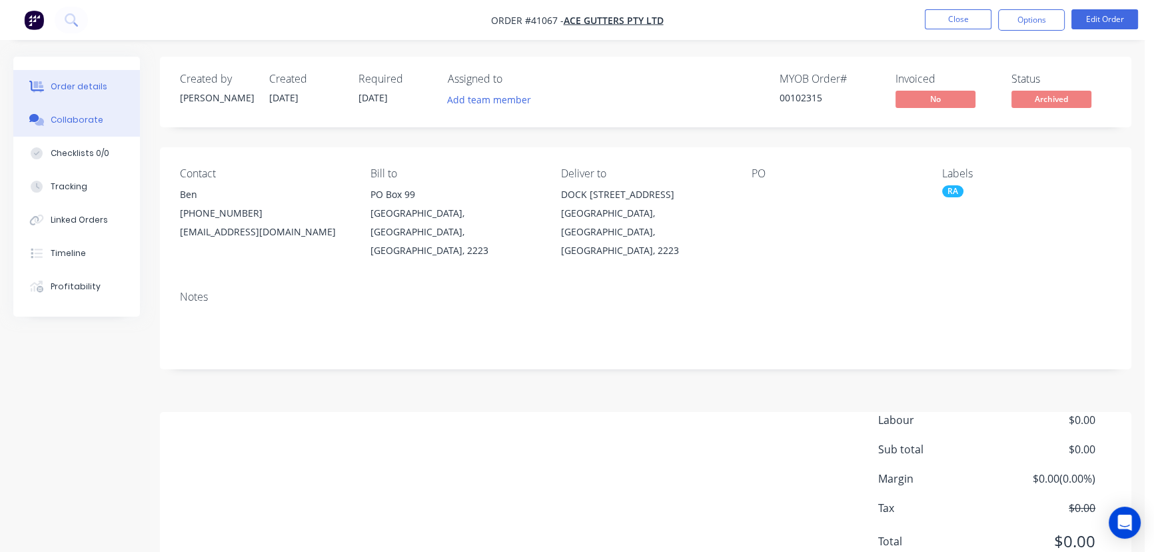
click at [65, 111] on button "Collaborate" at bounding box center [76, 119] width 127 height 33
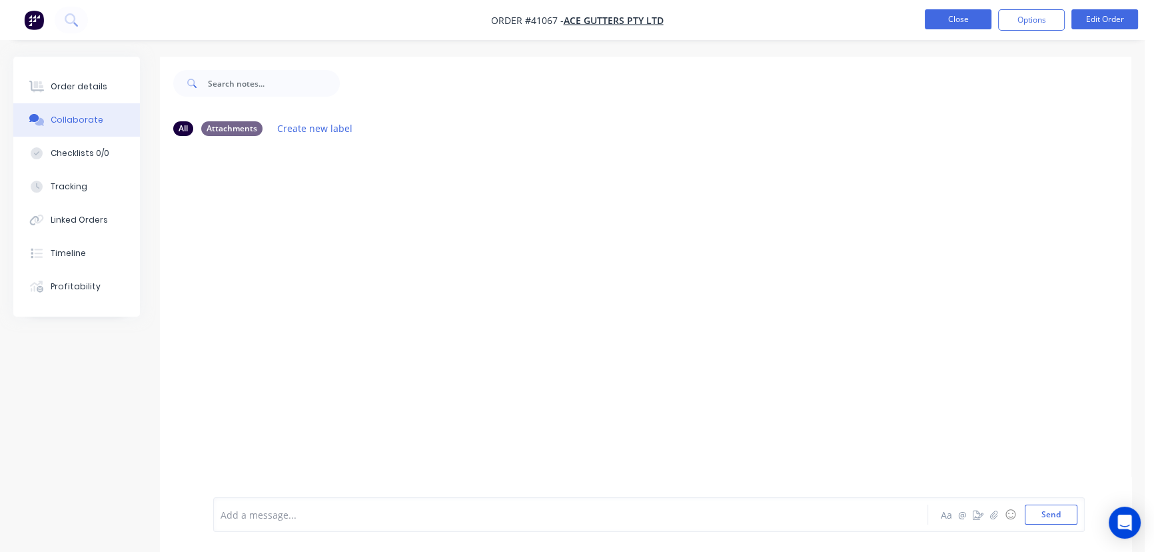
click at [961, 21] on button "Close" at bounding box center [958, 19] width 67 height 20
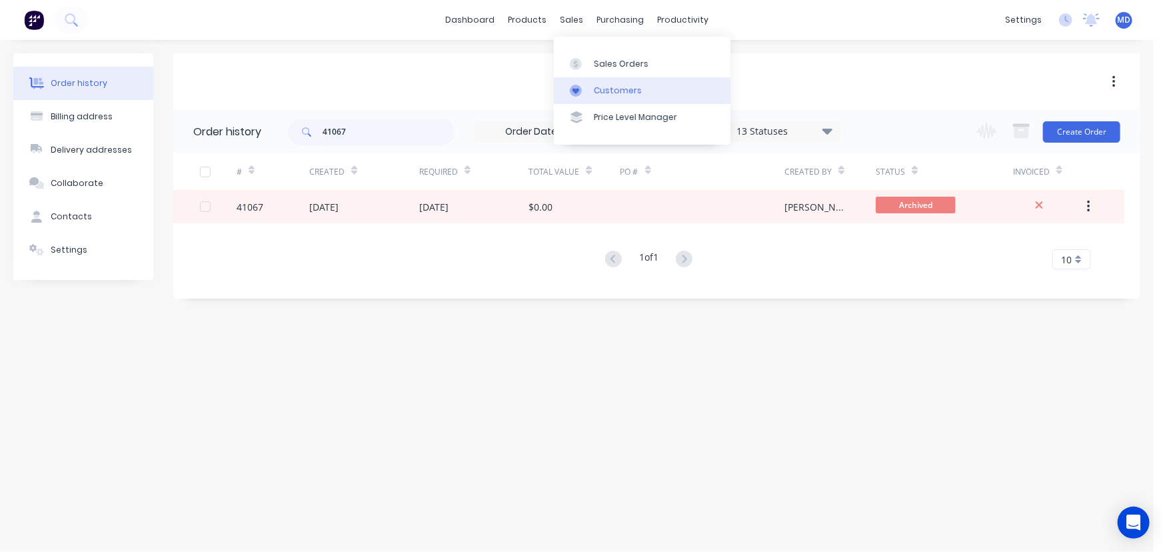
click at [618, 86] on div "Customers" at bounding box center [618, 91] width 48 height 12
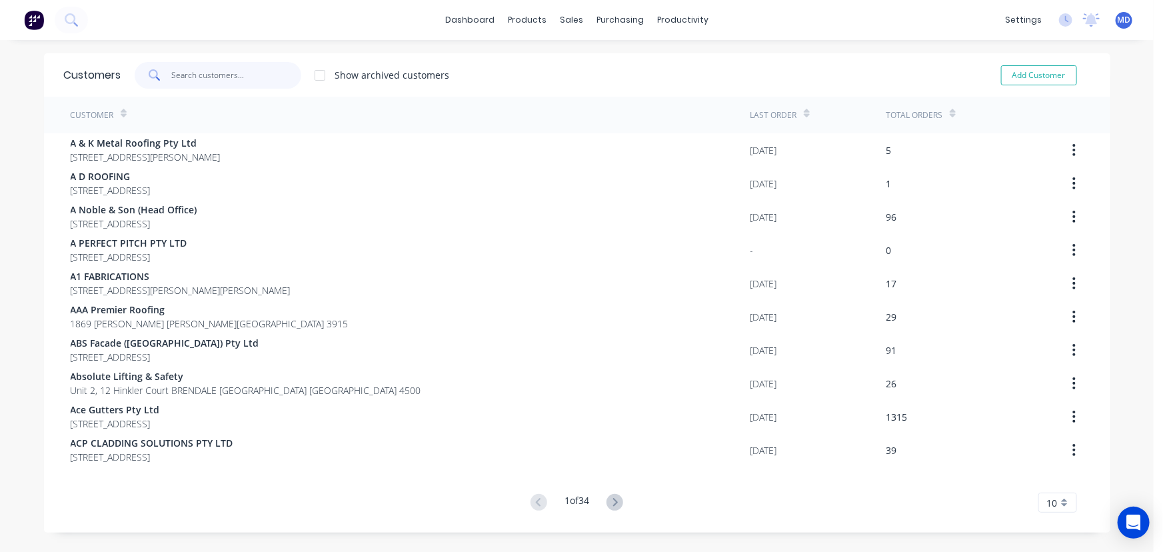
click at [233, 73] on input "text" at bounding box center [236, 75] width 130 height 27
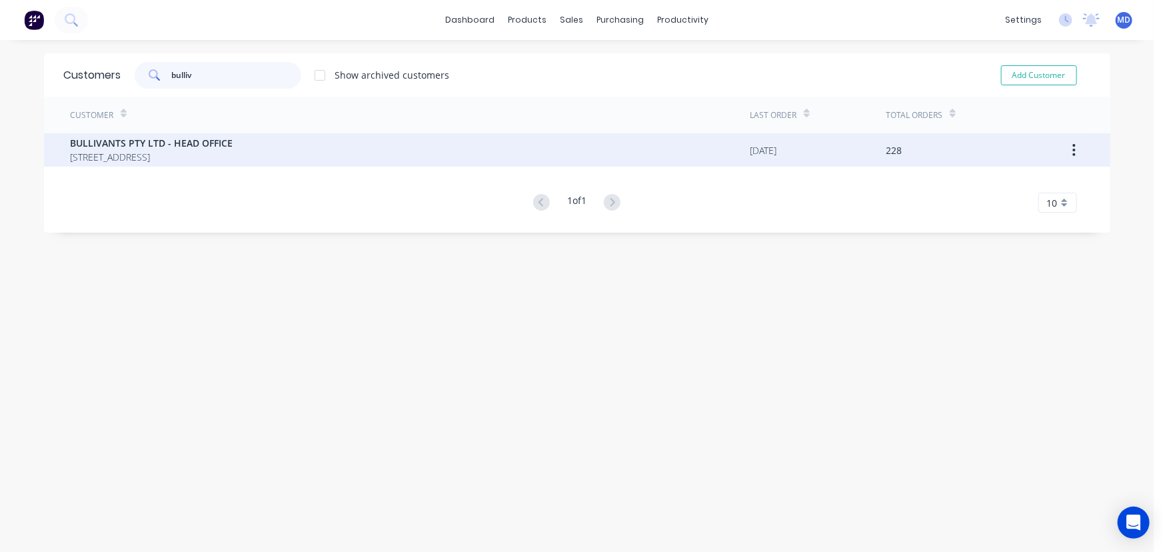
type input "bulliv"
click at [209, 151] on span "[STREET_ADDRESS]" at bounding box center [152, 157] width 163 height 14
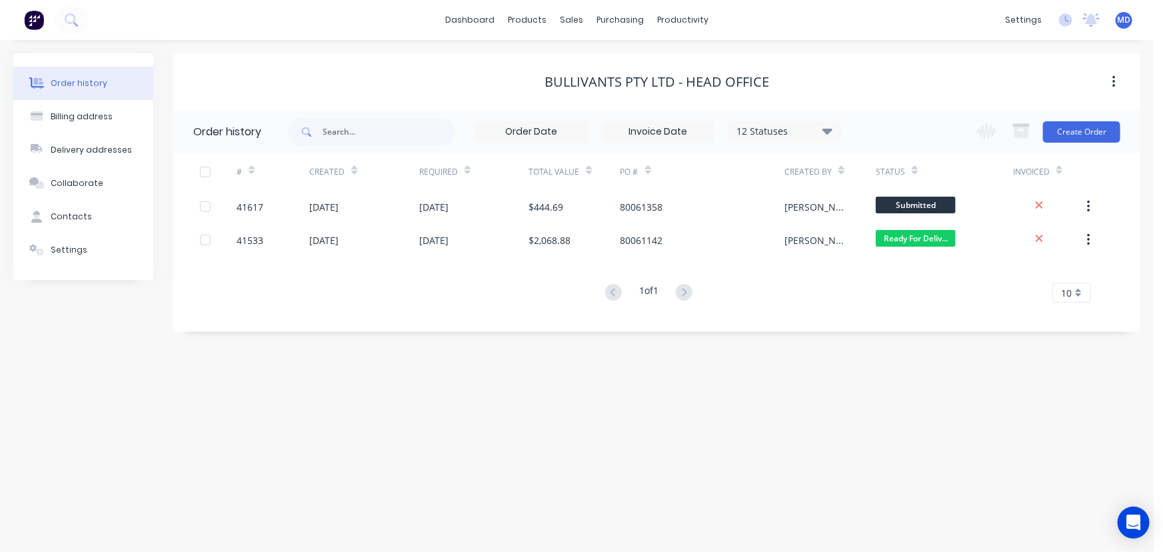
click at [826, 131] on icon at bounding box center [827, 131] width 10 height 6
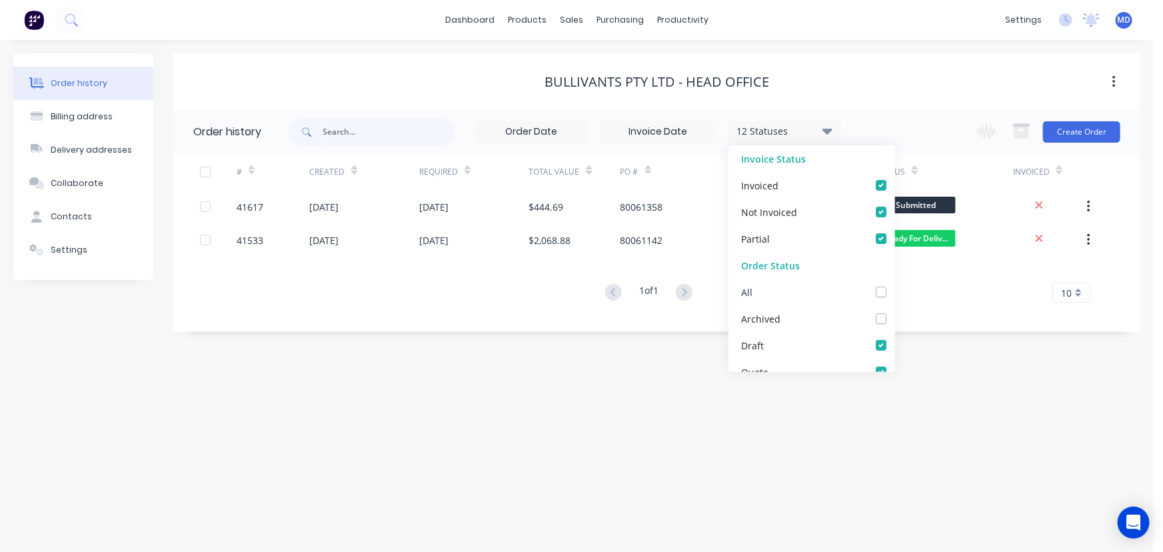
drag, startPoint x: 873, startPoint y: 293, endPoint x: 885, endPoint y: 304, distance: 16.5
click at [894, 285] on label at bounding box center [894, 285] width 0 height 0
click at [894, 293] on input "checkbox" at bounding box center [899, 291] width 11 height 13
checkbox input "true"
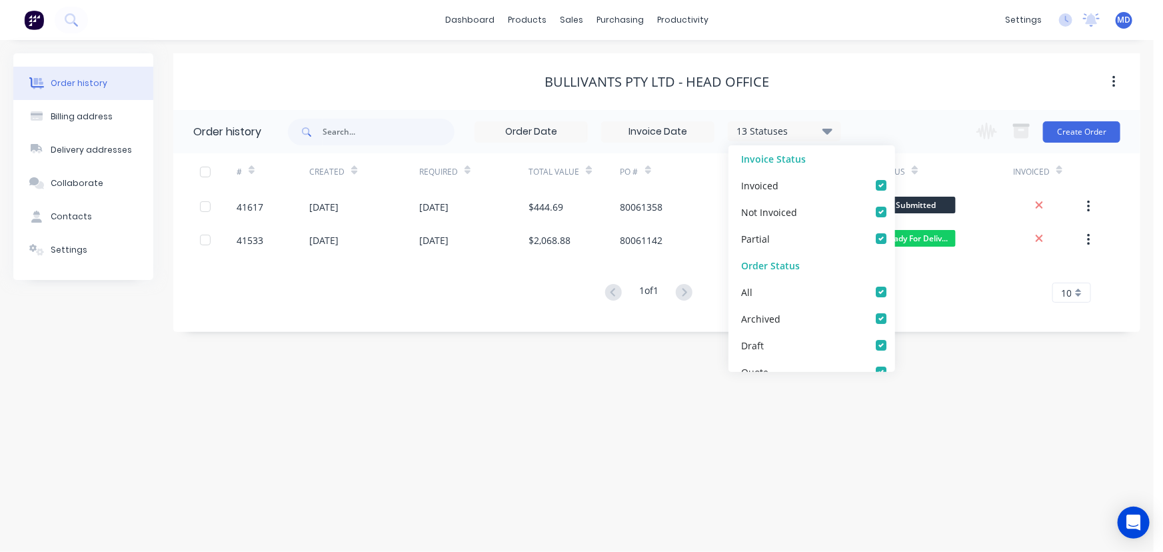
click at [959, 337] on div "Order history Billing address Delivery addresses Collaborate Contacts Settings …" at bounding box center [576, 296] width 1153 height 512
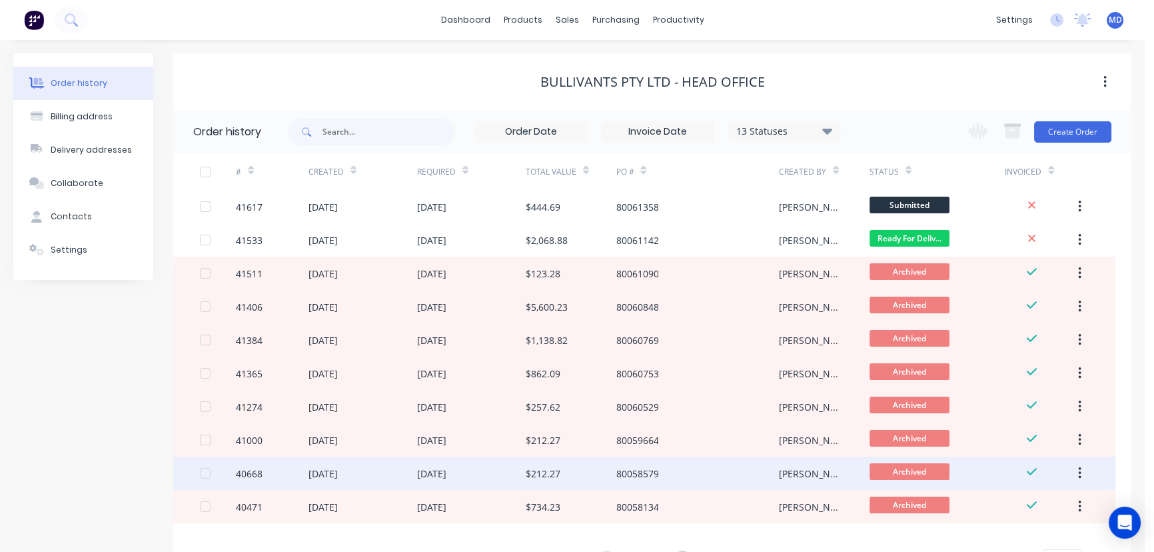
click at [704, 468] on div "80058579" at bounding box center [697, 472] width 163 height 33
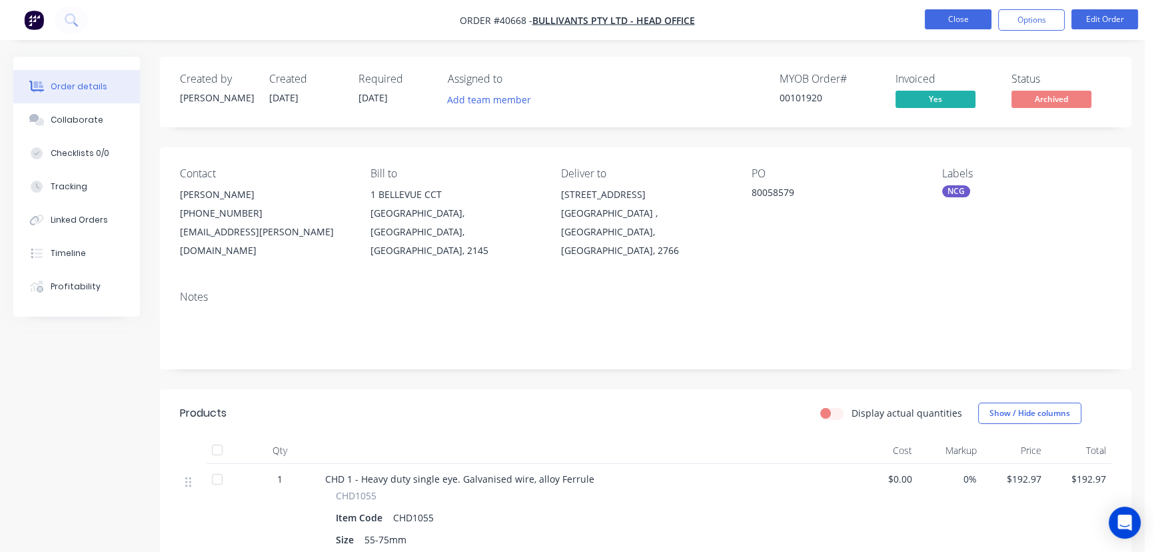
click at [966, 17] on button "Close" at bounding box center [958, 19] width 67 height 20
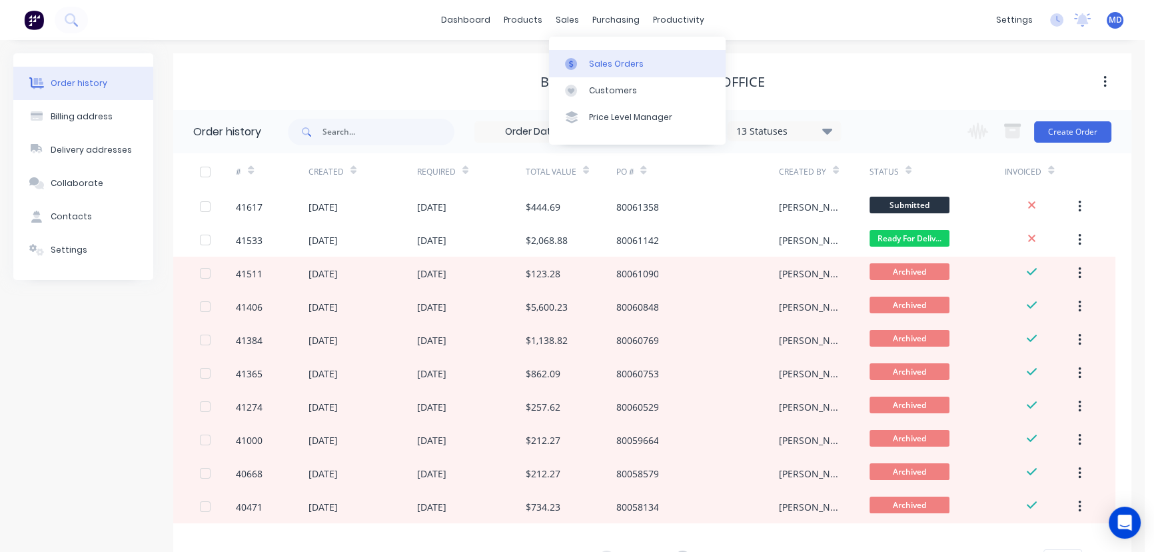
click at [602, 61] on div "Sales Orders" at bounding box center [616, 64] width 55 height 12
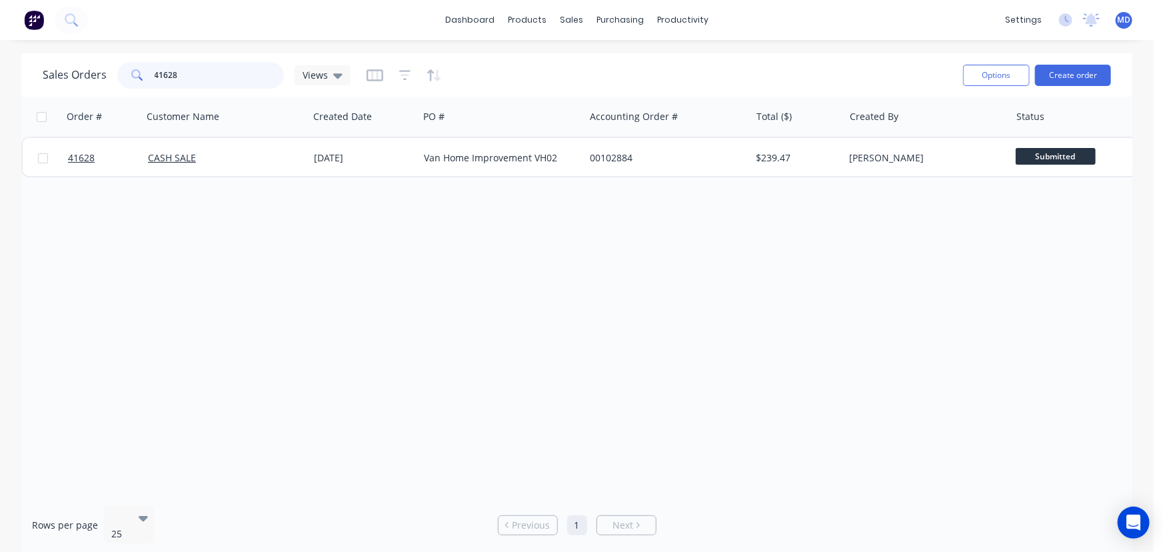
drag, startPoint x: 187, startPoint y: 79, endPoint x: 12, endPoint y: 41, distance: 179.3
click at [39, 62] on div "Sales Orders 41628 Views Options Create order" at bounding box center [576, 74] width 1111 height 43
type input "41198"
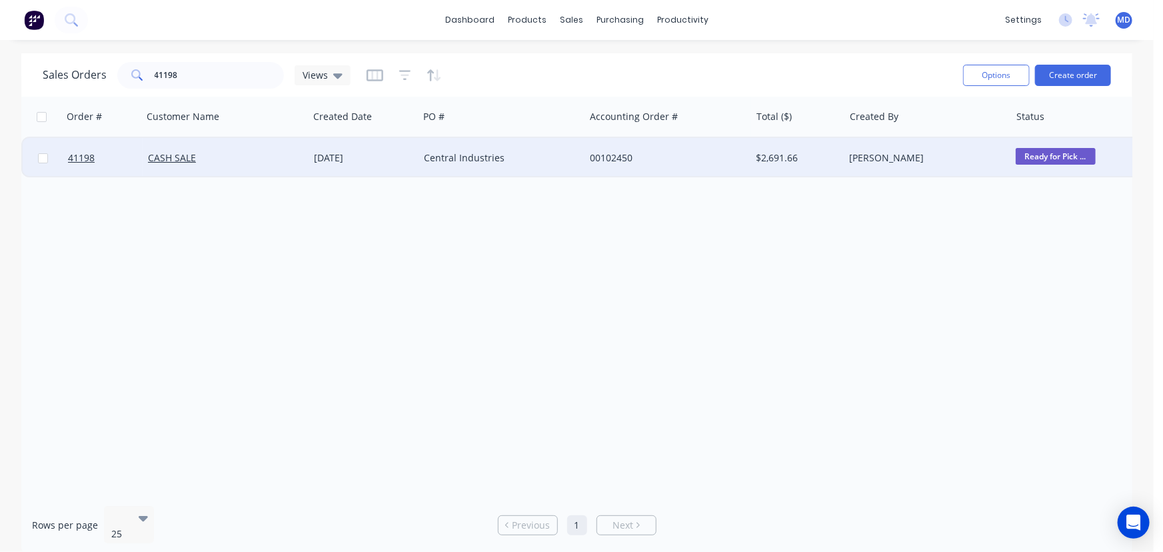
click at [542, 151] on div "Central Industries" at bounding box center [498, 157] width 148 height 13
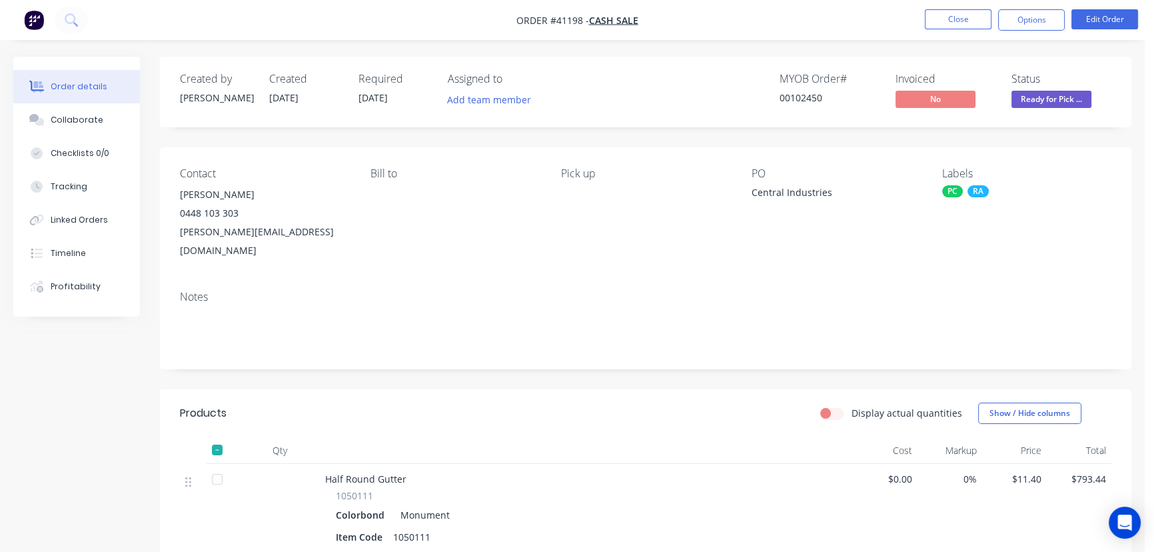
drag, startPoint x: 72, startPoint y: 118, endPoint x: 153, endPoint y: 160, distance: 90.9
click at [72, 117] on div "Collaborate" at bounding box center [77, 120] width 53 height 12
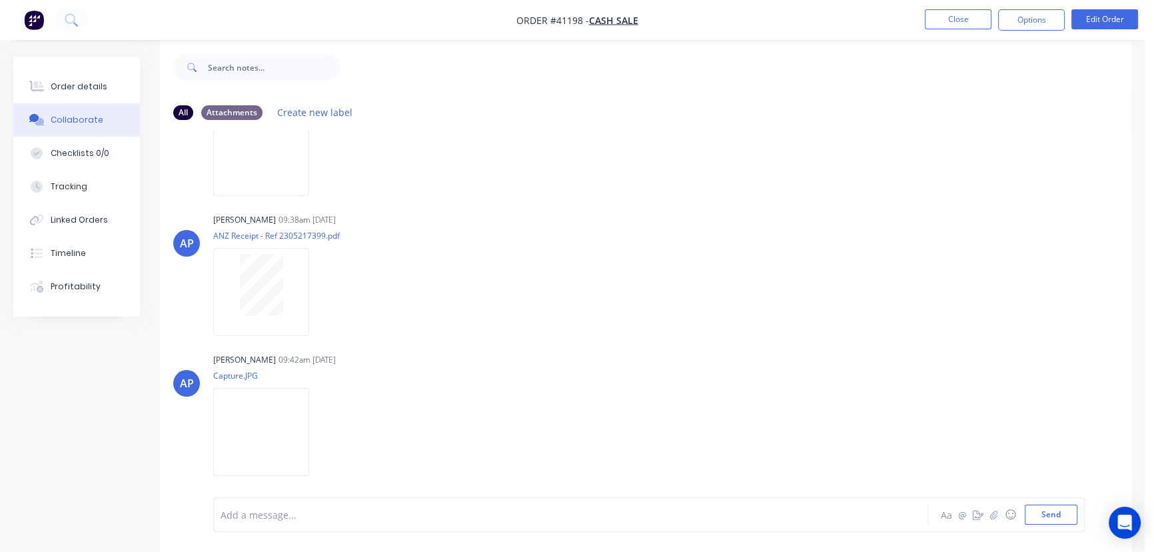
scroll to position [20, 0]
click at [297, 420] on img at bounding box center [261, 427] width 96 height 87
click at [298, 519] on div at bounding box center [542, 515] width 642 height 14
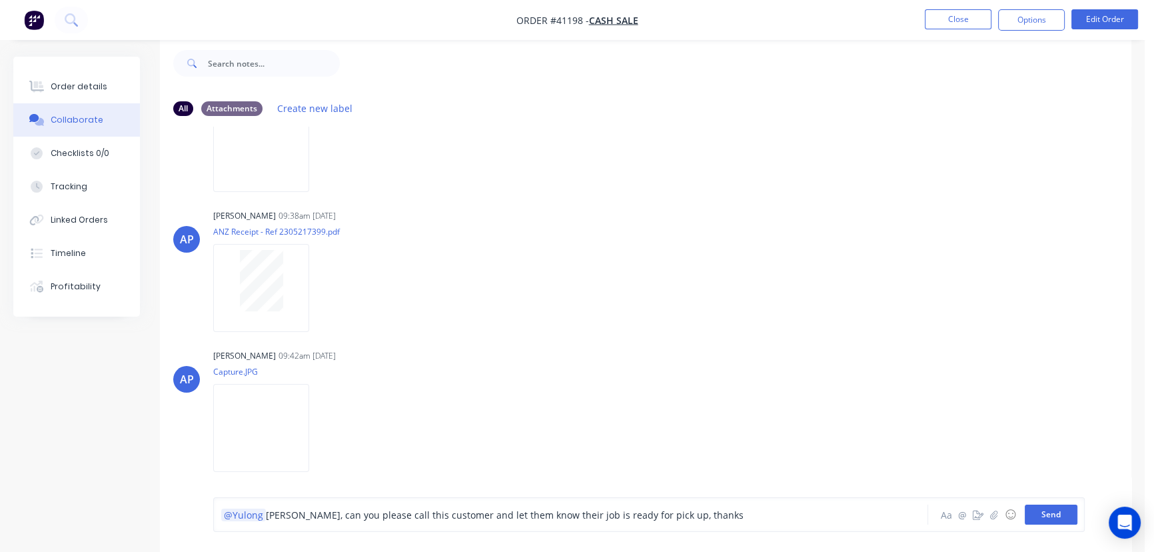
click at [1050, 517] on button "Send" at bounding box center [1051, 514] width 53 height 20
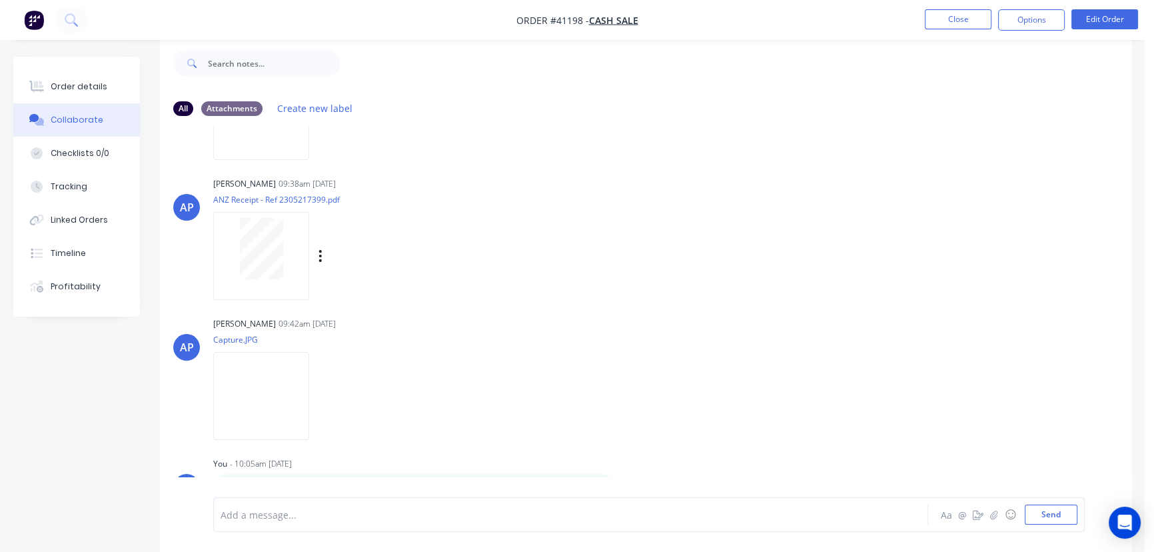
scroll to position [149, 0]
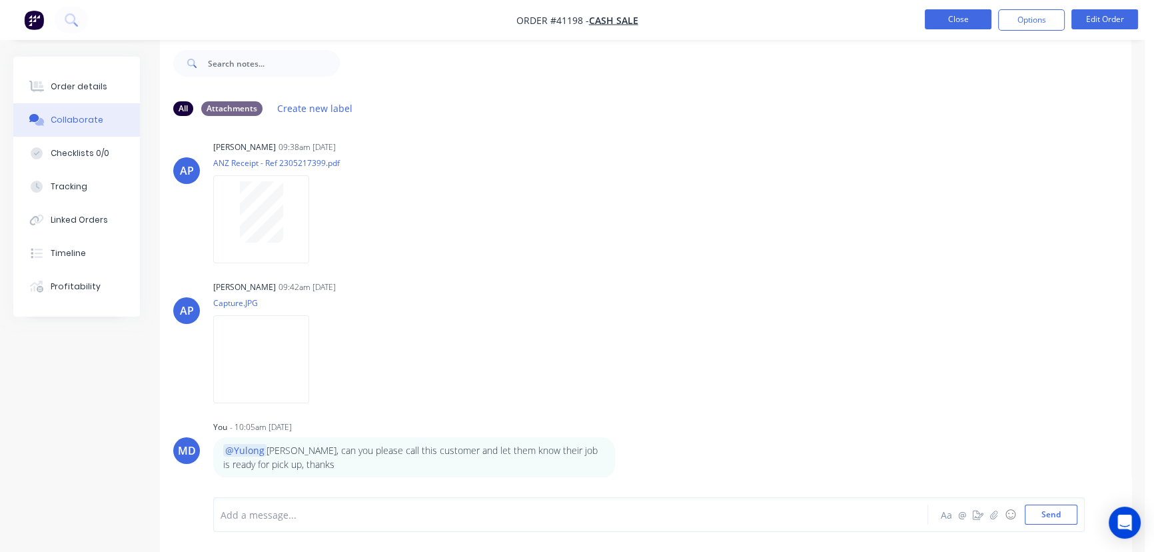
click at [962, 10] on button "Close" at bounding box center [958, 19] width 67 height 20
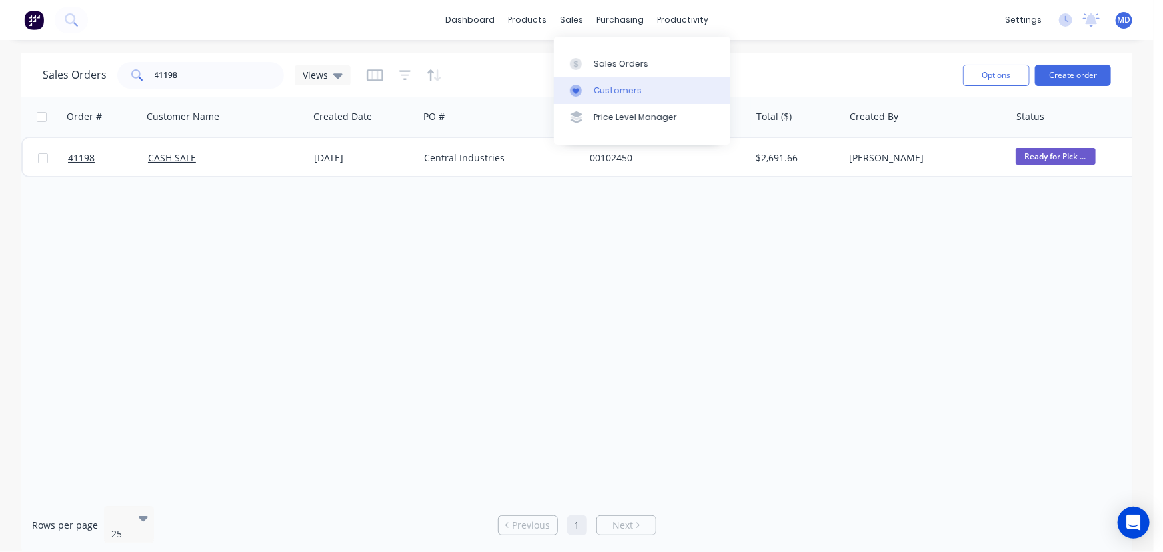
click at [615, 82] on link "Customers" at bounding box center [642, 90] width 177 height 27
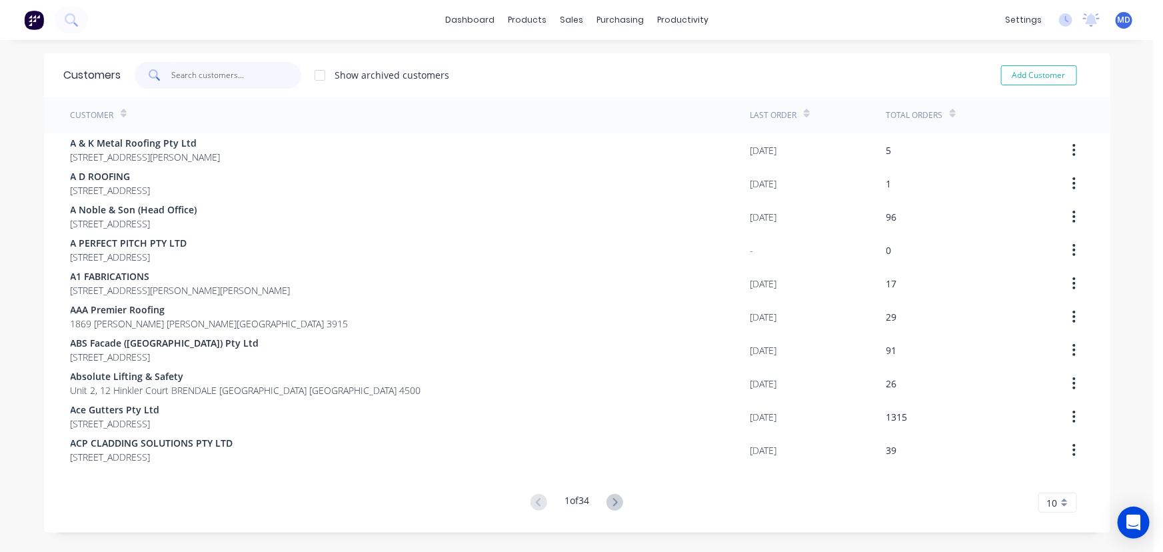
click at [220, 82] on input "text" at bounding box center [236, 75] width 130 height 27
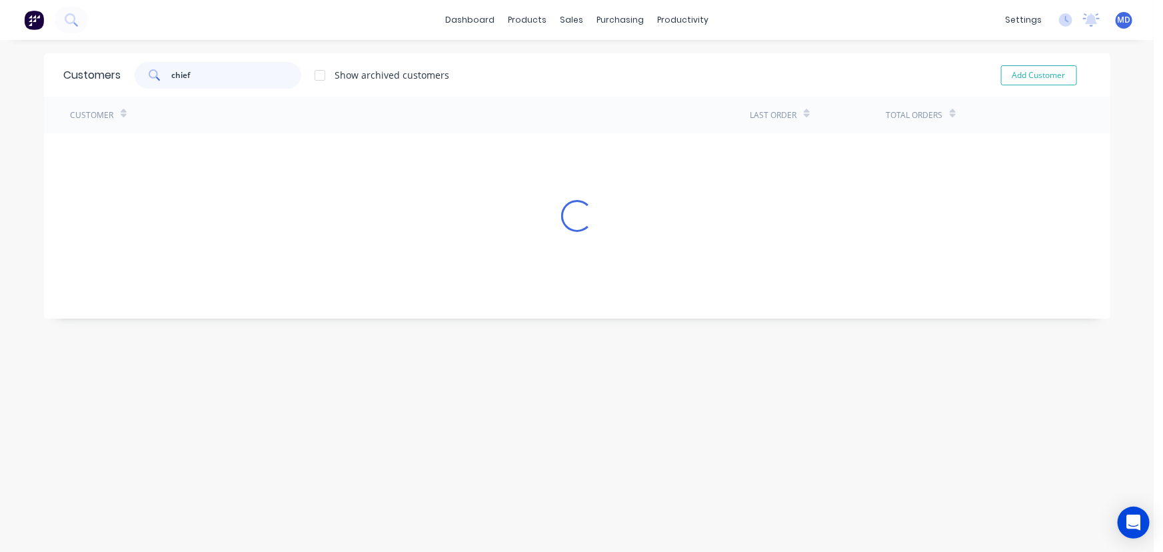
type input "chief"
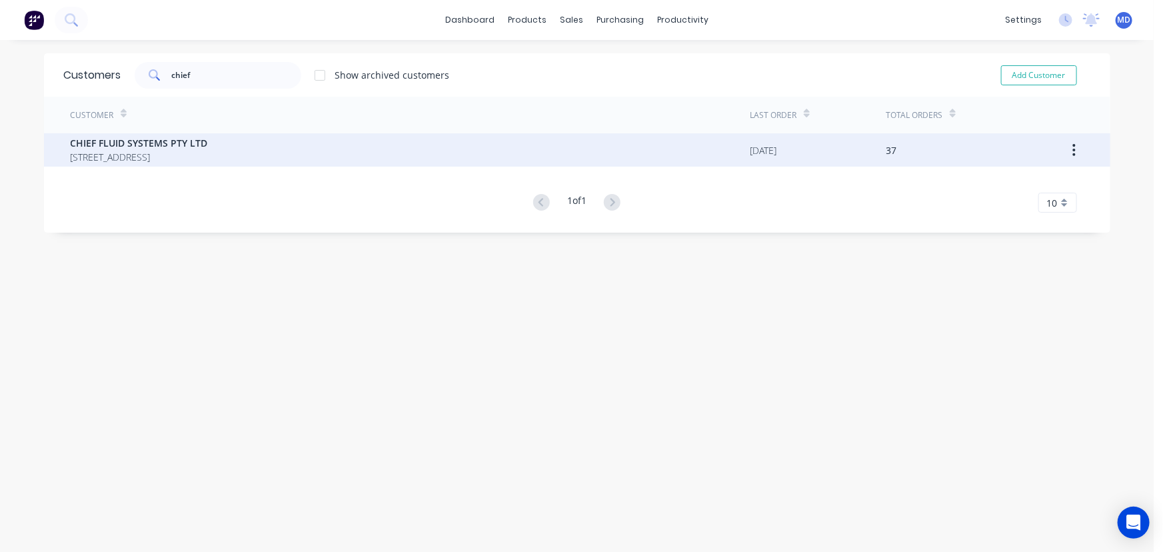
click at [168, 142] on span "CHIEF FLUID SYSTEMS PTY LTD" at bounding box center [139, 143] width 137 height 14
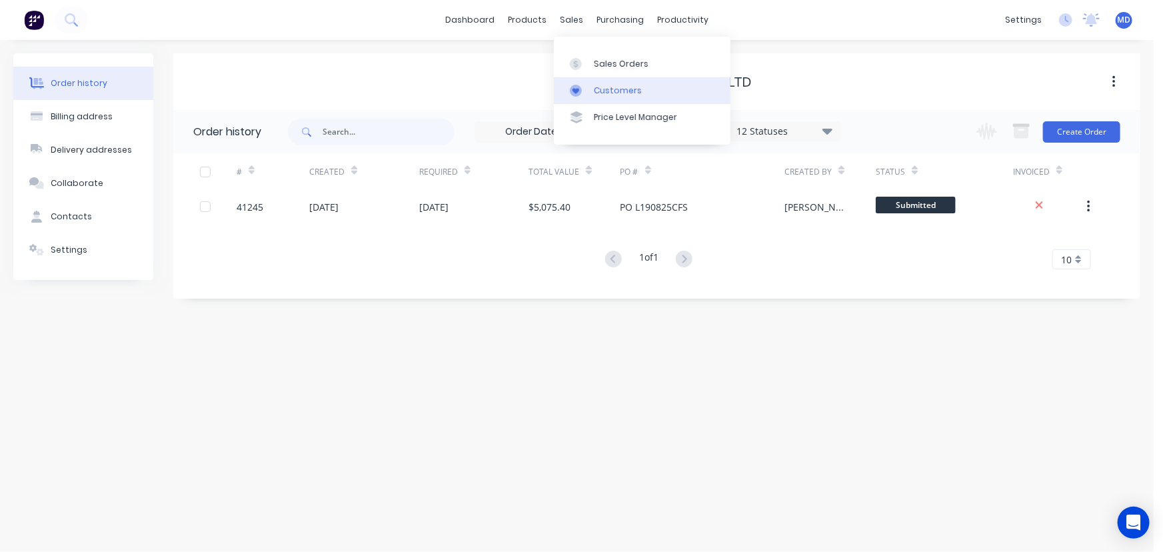
click at [612, 90] on div "Customers" at bounding box center [618, 91] width 48 height 12
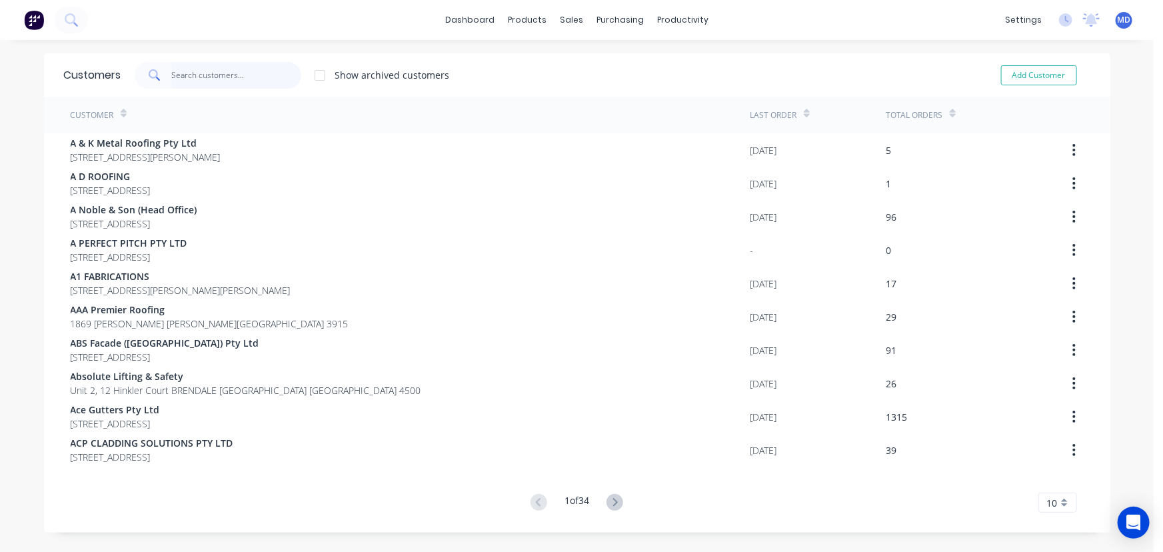
click at [240, 77] on input "text" at bounding box center [236, 75] width 130 height 27
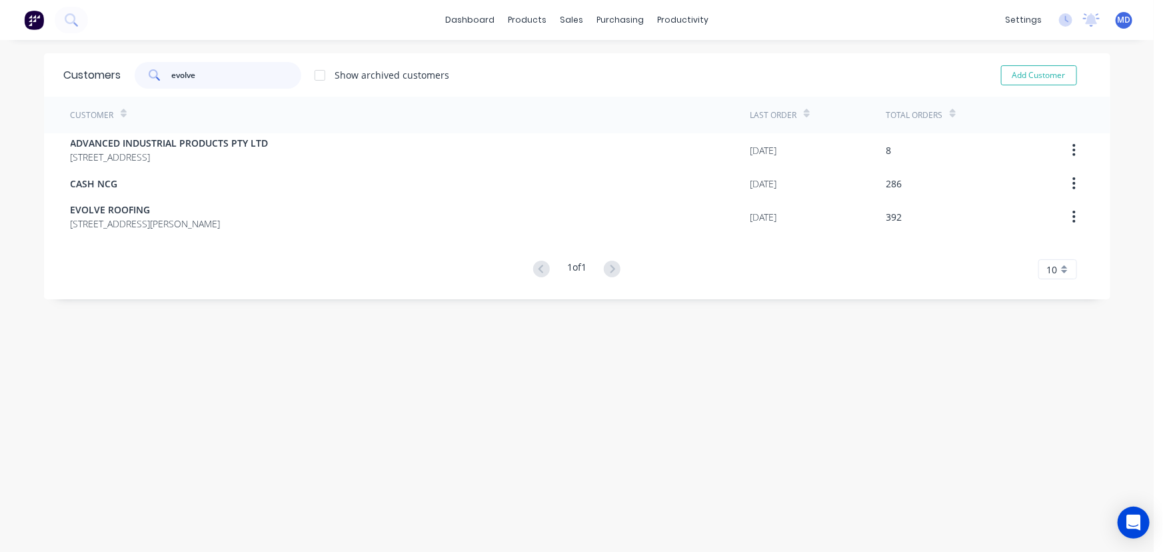
type input "evolve"
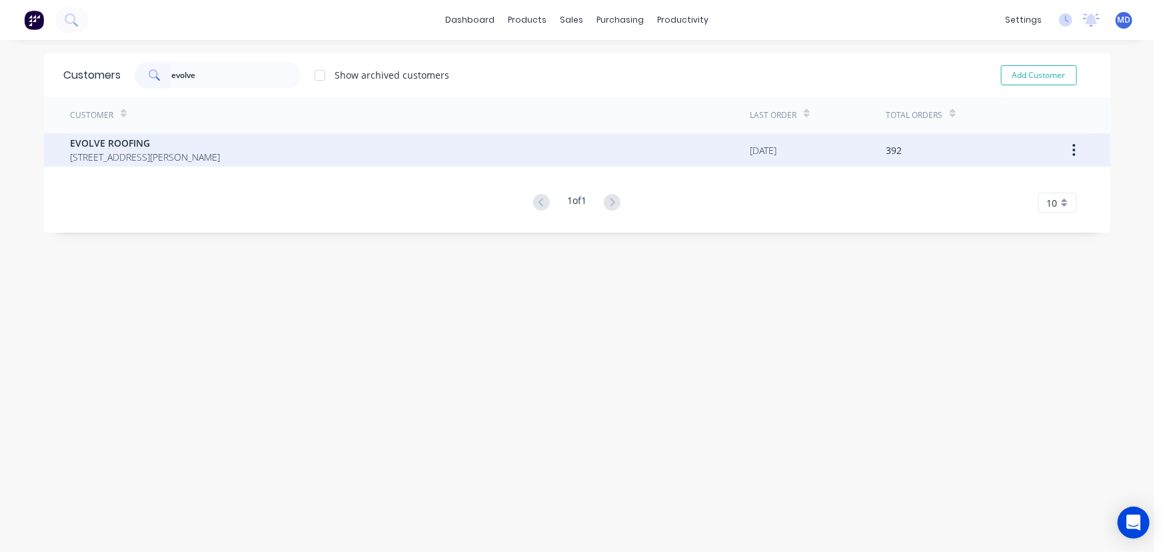
click at [96, 151] on span "[STREET_ADDRESS][PERSON_NAME]" at bounding box center [146, 157] width 150 height 14
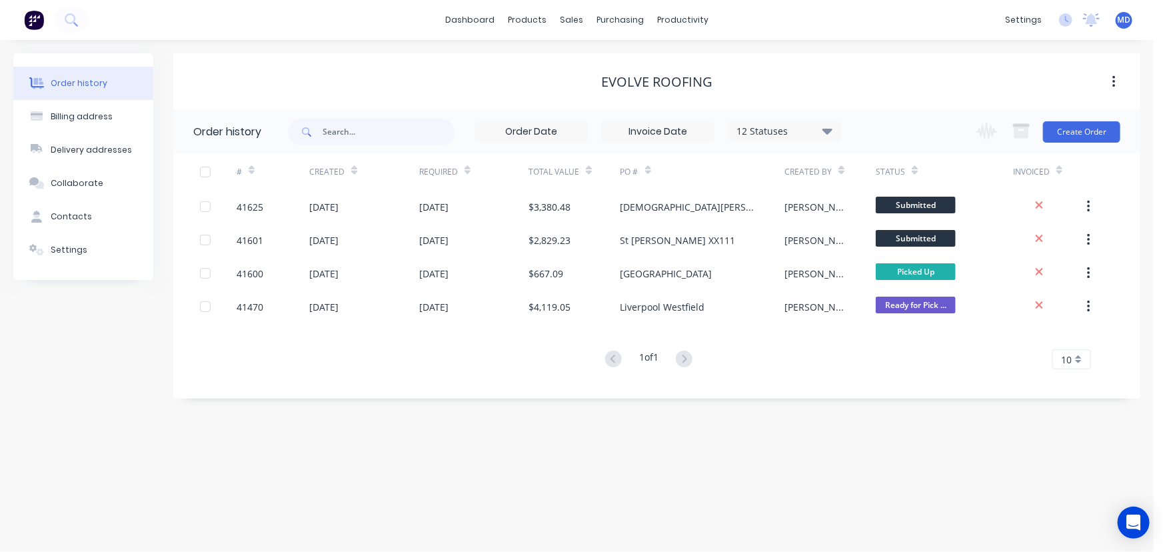
click at [822, 129] on div "12 Statuses" at bounding box center [784, 131] width 112 height 15
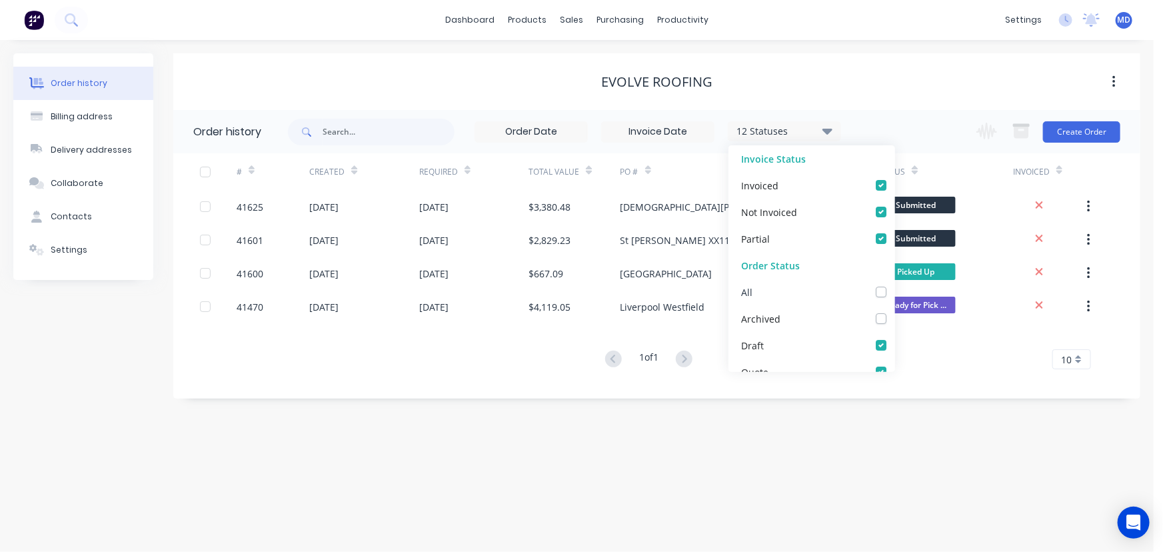
click at [894, 285] on label at bounding box center [894, 285] width 0 height 0
click at [894, 293] on input "checkbox" at bounding box center [899, 291] width 11 height 13
checkbox input "true"
click at [870, 101] on div "EVOLVE ROOFING" at bounding box center [656, 81] width 967 height 57
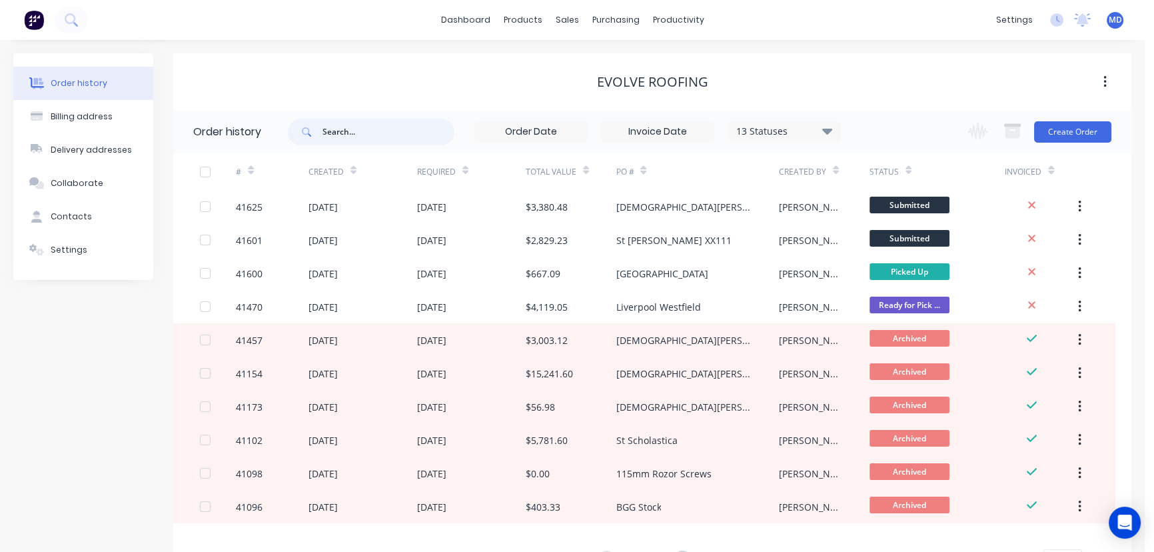
click at [372, 135] on input "text" at bounding box center [388, 132] width 132 height 27
type input "41081"
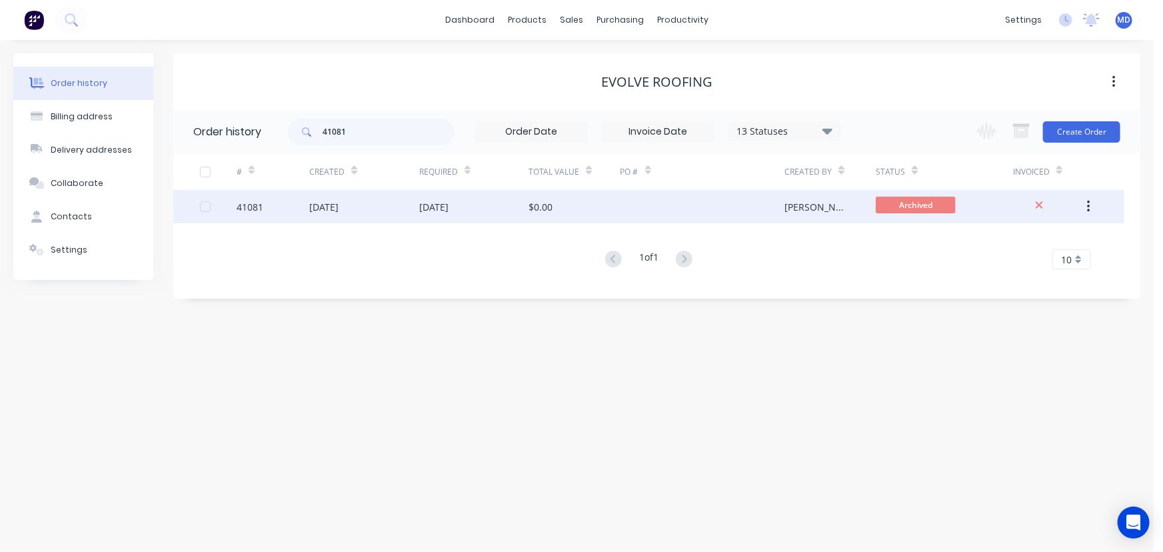
click at [628, 197] on div at bounding box center [702, 206] width 165 height 33
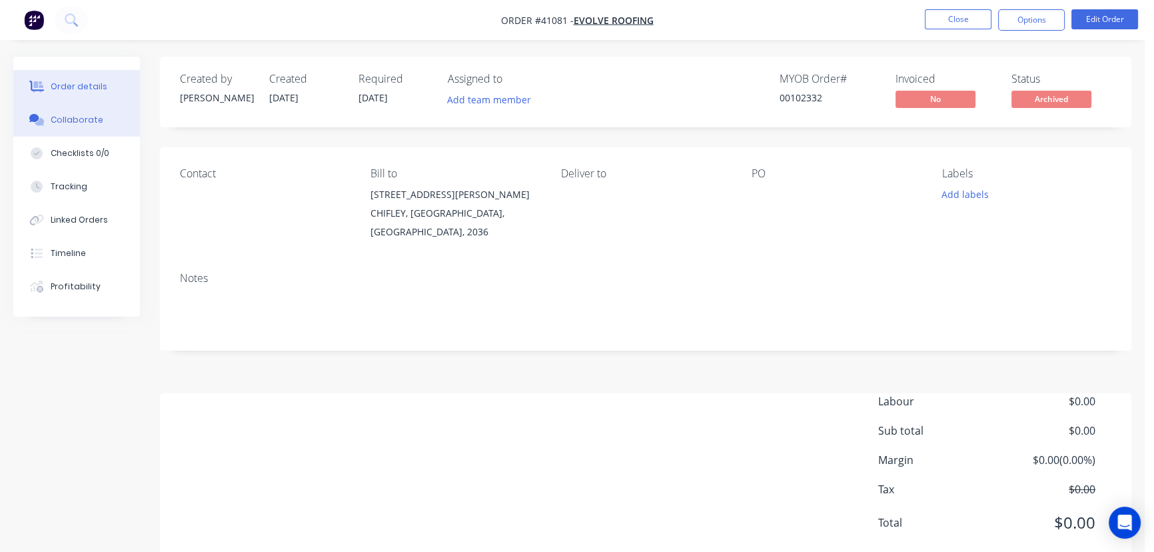
drag, startPoint x: 77, startPoint y: 119, endPoint x: 151, endPoint y: 137, distance: 76.6
click at [77, 120] on div "Collaborate" at bounding box center [77, 120] width 53 height 12
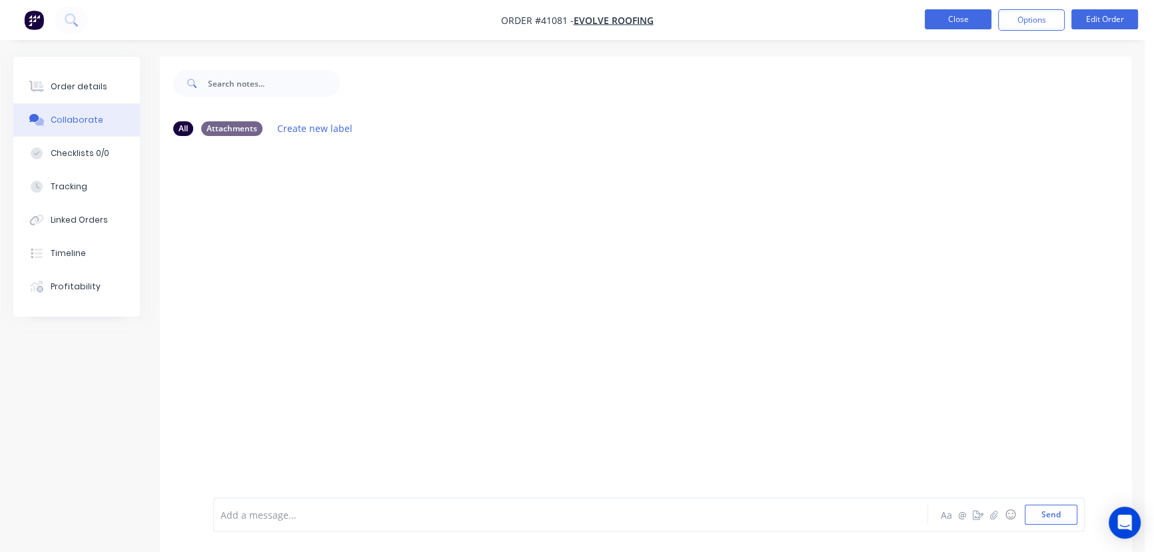
click at [957, 10] on button "Close" at bounding box center [958, 19] width 67 height 20
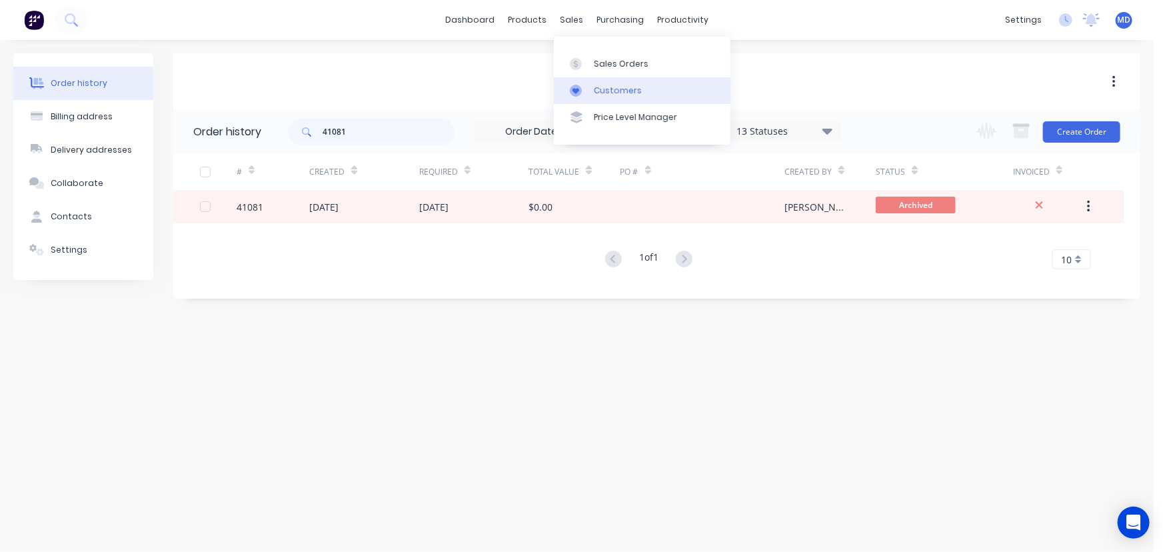
click at [604, 87] on div "Customers" at bounding box center [618, 91] width 48 height 12
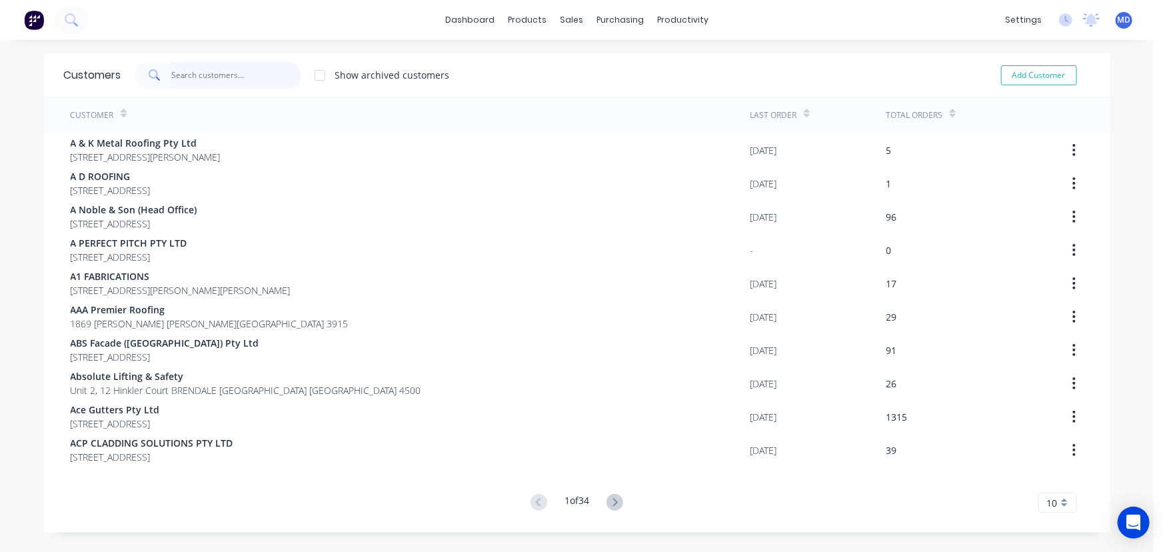
click at [235, 75] on input "text" at bounding box center [236, 75] width 130 height 27
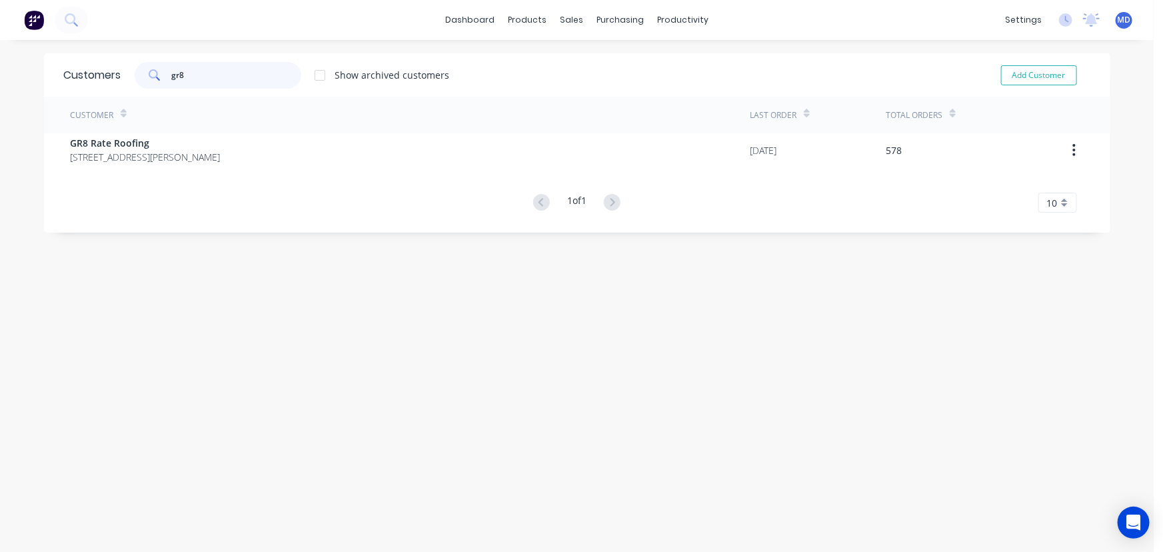
type input "gr8"
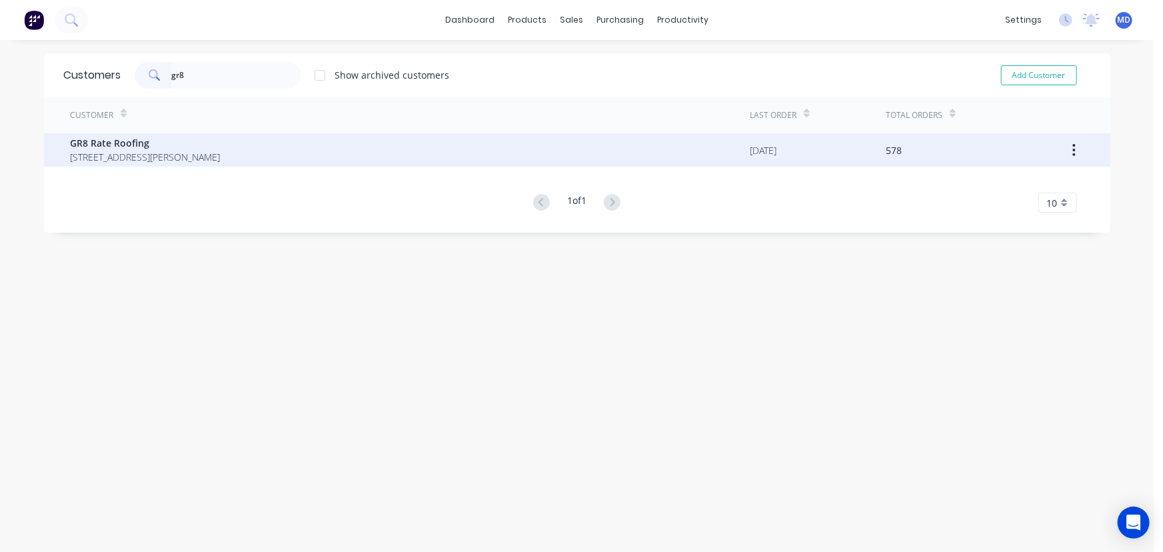
click at [175, 153] on span "[STREET_ADDRESS][PERSON_NAME]" at bounding box center [146, 157] width 150 height 14
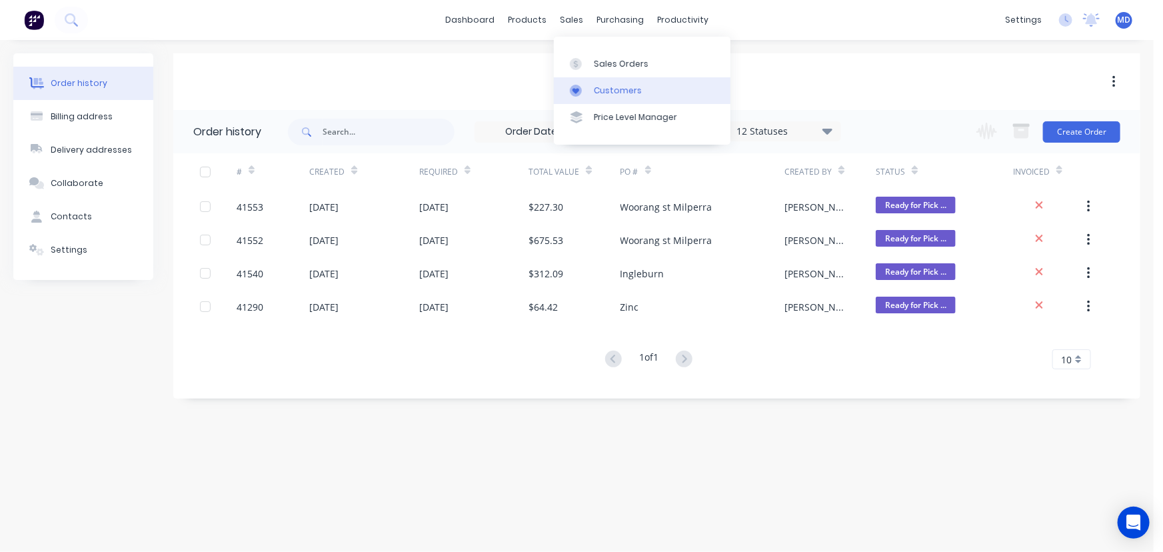
click at [619, 88] on div "Customers" at bounding box center [618, 91] width 48 height 12
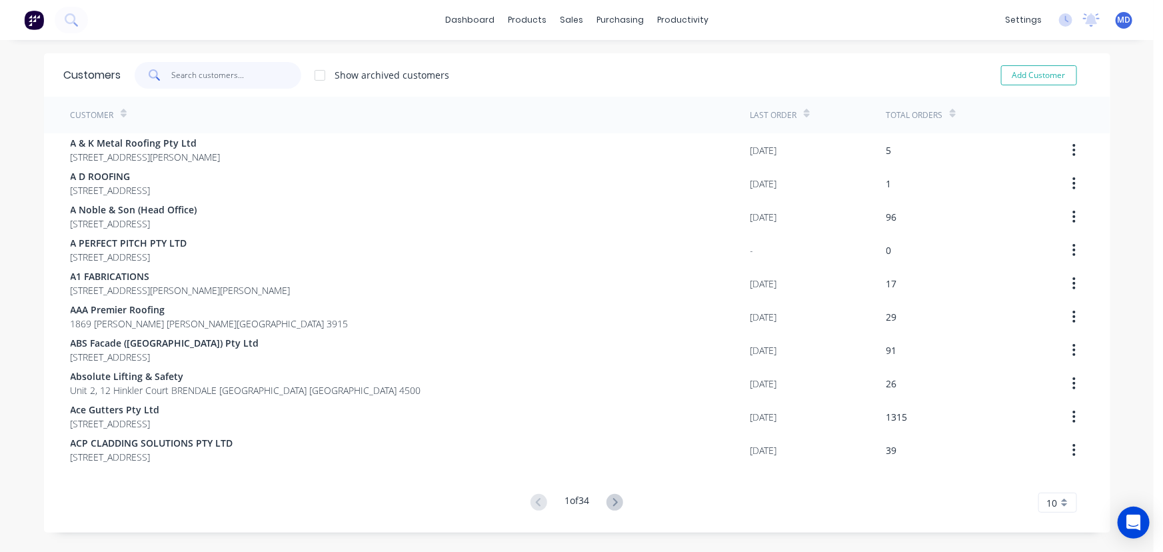
click at [211, 75] on input "text" at bounding box center [236, 75] width 130 height 27
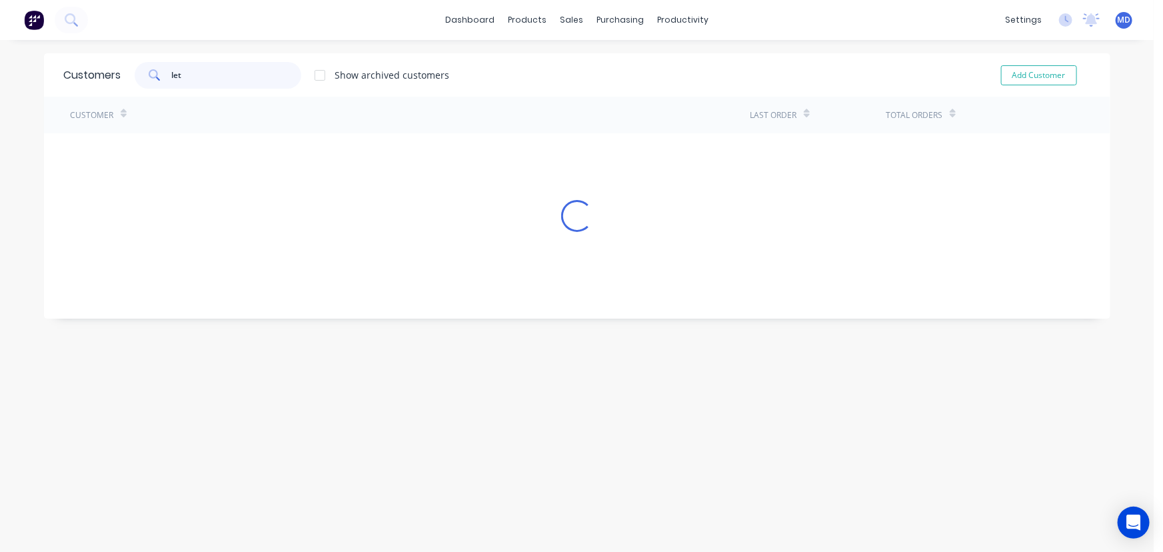
type input "let"
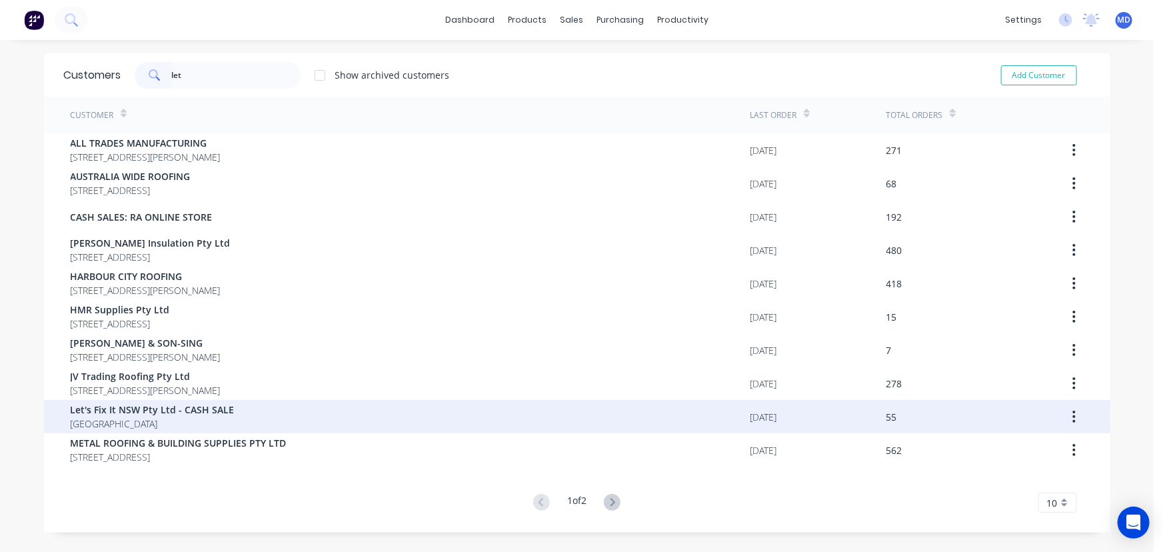
click at [140, 415] on span "Let's Fix It NSW Pty Ltd - CASH SALE" at bounding box center [153, 409] width 164 height 14
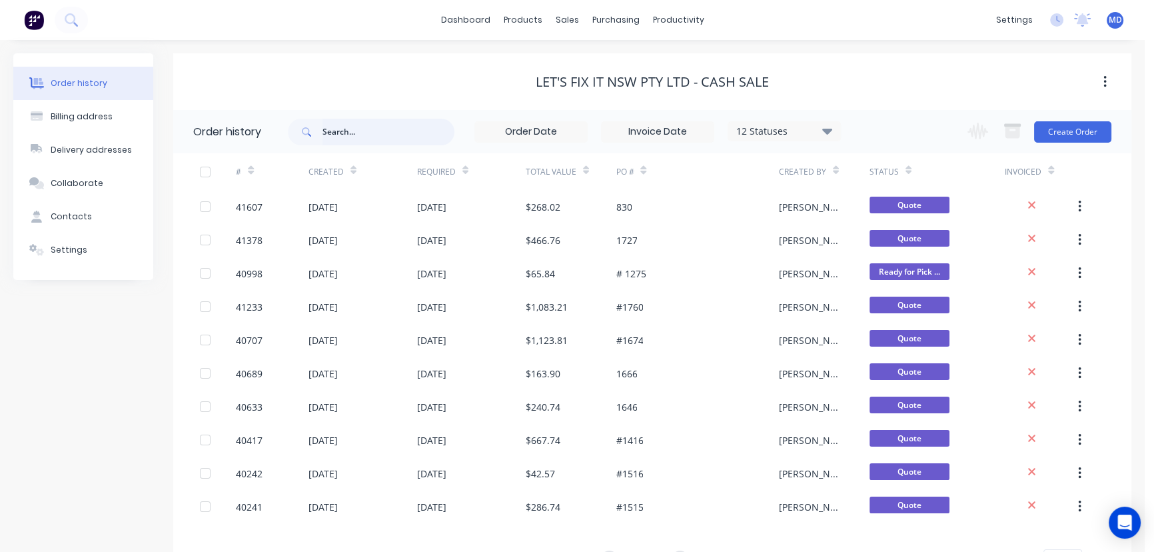
click at [354, 140] on input "text" at bounding box center [388, 132] width 132 height 27
type input "40998"
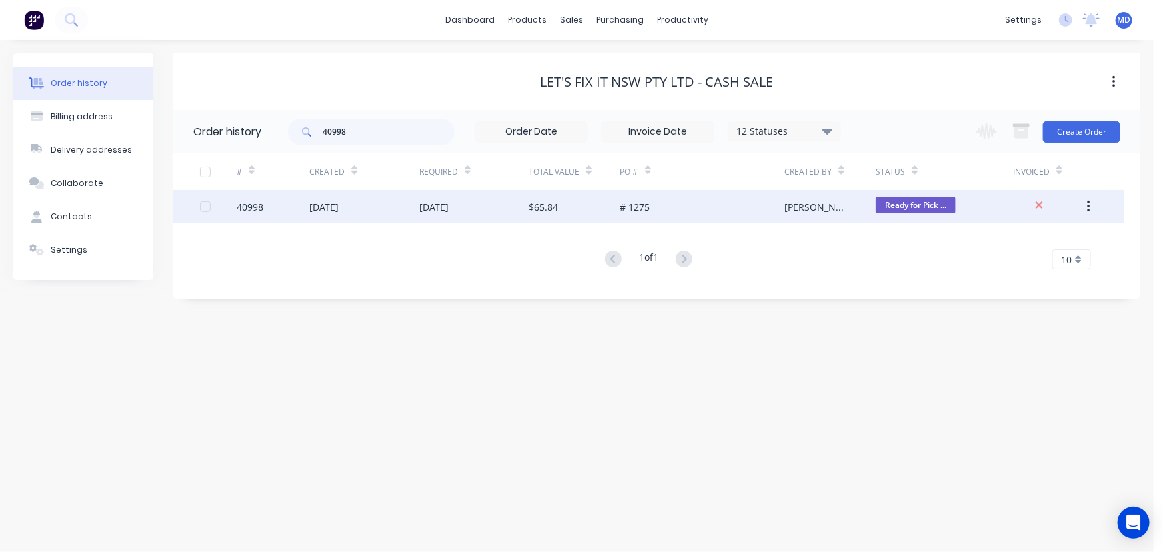
click at [710, 202] on div "# 1275" at bounding box center [702, 206] width 165 height 33
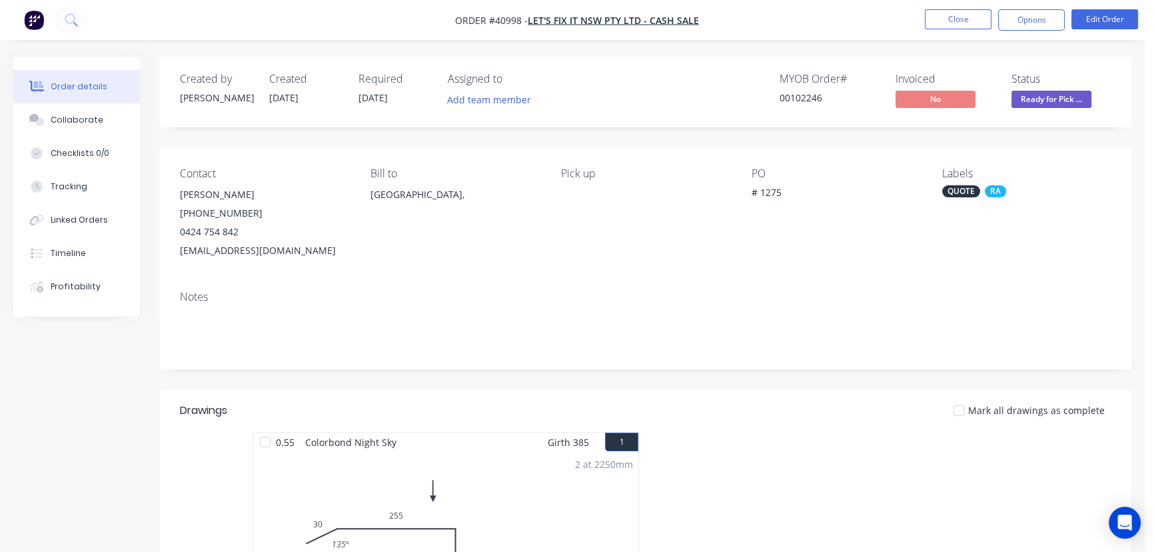
click at [960, 190] on div "QUOTE" at bounding box center [961, 191] width 38 height 12
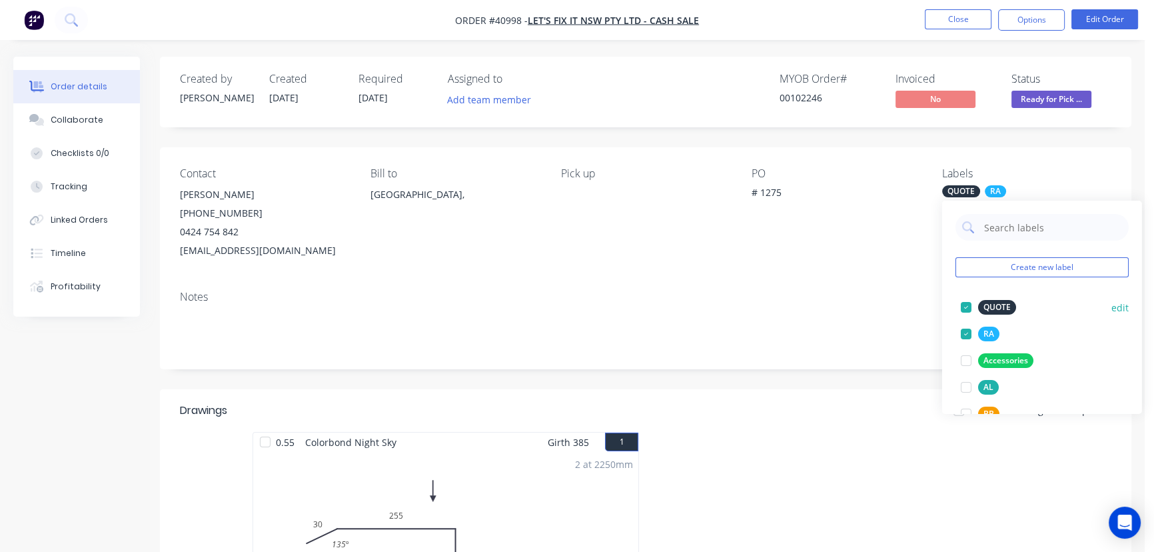
click at [966, 305] on div at bounding box center [966, 307] width 27 height 27
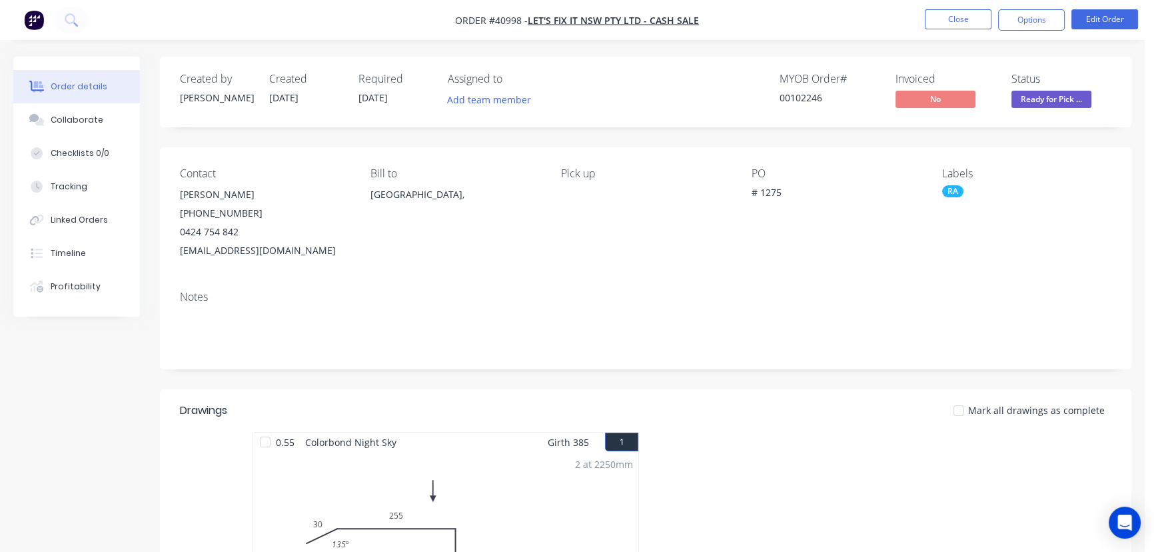
click at [858, 274] on div "Contact [PERSON_NAME] [PHONE_NUMBER] [EMAIL_ADDRESS][DOMAIN_NAME] Bill to [GEOG…" at bounding box center [645, 213] width 971 height 133
click at [73, 122] on div "Collaborate" at bounding box center [77, 120] width 53 height 12
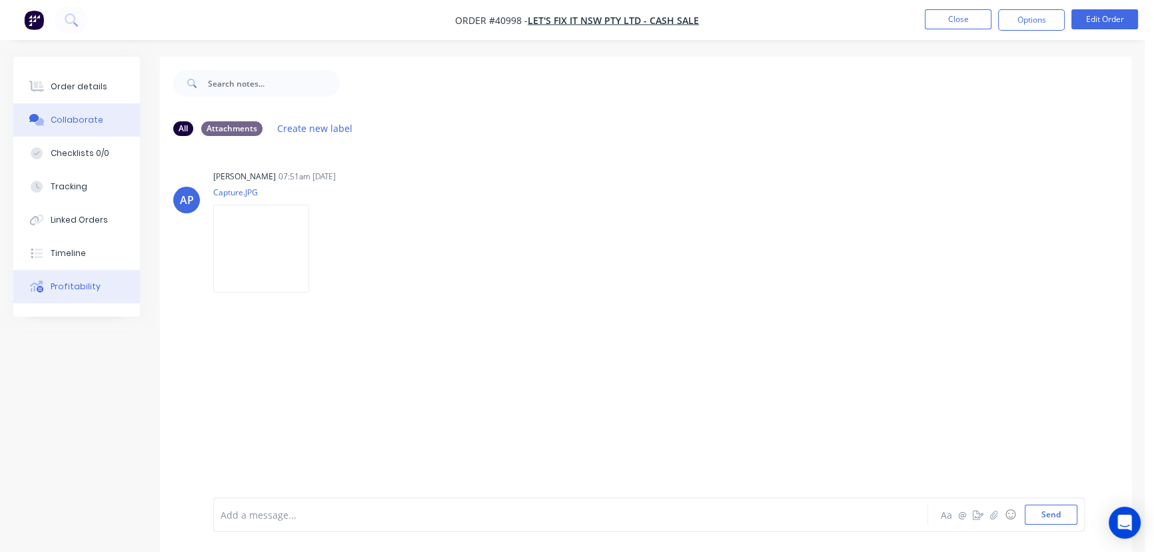
drag, startPoint x: 64, startPoint y: 249, endPoint x: 112, endPoint y: 280, distance: 57.3
click at [65, 249] on div "Timeline" at bounding box center [68, 253] width 35 height 12
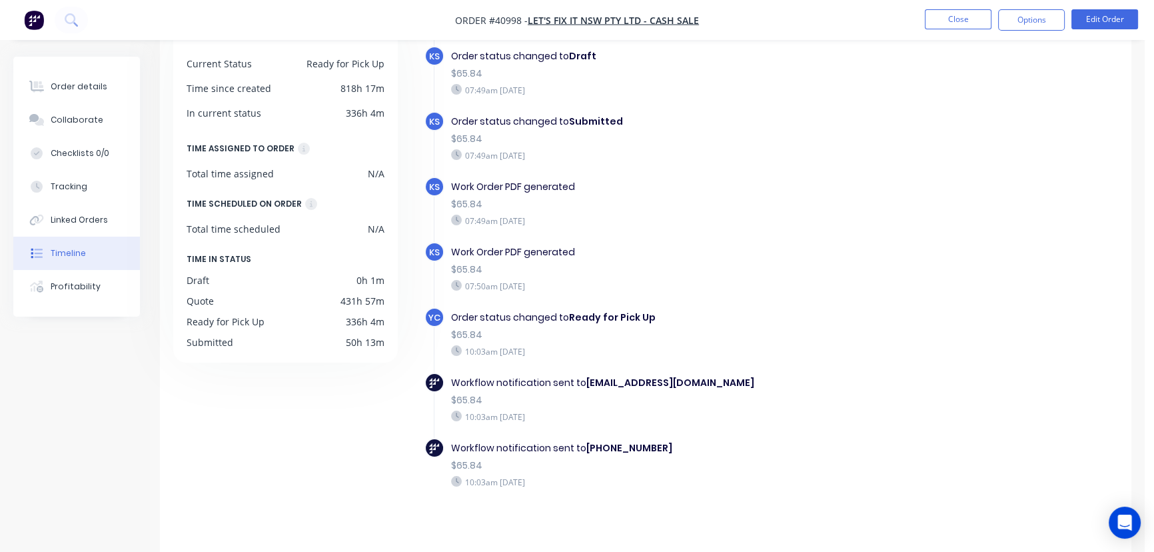
scroll to position [105, 0]
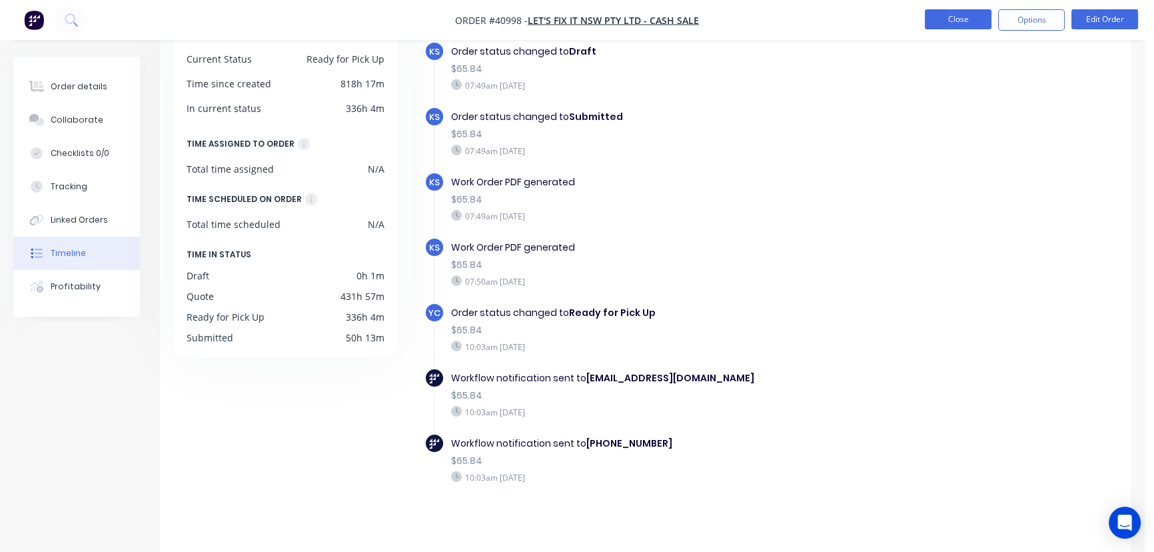
click at [957, 19] on button "Close" at bounding box center [958, 19] width 67 height 20
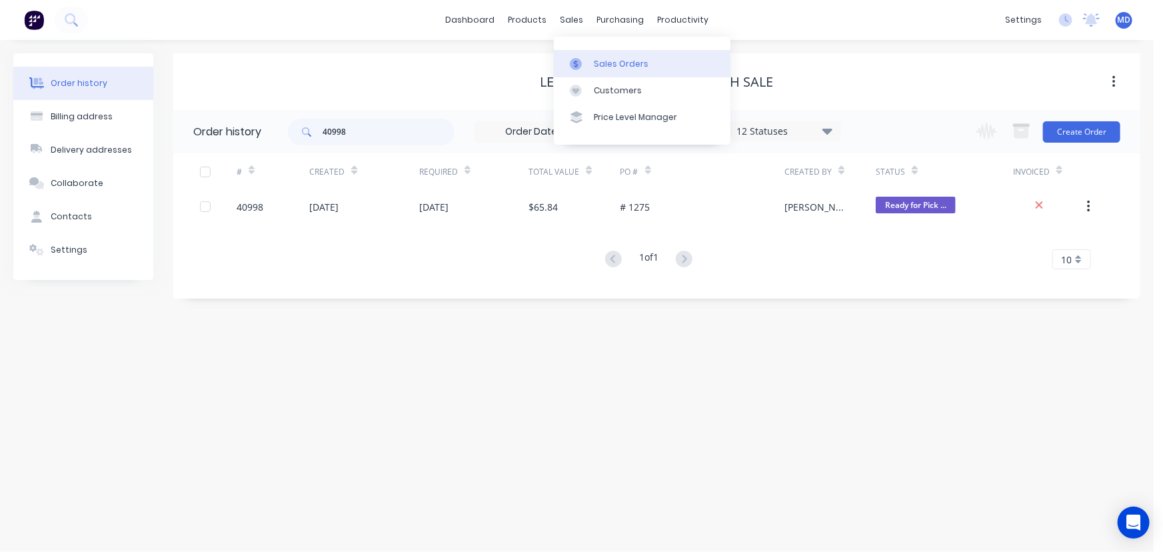
click at [618, 65] on div "Sales Orders" at bounding box center [621, 64] width 55 height 12
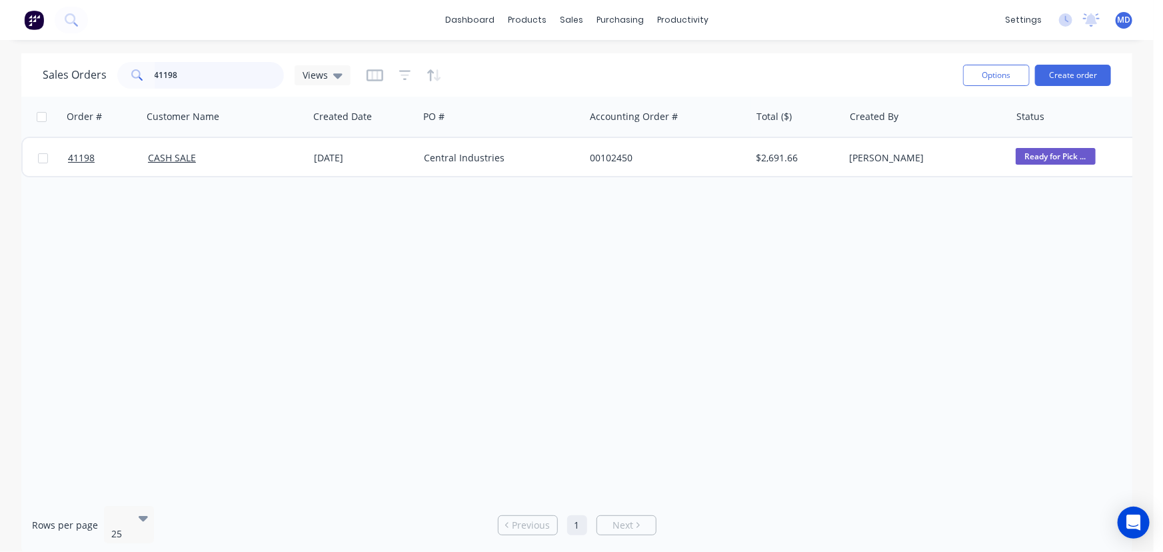
click at [224, 73] on input "41198" at bounding box center [220, 75] width 130 height 27
type input "40954"
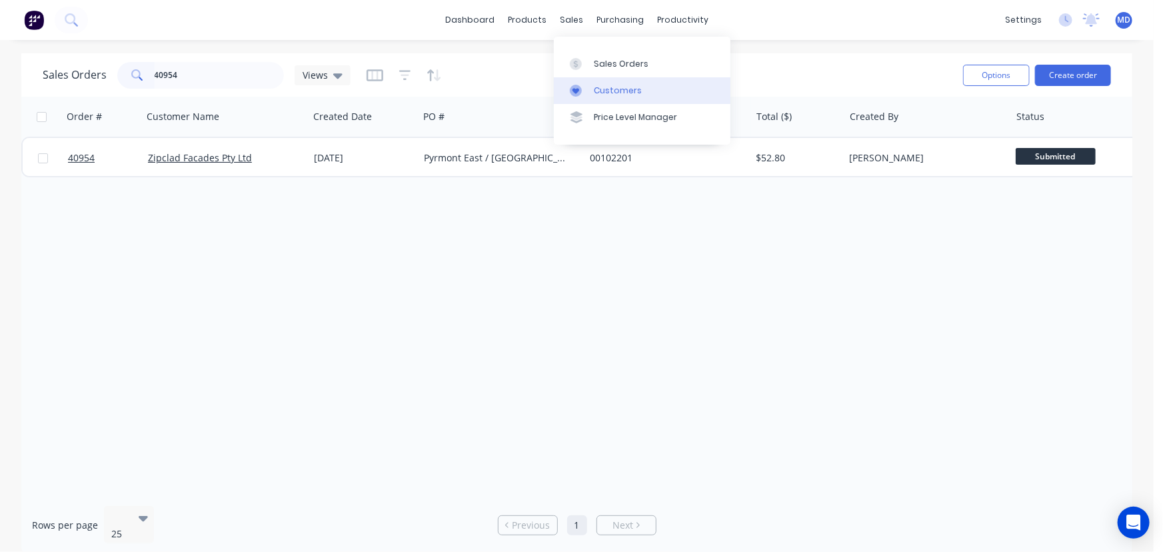
click at [609, 88] on div "Customers" at bounding box center [618, 91] width 48 height 12
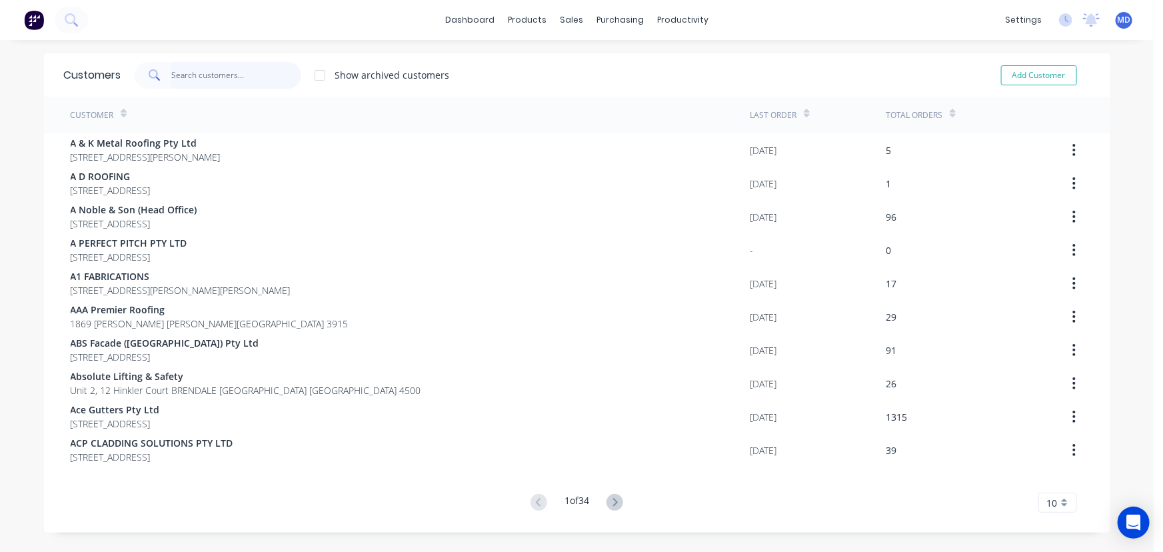
drag, startPoint x: 215, startPoint y: 71, endPoint x: 220, endPoint y: 65, distance: 7.1
click at [217, 71] on input "text" at bounding box center [236, 75] width 130 height 27
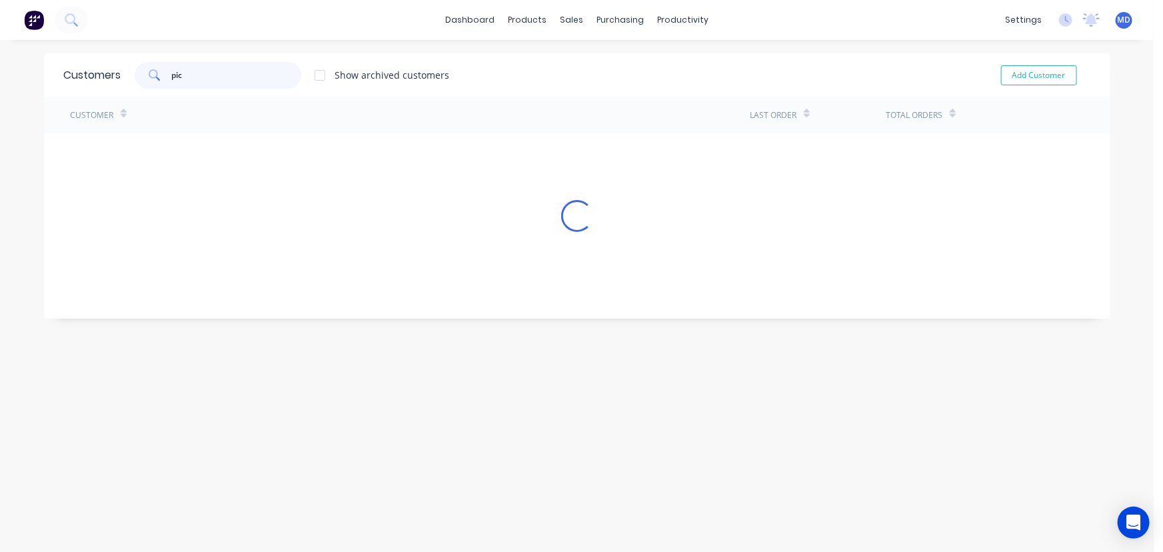
type input "pic"
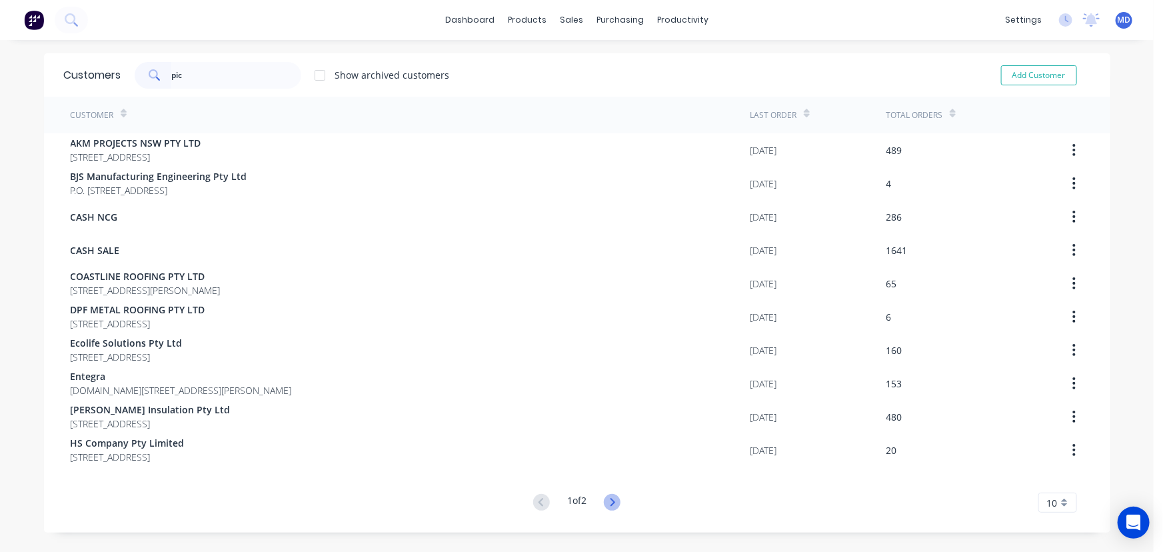
click at [606, 509] on icon at bounding box center [612, 502] width 17 height 17
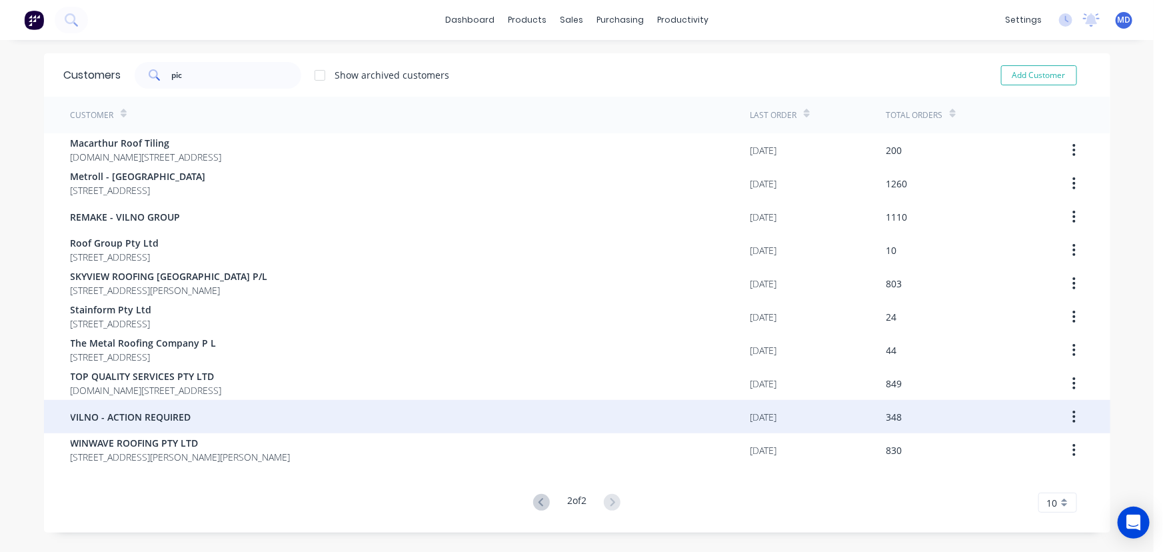
click at [115, 413] on span "VILNO - ACTION REQUIRED" at bounding box center [131, 417] width 121 height 14
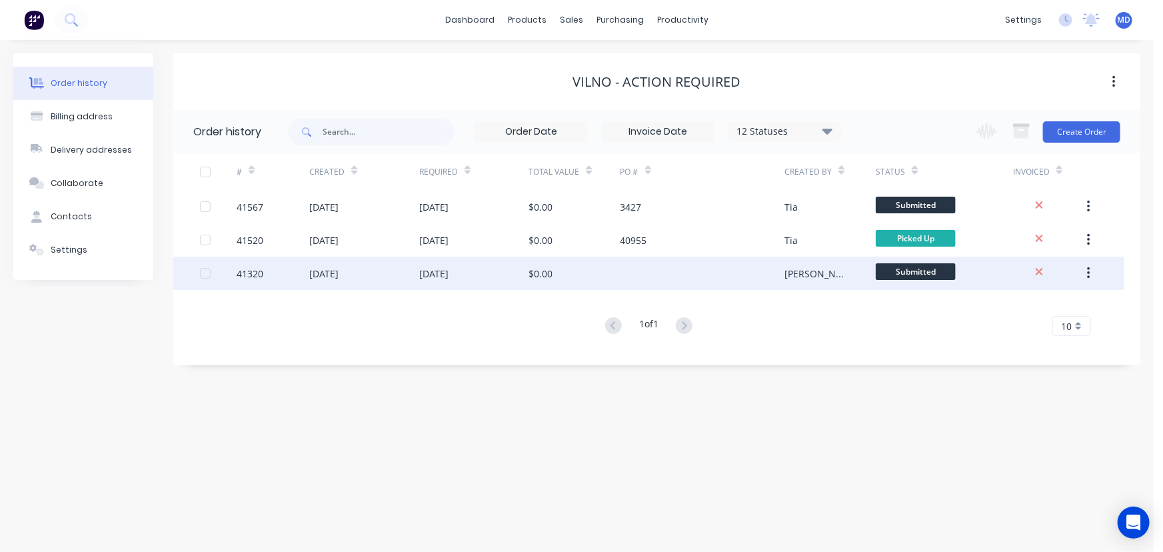
click at [625, 274] on div at bounding box center [702, 273] width 165 height 33
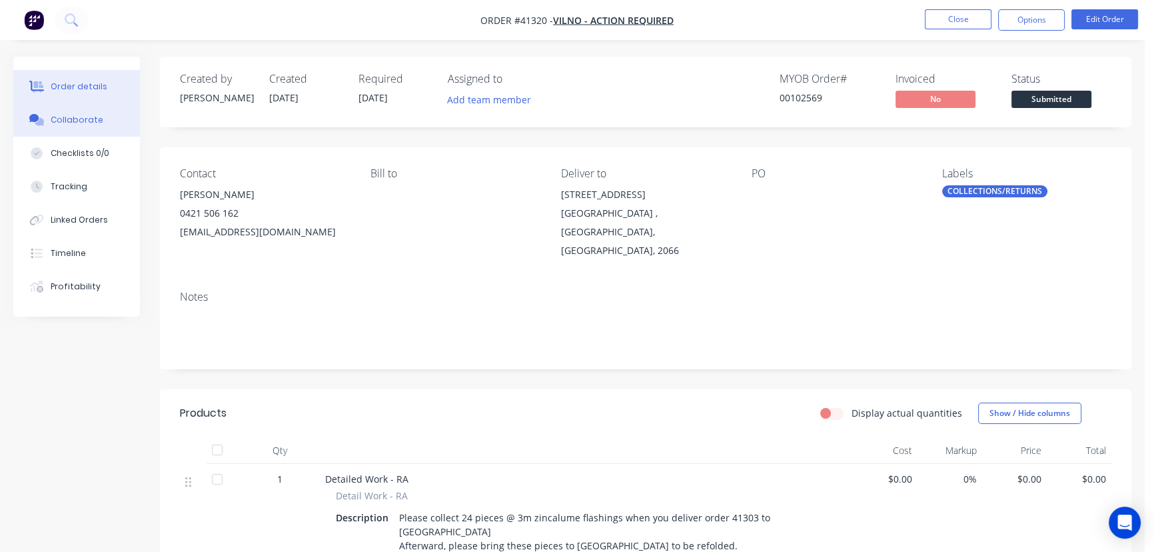
click at [73, 119] on div "Collaborate" at bounding box center [77, 120] width 53 height 12
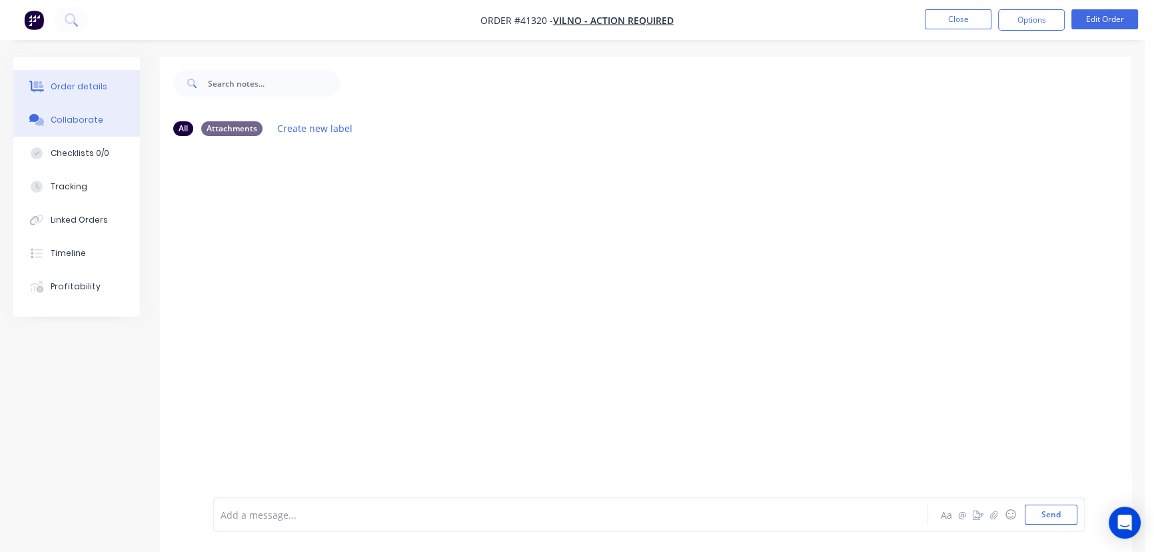
click at [77, 84] on div "Order details" at bounding box center [79, 87] width 57 height 12
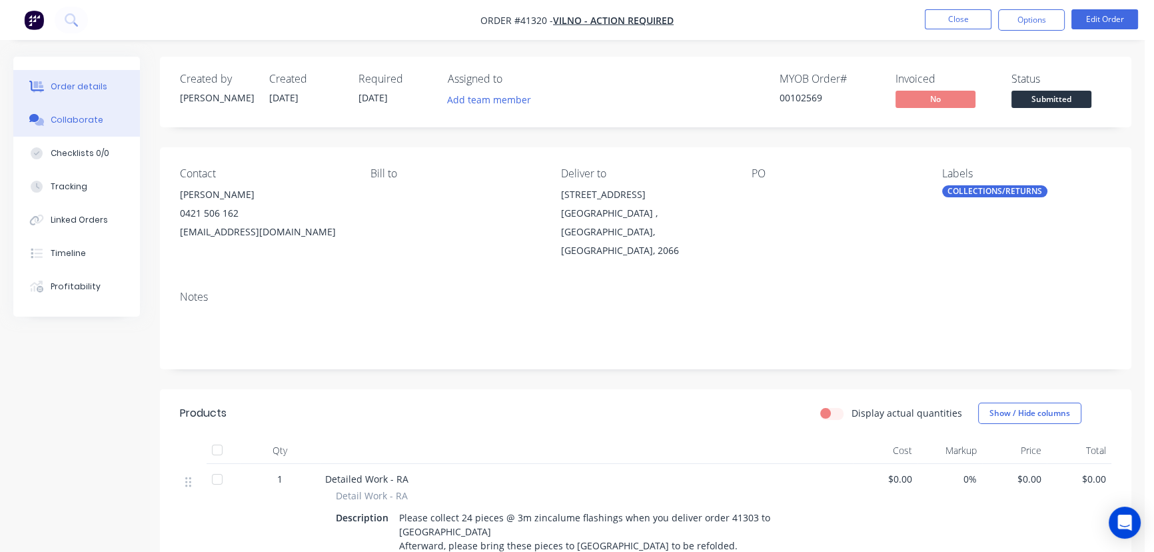
click at [71, 118] on div "Collaborate" at bounding box center [77, 120] width 53 height 12
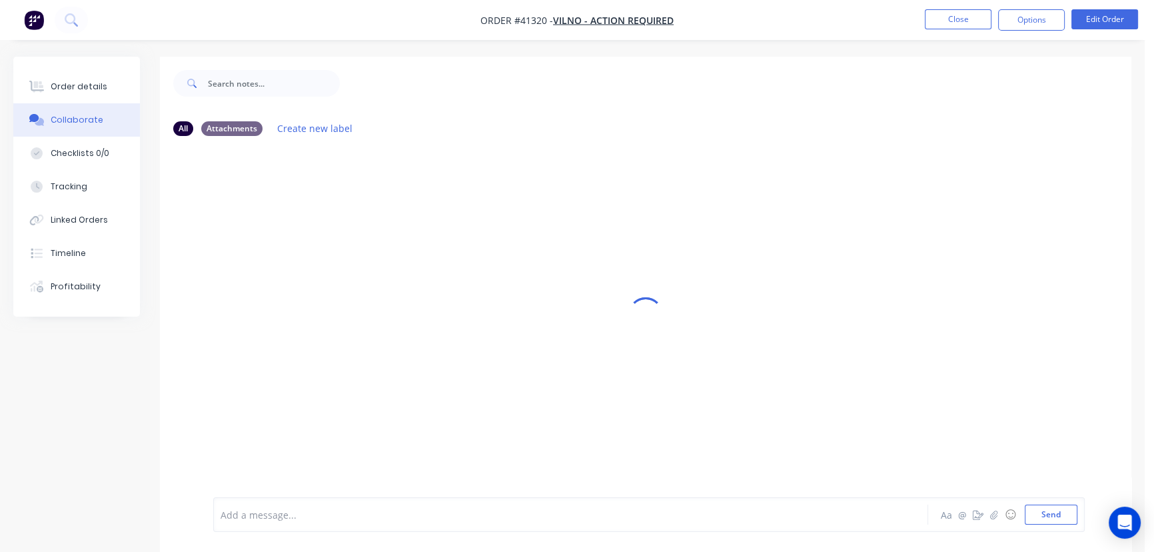
click at [319, 518] on div at bounding box center [542, 515] width 642 height 14
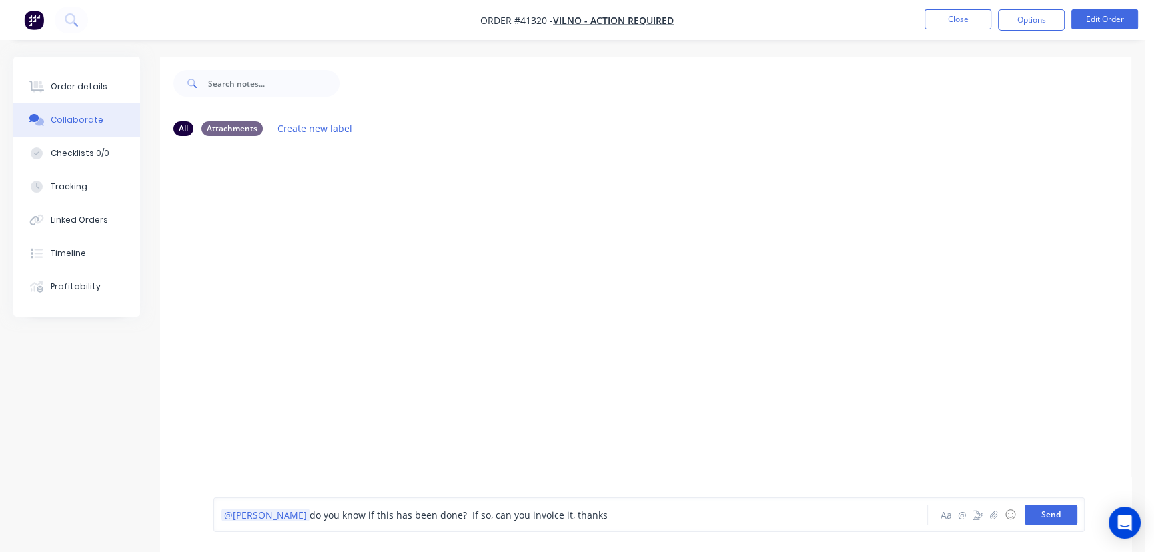
click at [1057, 518] on button "Send" at bounding box center [1051, 514] width 53 height 20
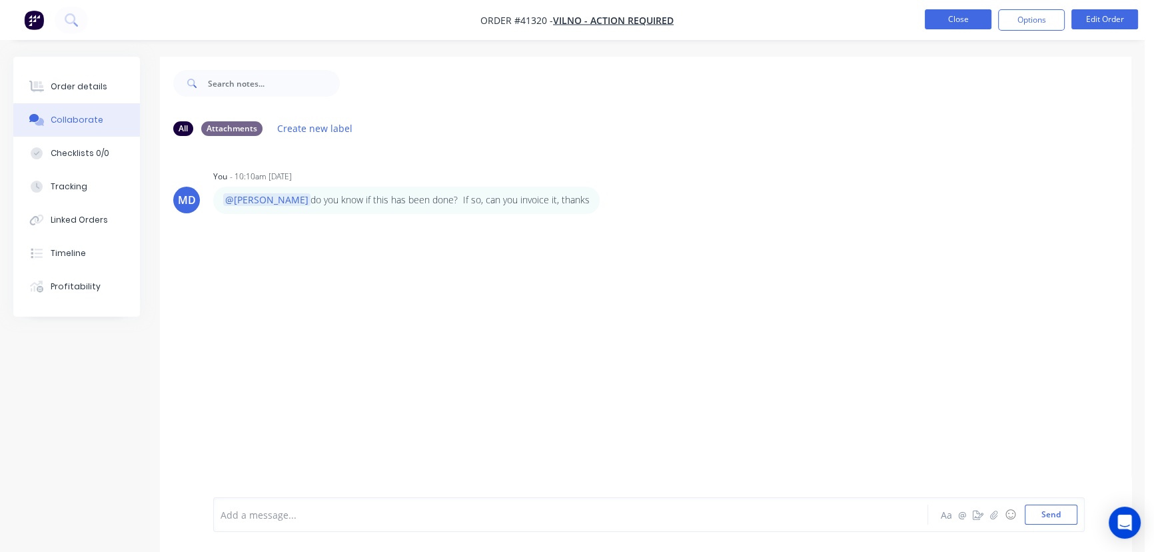
click at [959, 15] on button "Close" at bounding box center [958, 19] width 67 height 20
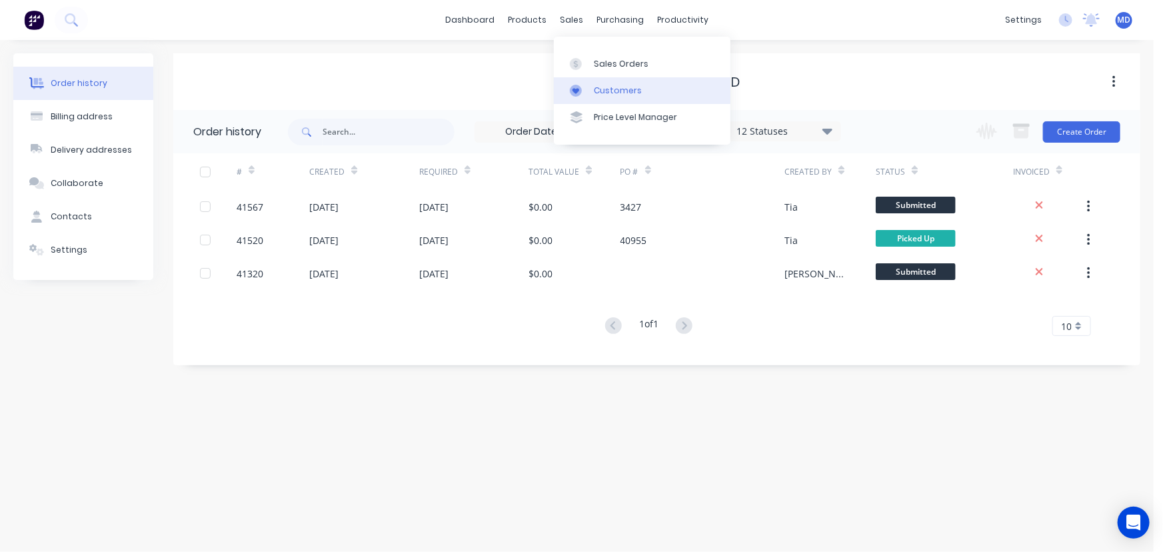
click at [626, 88] on div "Customers" at bounding box center [618, 91] width 48 height 12
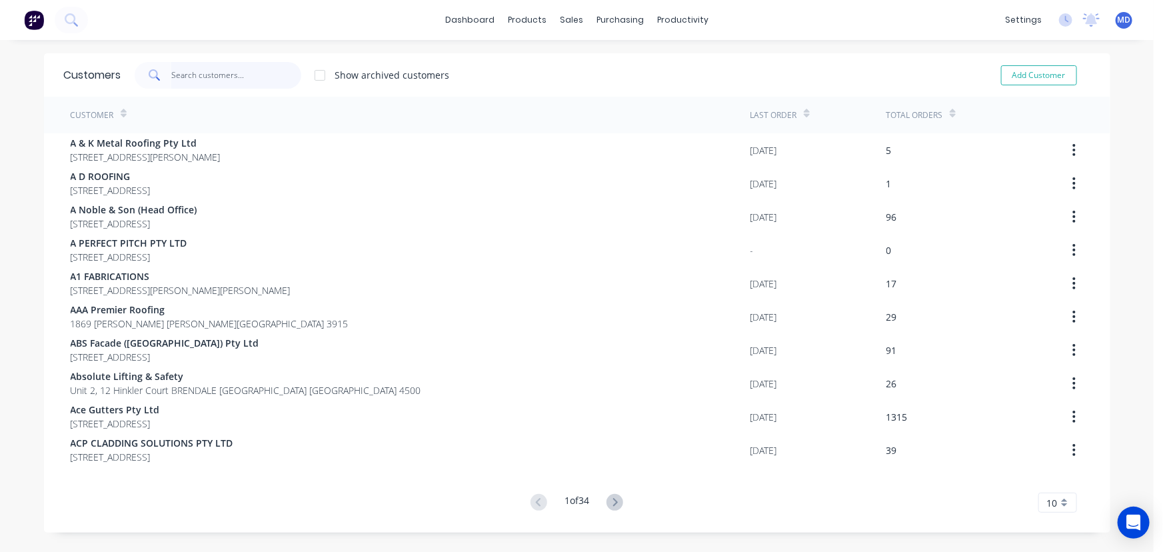
drag, startPoint x: 249, startPoint y: 76, endPoint x: 243, endPoint y: 80, distance: 7.2
click at [247, 79] on input "text" at bounding box center [236, 75] width 130 height 27
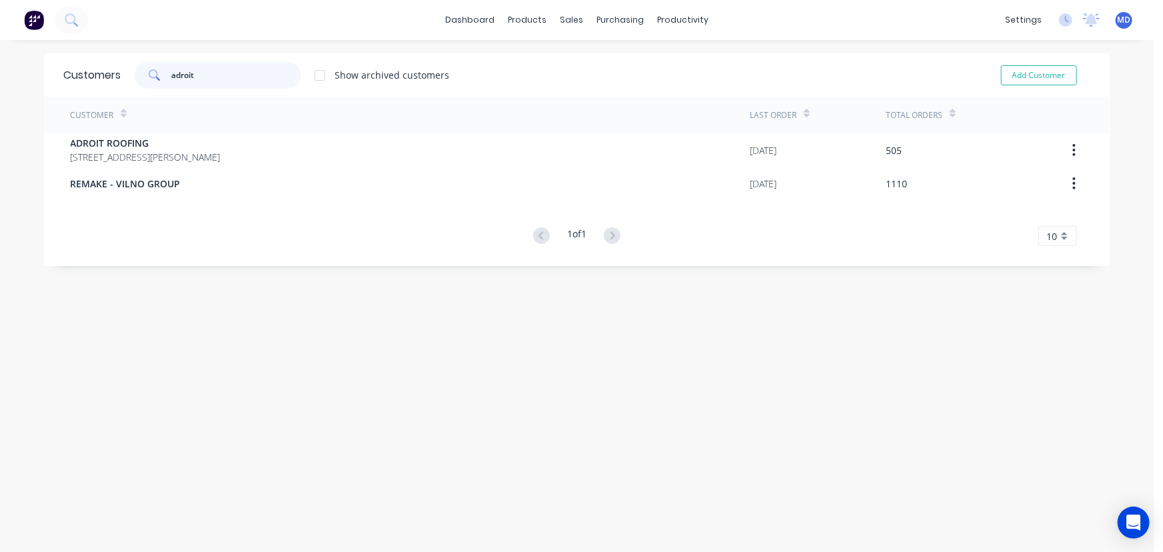
type input "adroit"
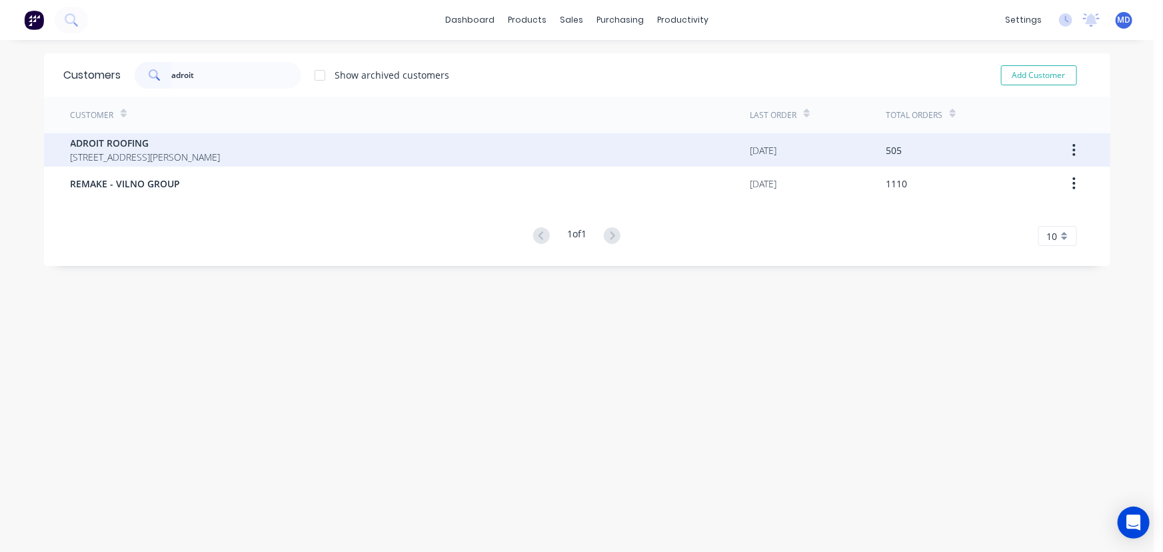
click at [147, 140] on span "ADROIT ROOFING" at bounding box center [146, 143] width 150 height 14
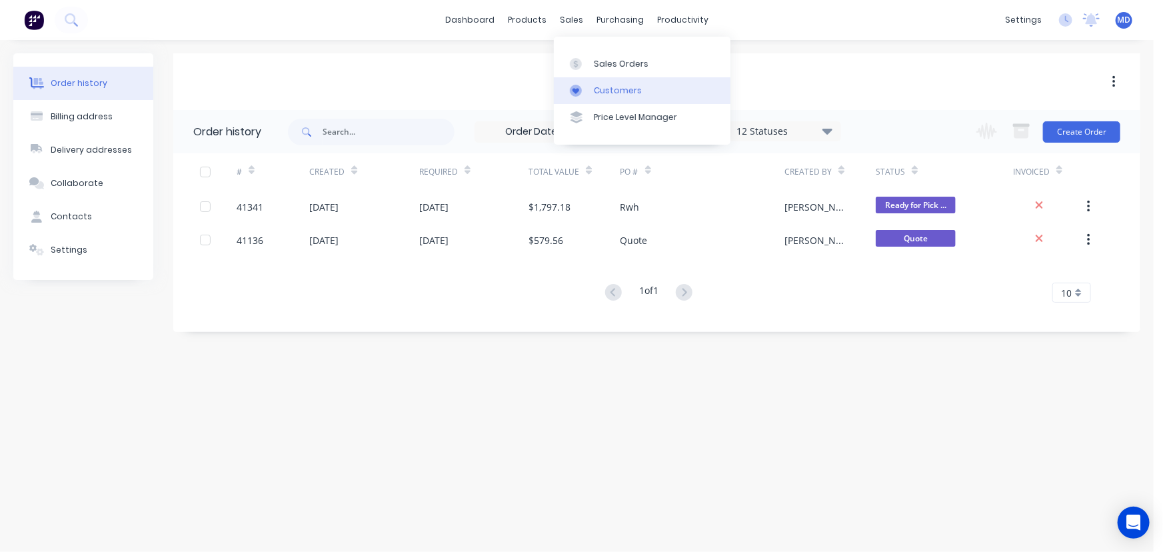
click at [608, 85] on div "Customers" at bounding box center [618, 91] width 48 height 12
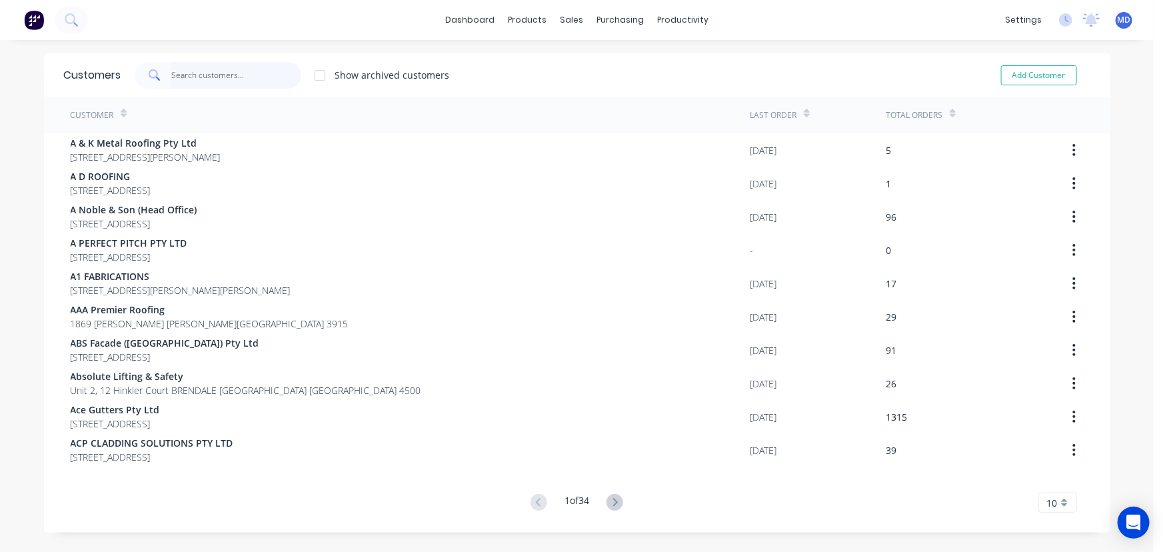
click at [266, 75] on input "text" at bounding box center [236, 75] width 130 height 27
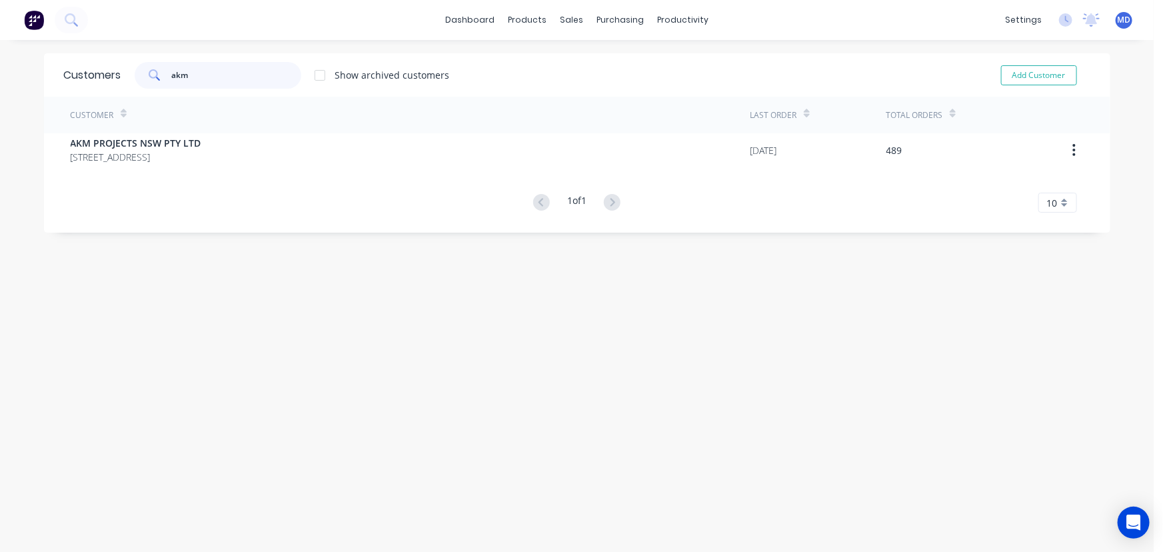
type input "akm"
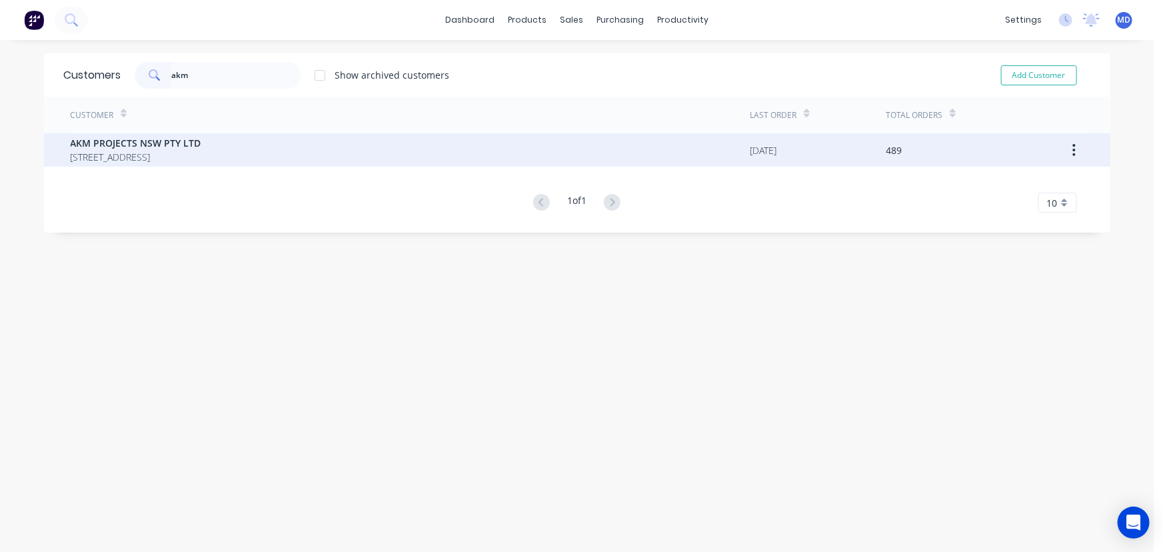
click at [174, 155] on span "[STREET_ADDRESS]" at bounding box center [136, 157] width 131 height 14
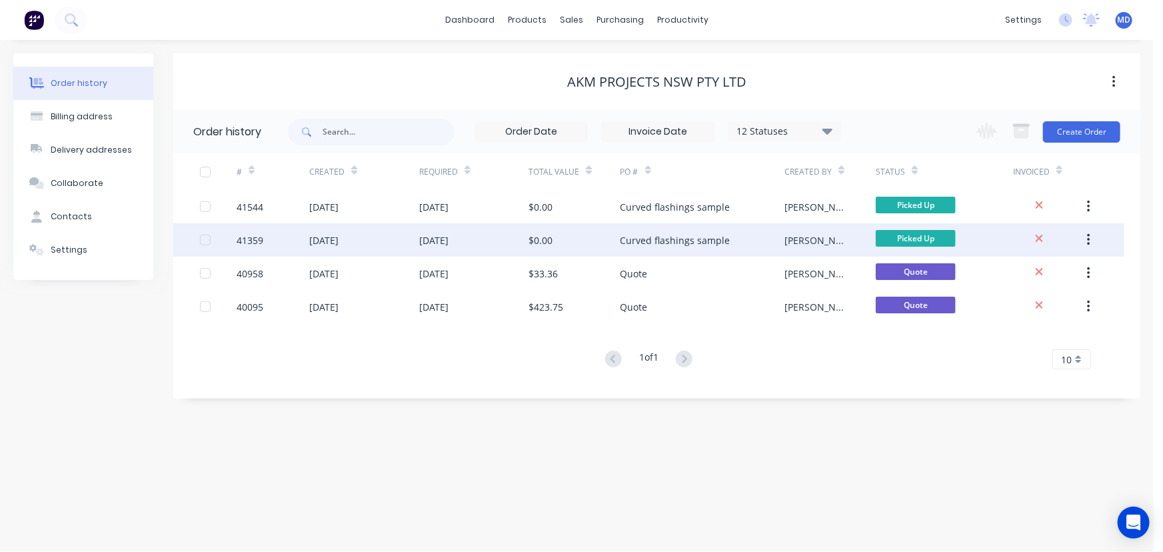
click at [502, 235] on div "[DATE]" at bounding box center [473, 239] width 109 height 33
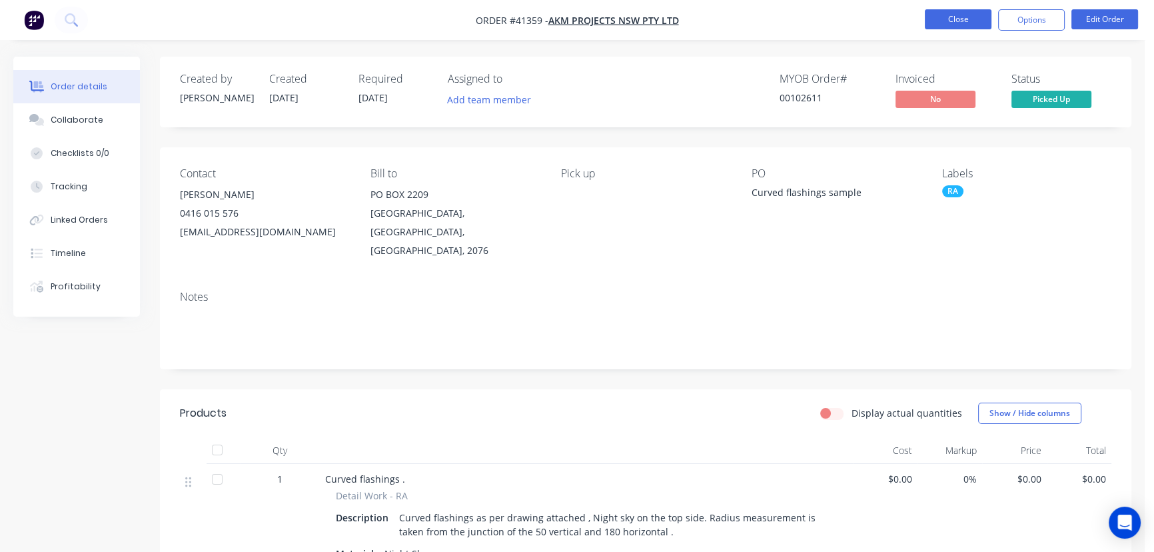
click at [945, 19] on button "Close" at bounding box center [958, 19] width 67 height 20
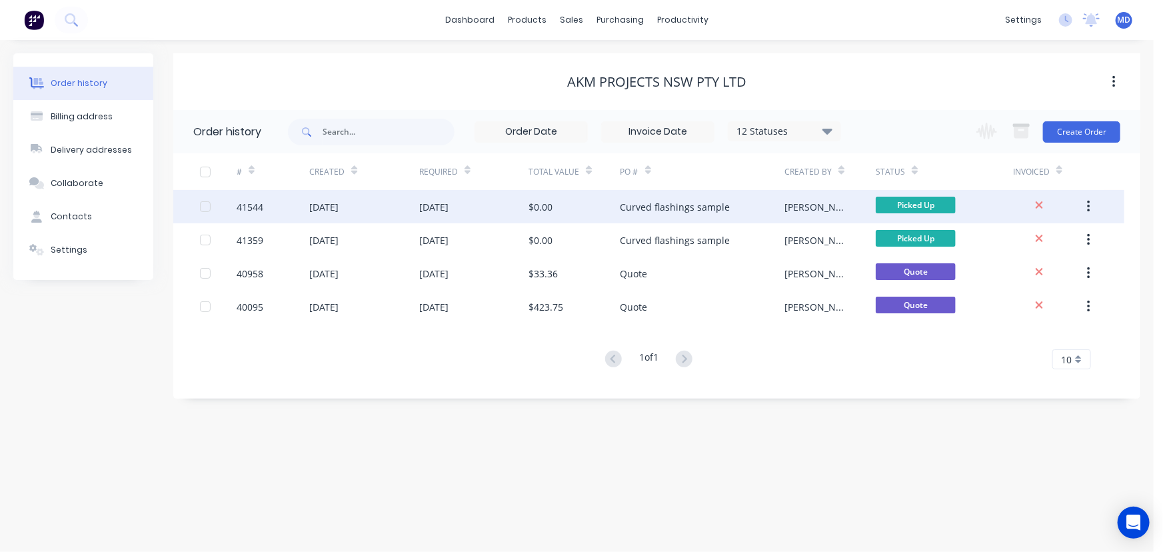
click at [577, 206] on div "$0.00" at bounding box center [573, 206] width 91 height 33
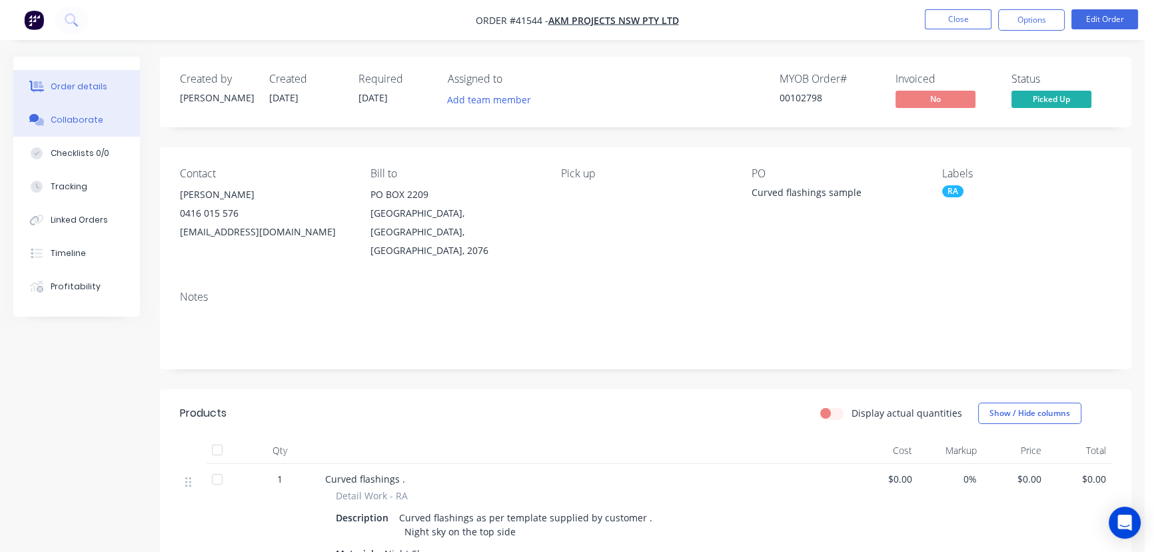
click at [67, 123] on div "Collaborate" at bounding box center [77, 120] width 53 height 12
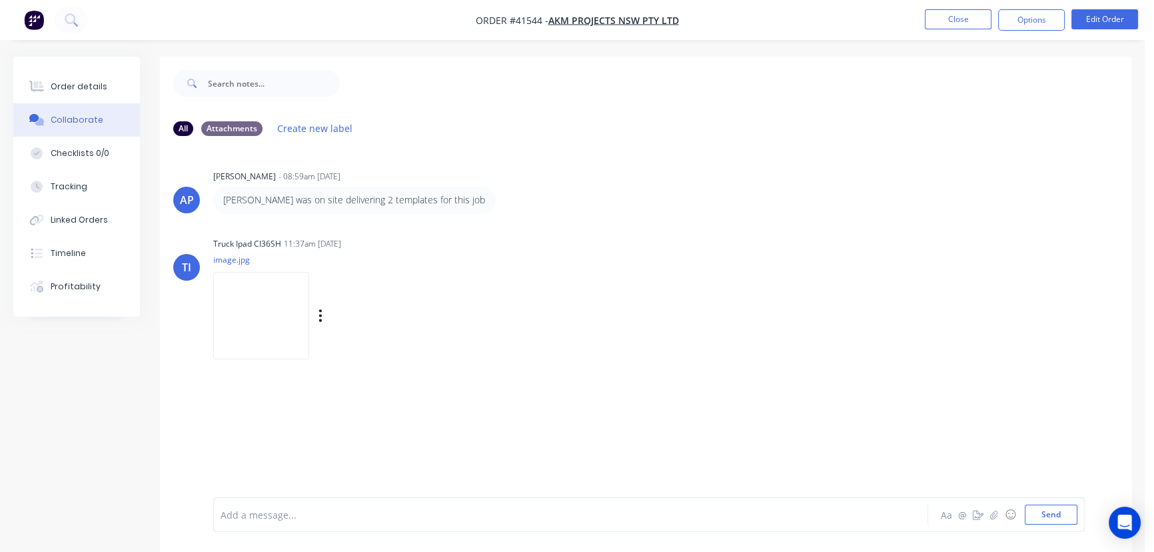
click at [275, 314] on img at bounding box center [261, 315] width 96 height 87
click at [953, 17] on button "Close" at bounding box center [958, 19] width 67 height 20
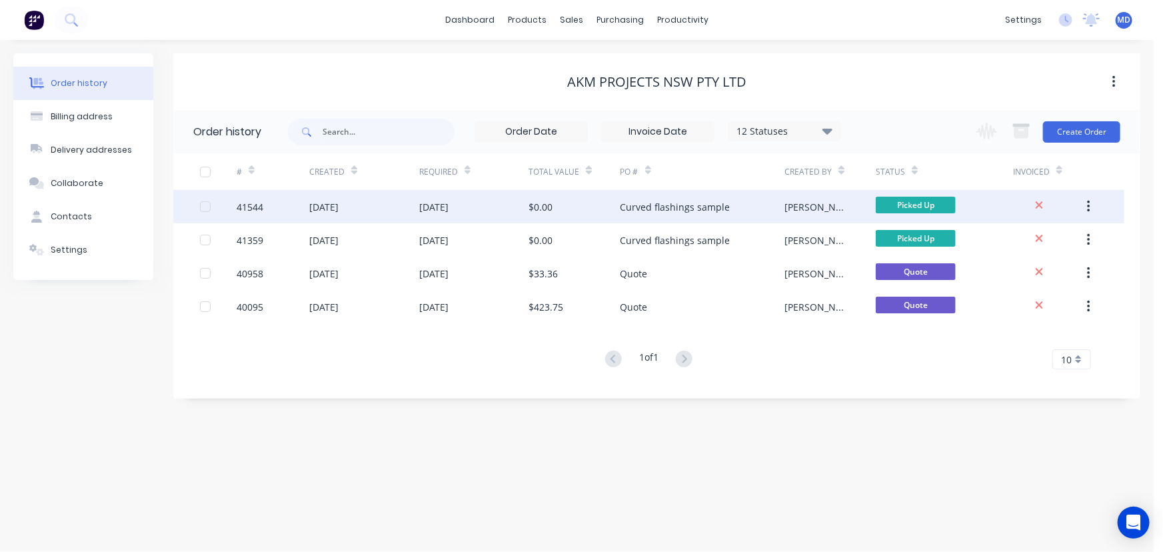
click at [588, 209] on div "$0.00" at bounding box center [573, 206] width 91 height 33
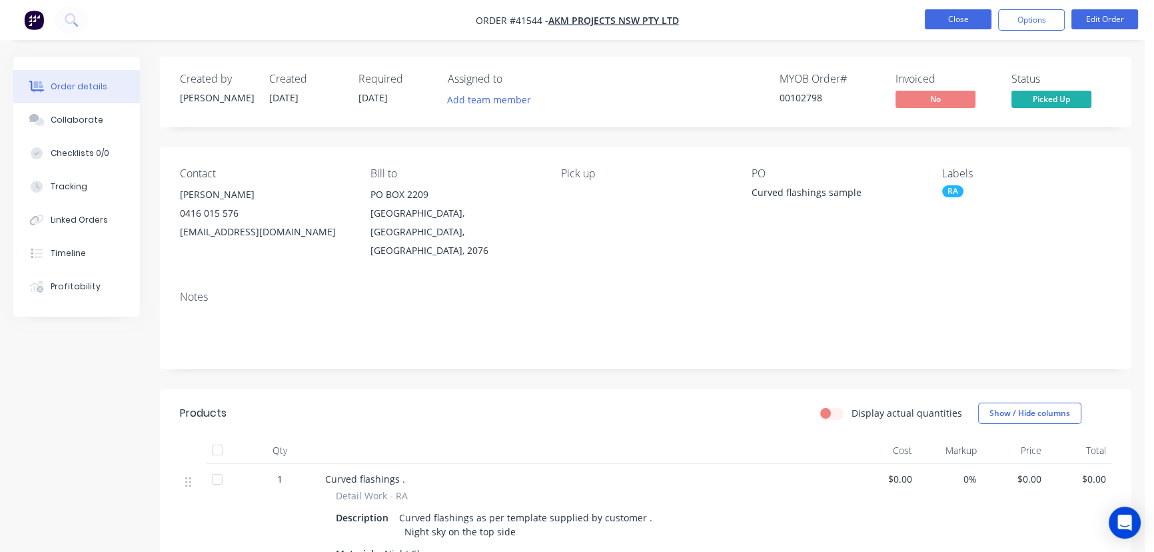
click at [946, 15] on button "Close" at bounding box center [958, 19] width 67 height 20
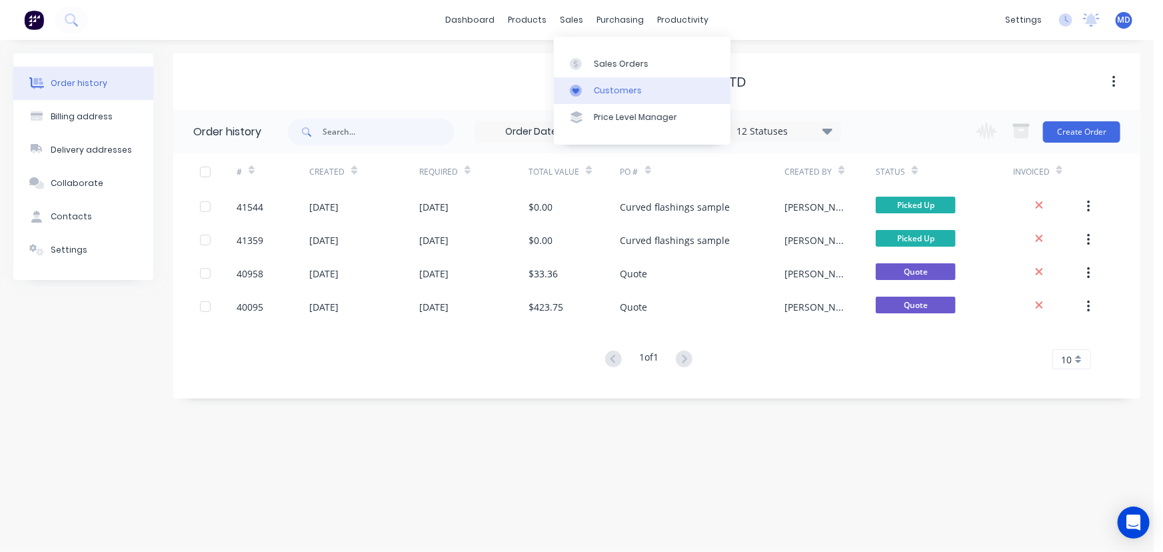
click at [622, 93] on div "Customers" at bounding box center [618, 91] width 48 height 12
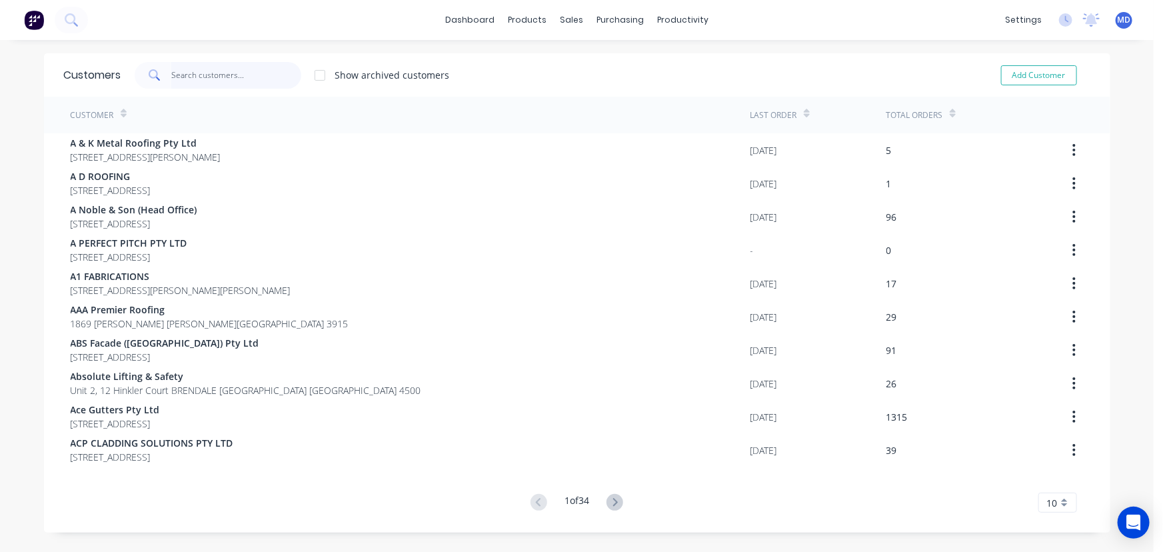
click at [229, 77] on input "text" at bounding box center [236, 75] width 130 height 27
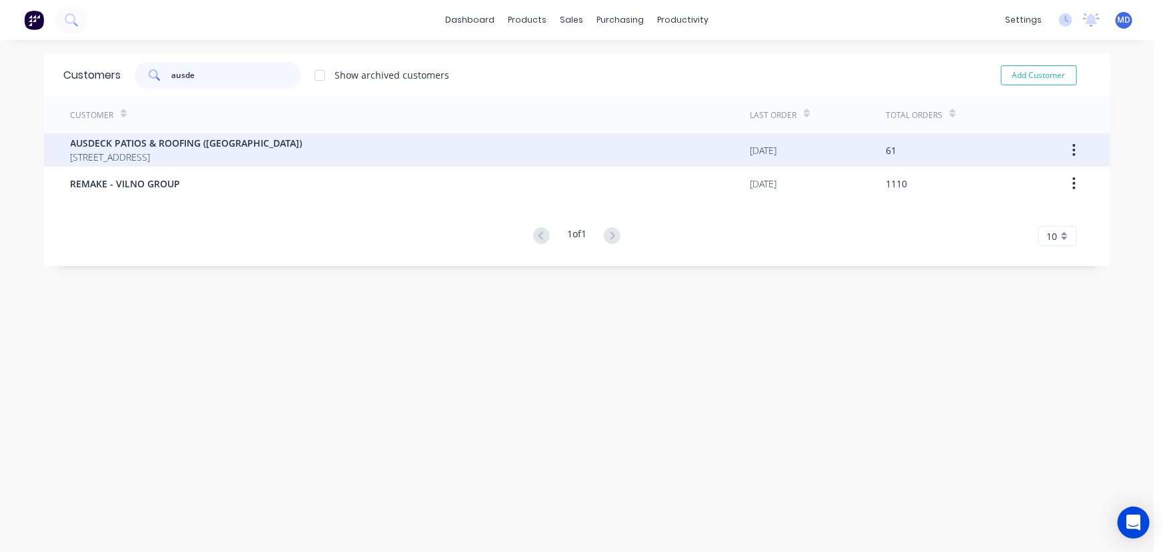
type input "ausde"
click at [171, 146] on span "AUSDECK PATIOS & ROOFING ([GEOGRAPHIC_DATA])" at bounding box center [187, 143] width 232 height 14
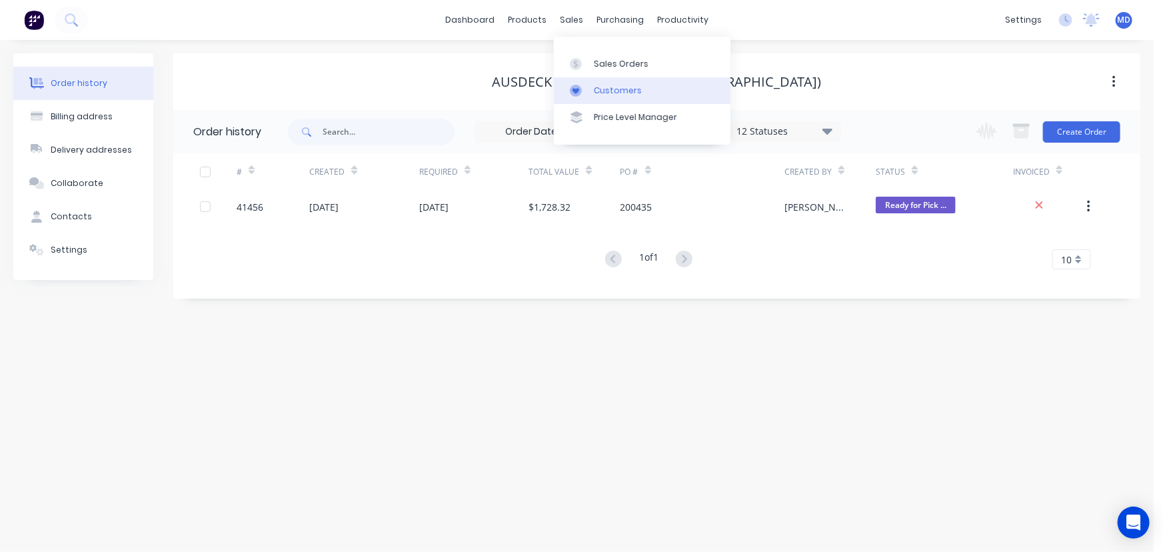
click at [615, 89] on div "Customers" at bounding box center [618, 91] width 48 height 12
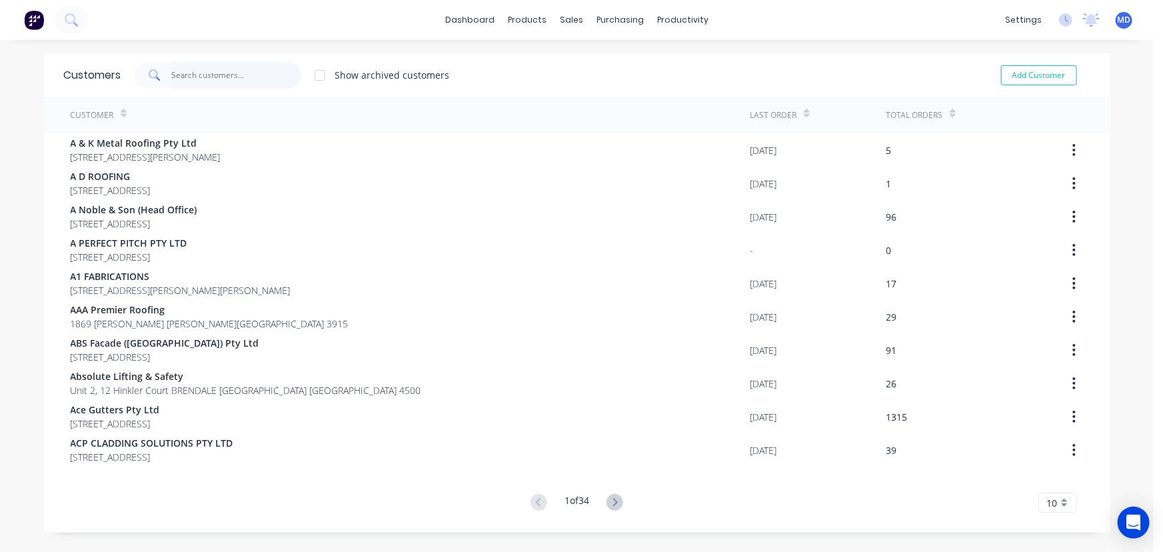
click at [221, 79] on input "text" at bounding box center [236, 75] width 130 height 27
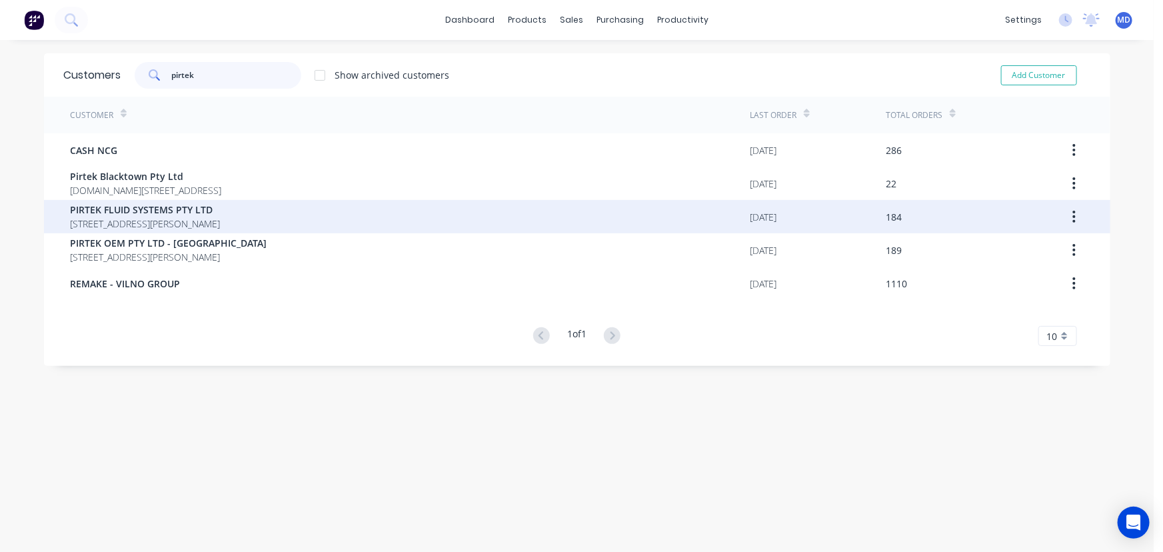
type input "pirtek"
click at [129, 205] on span "PIRTEK FLUID SYSTEMS PTY LTD" at bounding box center [146, 210] width 150 height 14
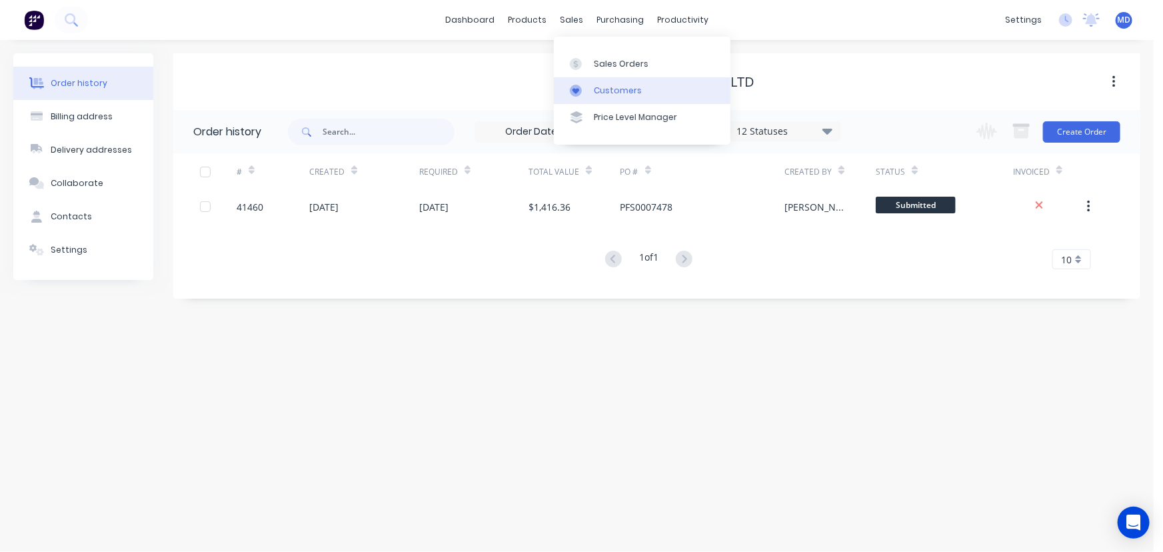
click at [625, 86] on div "Customers" at bounding box center [618, 91] width 48 height 12
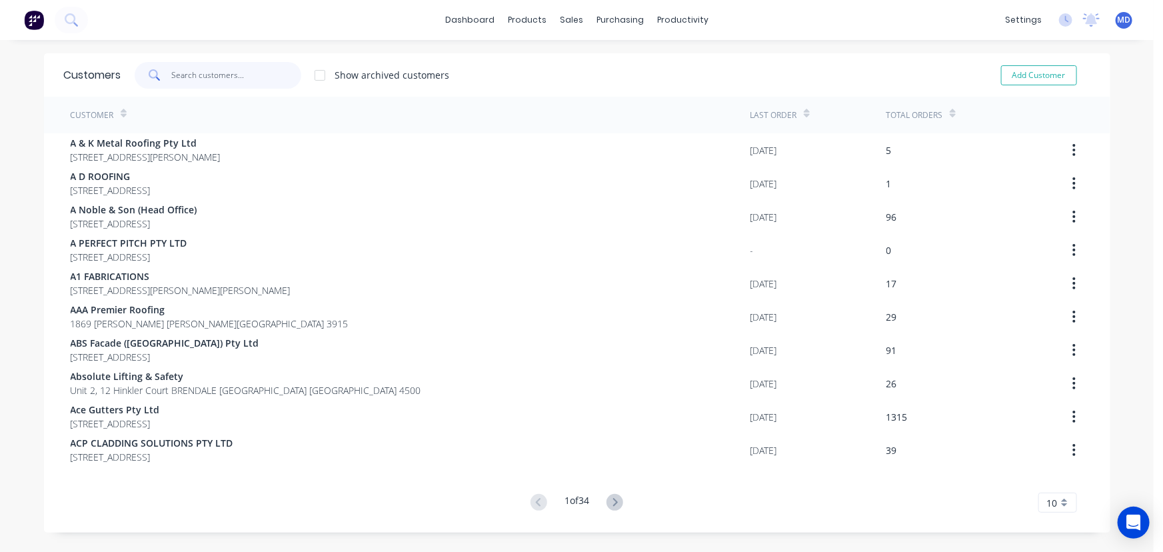
click at [253, 83] on input "text" at bounding box center [236, 75] width 130 height 27
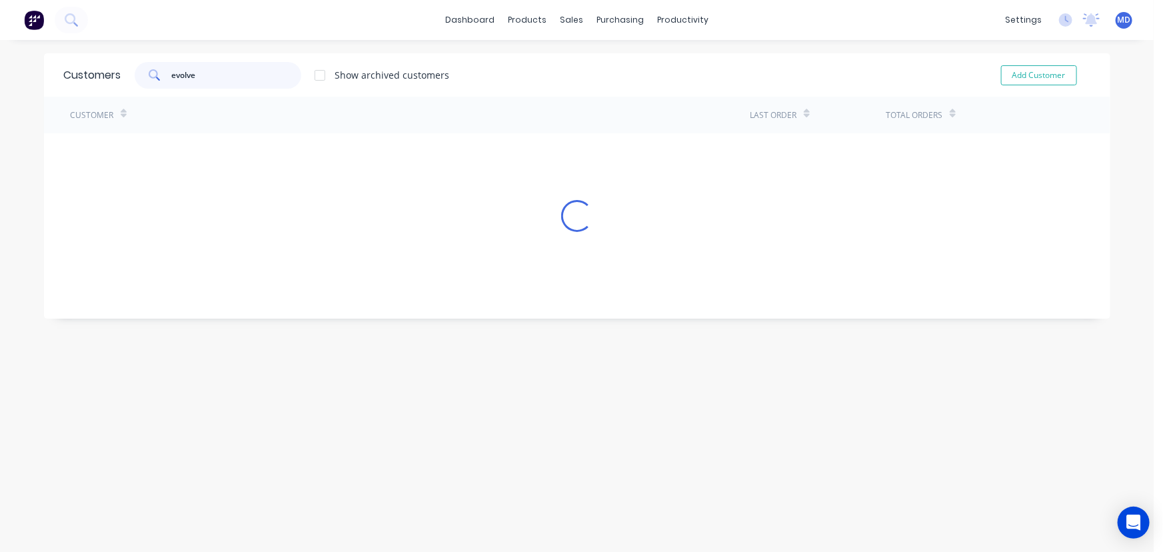
type input "evolve"
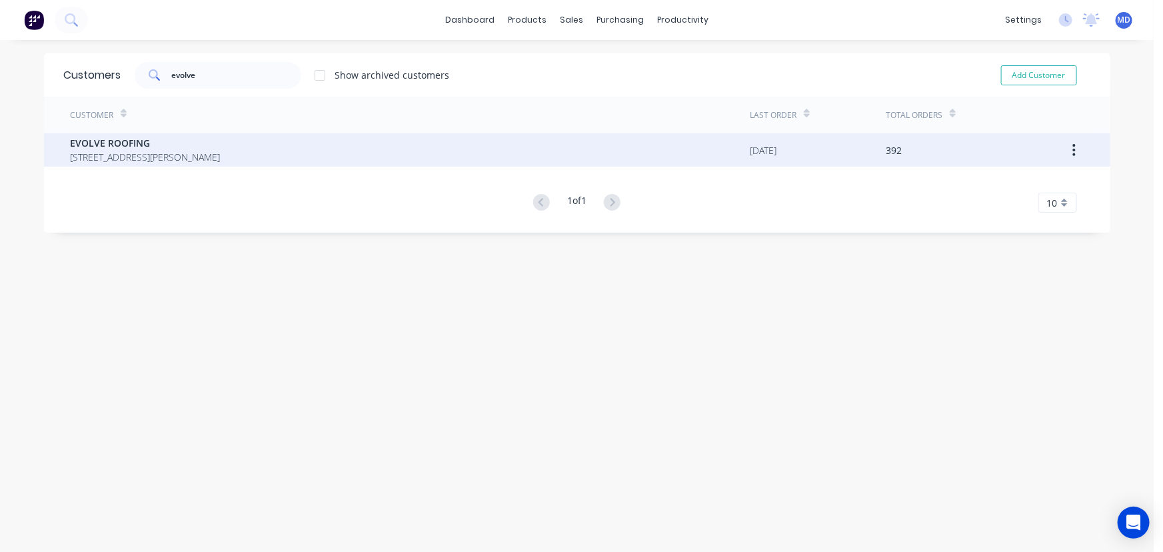
click at [135, 150] on span "[STREET_ADDRESS][PERSON_NAME]" at bounding box center [146, 157] width 150 height 14
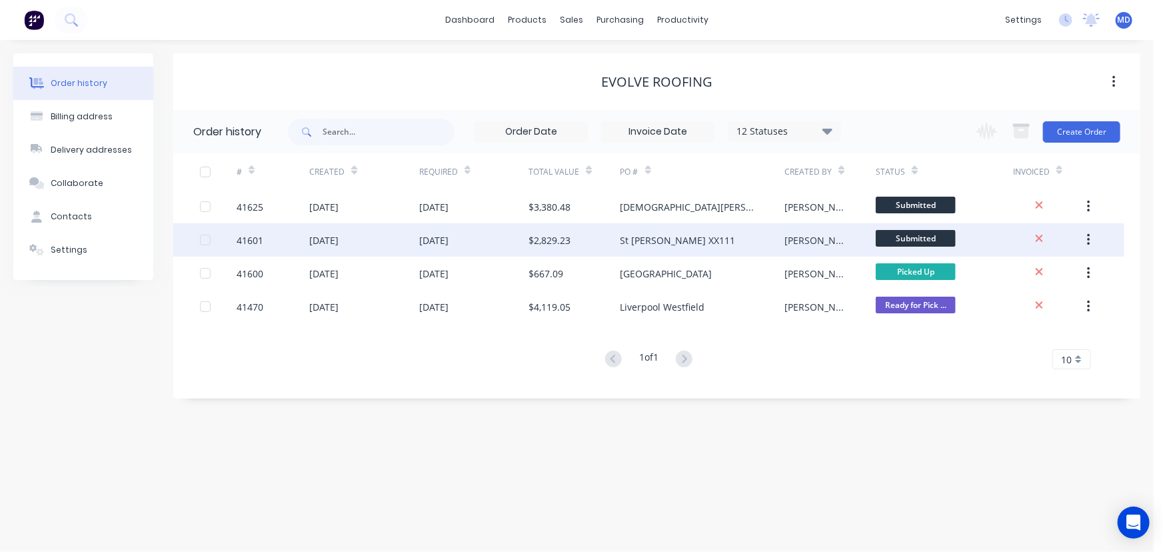
click at [658, 240] on div "St [PERSON_NAME] XX111" at bounding box center [677, 240] width 115 height 14
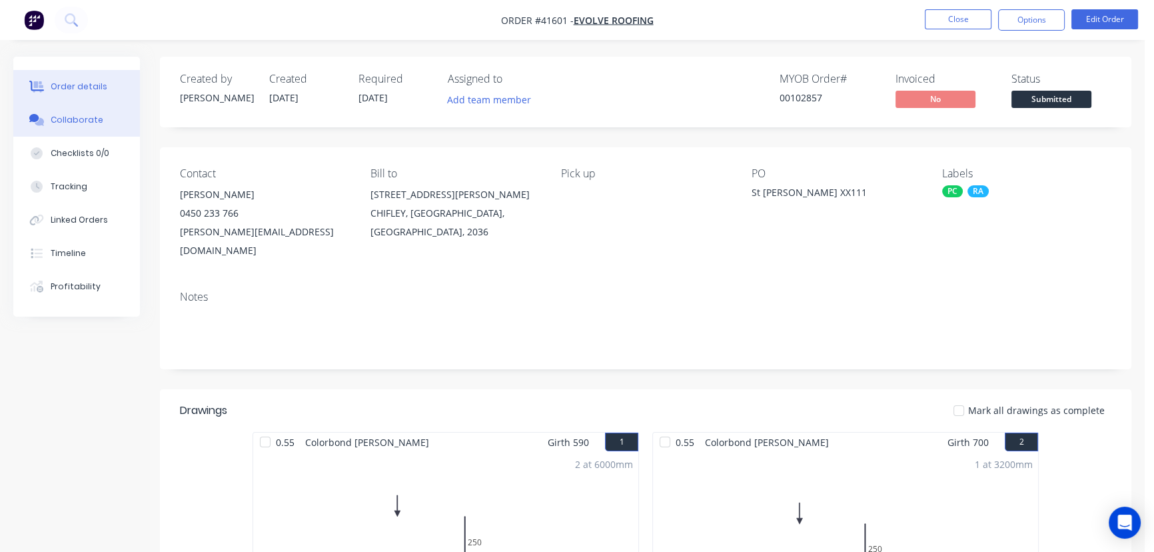
click at [67, 119] on div "Collaborate" at bounding box center [77, 120] width 53 height 12
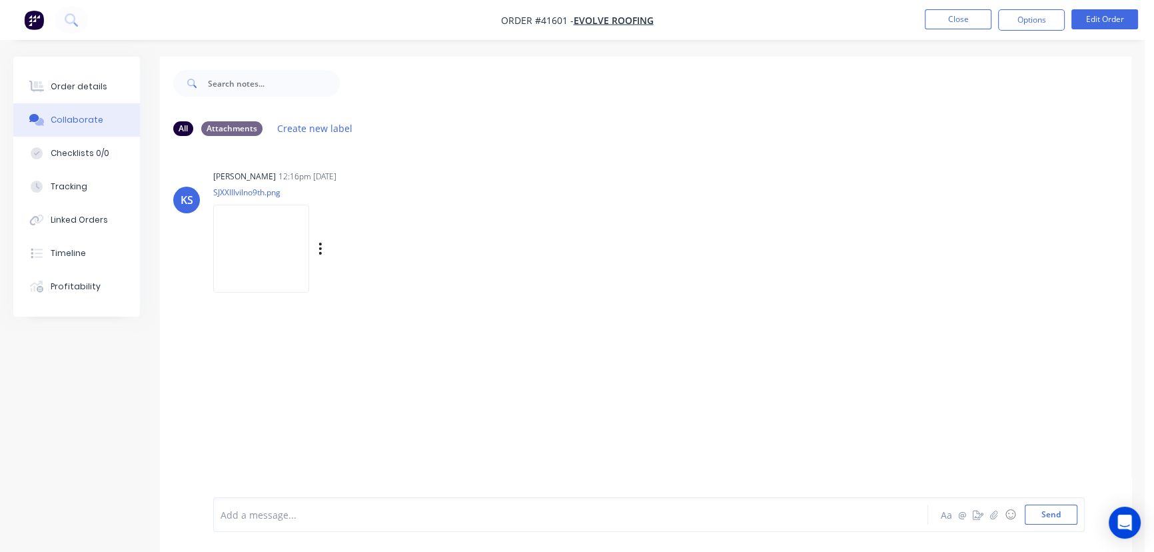
click at [275, 253] on img at bounding box center [261, 248] width 96 height 87
drag, startPoint x: 84, startPoint y: 92, endPoint x: 101, endPoint y: 104, distance: 21.1
click at [84, 91] on button "Order details" at bounding box center [76, 86] width 127 height 33
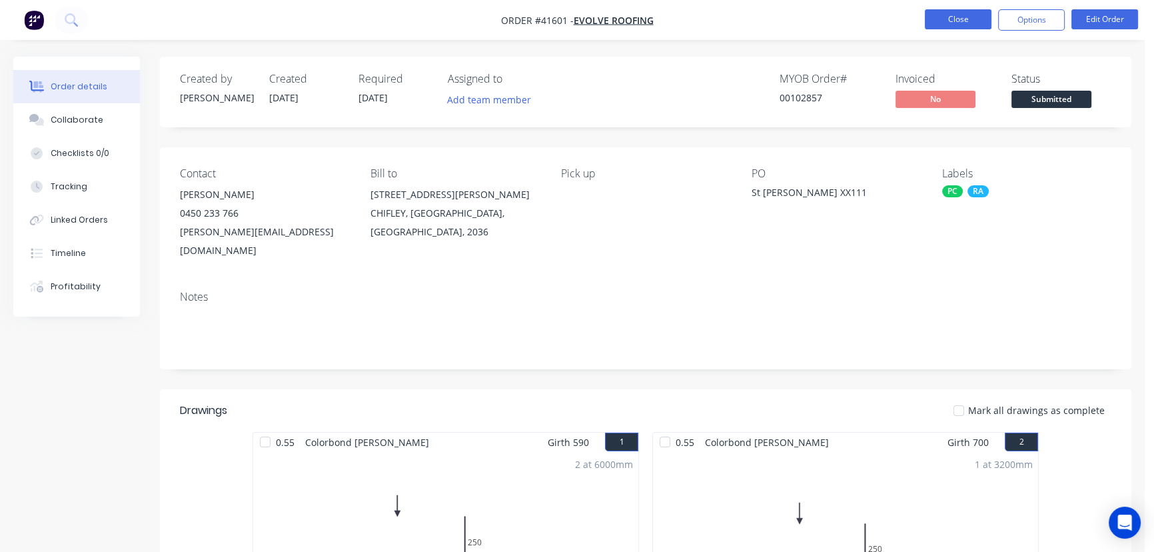
click at [947, 17] on button "Close" at bounding box center [958, 19] width 67 height 20
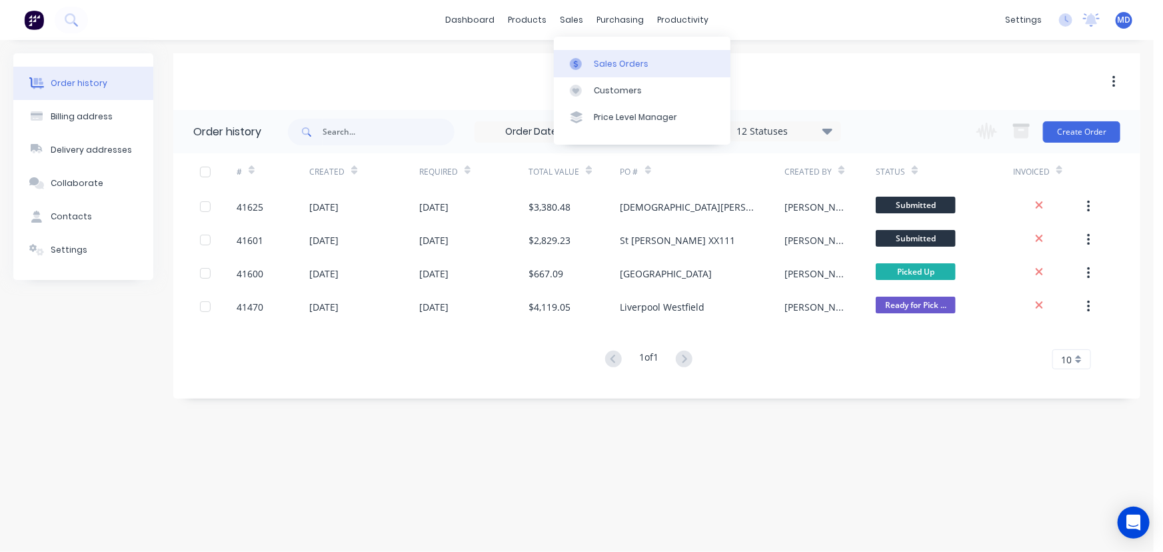
click at [634, 61] on div "Sales Orders" at bounding box center [621, 64] width 55 height 12
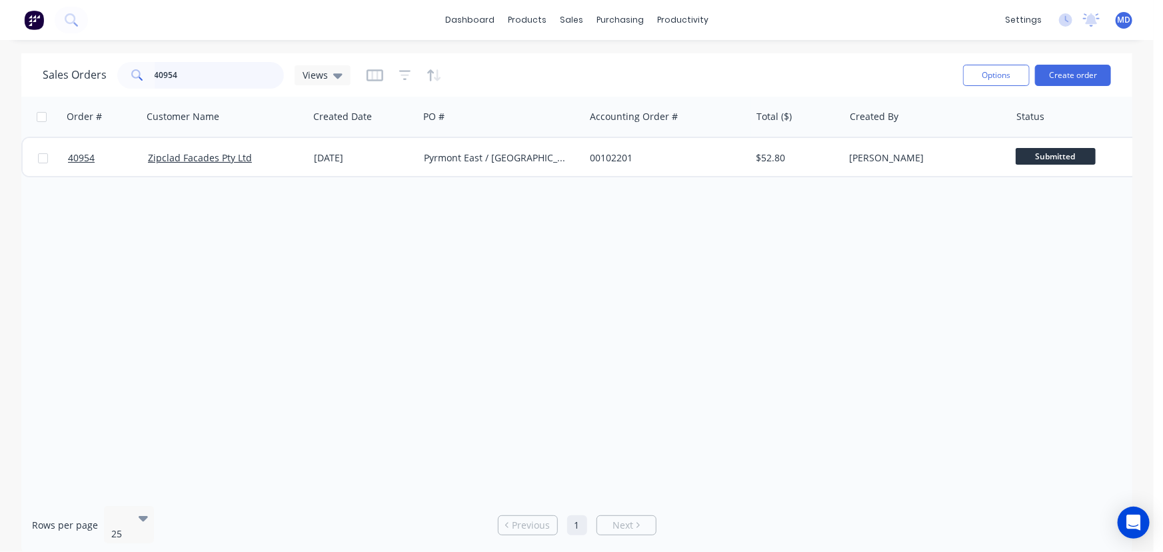
click at [215, 78] on input "40954" at bounding box center [220, 75] width 130 height 27
type input "41502"
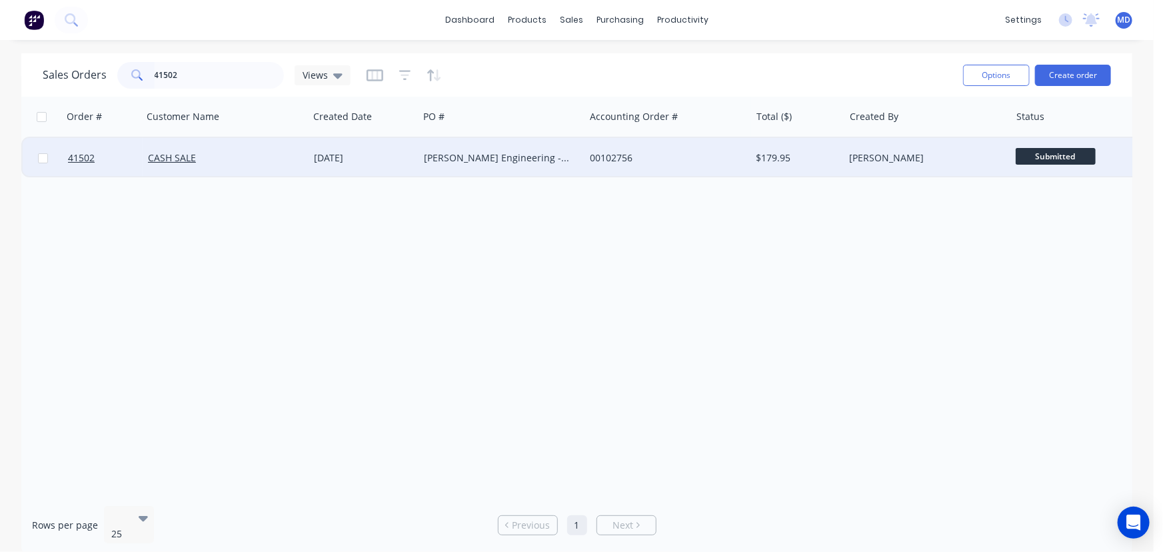
click at [699, 159] on div "00102756" at bounding box center [664, 157] width 148 height 13
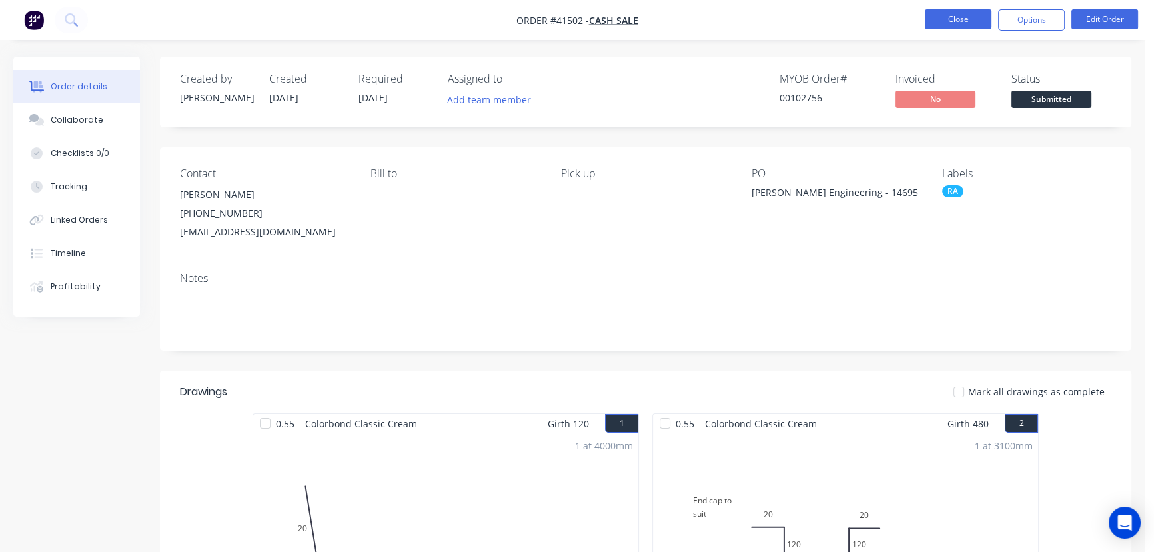
click at [957, 19] on button "Close" at bounding box center [958, 19] width 67 height 20
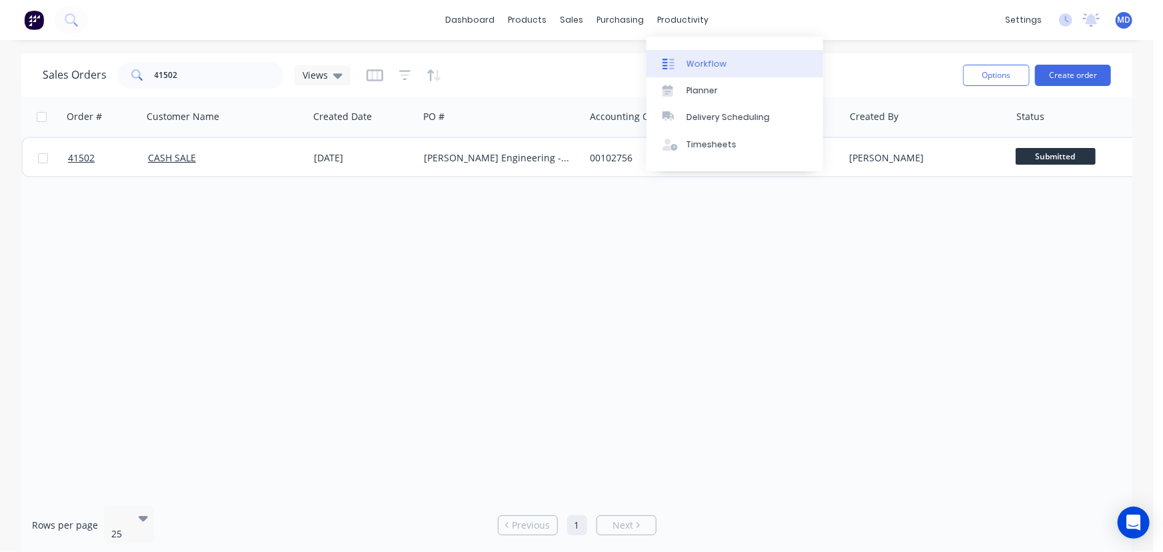
click at [715, 64] on div "Workflow" at bounding box center [706, 64] width 40 height 12
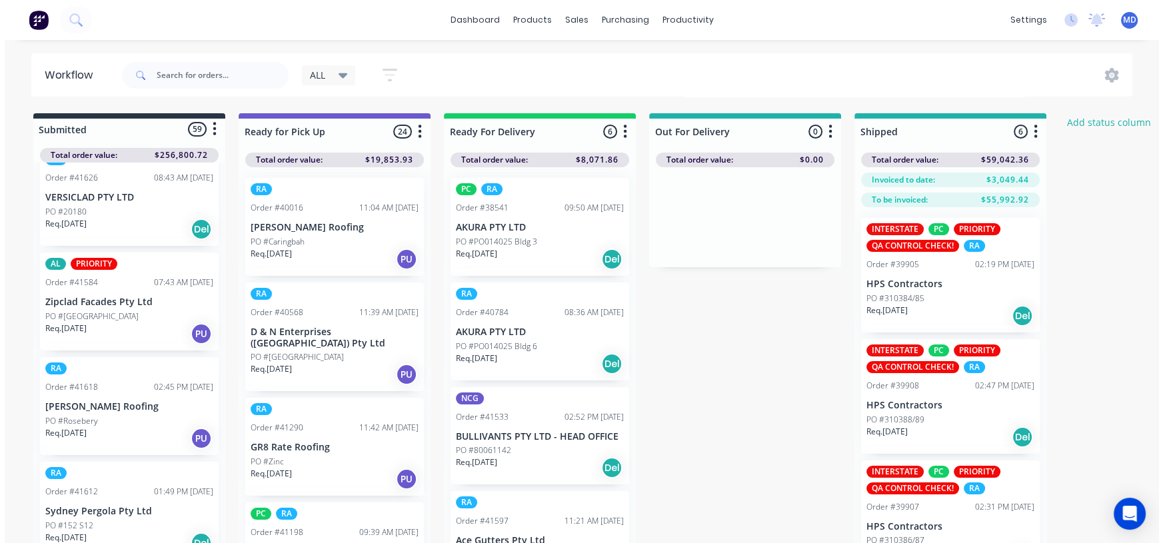
scroll to position [2968, 0]
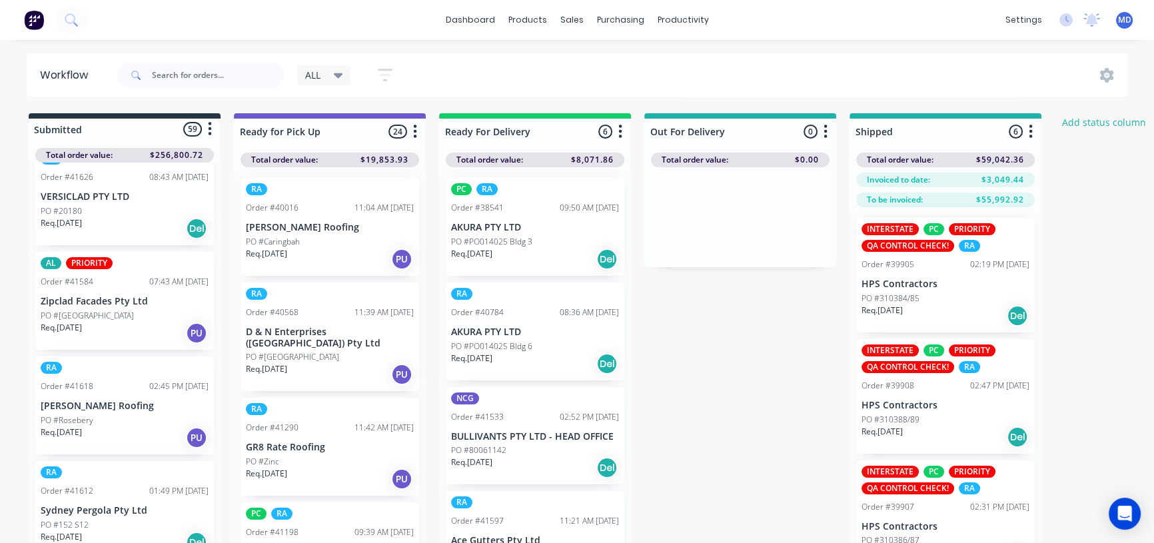
click at [339, 74] on icon at bounding box center [338, 75] width 9 height 5
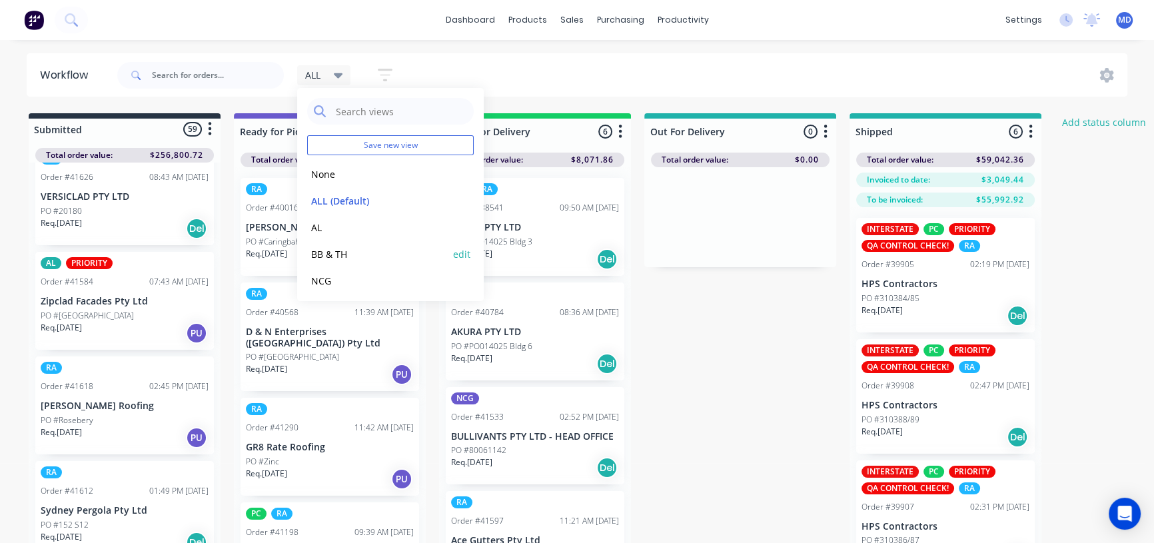
click at [324, 247] on button "BB & TH" at bounding box center [378, 254] width 142 height 15
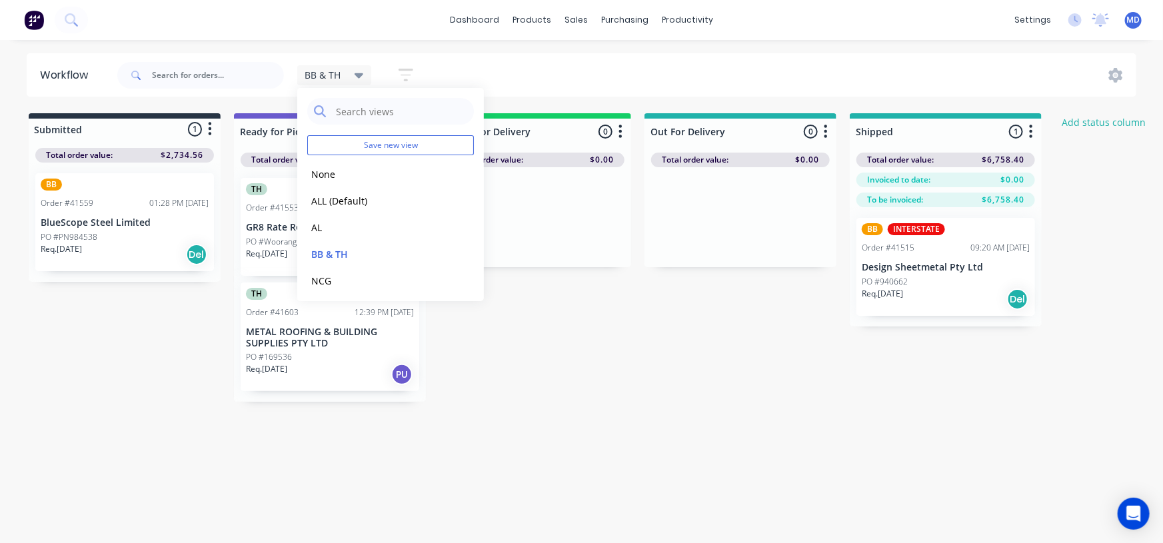
click at [75, 237] on p "PO #PN984538" at bounding box center [69, 237] width 57 height 12
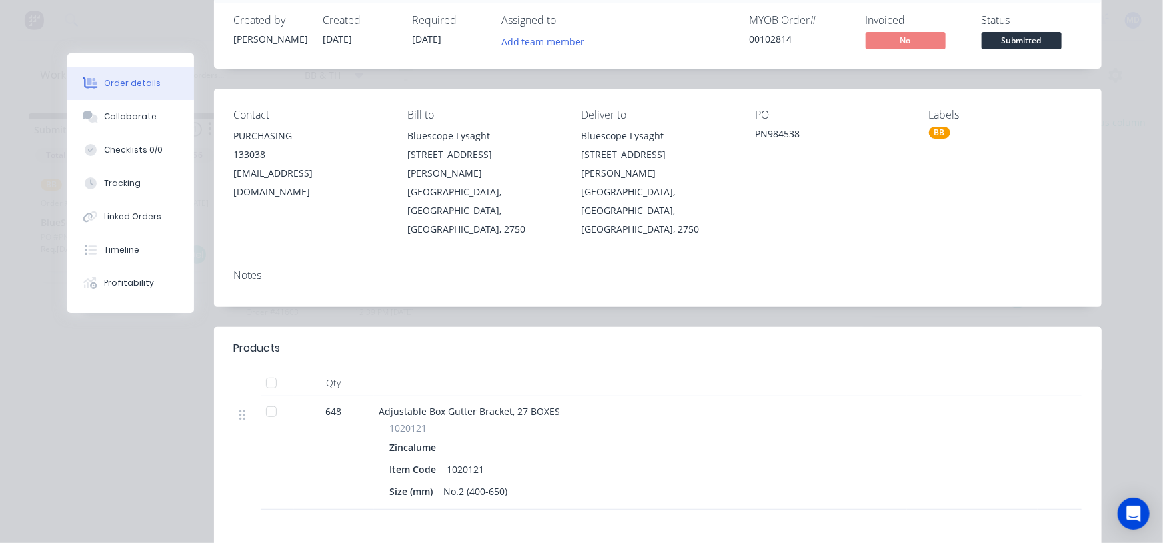
scroll to position [0, 0]
